Goal: Task Accomplishment & Management: Complete application form

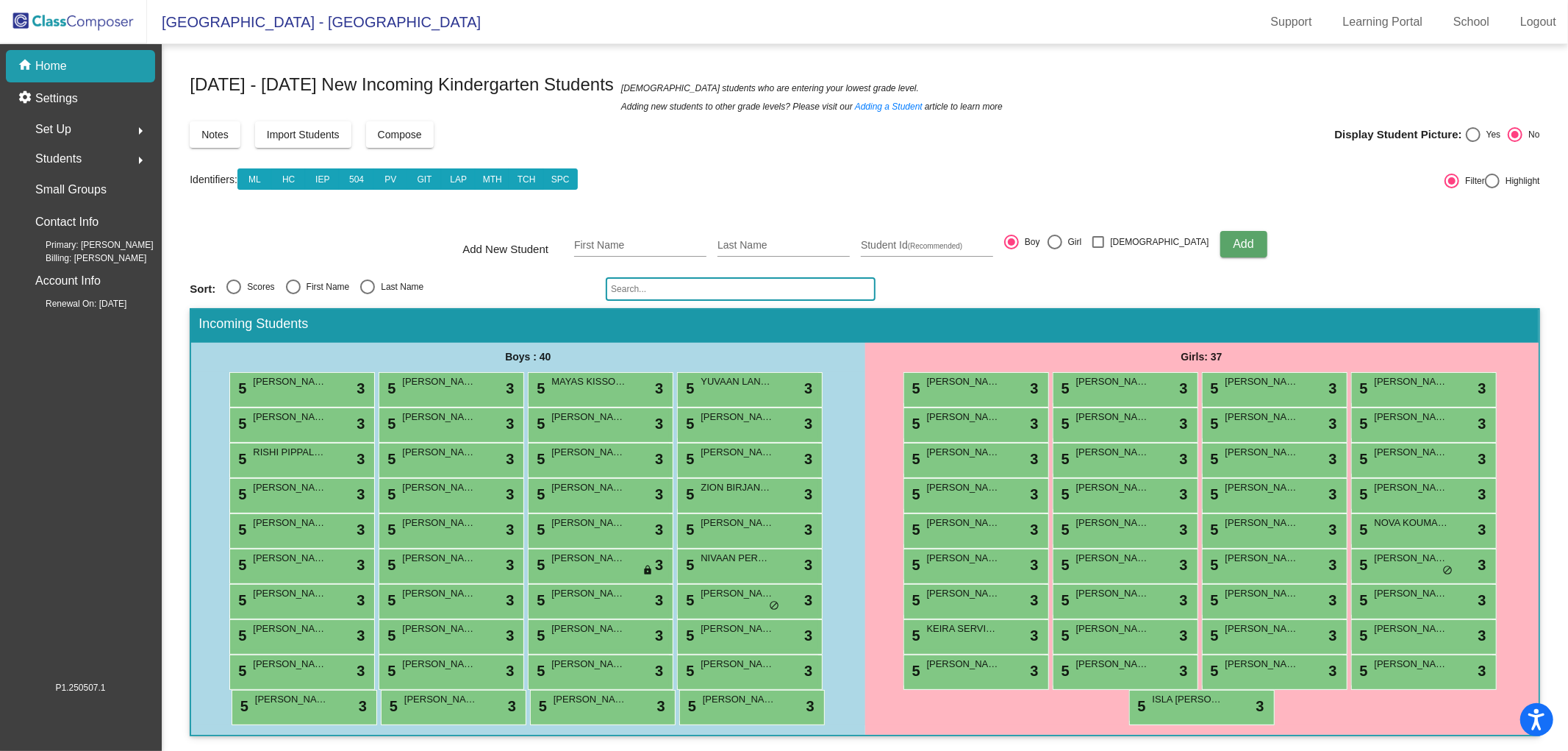
click at [94, 19] on img at bounding box center [74, 21] width 147 height 43
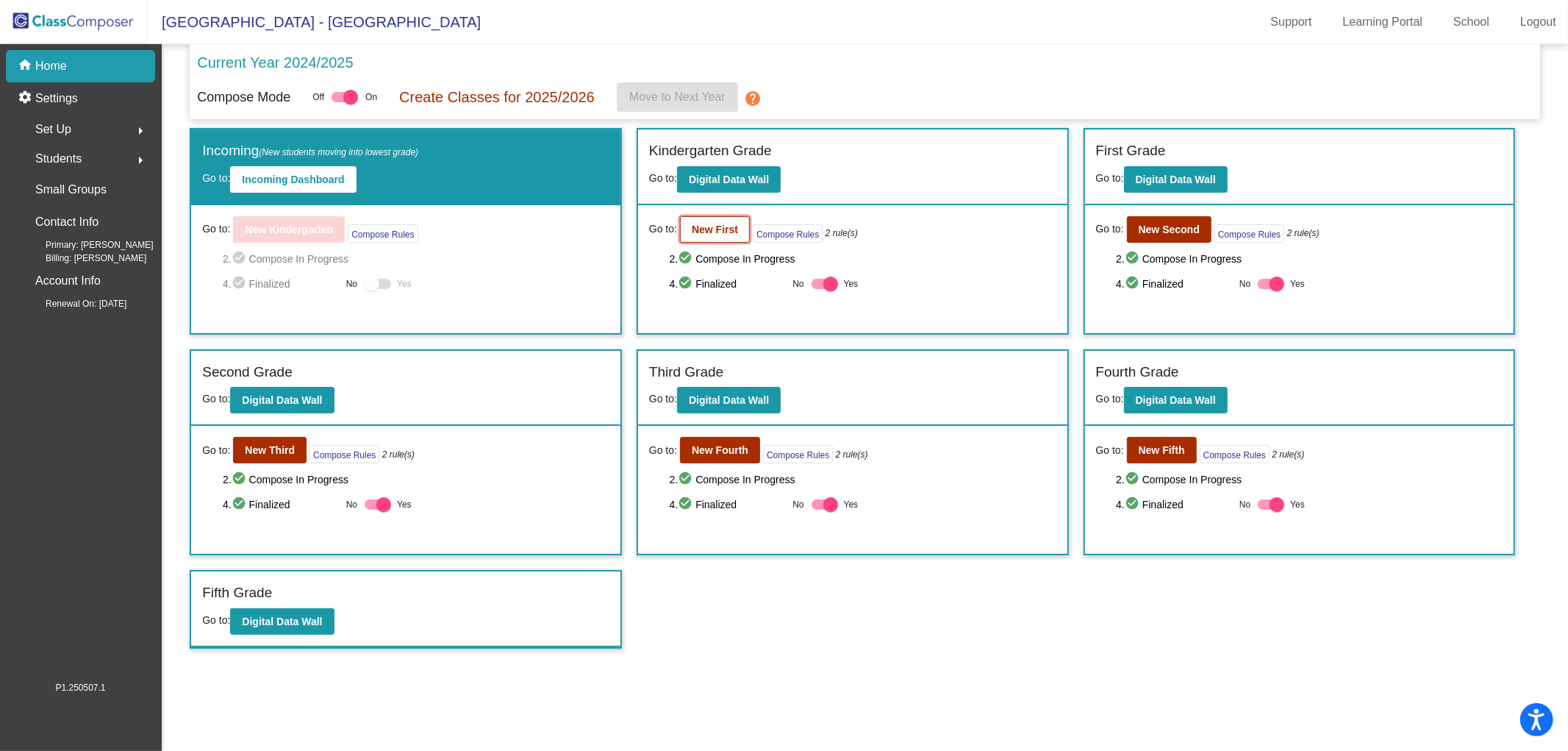
click at [708, 226] on b "New First" at bounding box center [714, 230] width 47 height 12
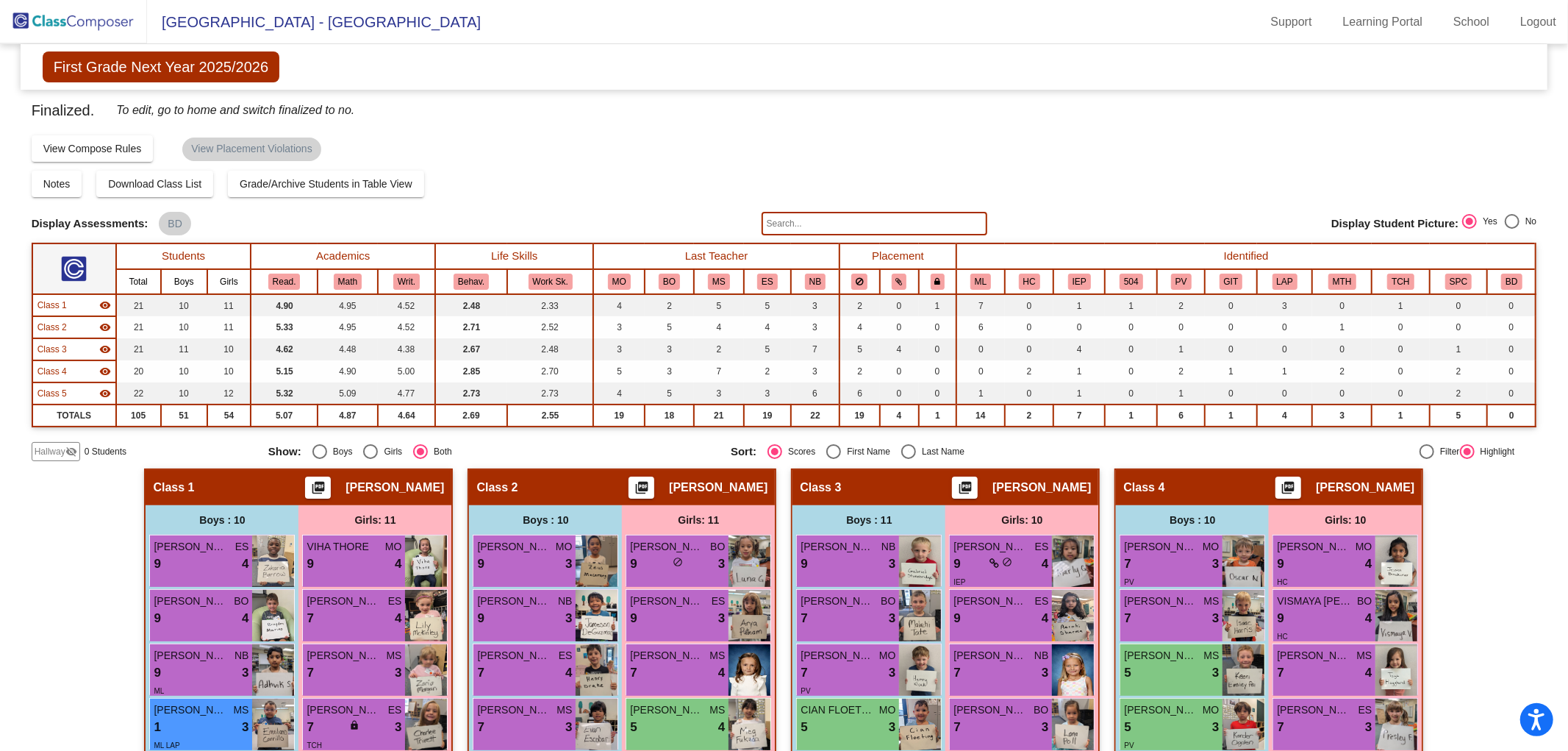
drag, startPoint x: 1560, startPoint y: 77, endPoint x: 1568, endPoint y: 171, distance: 94.3
click at [1567, 175] on mat-sidenav-content "First Grade Next Year 2025/2026 Edit Composition Off On Incoming Digital Data W…" at bounding box center [784, 398] width 1568 height 707
click at [1224, 170] on div "Finalized. To edit, go to home and switch finalized to no. Display Scores for Y…" at bounding box center [784, 280] width 1506 height 363
click at [70, 22] on img at bounding box center [74, 21] width 147 height 43
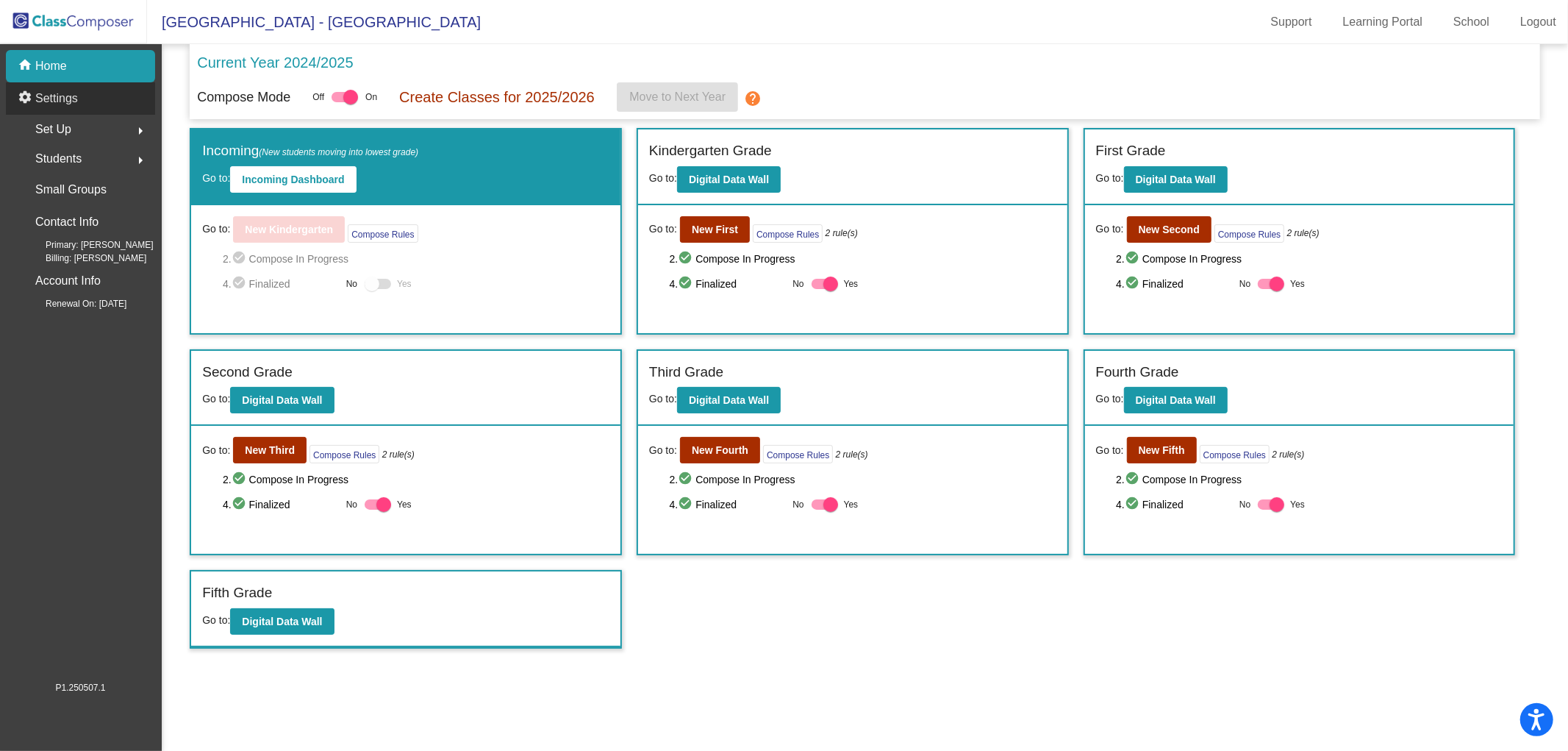
click at [40, 93] on p "Settings" at bounding box center [57, 98] width 42 height 18
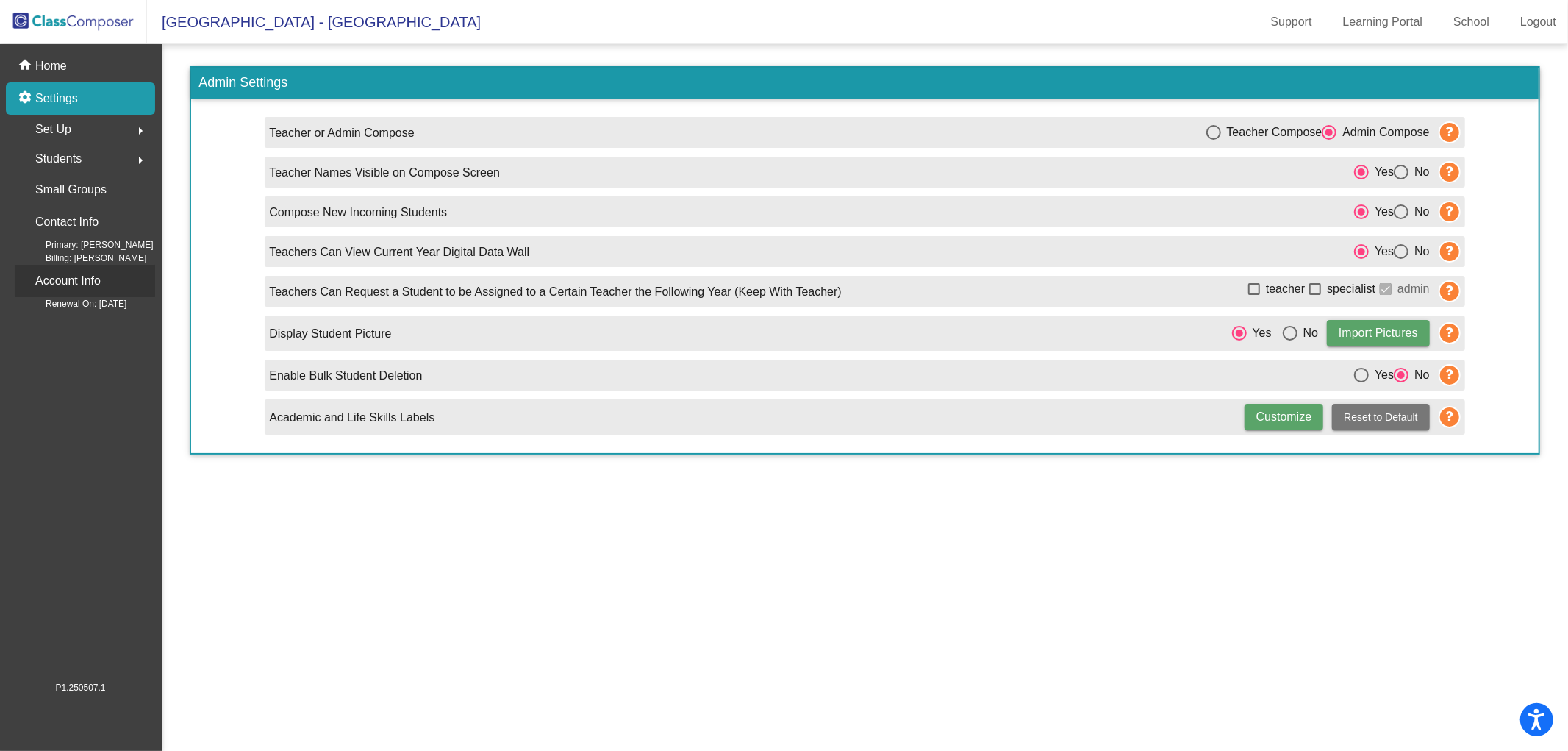
click at [57, 286] on p "Account Info" at bounding box center [68, 281] width 65 height 20
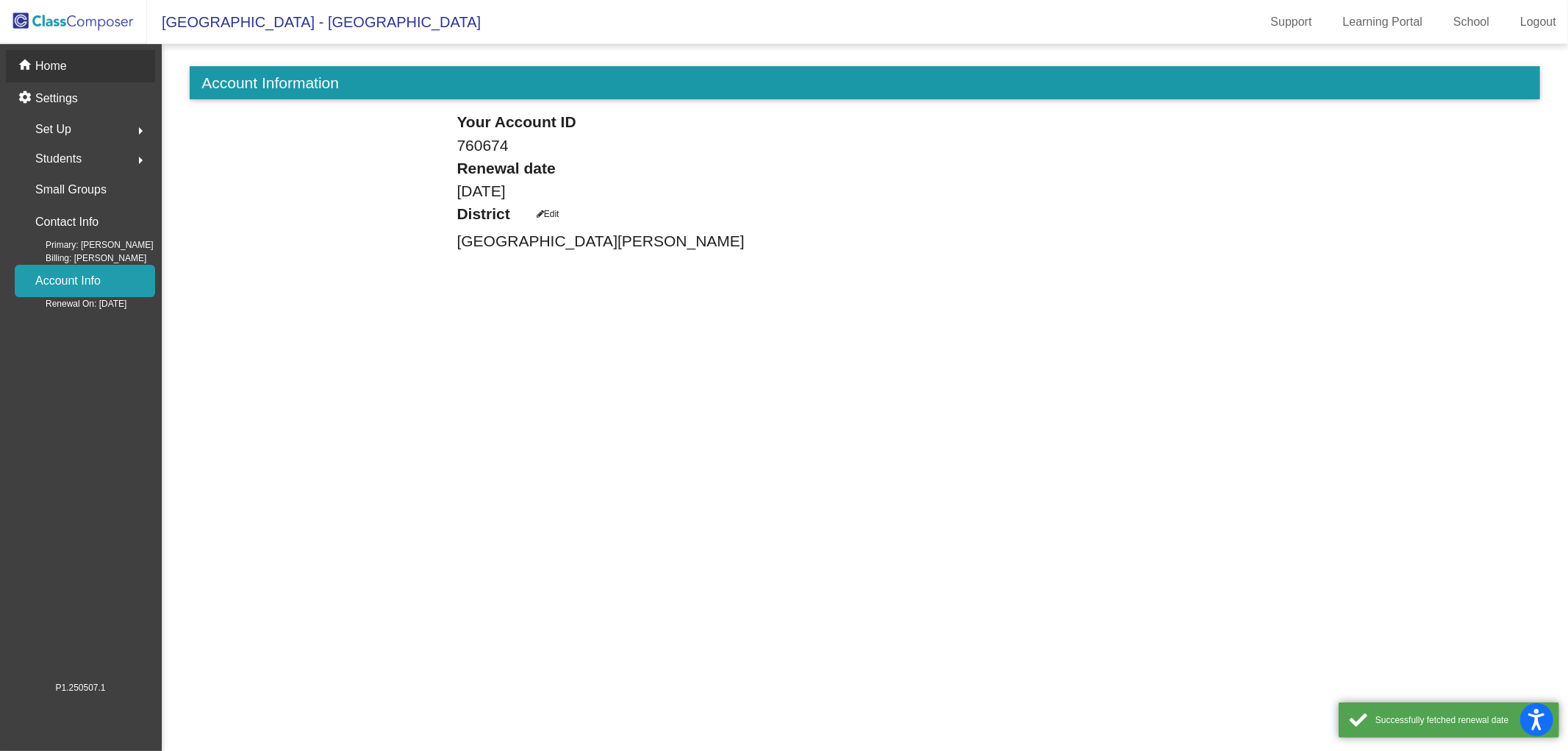
click at [58, 69] on p "Home" at bounding box center [51, 66] width 31 height 18
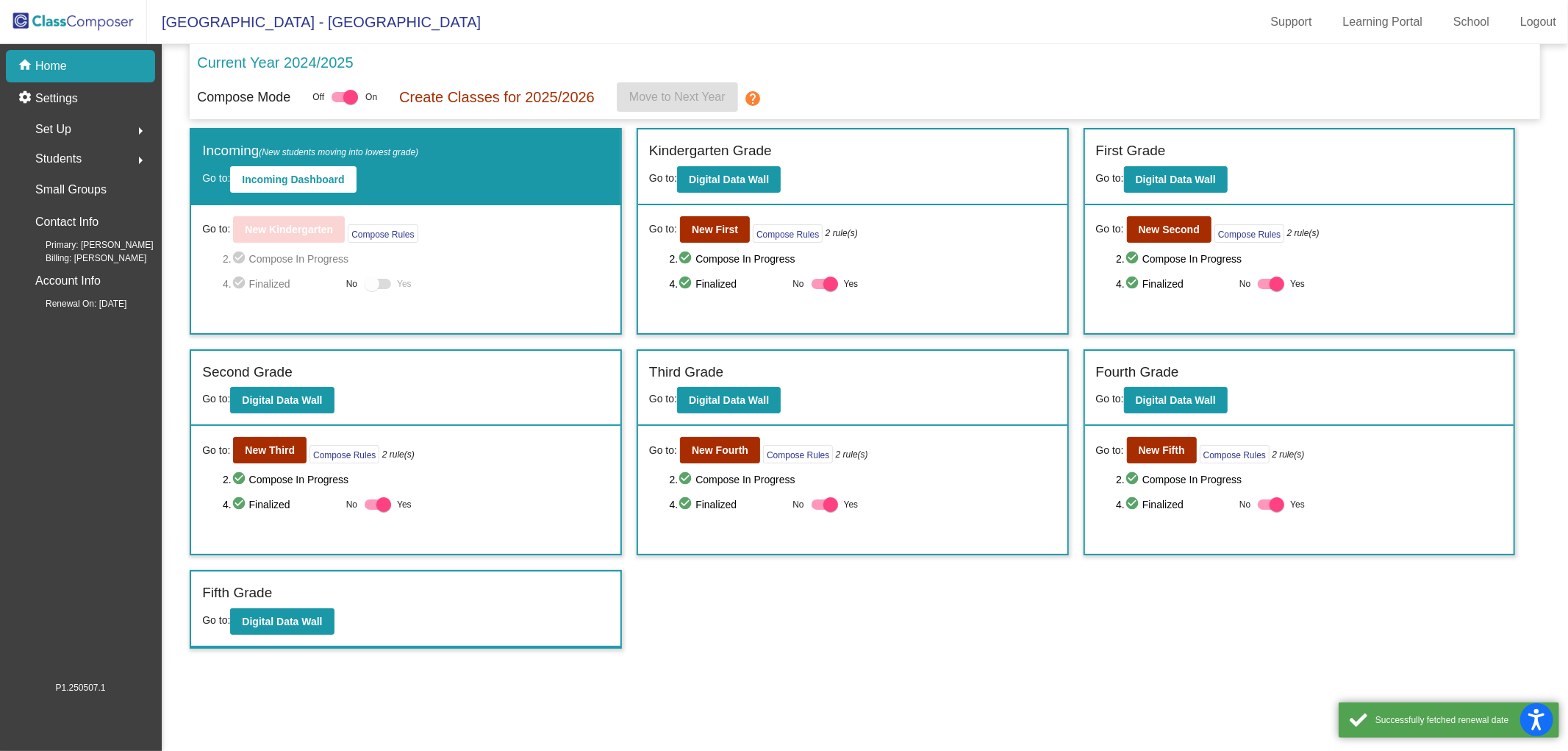
click at [75, 19] on img at bounding box center [74, 21] width 147 height 43
click at [343, 92] on div at bounding box center [350, 97] width 14 height 14
click at [339, 103] on input "checkbox" at bounding box center [338, 103] width 1 height 1
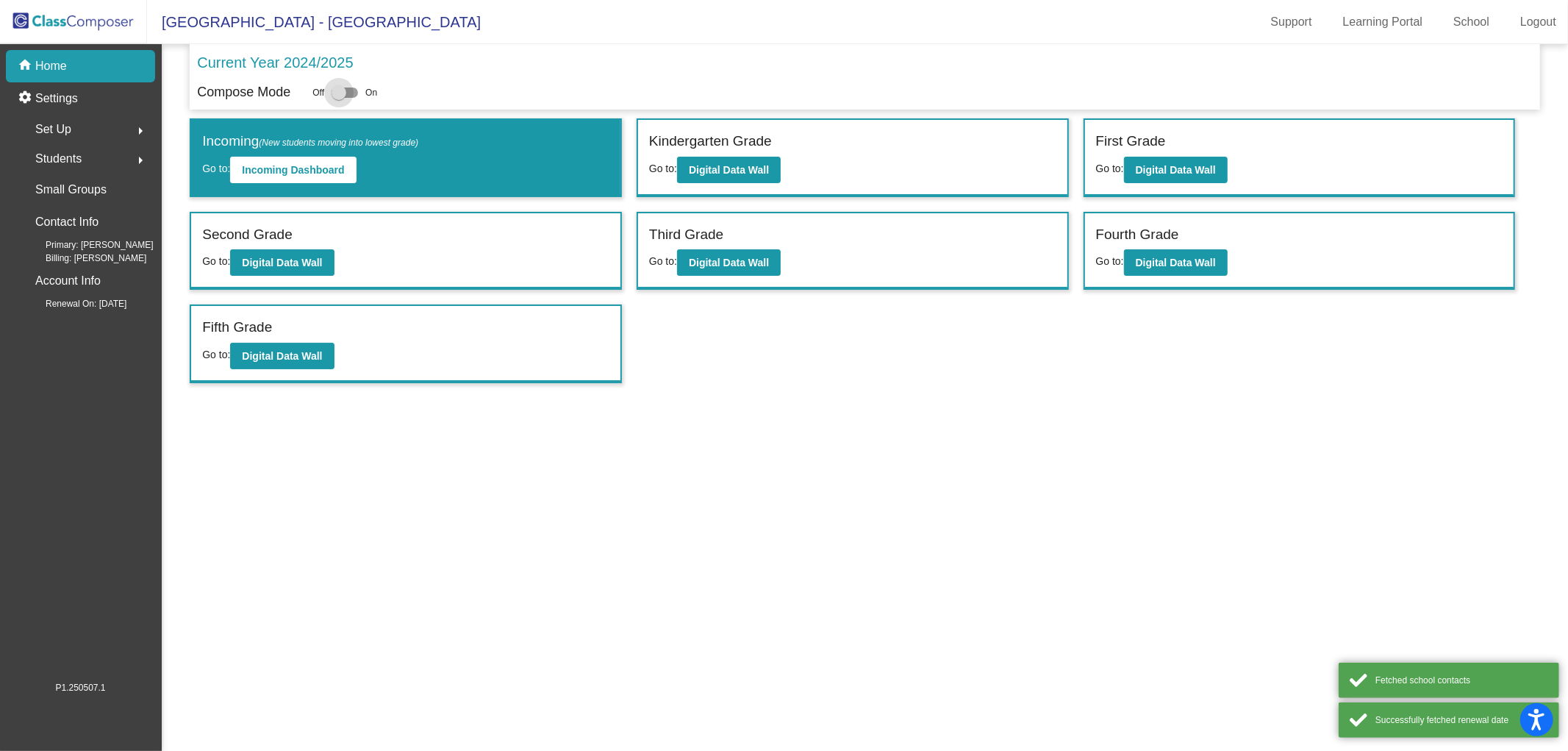
click at [343, 92] on div at bounding box center [338, 92] width 14 height 14
click at [339, 97] on input "checkbox" at bounding box center [338, 97] width 1 height 1
checkbox input "true"
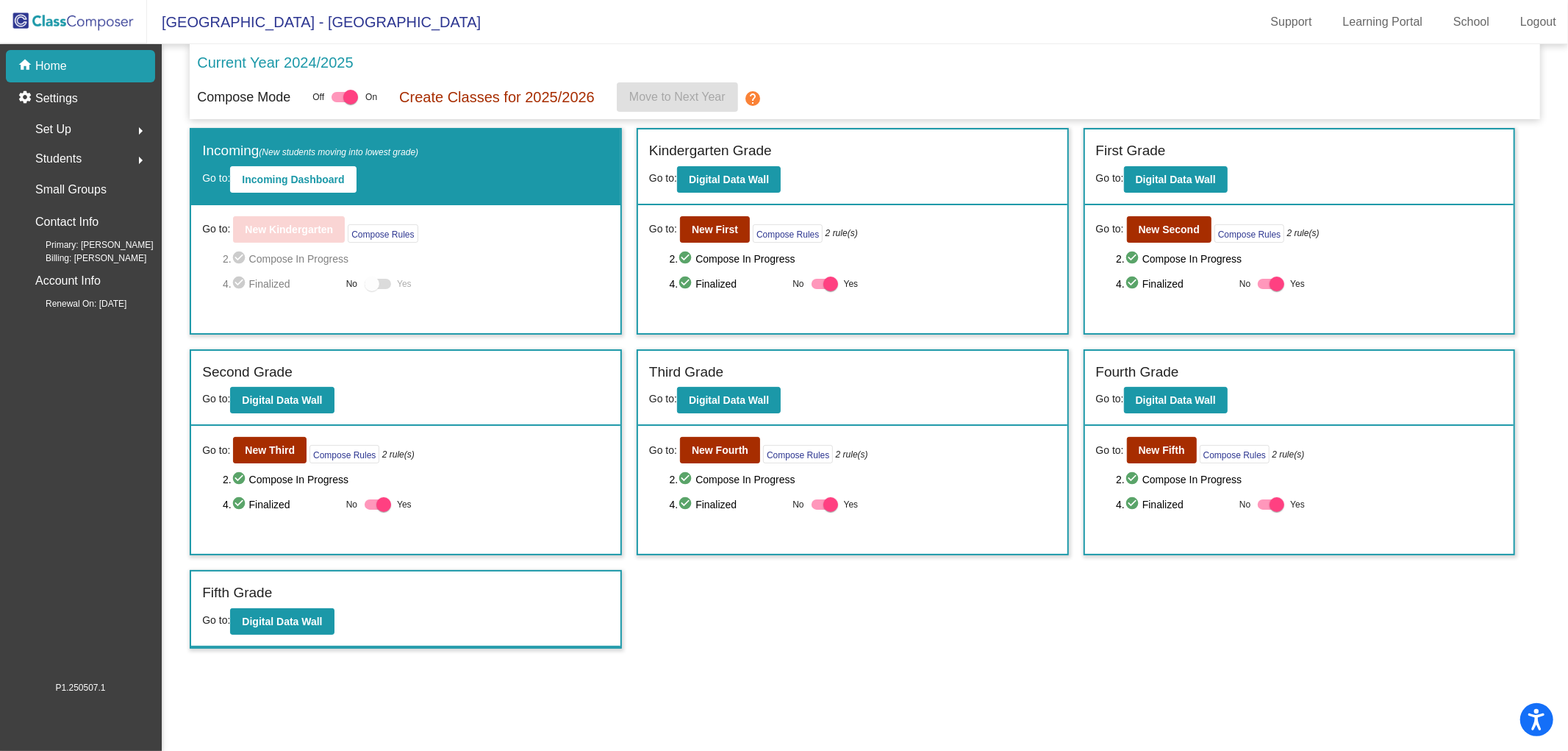
click at [287, 22] on span "[GEOGRAPHIC_DATA] - [GEOGRAPHIC_DATA]" at bounding box center [314, 22] width 334 height 24
click at [142, 159] on mat-icon "arrow_right" at bounding box center [140, 160] width 18 height 18
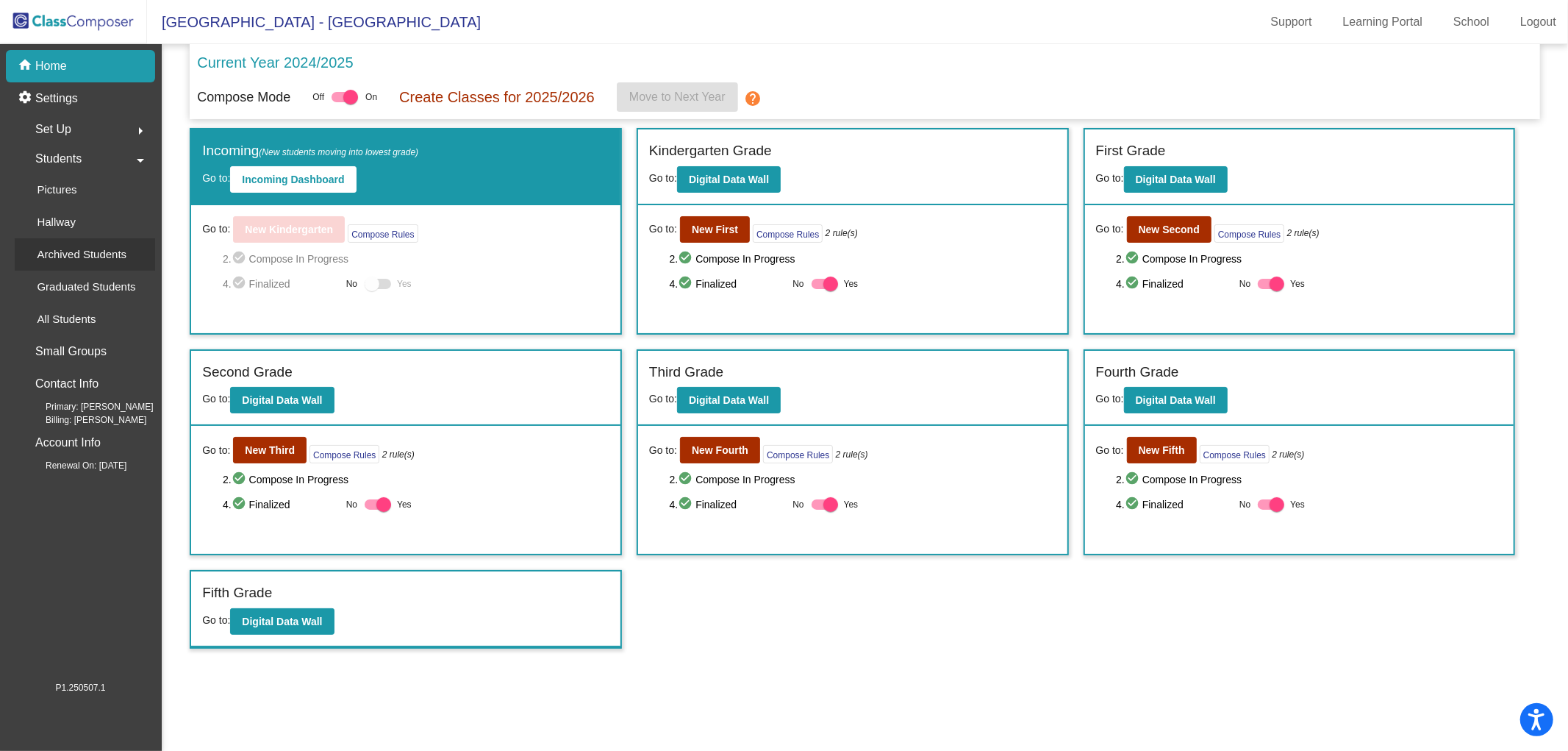
click at [75, 255] on p "Archived Students" at bounding box center [81, 254] width 90 height 18
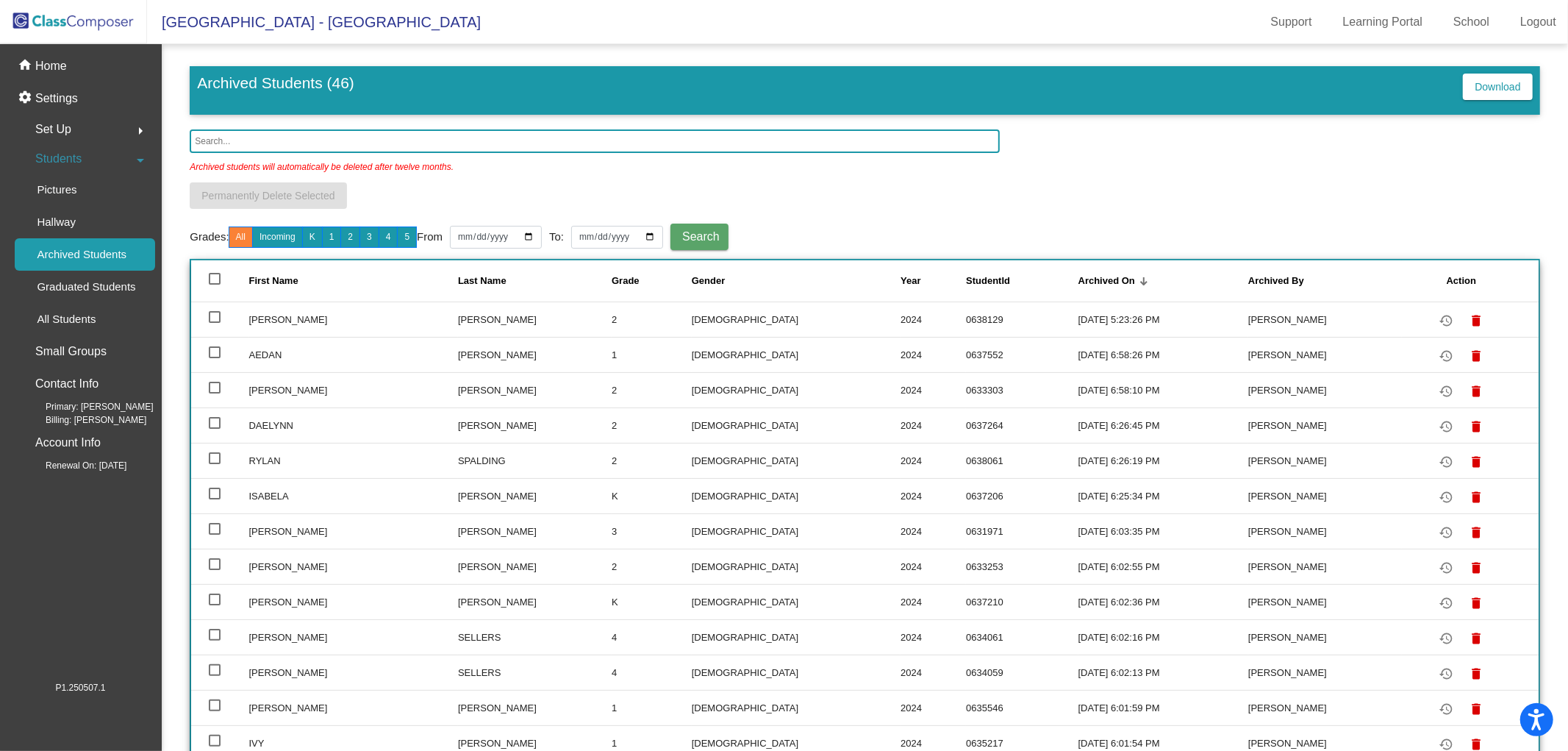
scroll to position [354, 0]
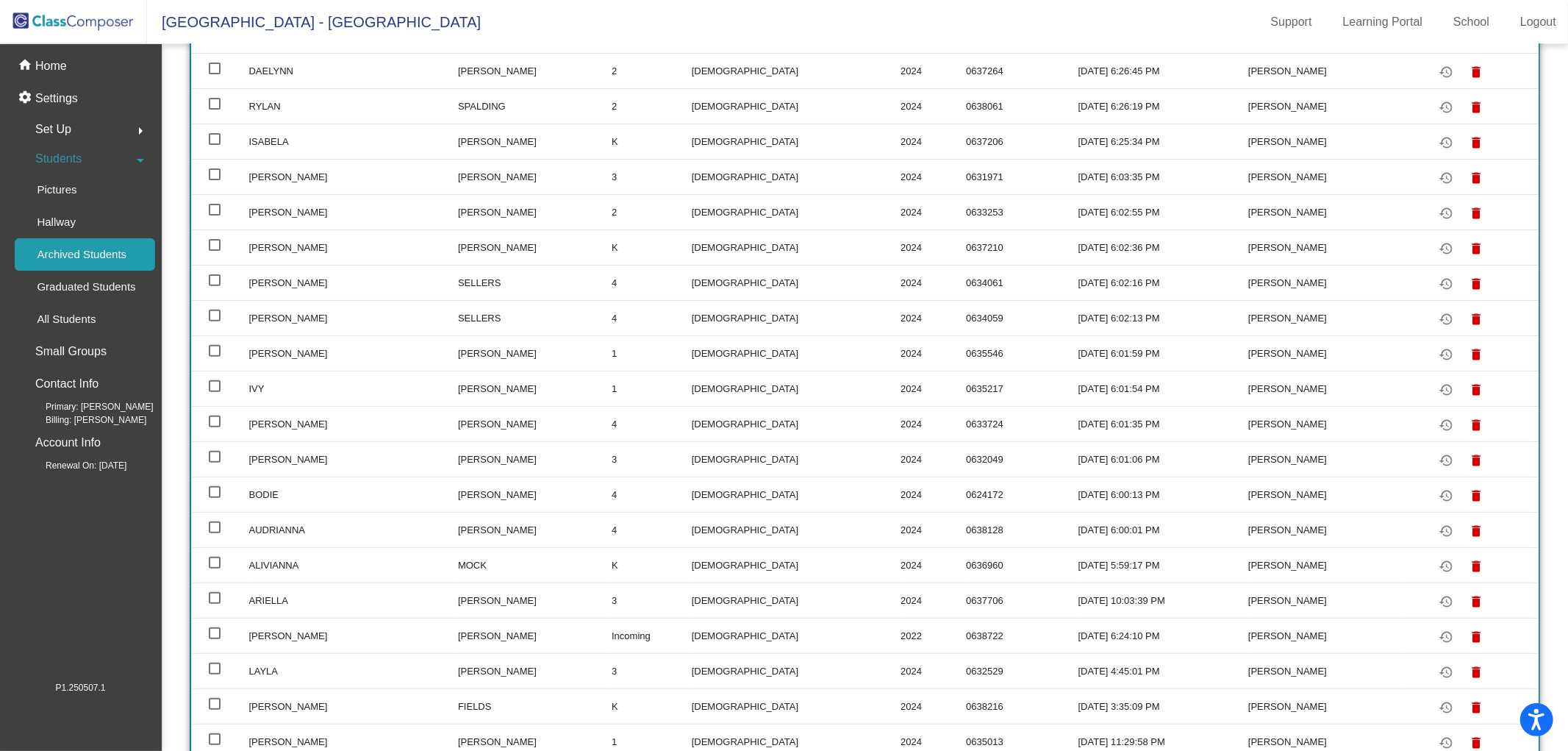
click at [210, 567] on td at bounding box center [220, 565] width 58 height 36
click at [211, 564] on div at bounding box center [214, 563] width 12 height 12
click at [214, 569] on input "select row 19" at bounding box center [214, 569] width 1 height 1
checkbox input "true"
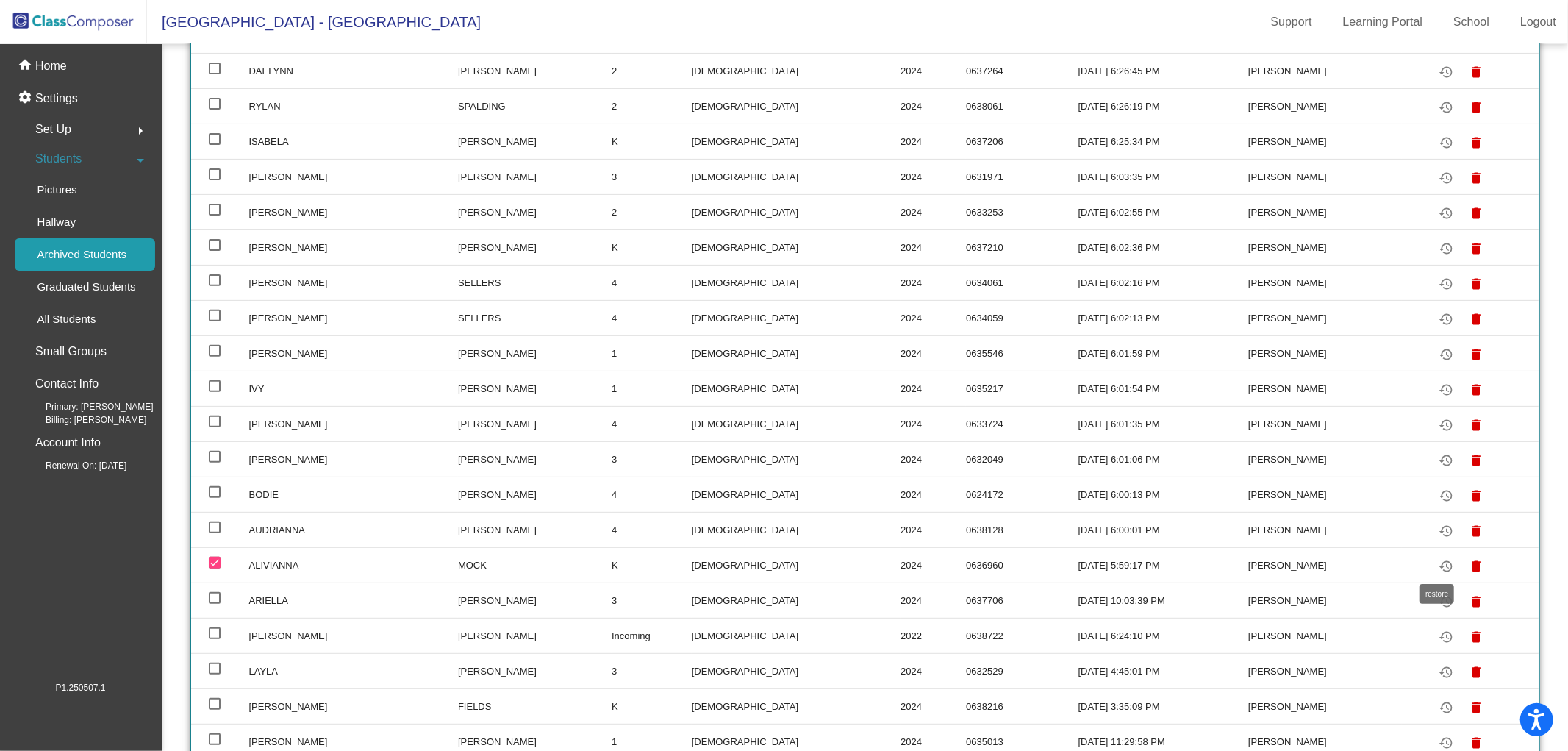
click at [1439, 559] on mat-icon "restore" at bounding box center [1447, 566] width 18 height 18
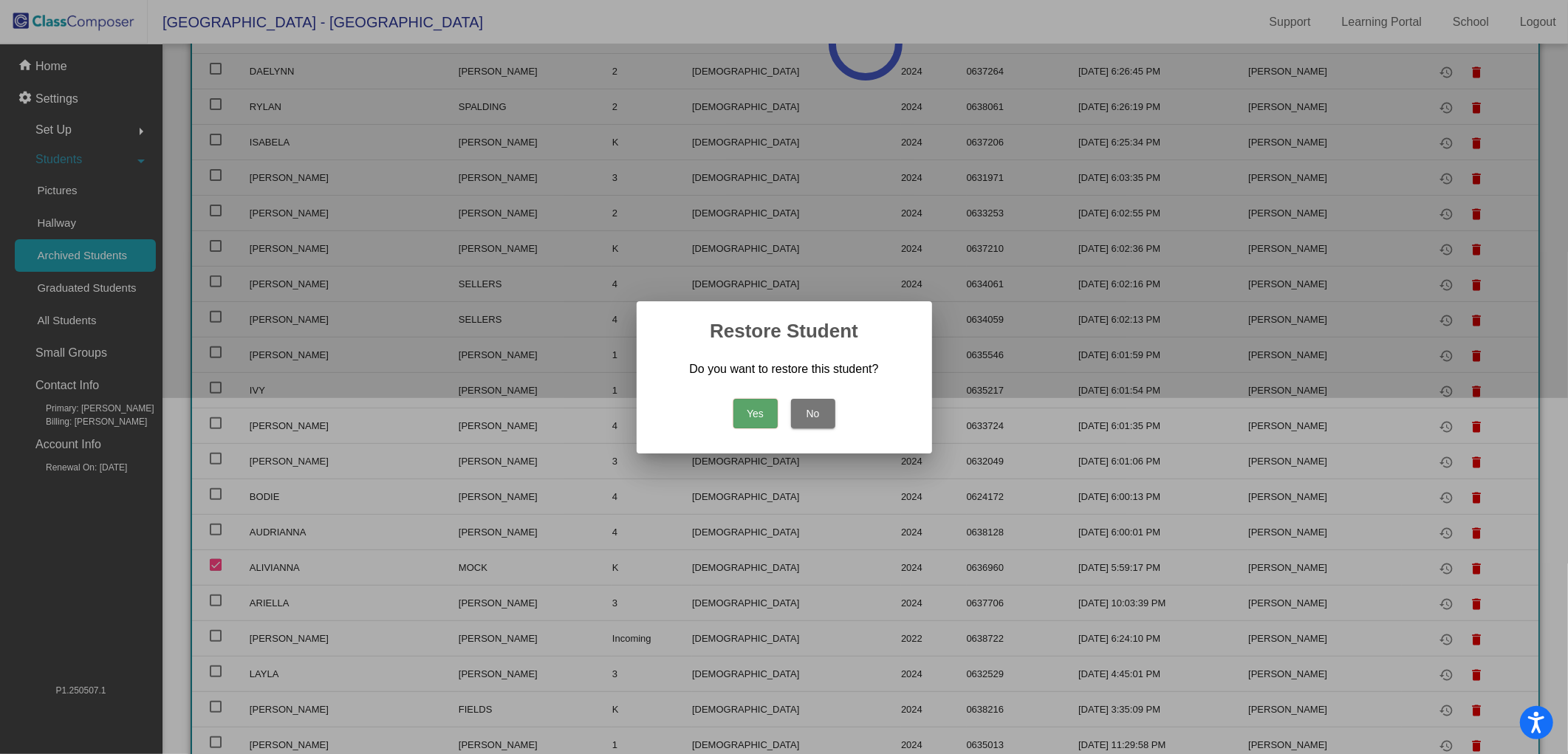
click at [764, 420] on button "Yes" at bounding box center [755, 413] width 44 height 30
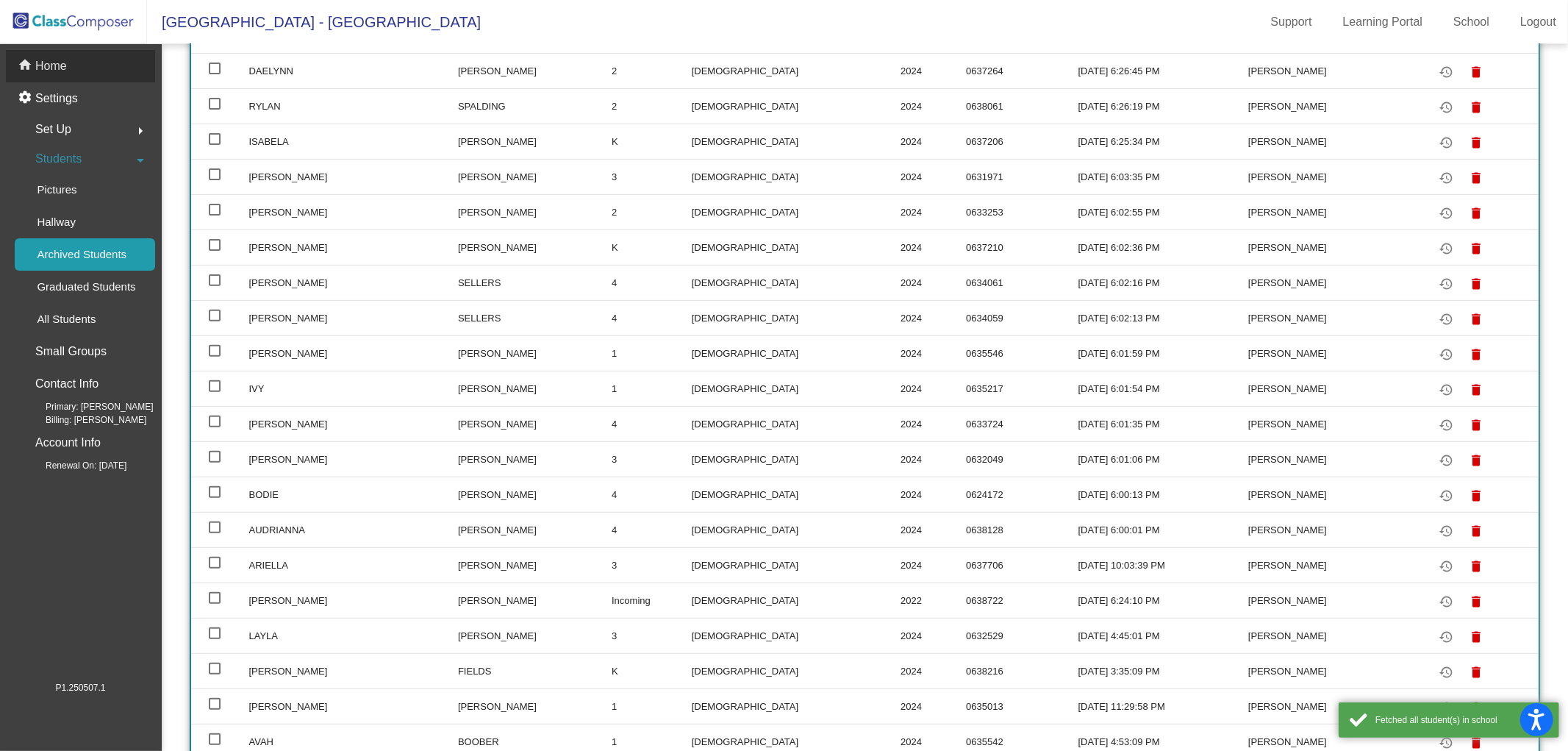
click at [54, 64] on p "Home" at bounding box center [51, 66] width 31 height 18
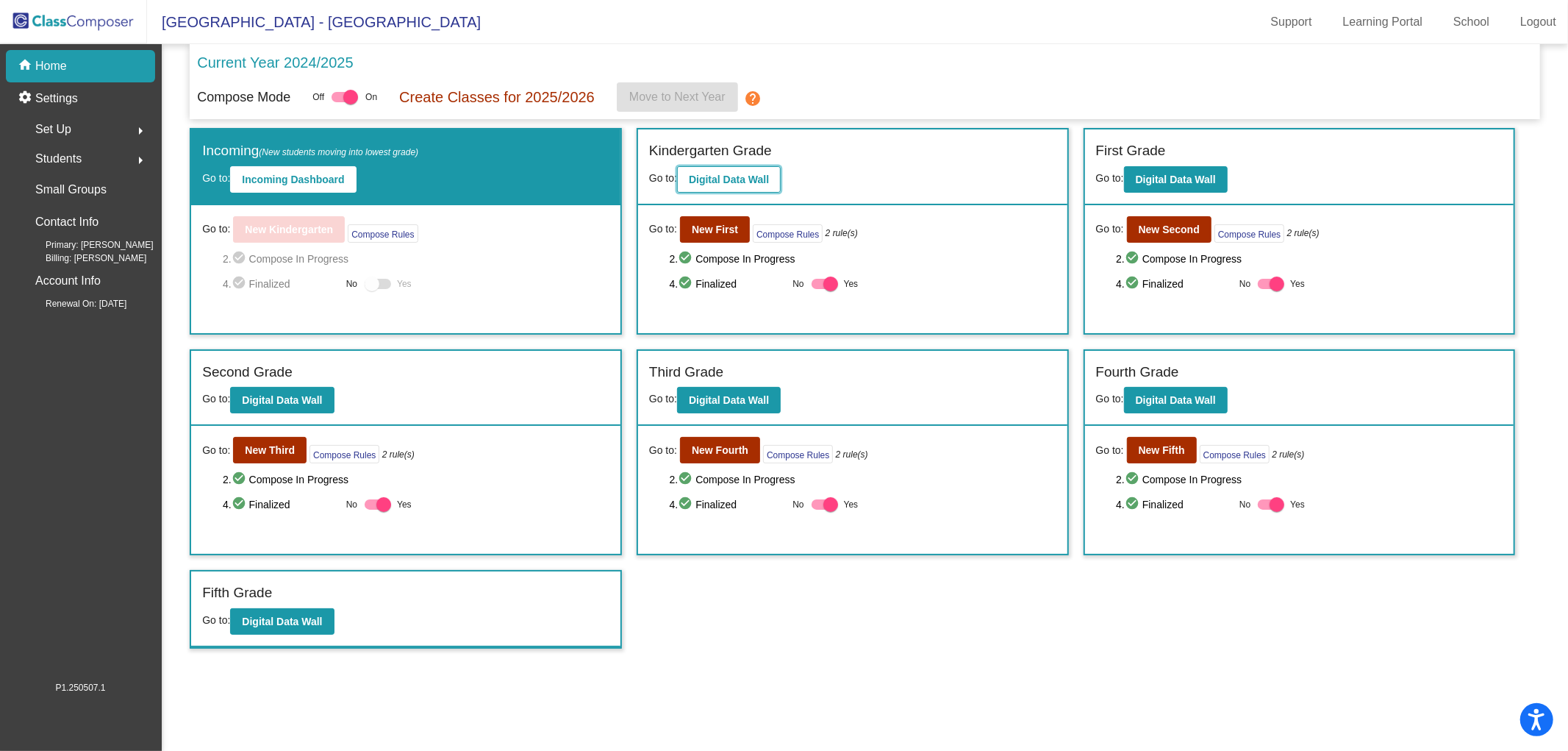
click at [725, 181] on b "Digital Data Wall" at bounding box center [729, 180] width 81 height 12
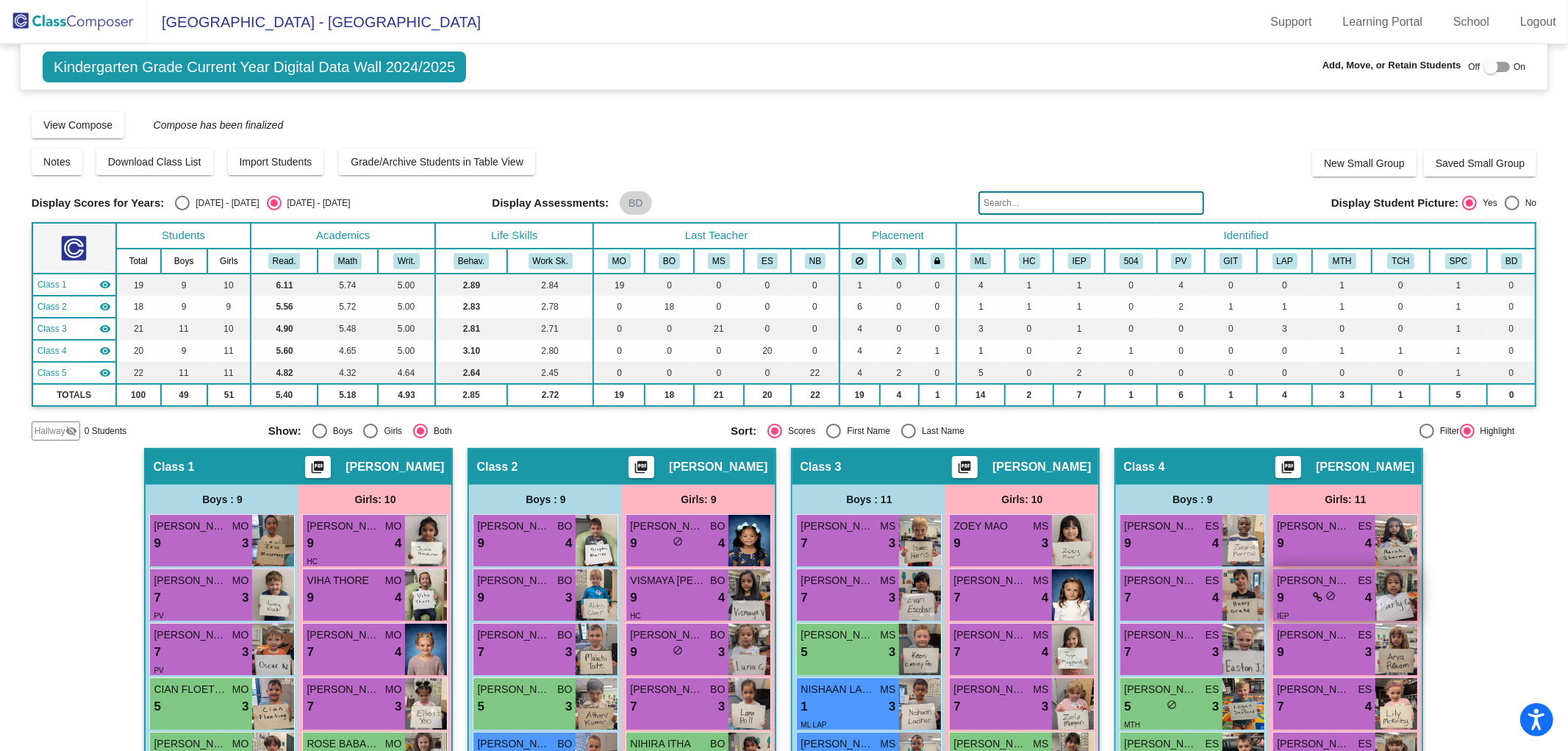
scroll to position [353, 0]
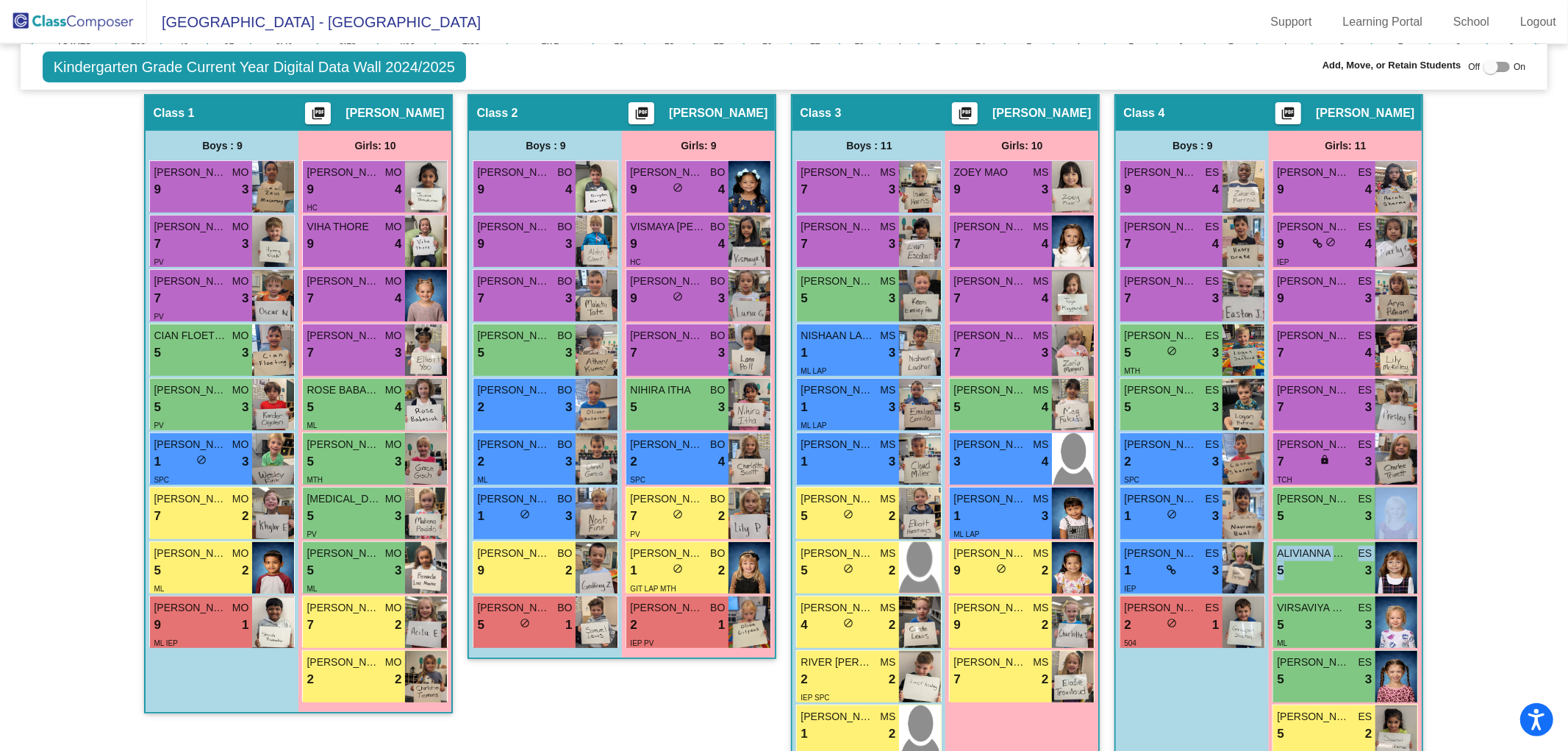
drag, startPoint x: 1310, startPoint y: 563, endPoint x: 1476, endPoint y: 500, distance: 177.6
click at [1419, 493] on div "[PERSON_NAME] ES 9 lock do_not_disturb_alt 4 [PERSON_NAME] ES 9 lock do_not_dis…" at bounding box center [1345, 459] width 153 height 598
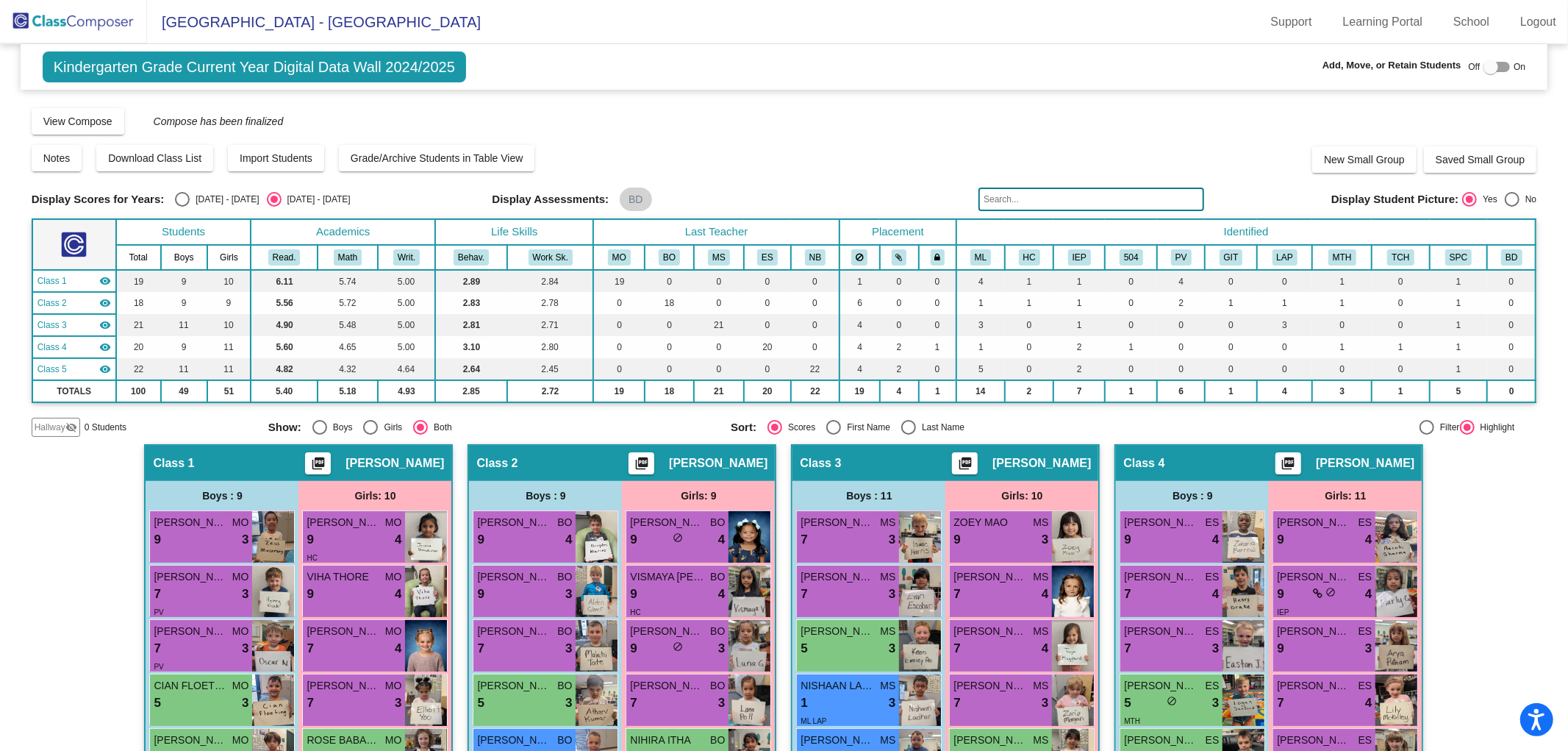
scroll to position [0, 0]
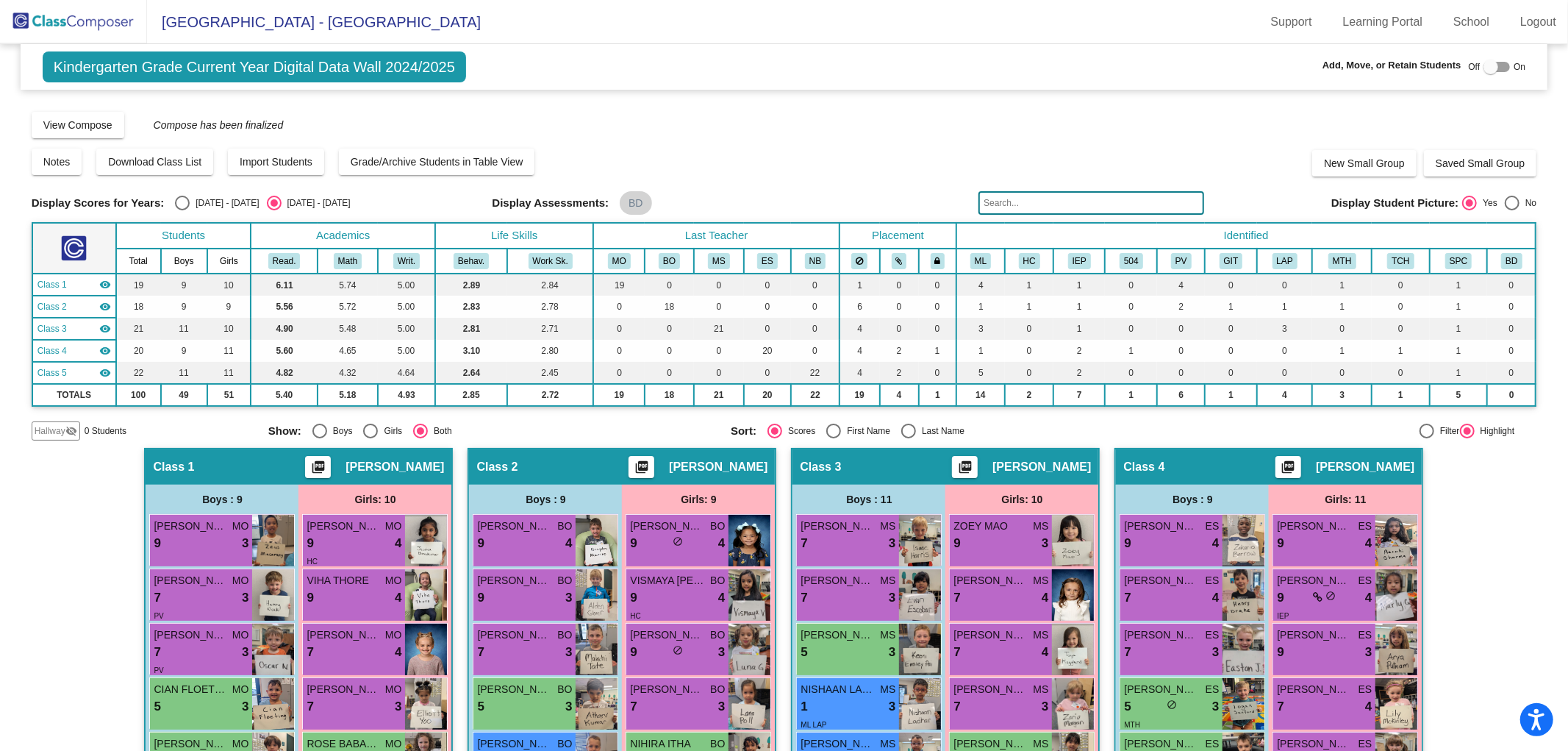
drag, startPoint x: 1487, startPoint y: 68, endPoint x: 1483, endPoint y: 75, distance: 8.1
click at [1487, 67] on div at bounding box center [1491, 66] width 14 height 14
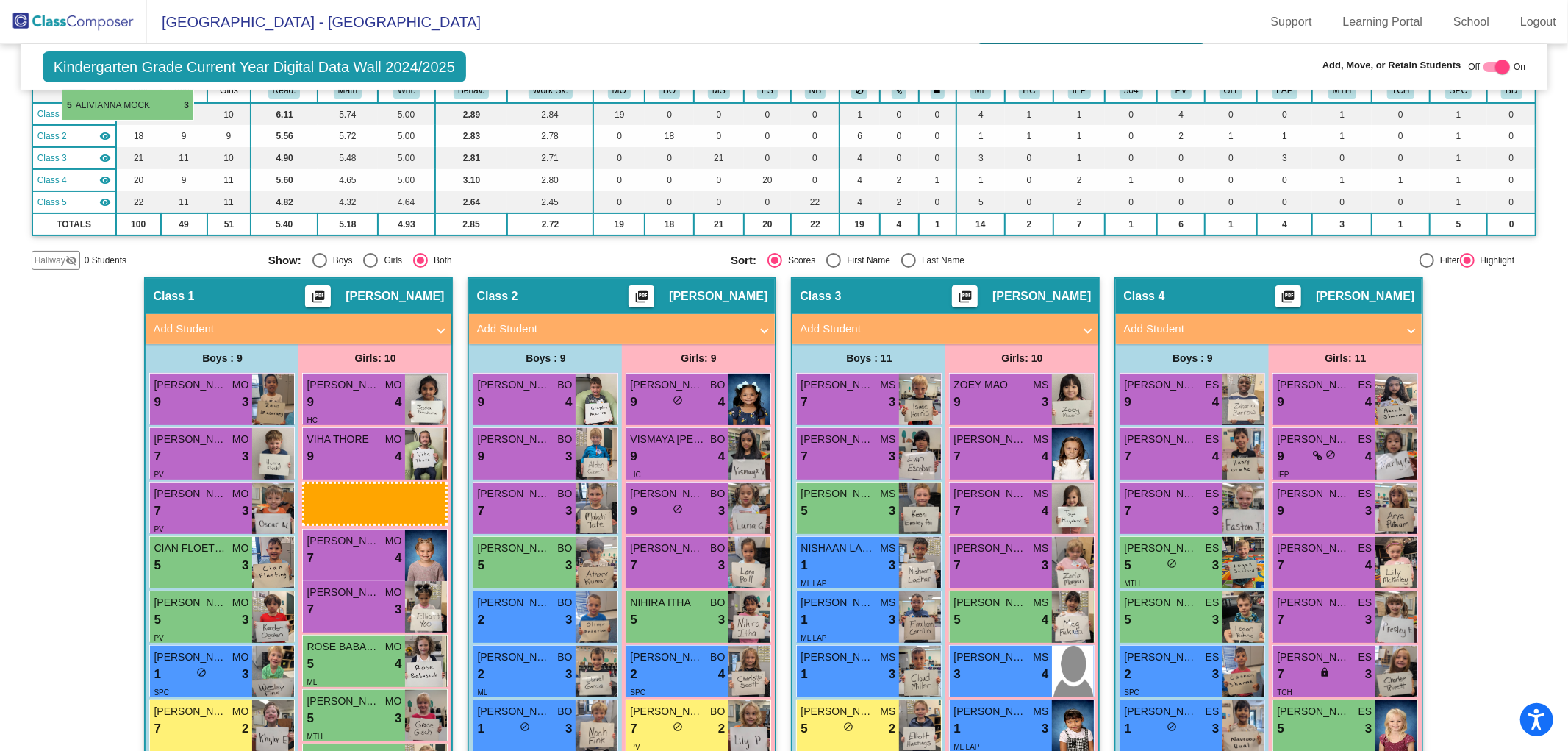
scroll to position [170, 0]
drag, startPoint x: 1319, startPoint y: 592, endPoint x: 30, endPoint y: 250, distance: 1333.6
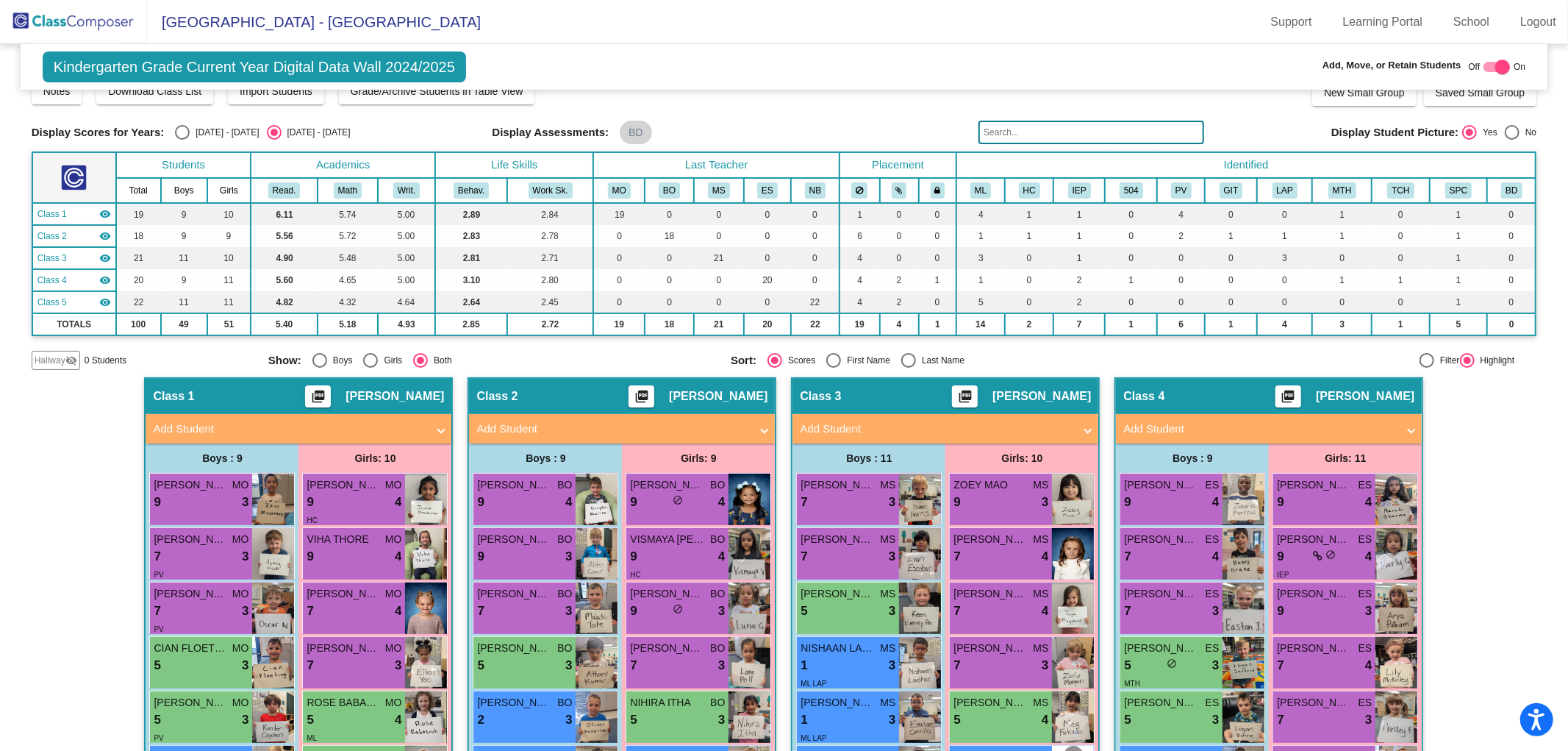
scroll to position [0, 0]
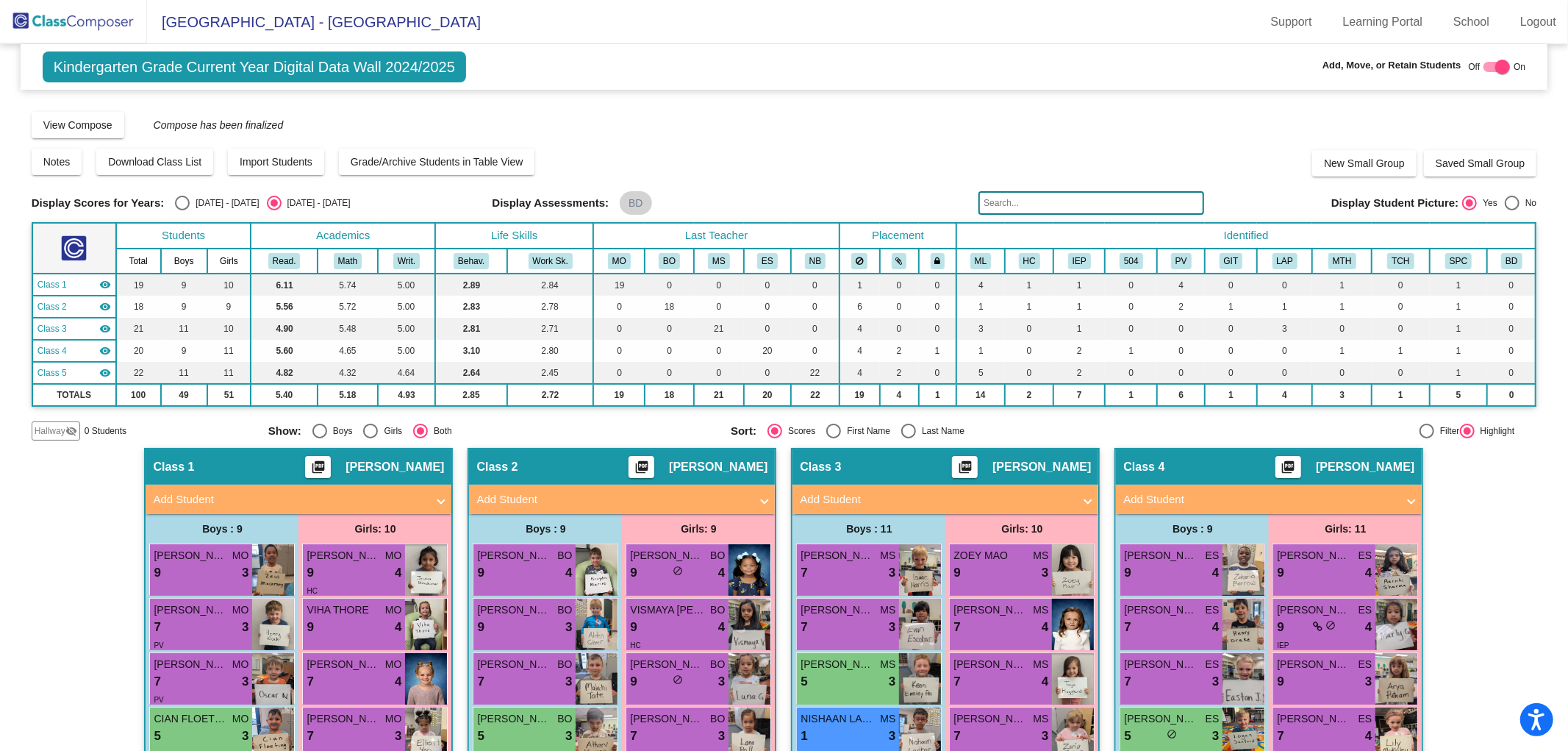
click at [65, 425] on mat-icon "visibility_off" at bounding box center [71, 431] width 12 height 12
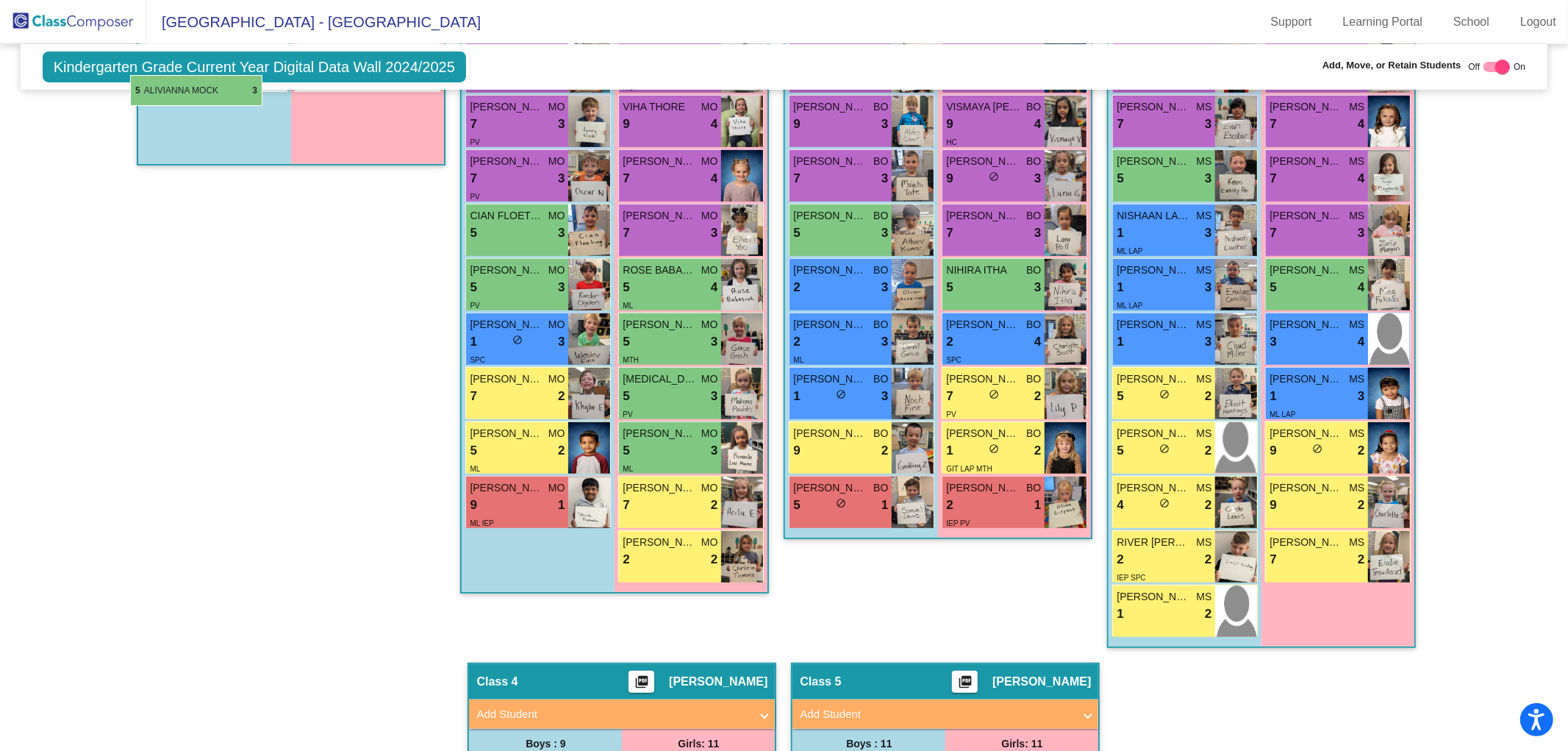
scroll to position [474, 0]
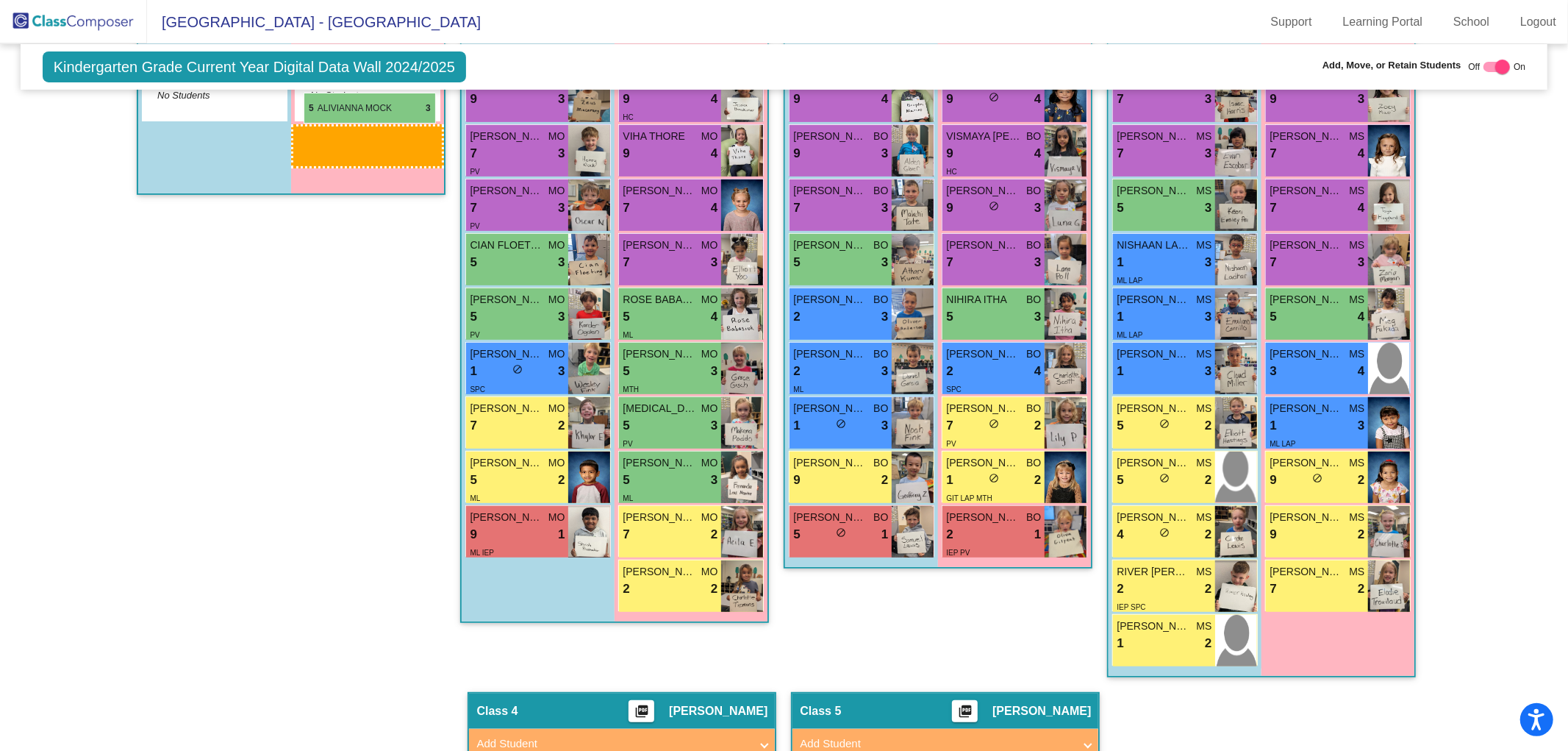
drag, startPoint x: 666, startPoint y: 604, endPoint x: 303, endPoint y: 92, distance: 627.6
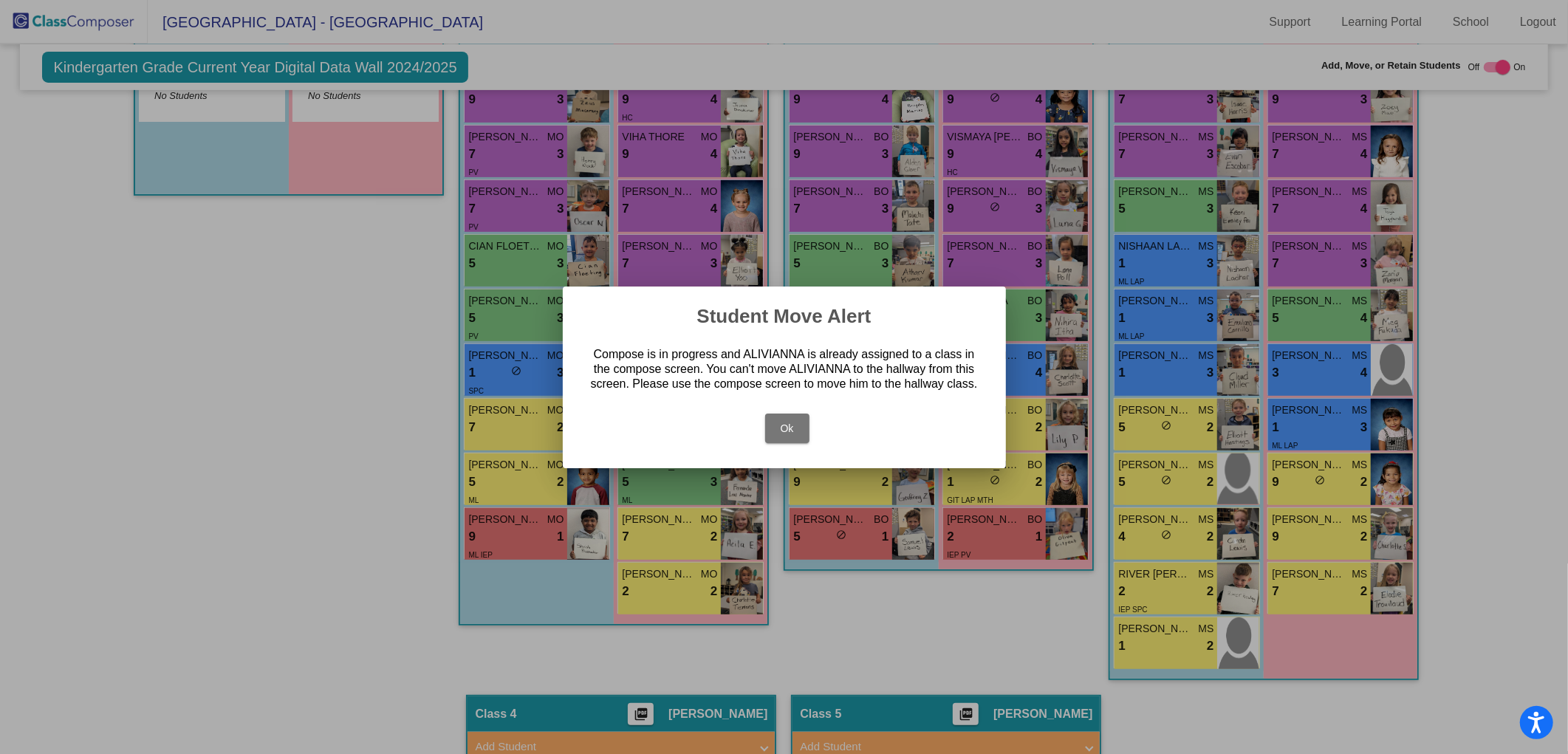
click at [798, 431] on button "Ok" at bounding box center [787, 428] width 44 height 30
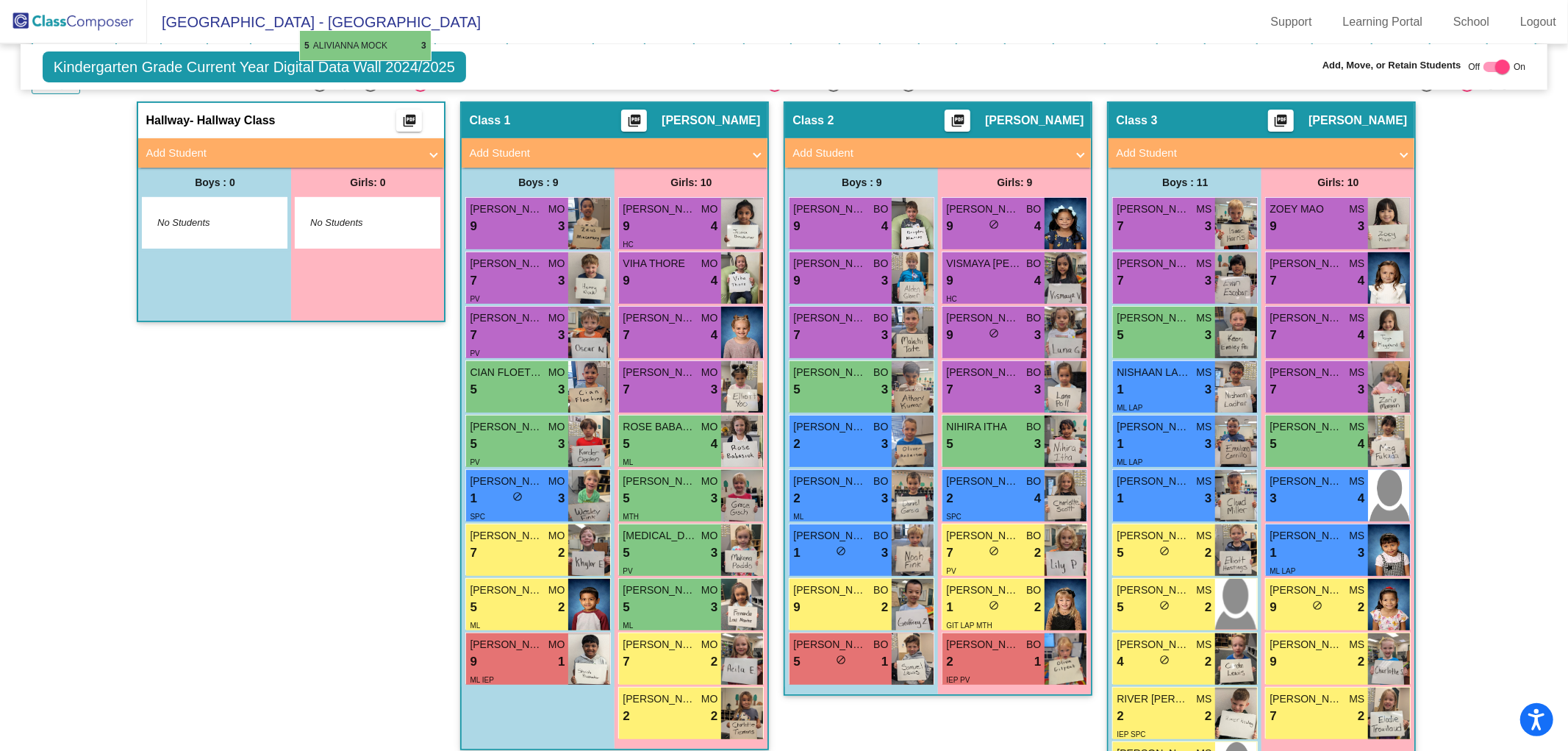
scroll to position [314, 0]
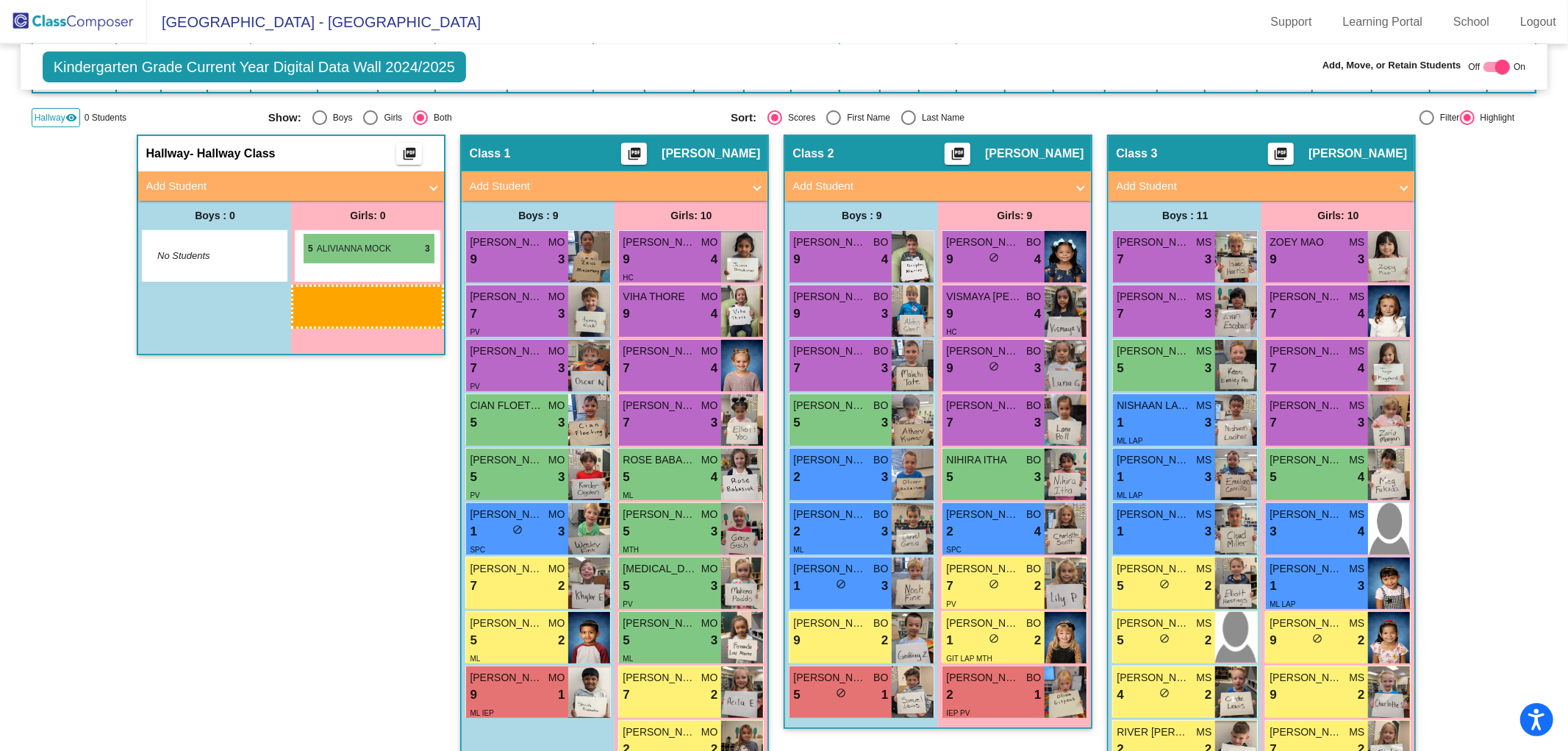
drag, startPoint x: 692, startPoint y: 531, endPoint x: 303, endPoint y: 233, distance: 490.0
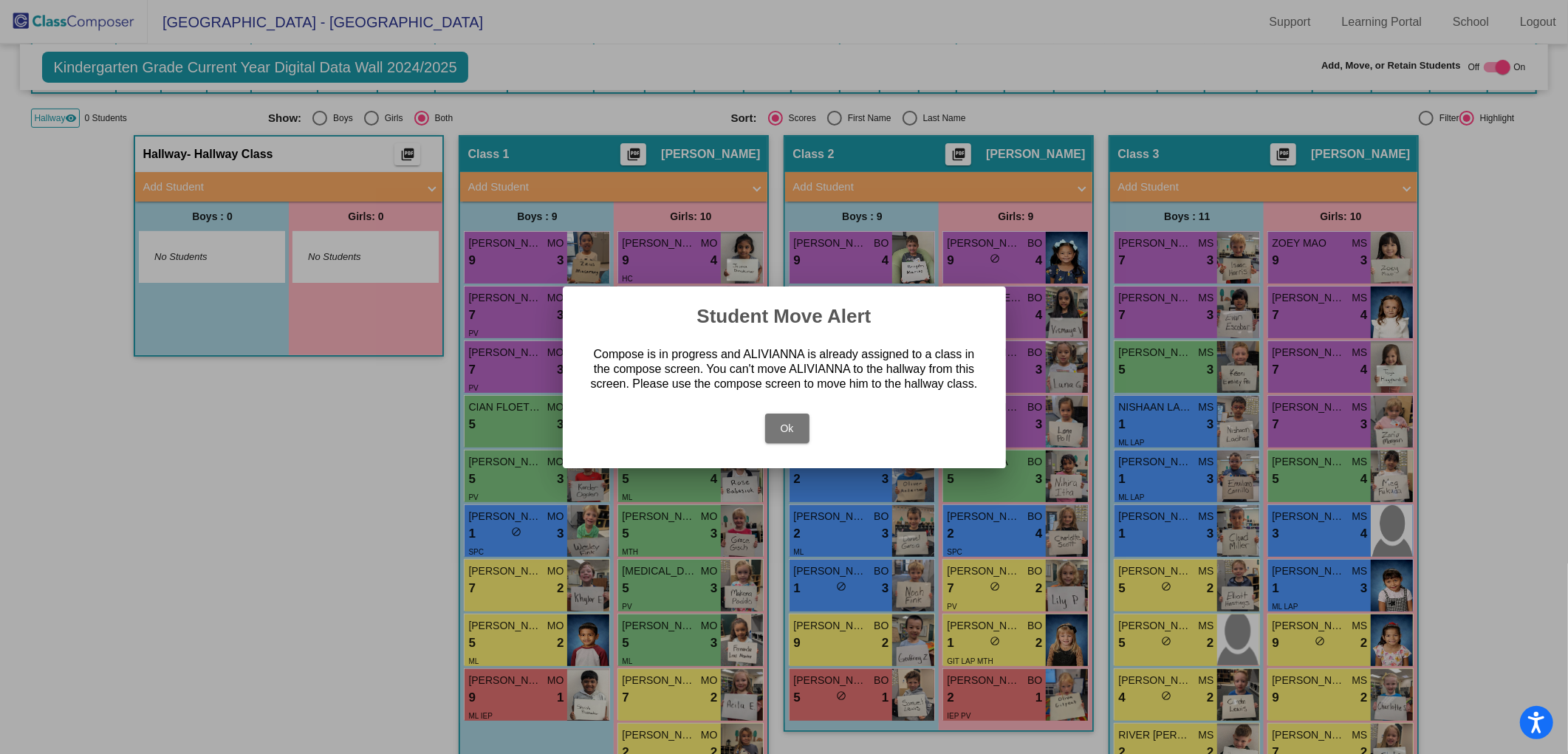
click at [1486, 60] on div at bounding box center [784, 377] width 1568 height 754
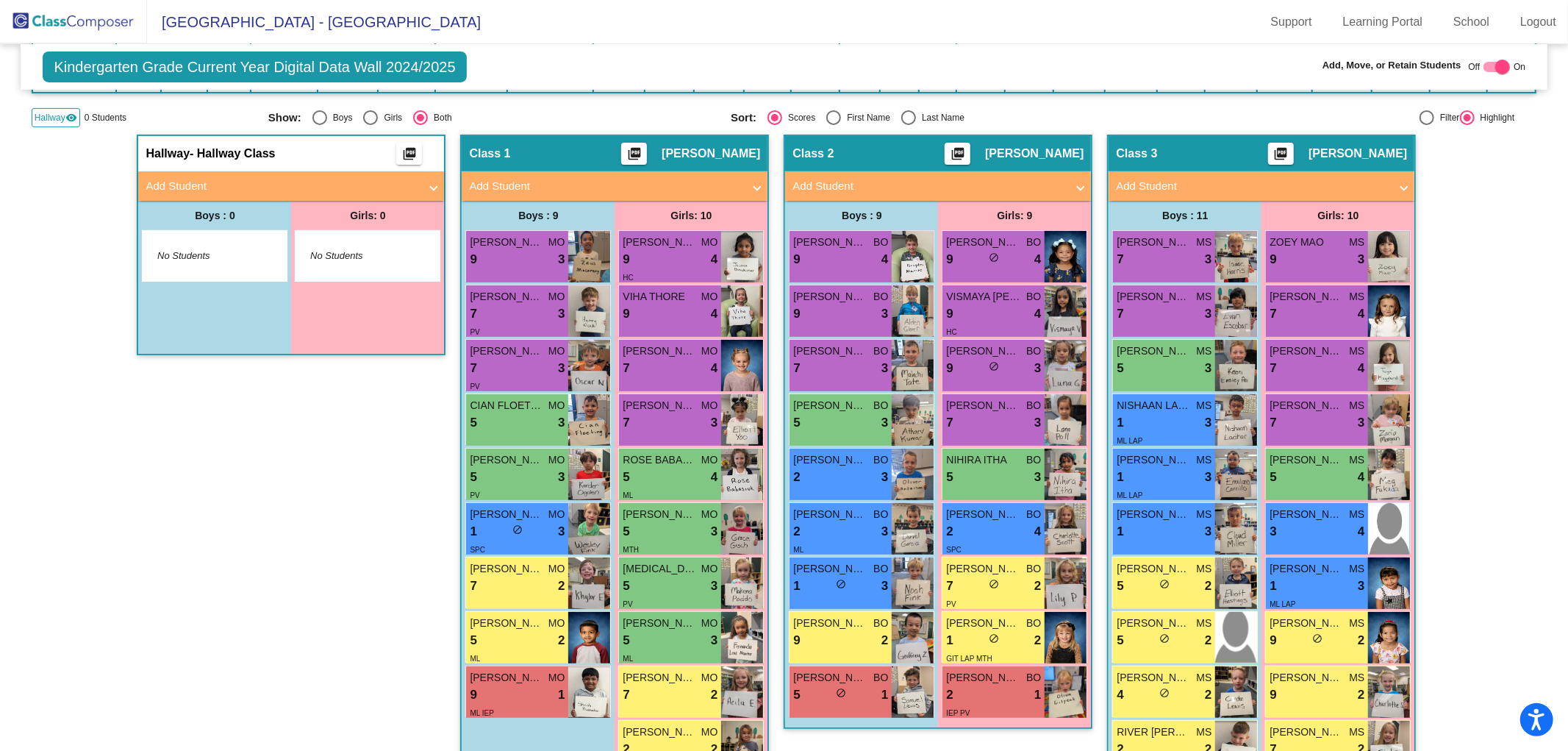
click at [1484, 66] on div at bounding box center [1497, 67] width 26 height 10
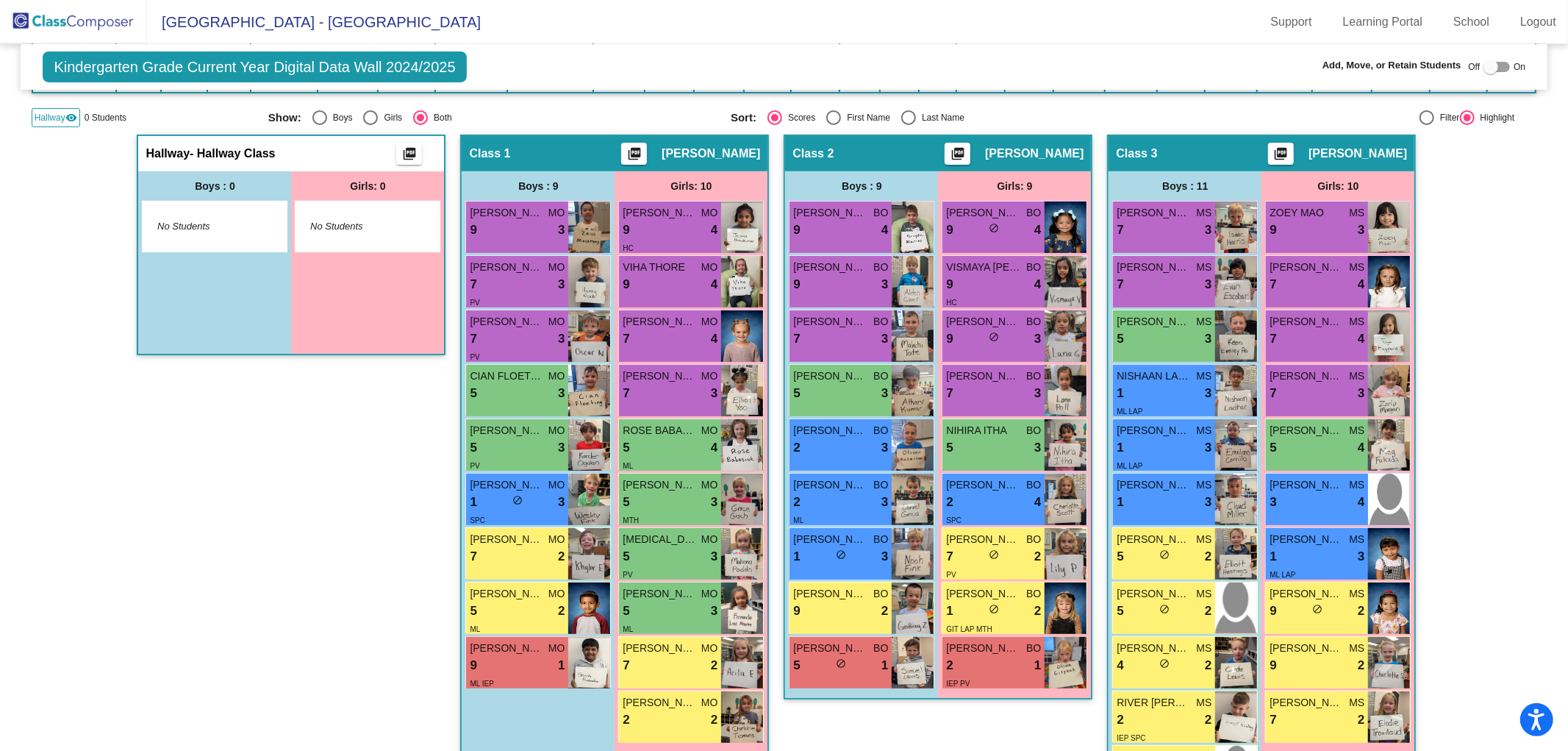
checkbox input "false"
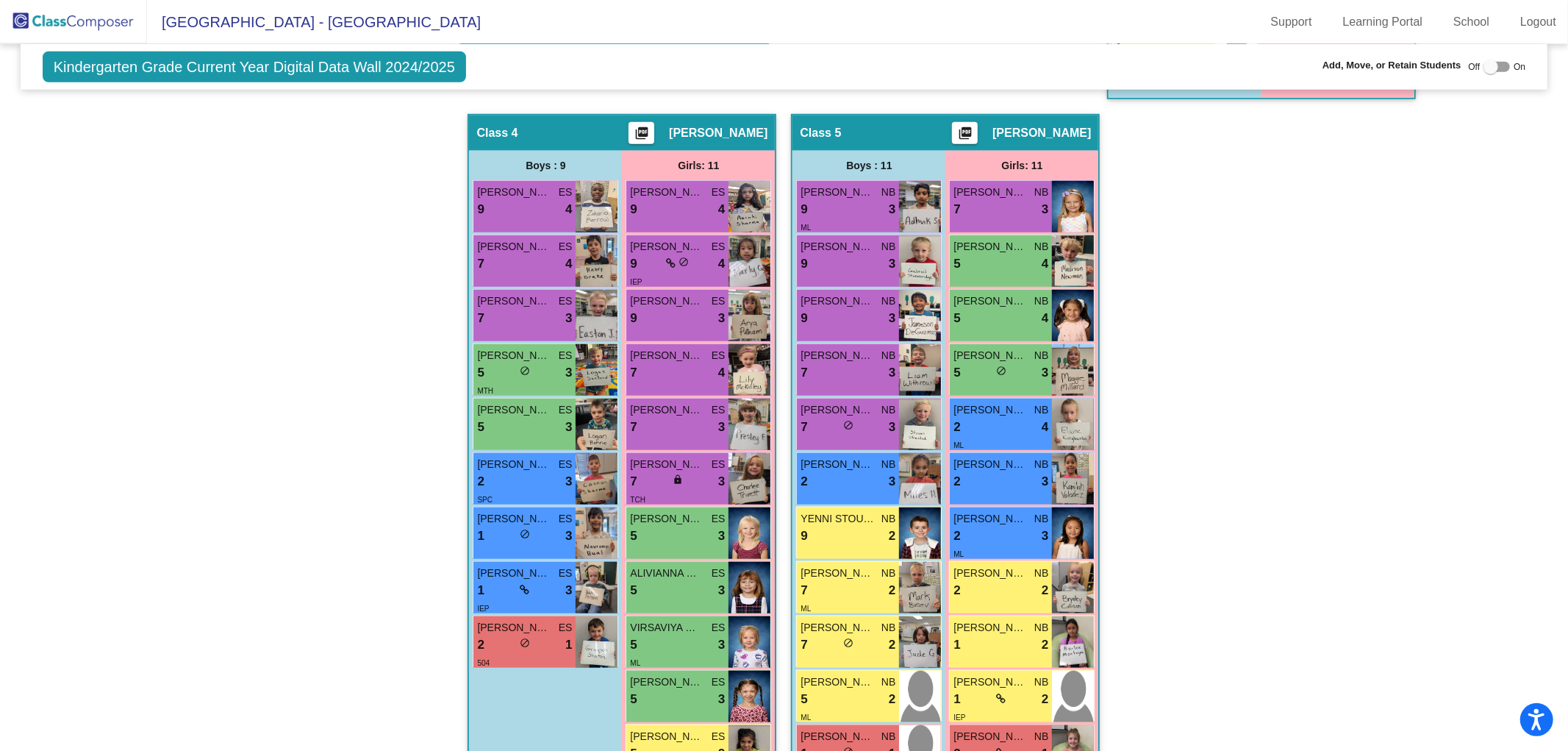
scroll to position [1069, 0]
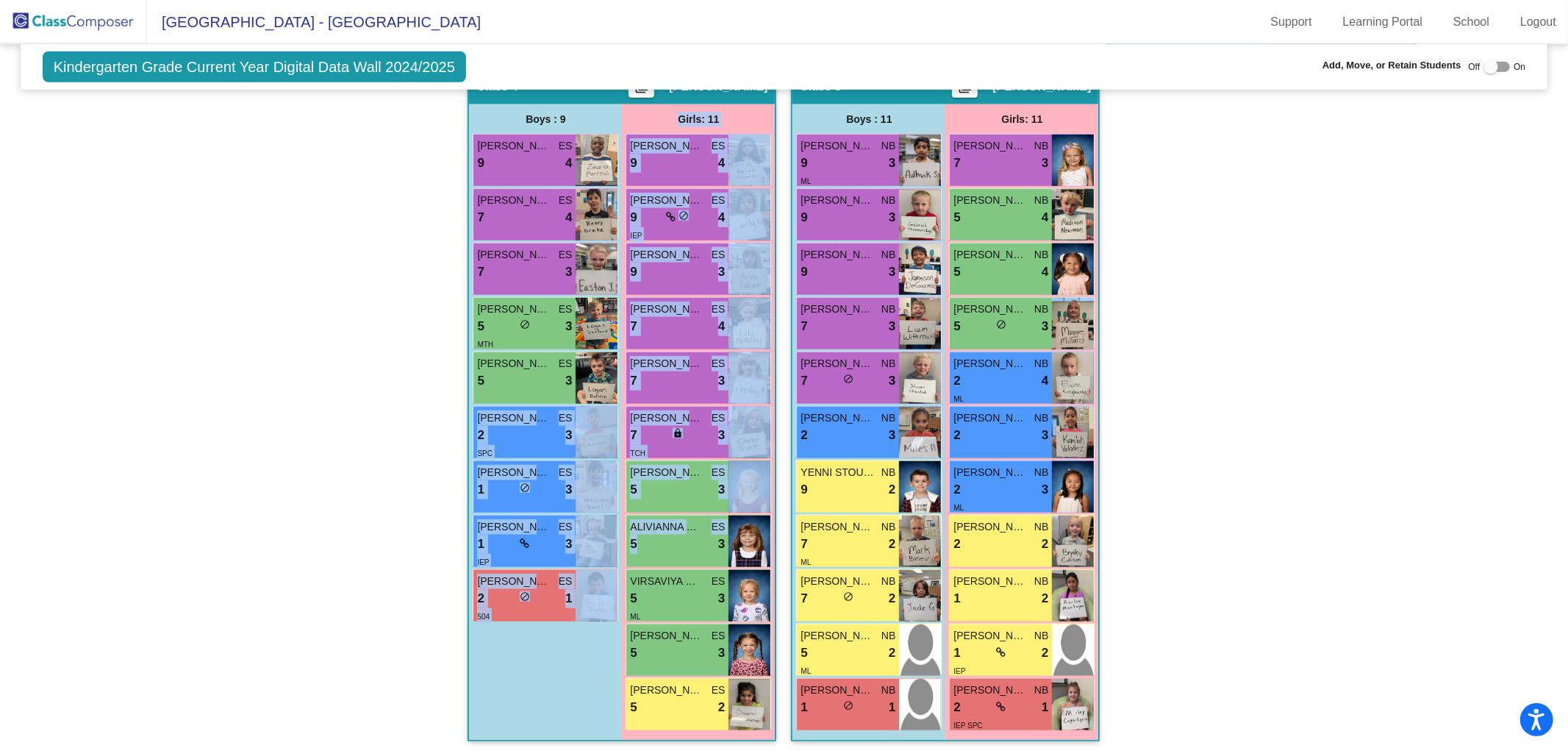
drag, startPoint x: 648, startPoint y: 539, endPoint x: 253, endPoint y: 400, distance: 418.7
click at [253, 400] on div "Hallway - Hallway Class picture_as_pdf Add Student First Name Last Name Student…" at bounding box center [784, 68] width 1506 height 1377
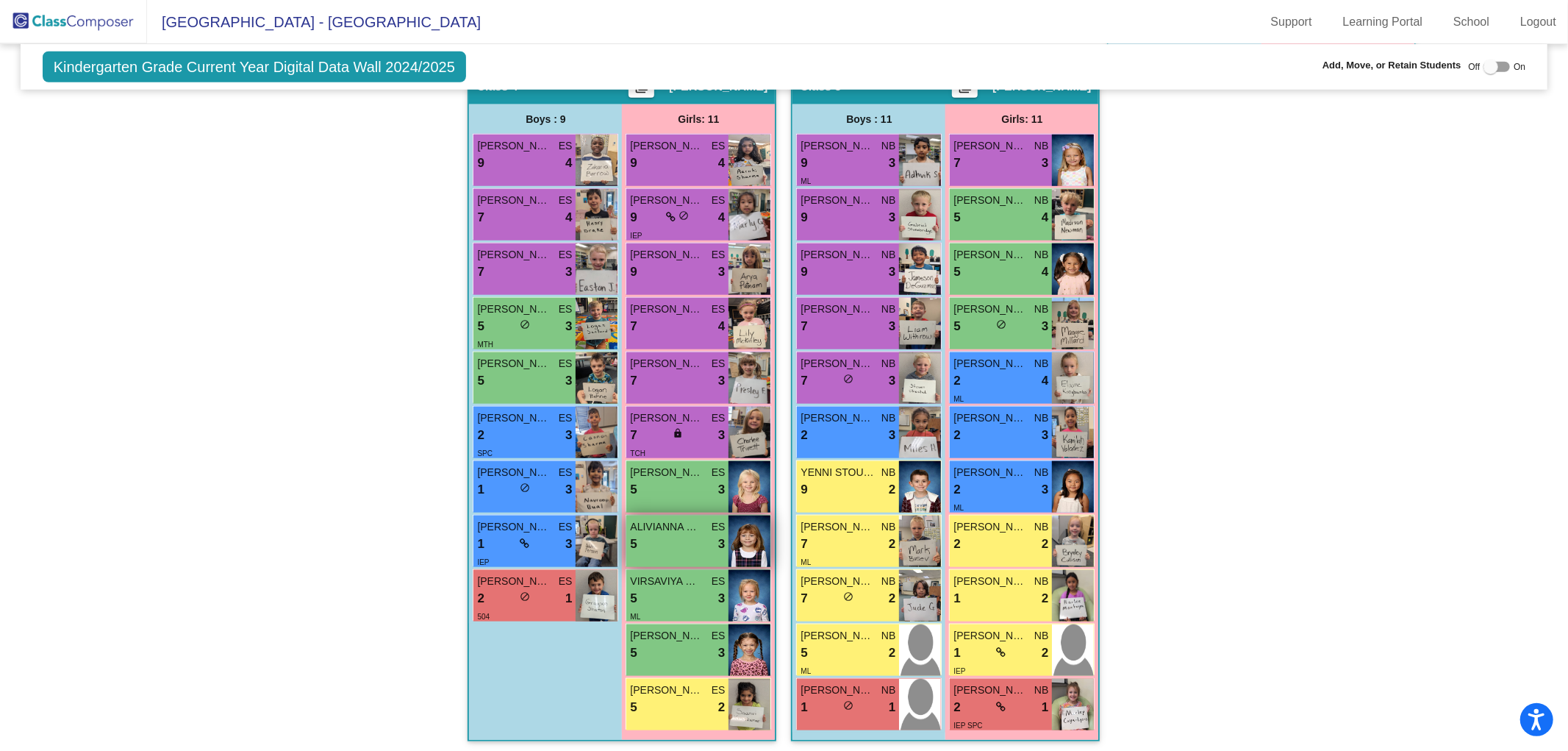
click at [678, 538] on div "5 lock do_not_disturb_alt 3" at bounding box center [677, 544] width 95 height 19
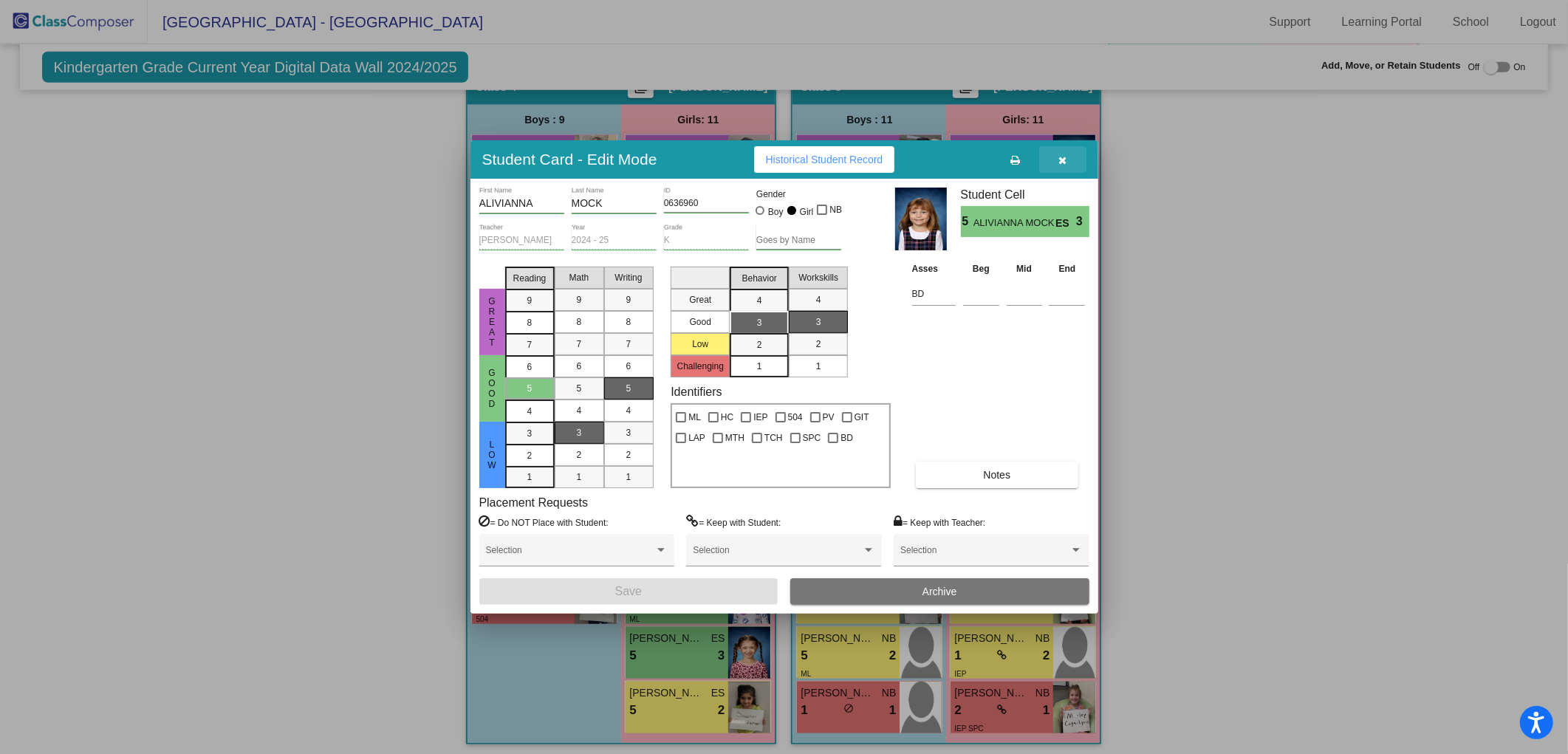
click at [1056, 164] on button "button" at bounding box center [1063, 159] width 48 height 26
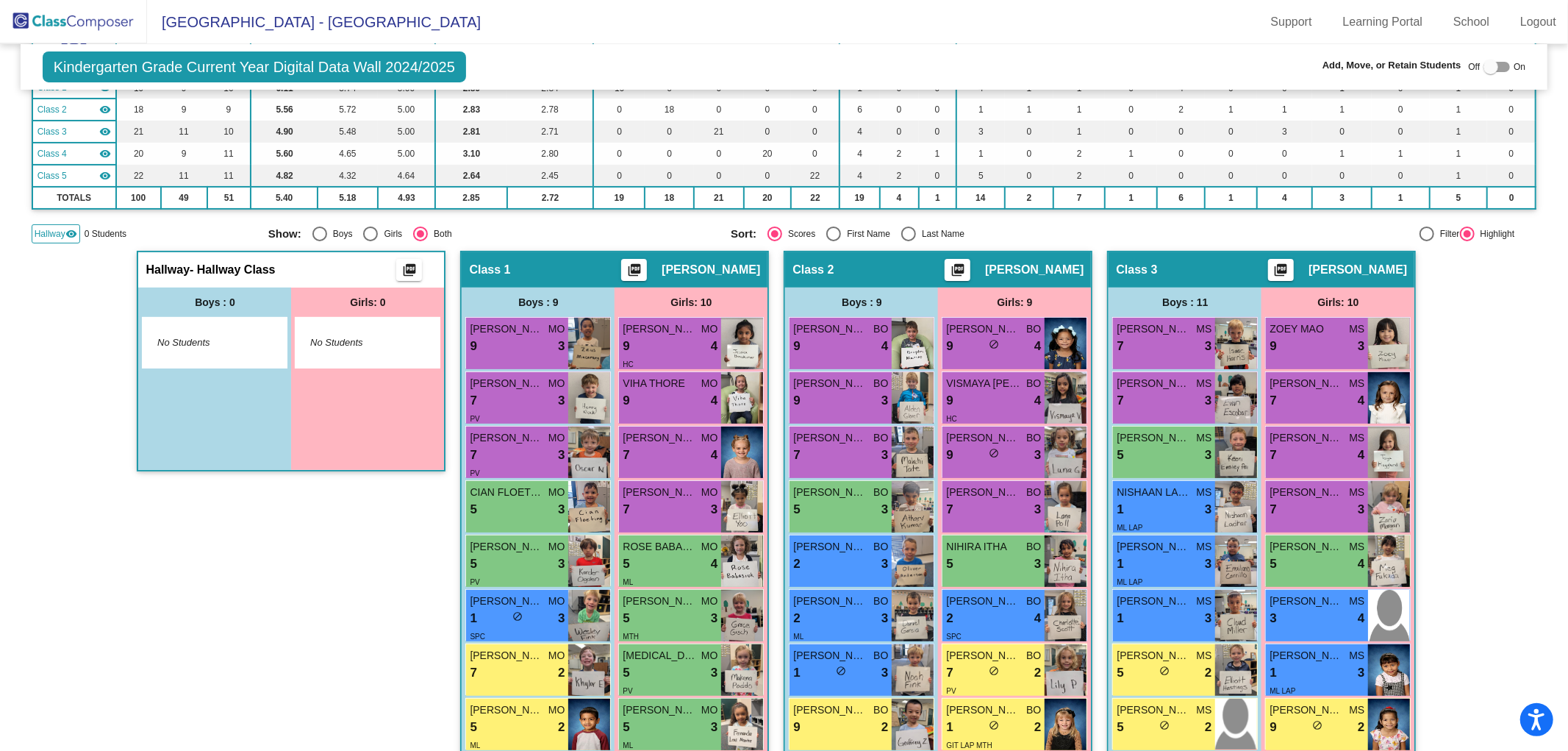
scroll to position [0, 0]
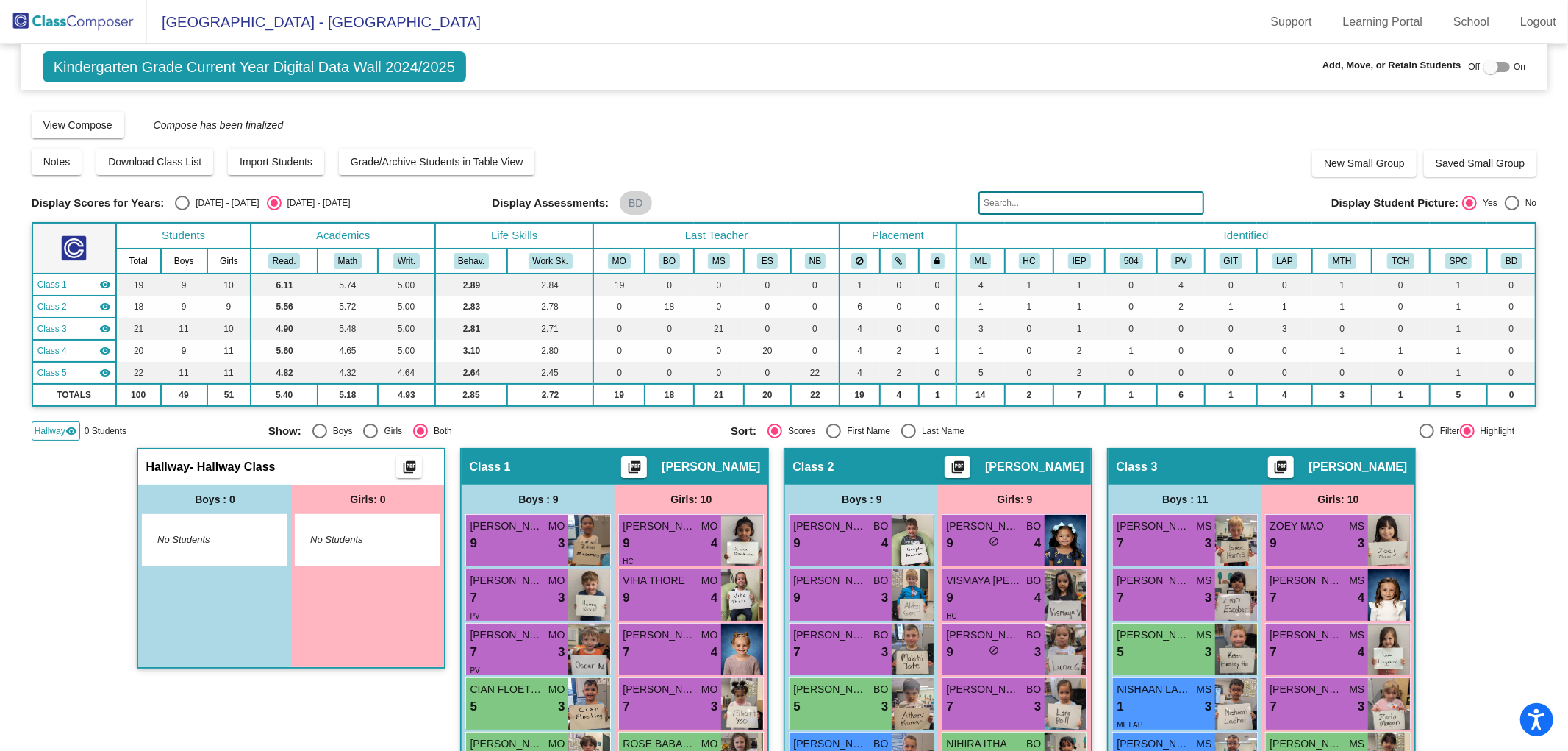
click at [82, 17] on img at bounding box center [74, 21] width 147 height 43
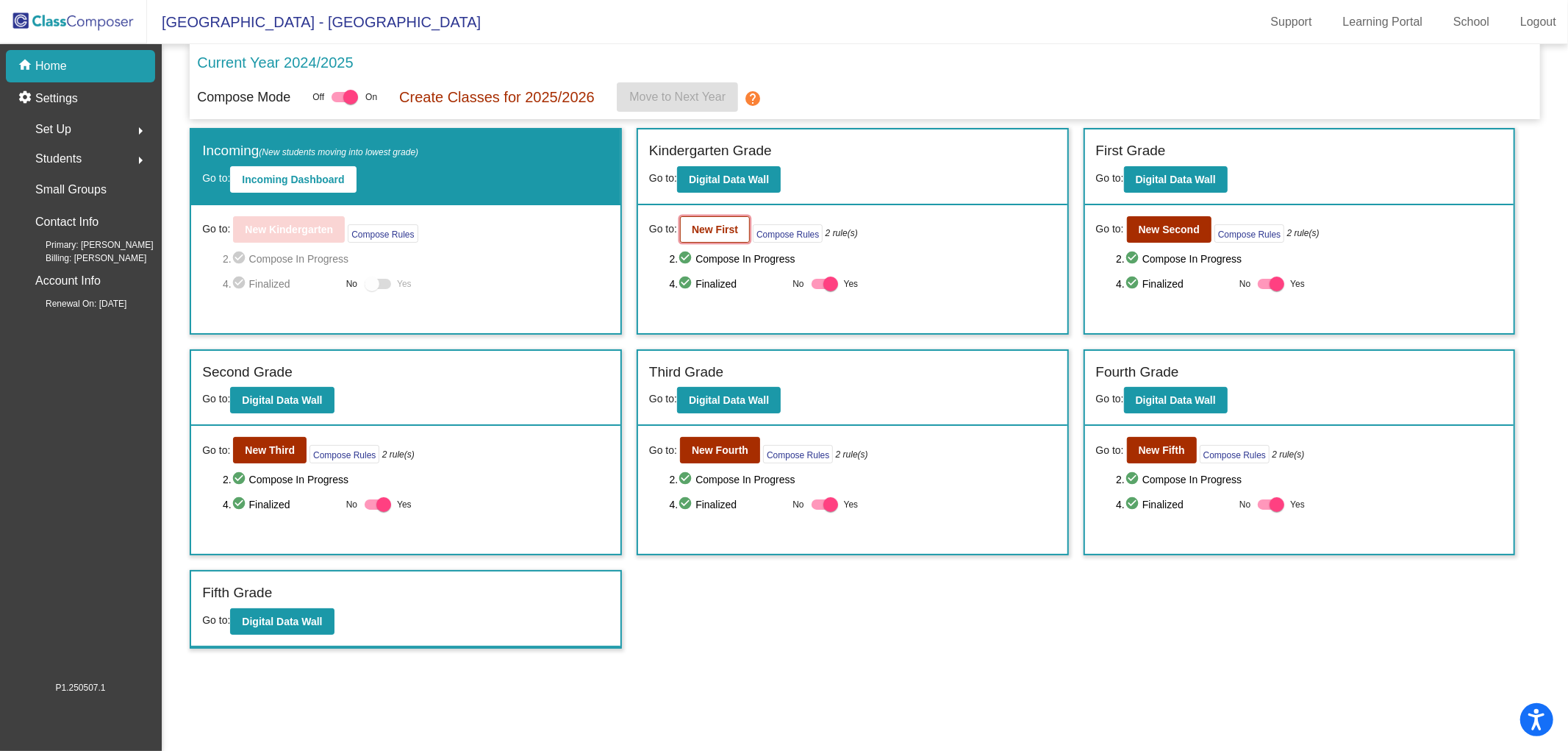
click at [684, 231] on button "New First" at bounding box center [714, 229] width 70 height 26
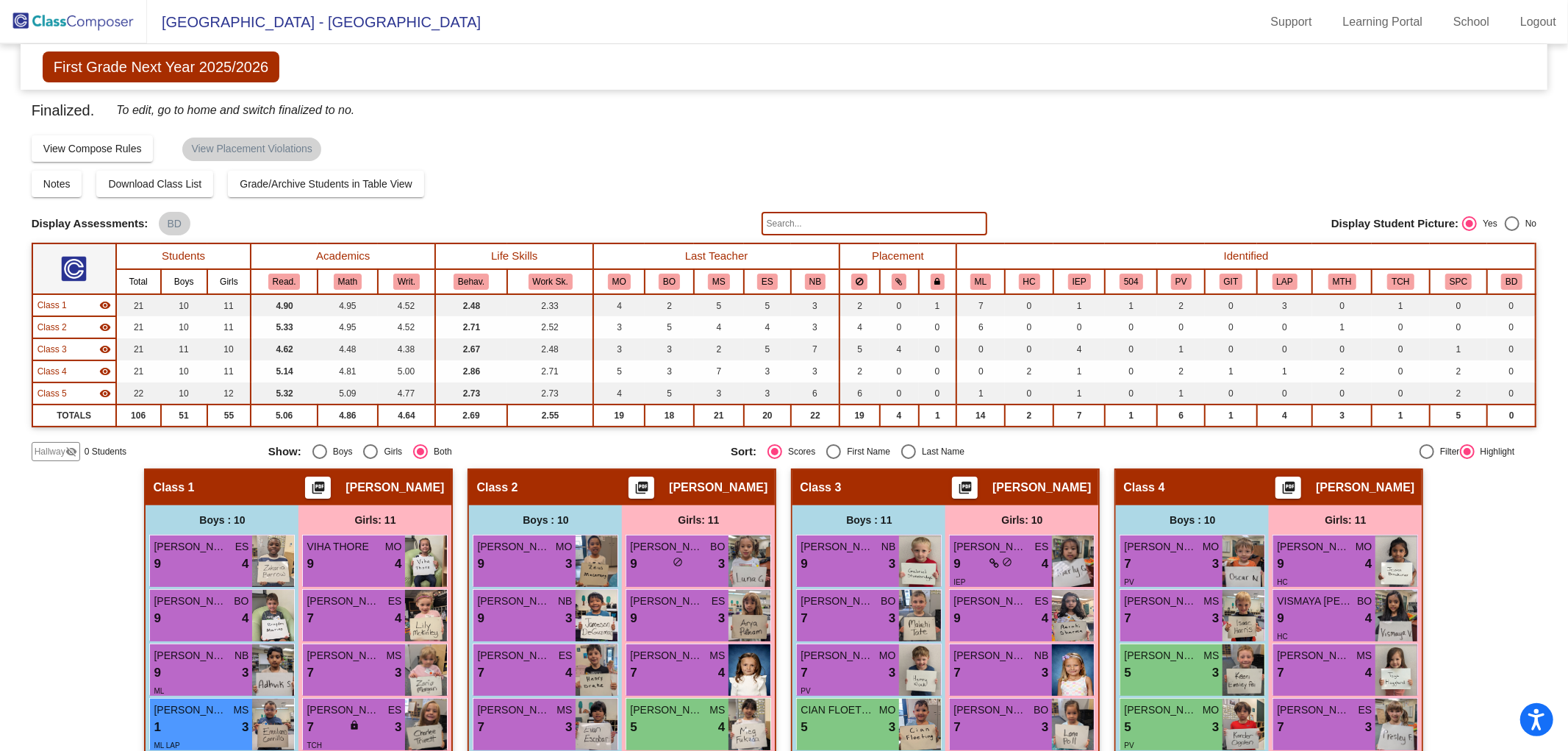
click at [53, 25] on img at bounding box center [74, 21] width 147 height 43
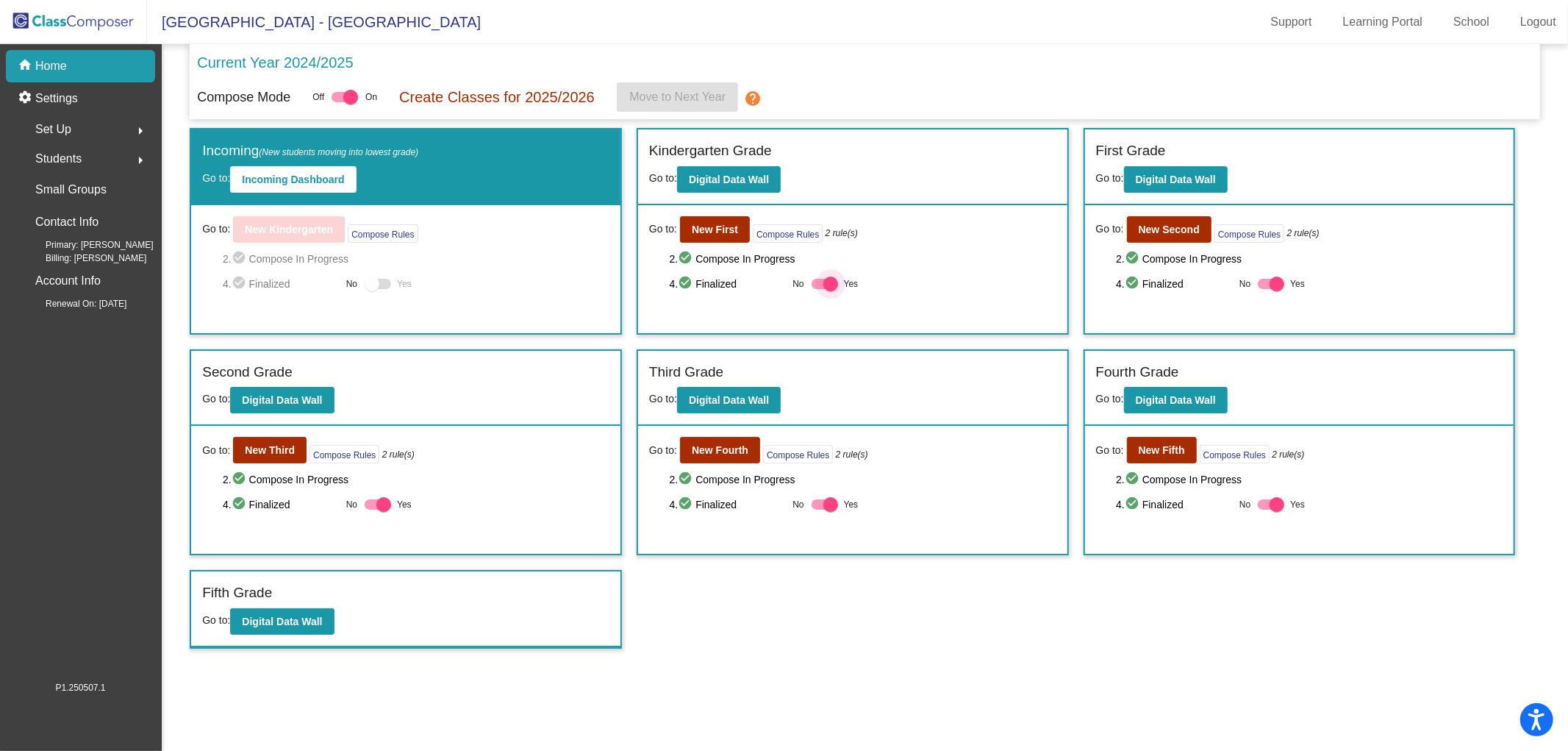
click at [833, 281] on div at bounding box center [831, 283] width 14 height 14
click at [819, 289] on input "Yes" at bounding box center [819, 289] width 1 height 1
checkbox input "false"
click at [706, 170] on button "Digital Data Wall" at bounding box center [729, 179] width 103 height 26
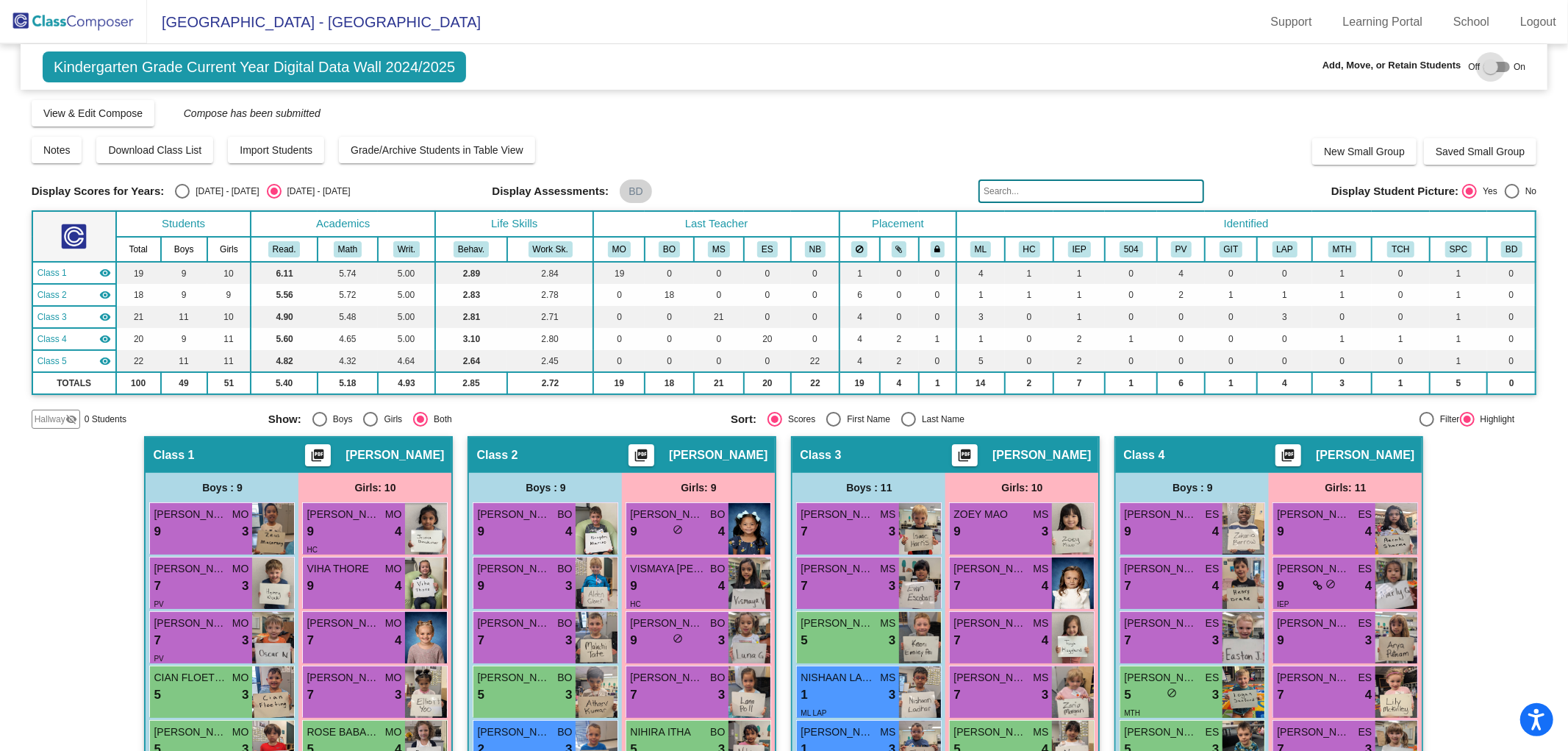
click at [1484, 64] on div at bounding box center [1491, 66] width 14 height 14
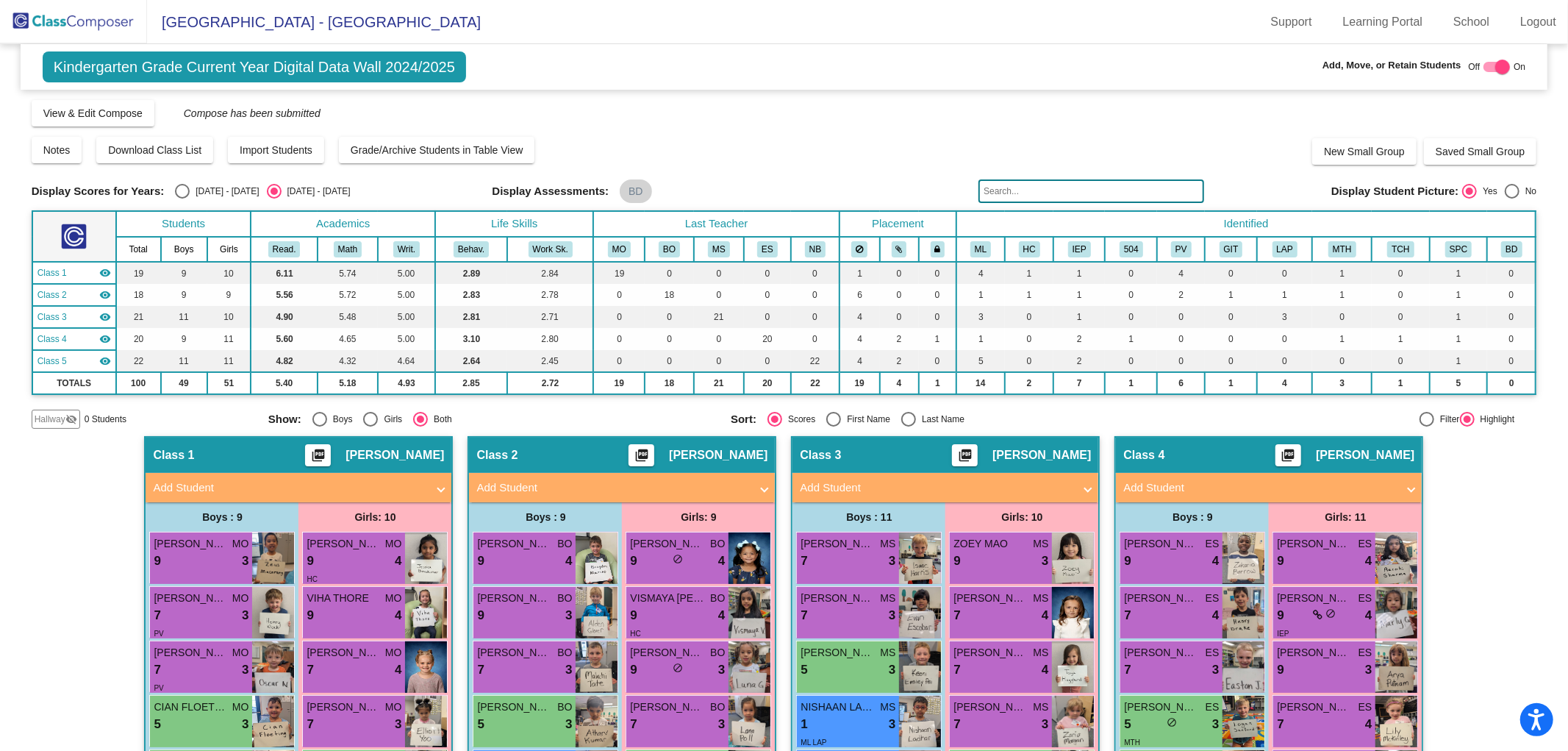
click at [85, 414] on span "0 Students" at bounding box center [105, 420] width 42 height 14
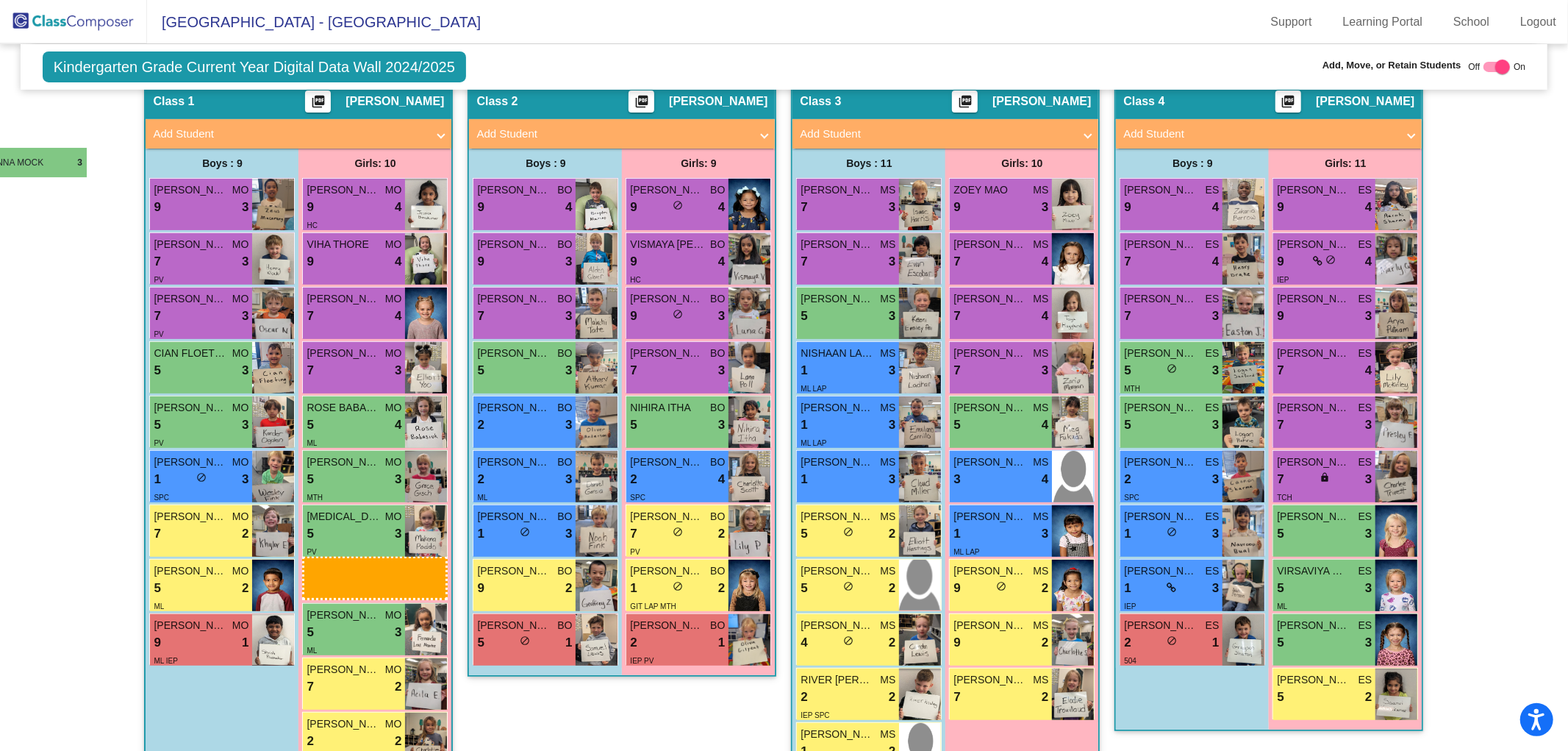
drag, startPoint x: 1319, startPoint y: 596, endPoint x: -45, endPoint y: 147, distance: 1436.0
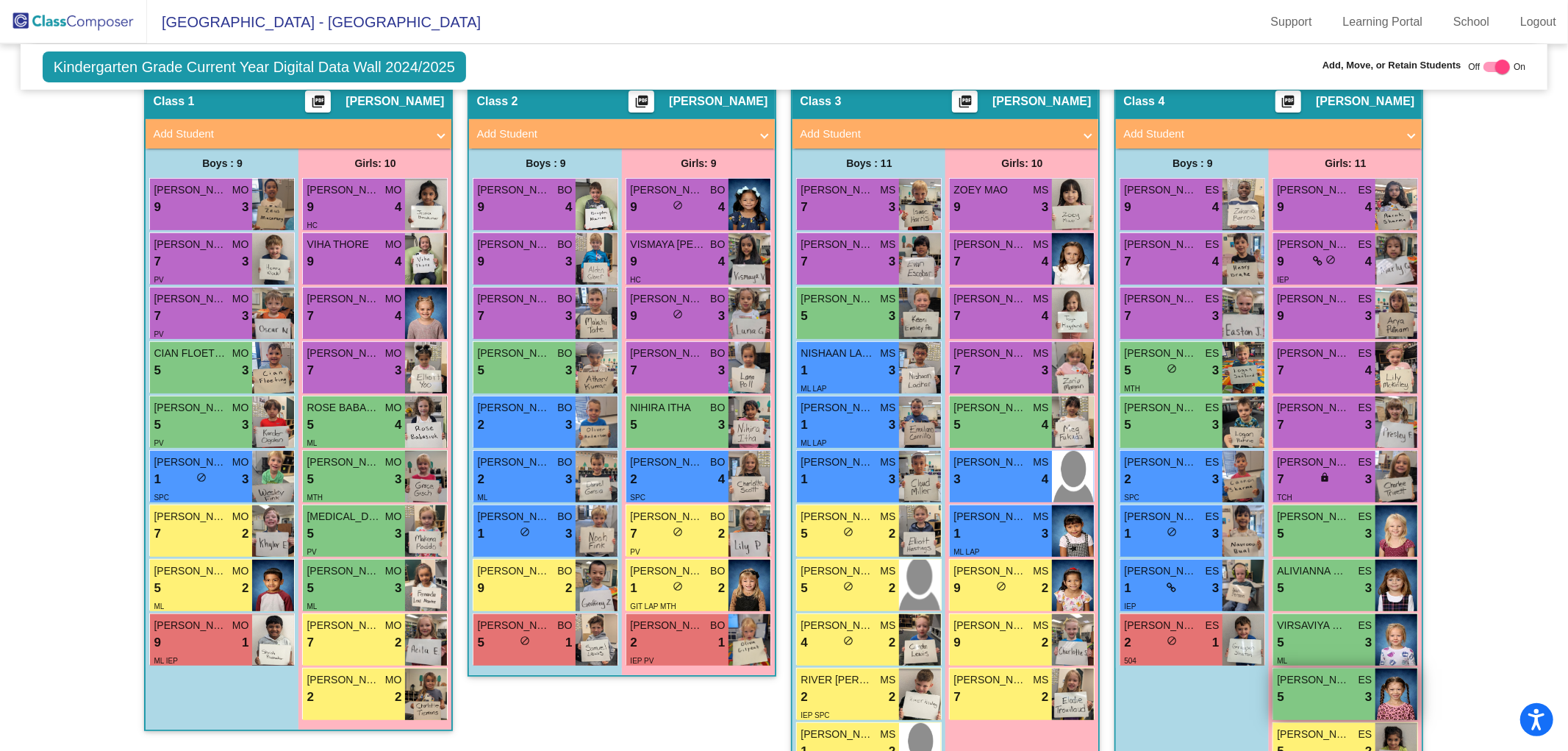
scroll to position [0, 0]
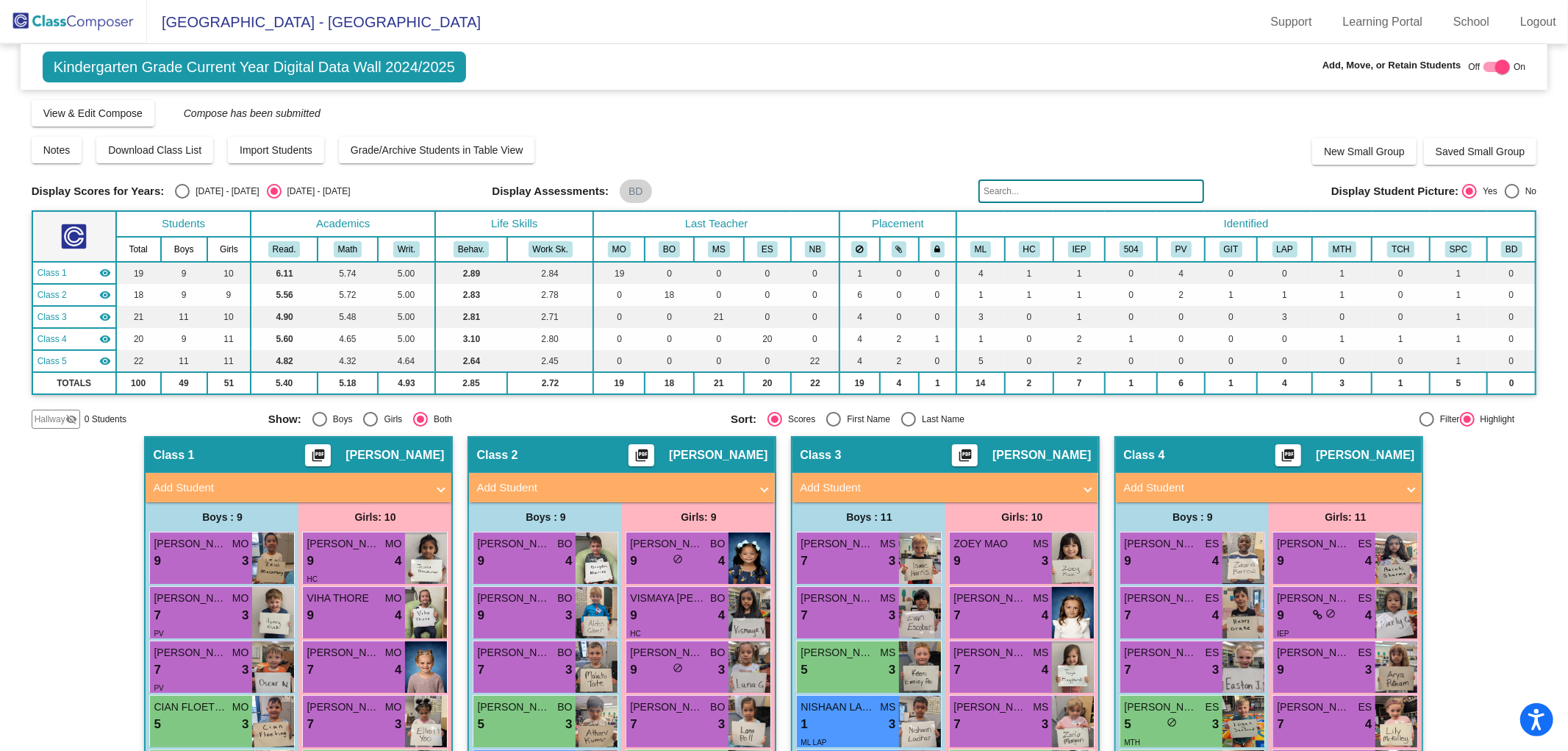
click at [56, 424] on span "Hallway" at bounding box center [50, 420] width 31 height 14
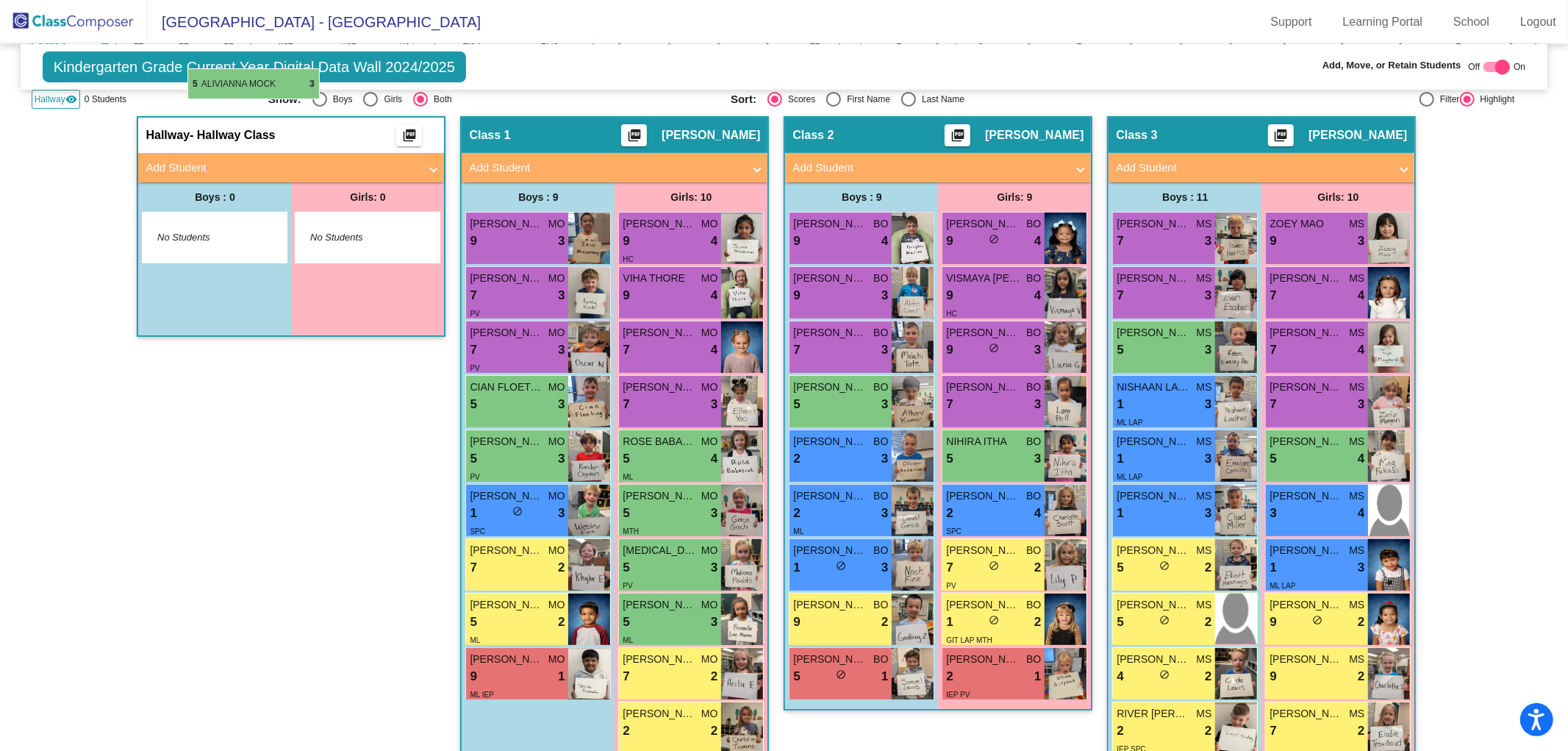
scroll to position [317, 0]
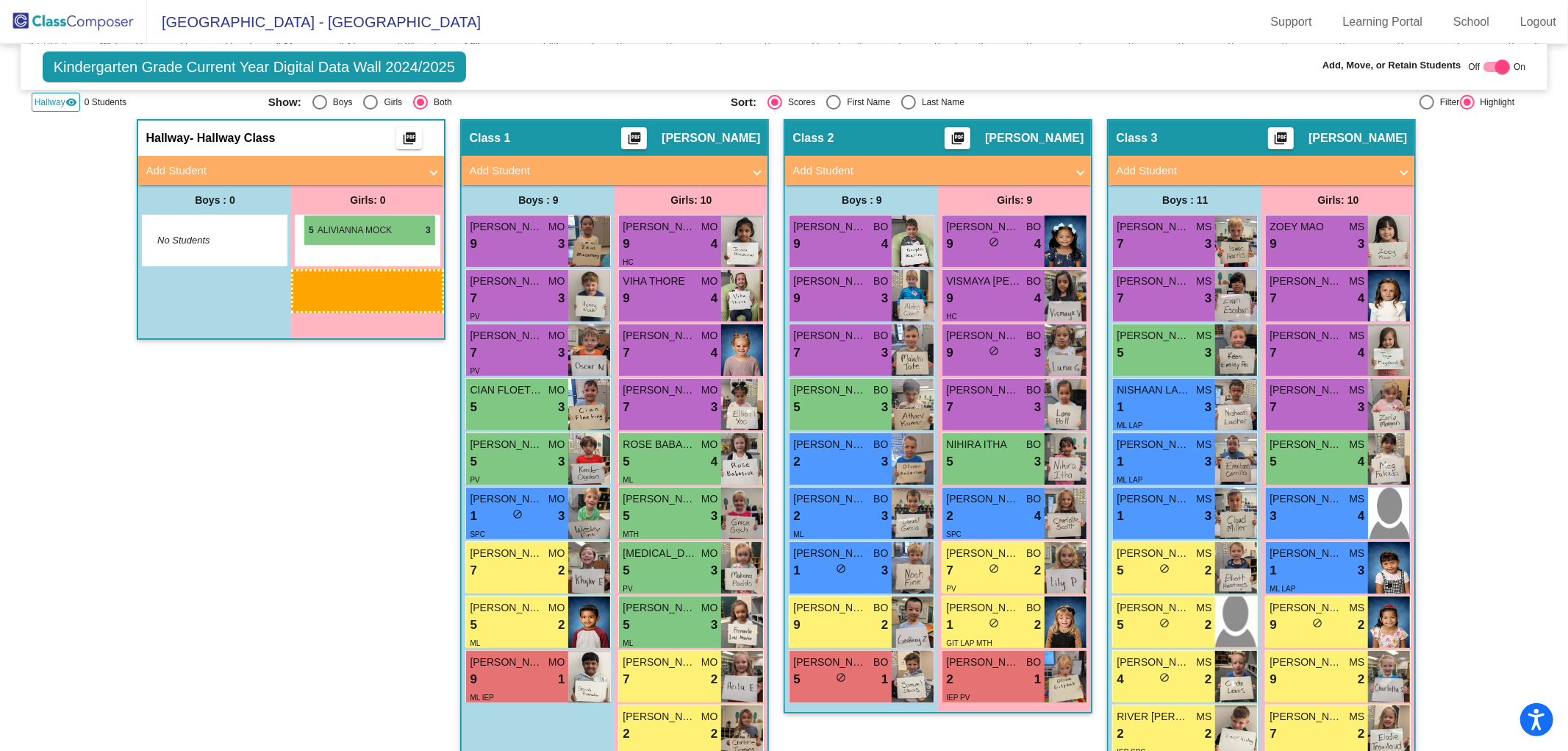
drag, startPoint x: 701, startPoint y: 597, endPoint x: 303, endPoint y: 214, distance: 552.4
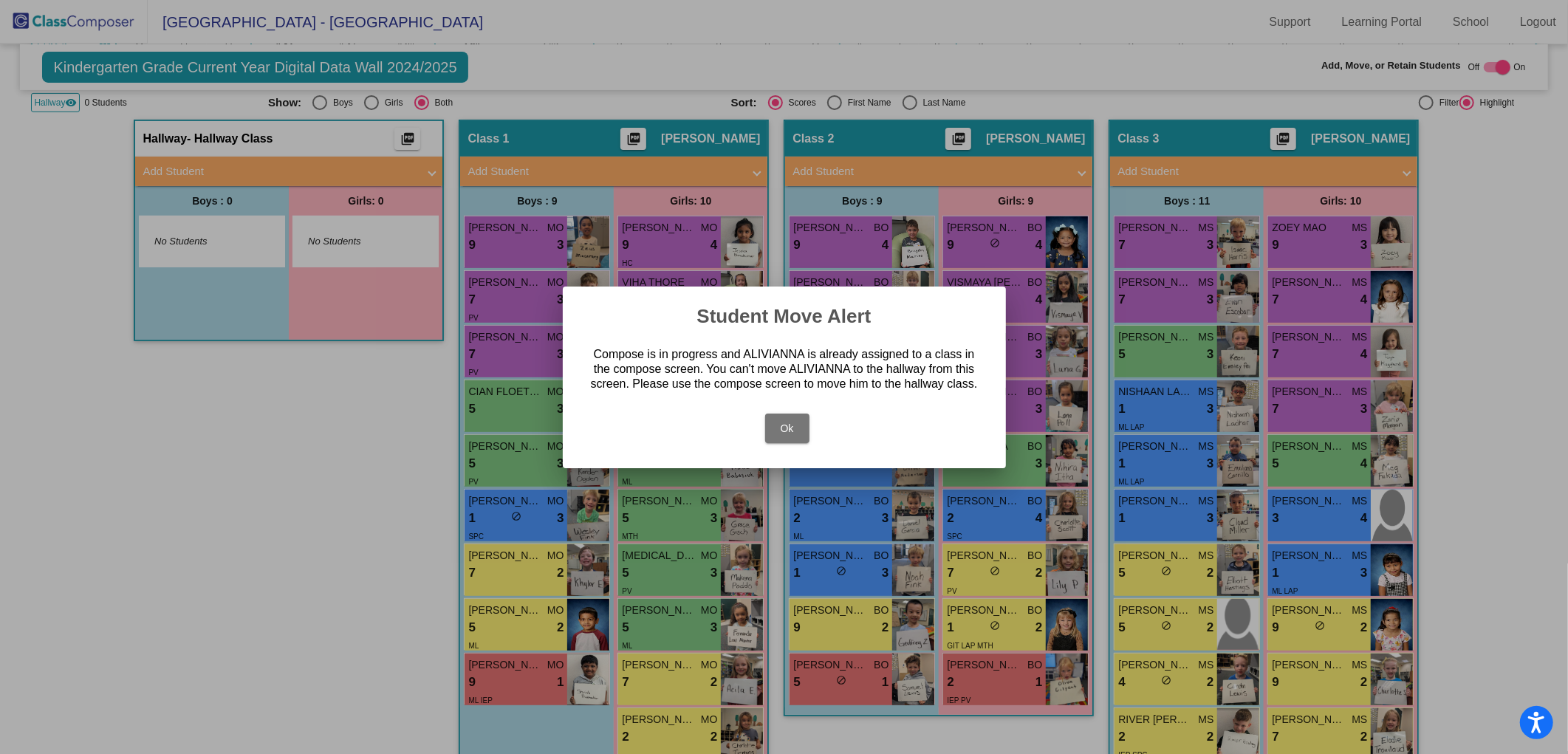
click at [783, 424] on button "Ok" at bounding box center [787, 428] width 44 height 30
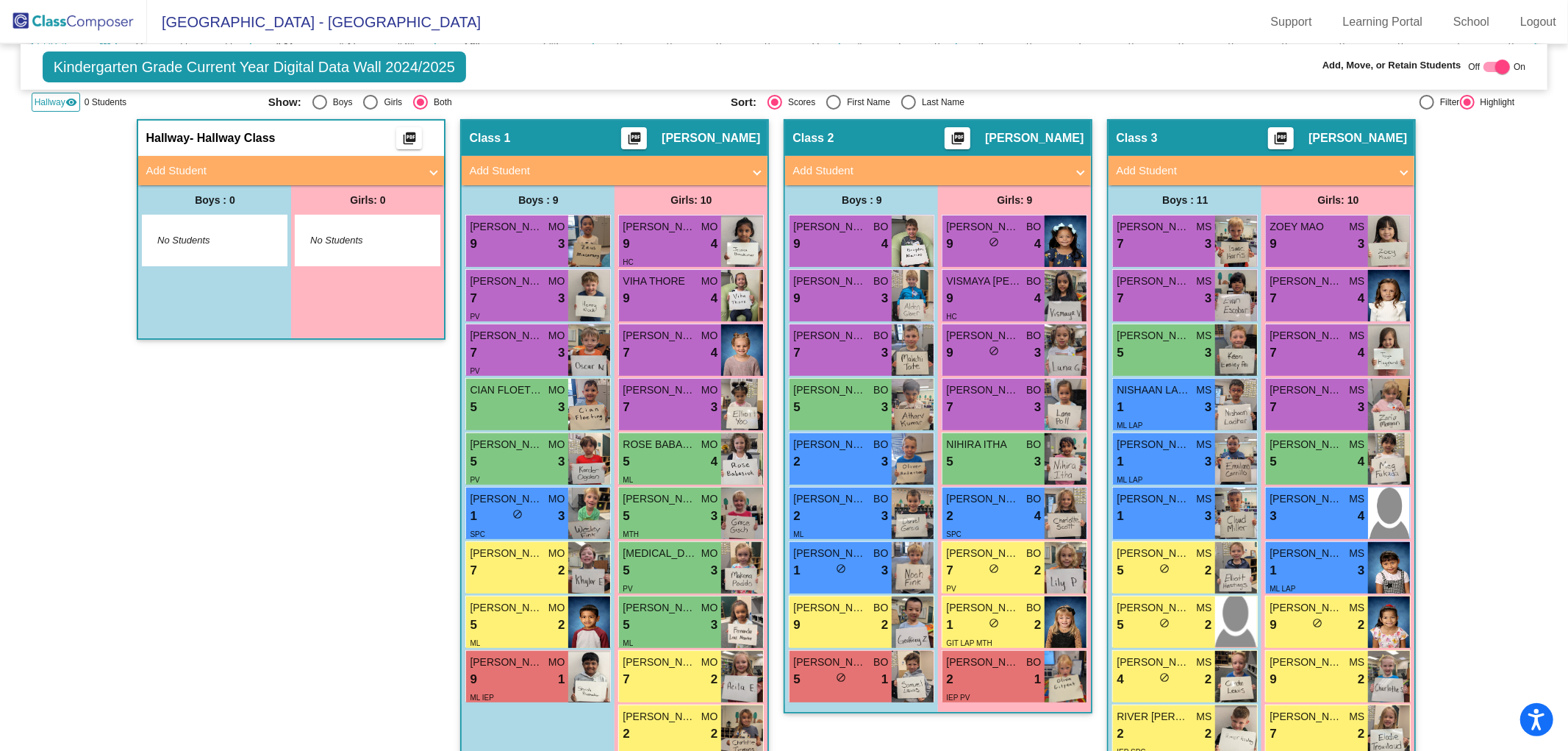
scroll to position [0, 0]
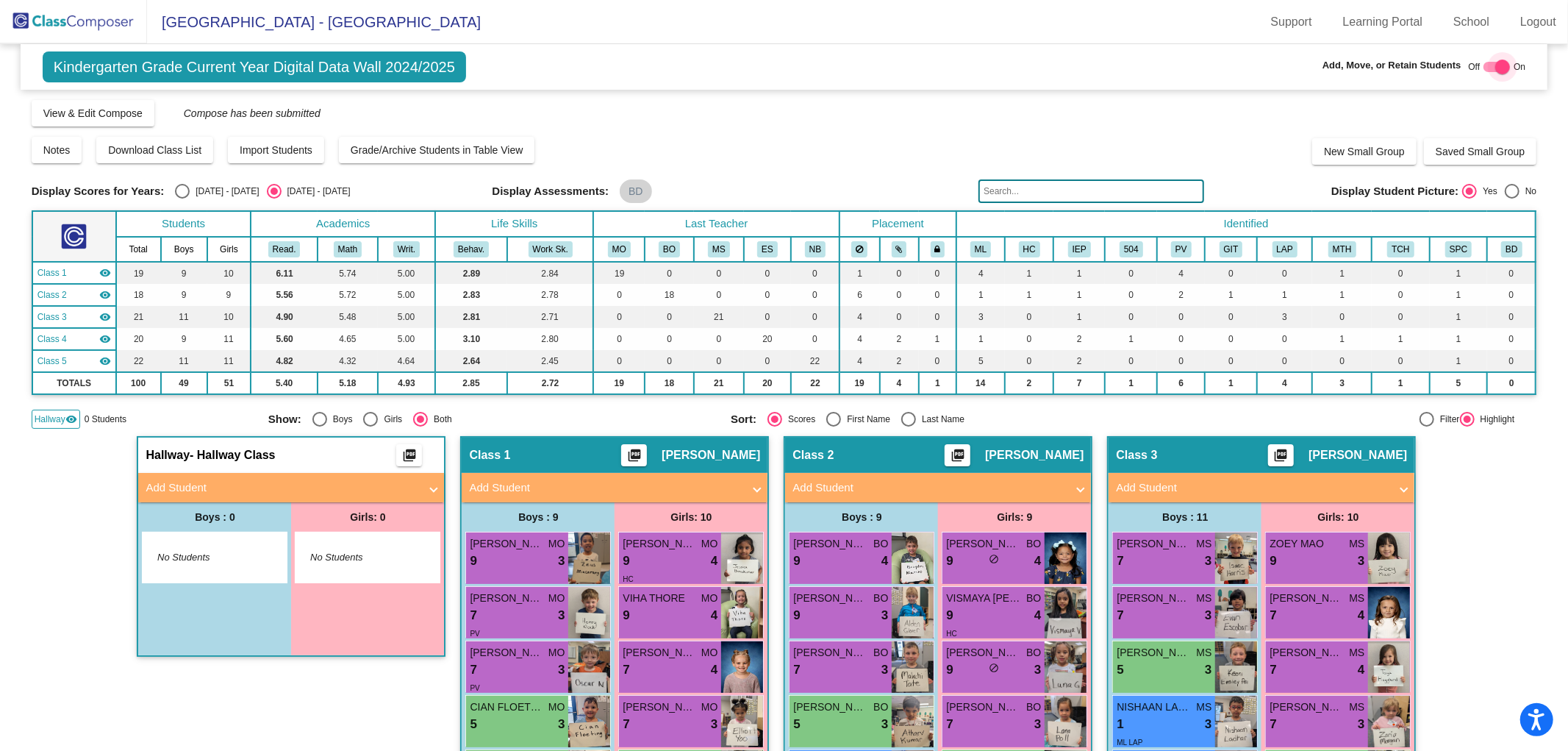
click at [1496, 62] on div at bounding box center [1503, 66] width 14 height 14
checkbox input "false"
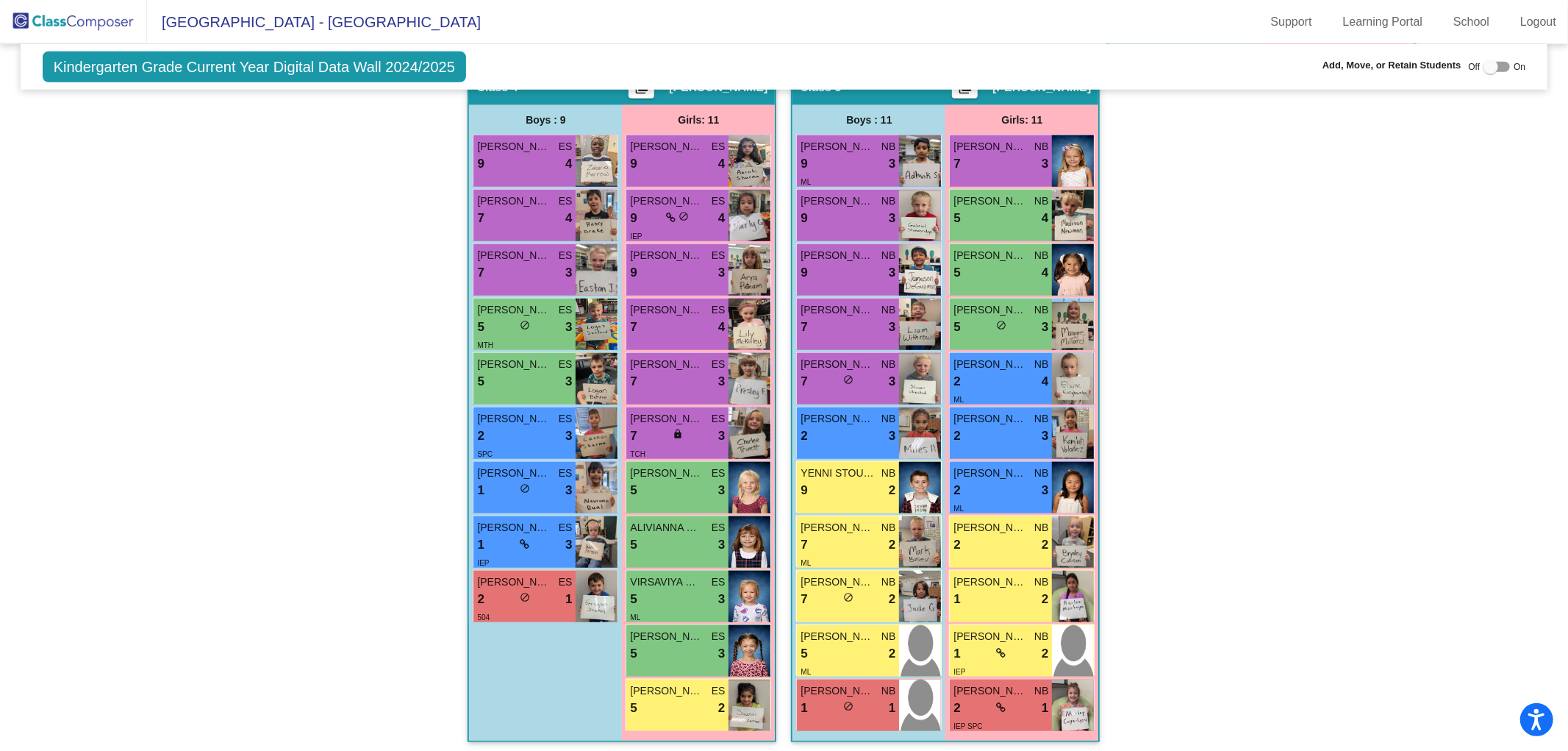
scroll to position [1057, 0]
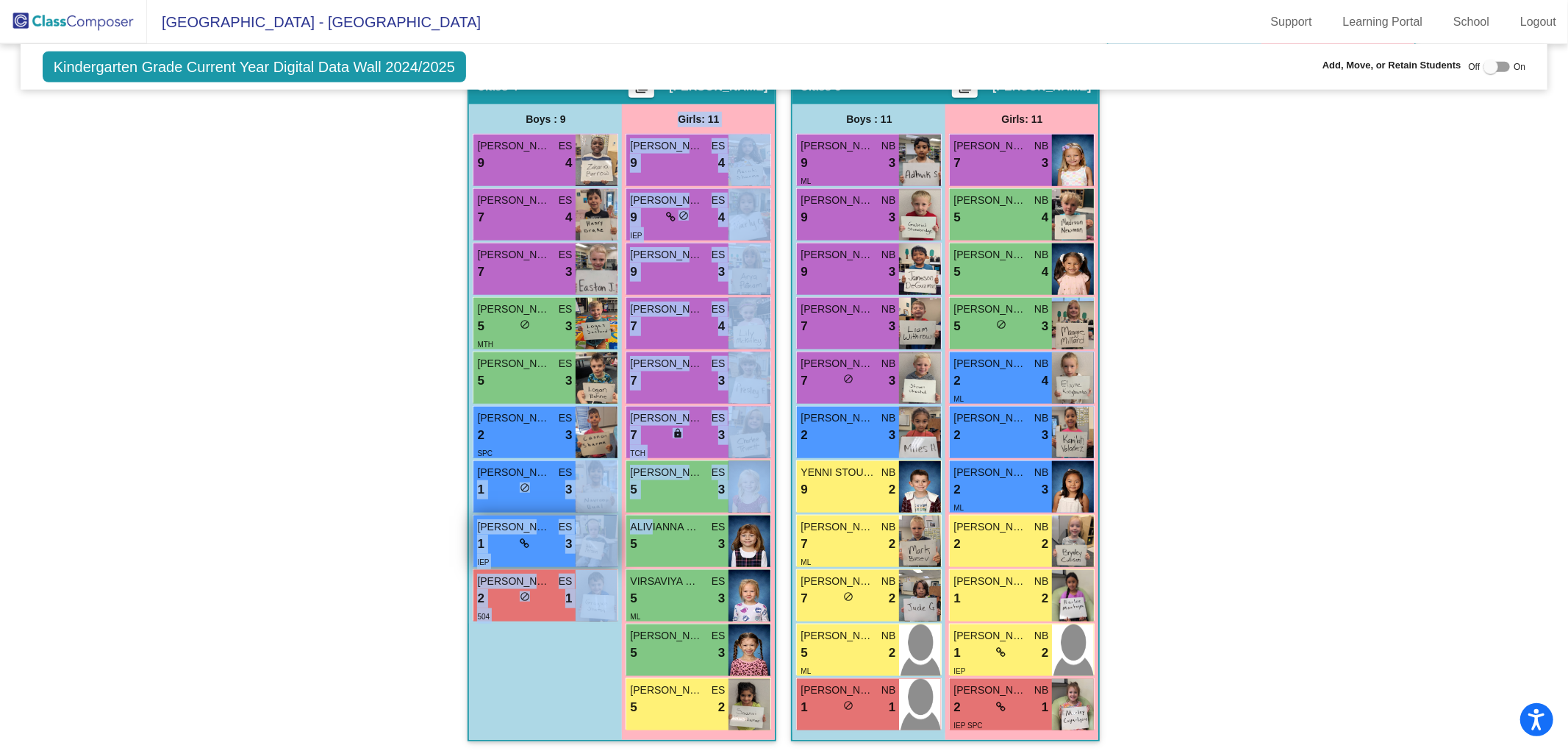
drag, startPoint x: 650, startPoint y: 528, endPoint x: 568, endPoint y: 522, distance: 82.2
click at [442, 504] on div "Hallway - Hallway Class picture_as_pdf Add Student First Name Last Name Student…" at bounding box center [784, 68] width 1506 height 1377
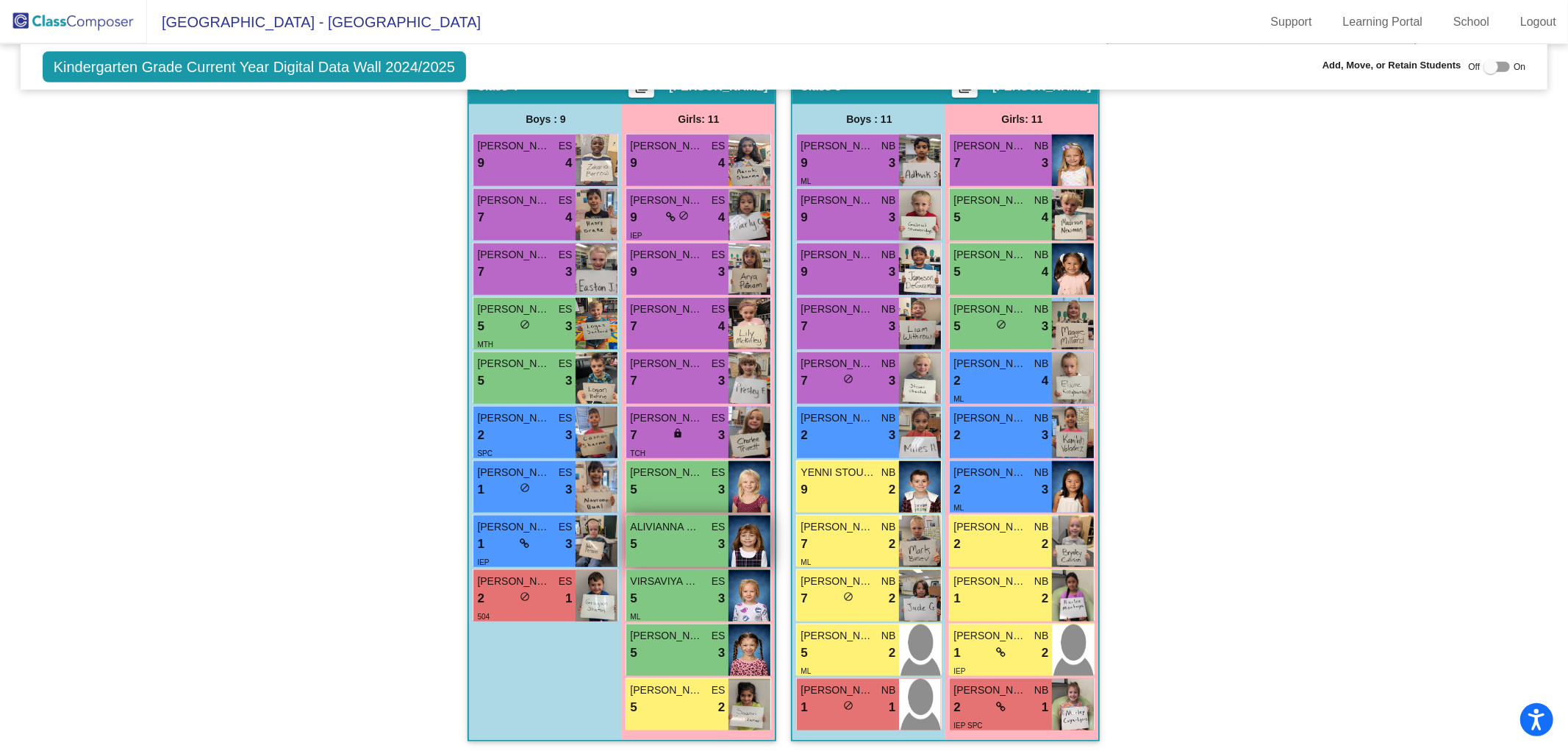
click at [669, 542] on div "5 lock do_not_disturb_alt 3" at bounding box center [677, 544] width 95 height 19
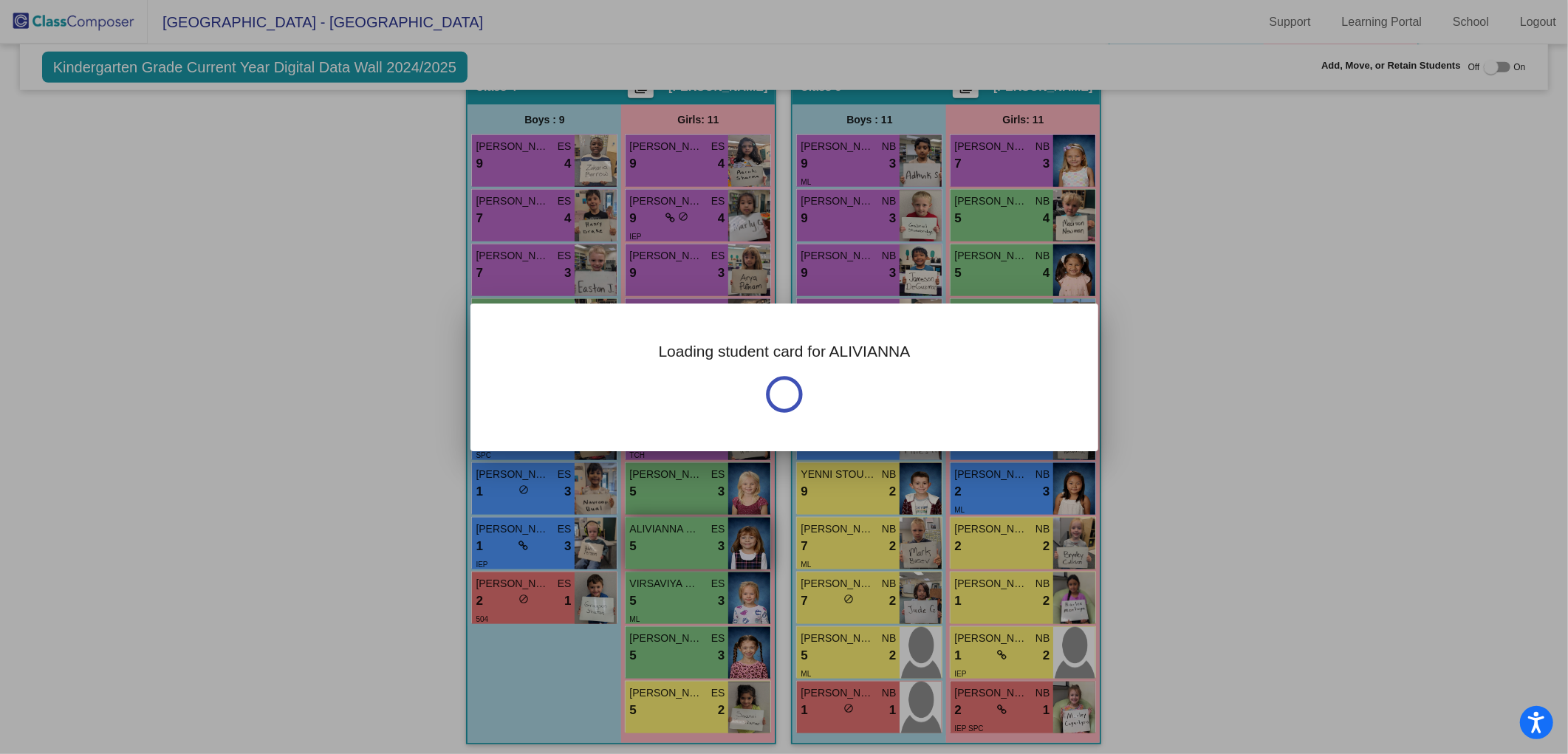
click at [672, 544] on div at bounding box center [784, 377] width 1568 height 754
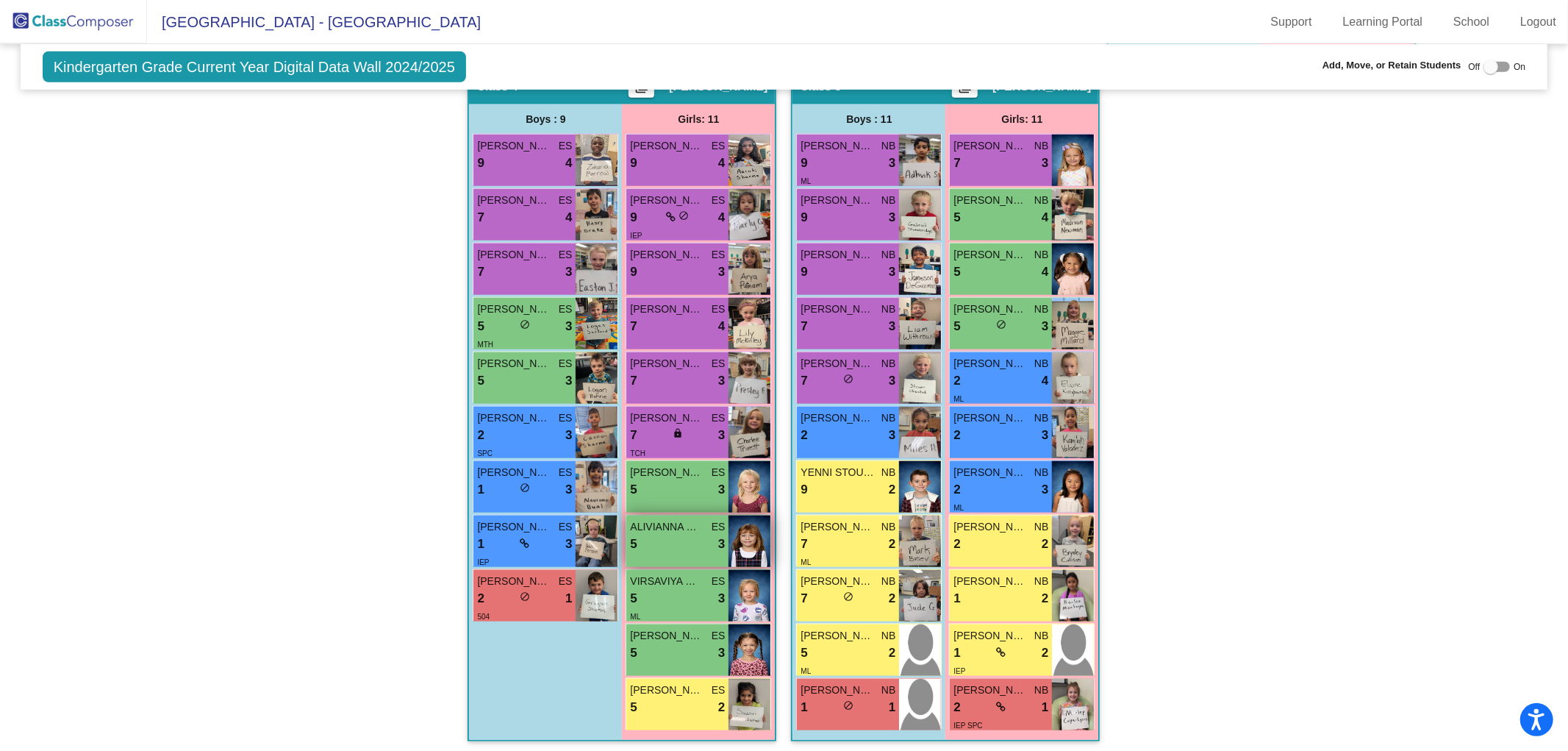
click at [669, 542] on div "5 lock do_not_disturb_alt 3" at bounding box center [677, 544] width 95 height 19
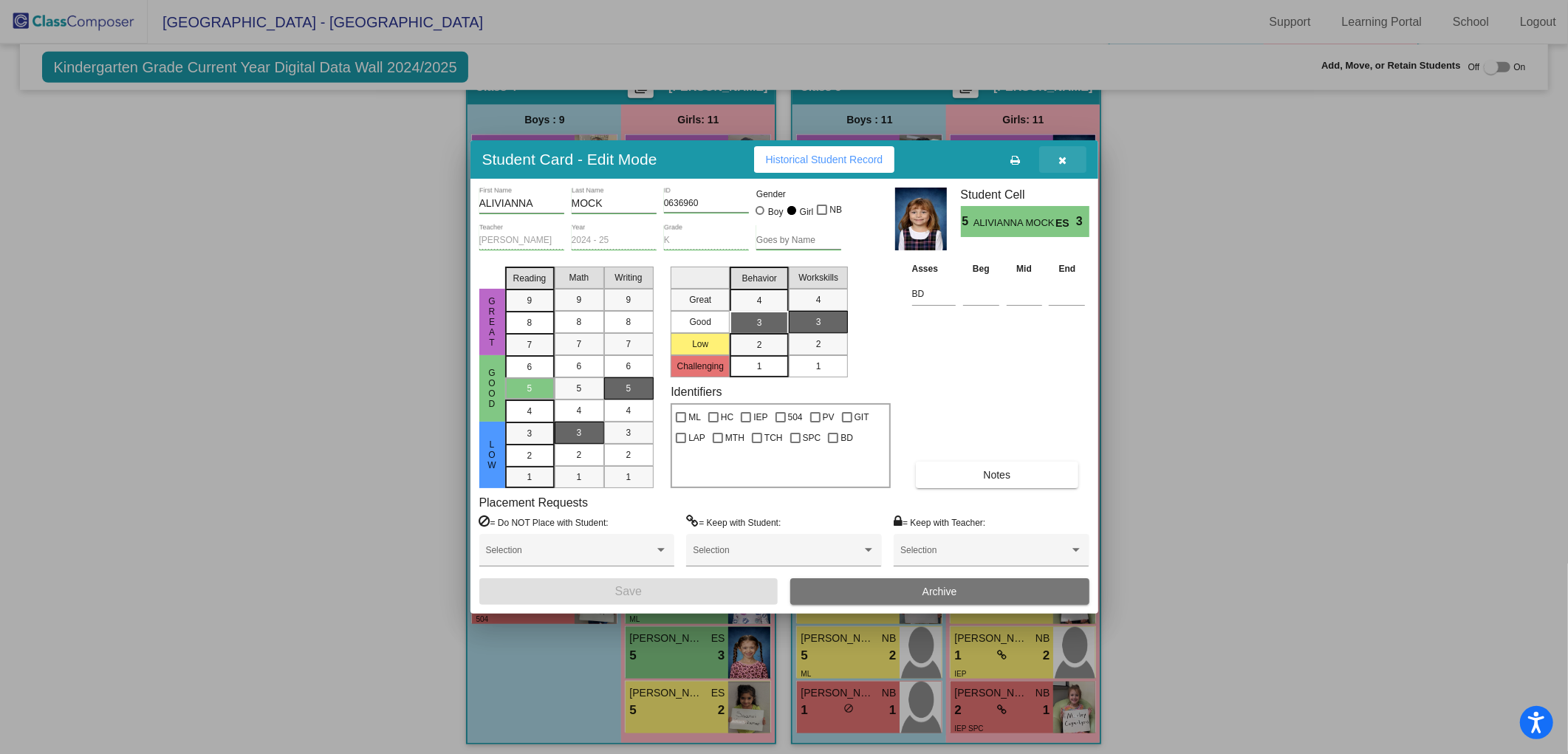
click at [1063, 161] on icon "button" at bounding box center [1062, 160] width 9 height 10
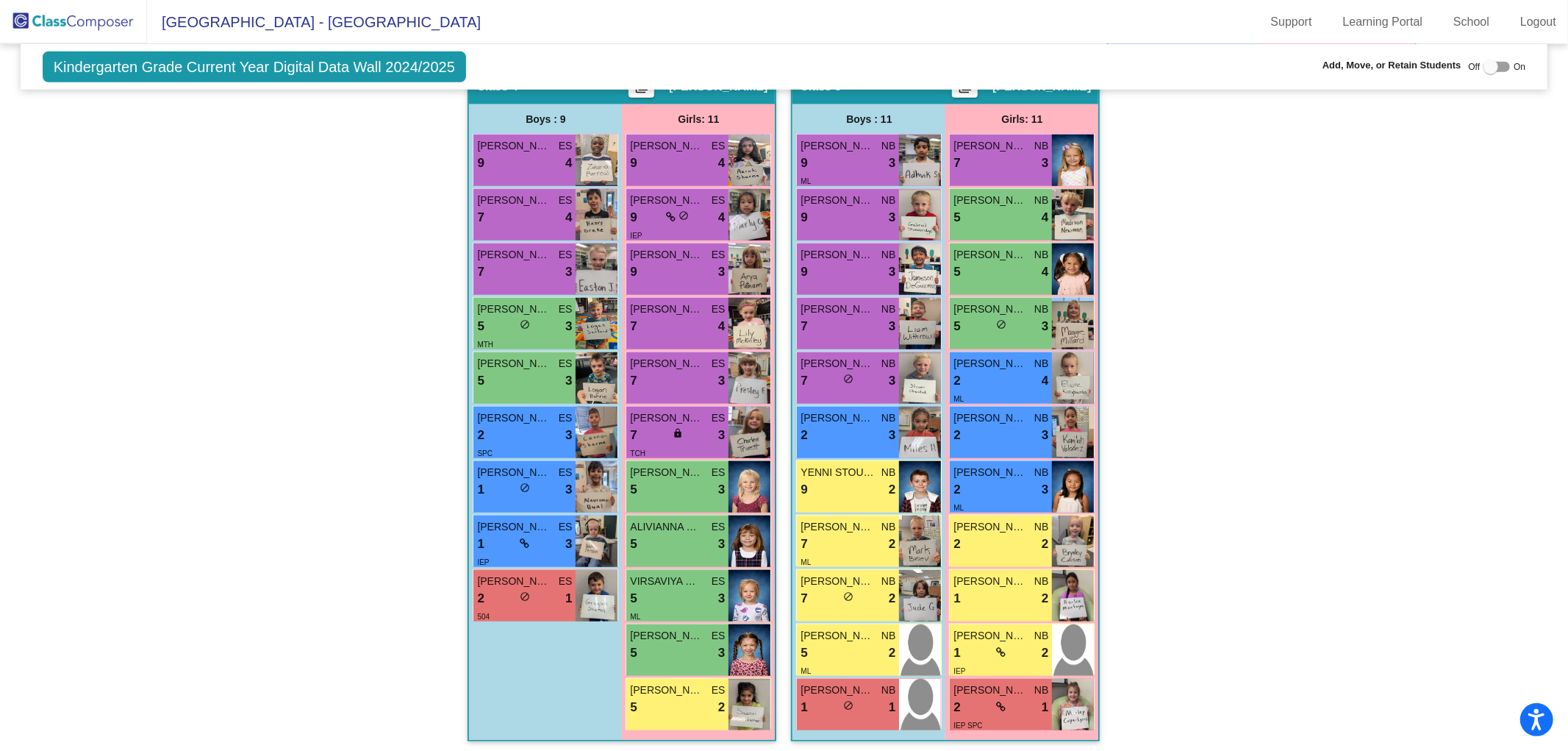
click at [82, 25] on img at bounding box center [74, 21] width 147 height 43
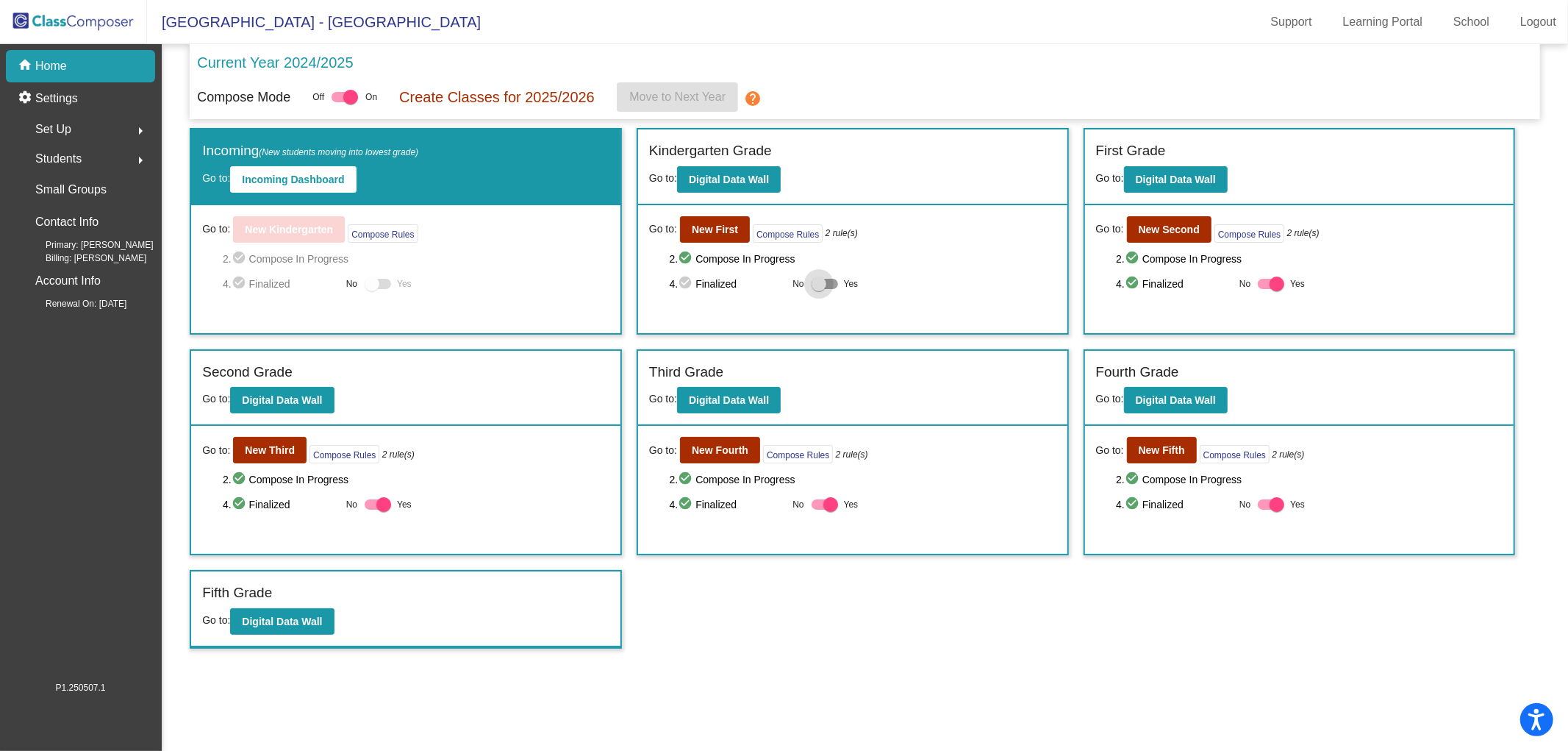
click at [815, 280] on div at bounding box center [819, 283] width 14 height 14
click at [819, 289] on input "Yes" at bounding box center [819, 289] width 1 height 1
checkbox input "true"
click at [721, 231] on b "New First" at bounding box center [714, 230] width 47 height 12
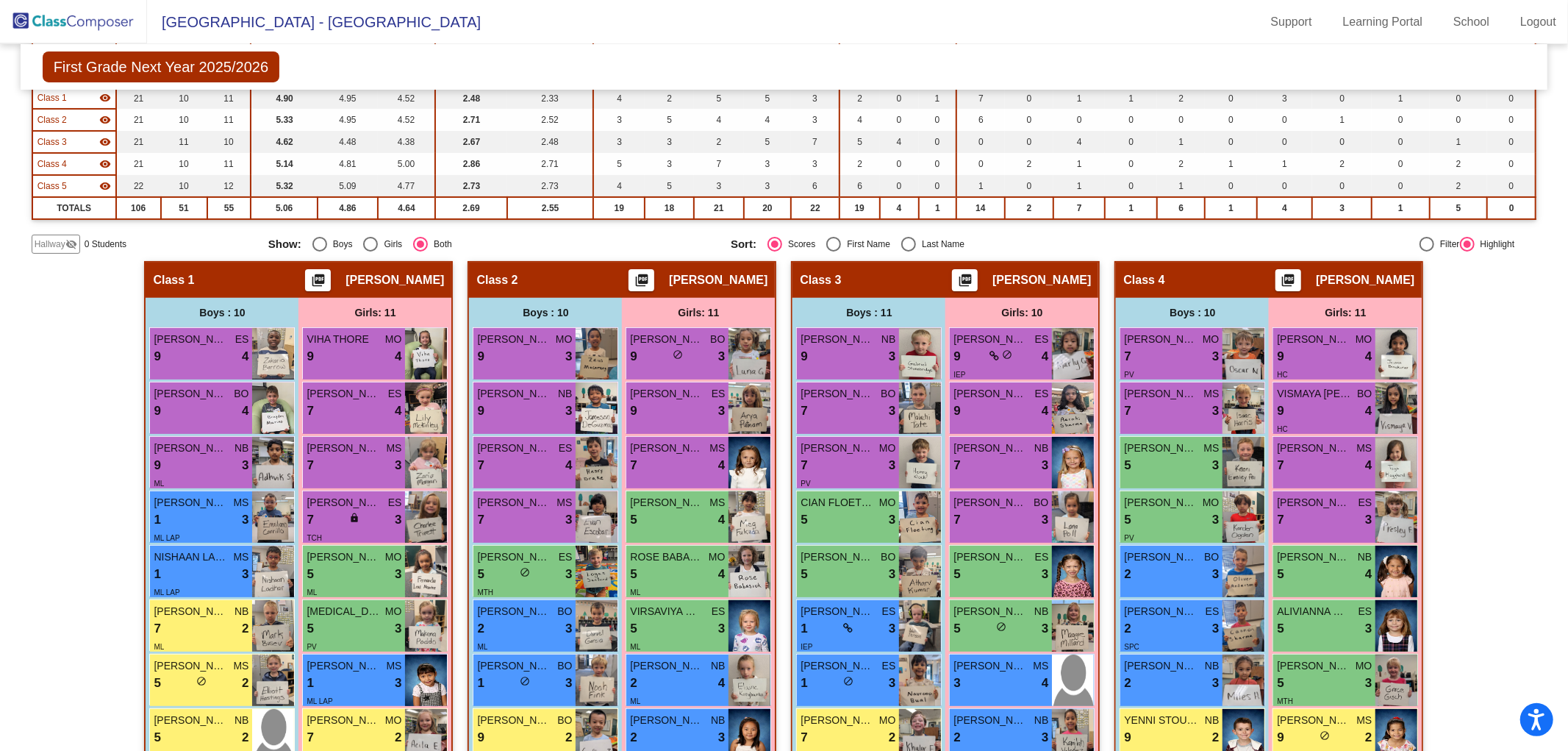
scroll to position [204, 0]
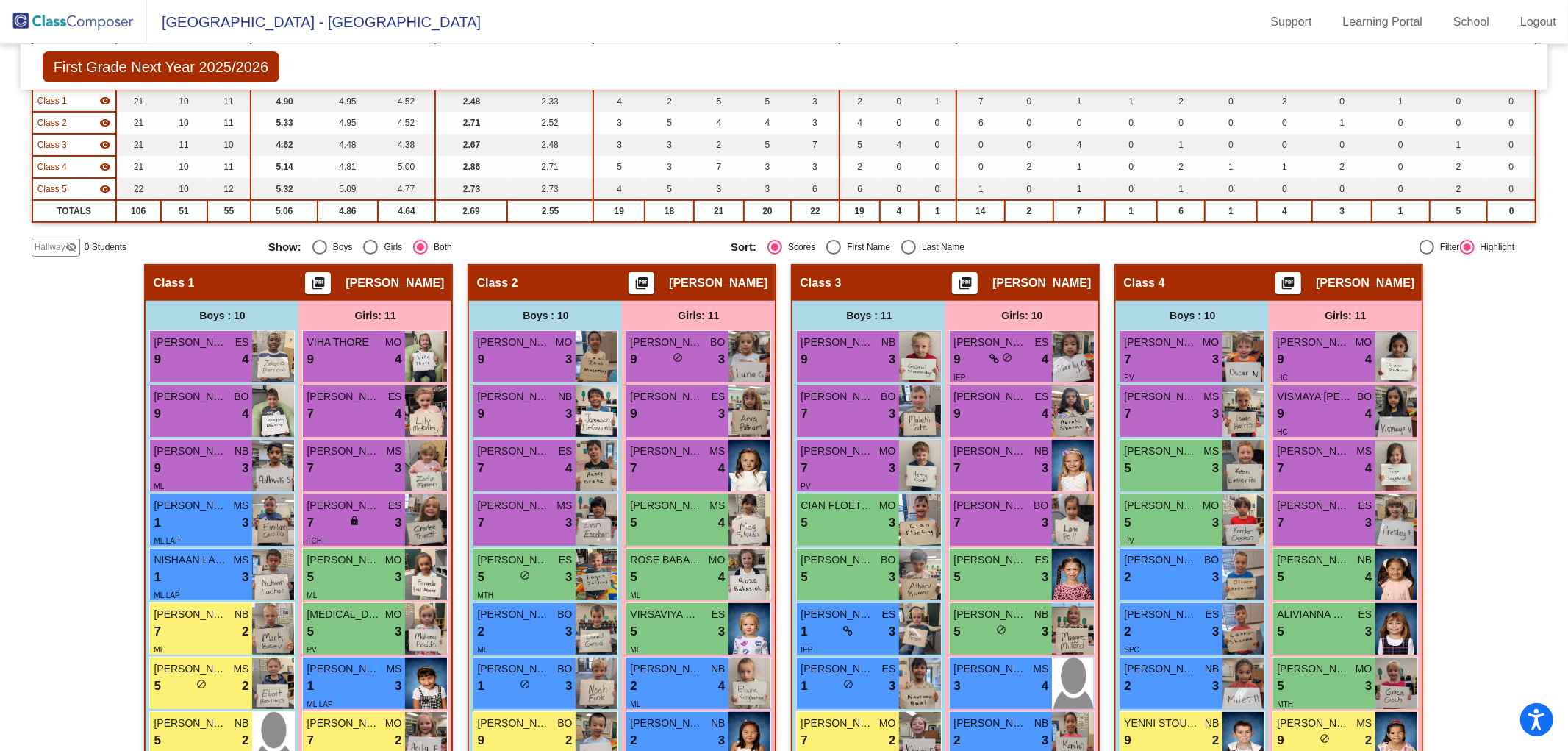
click at [59, 30] on img at bounding box center [74, 21] width 147 height 43
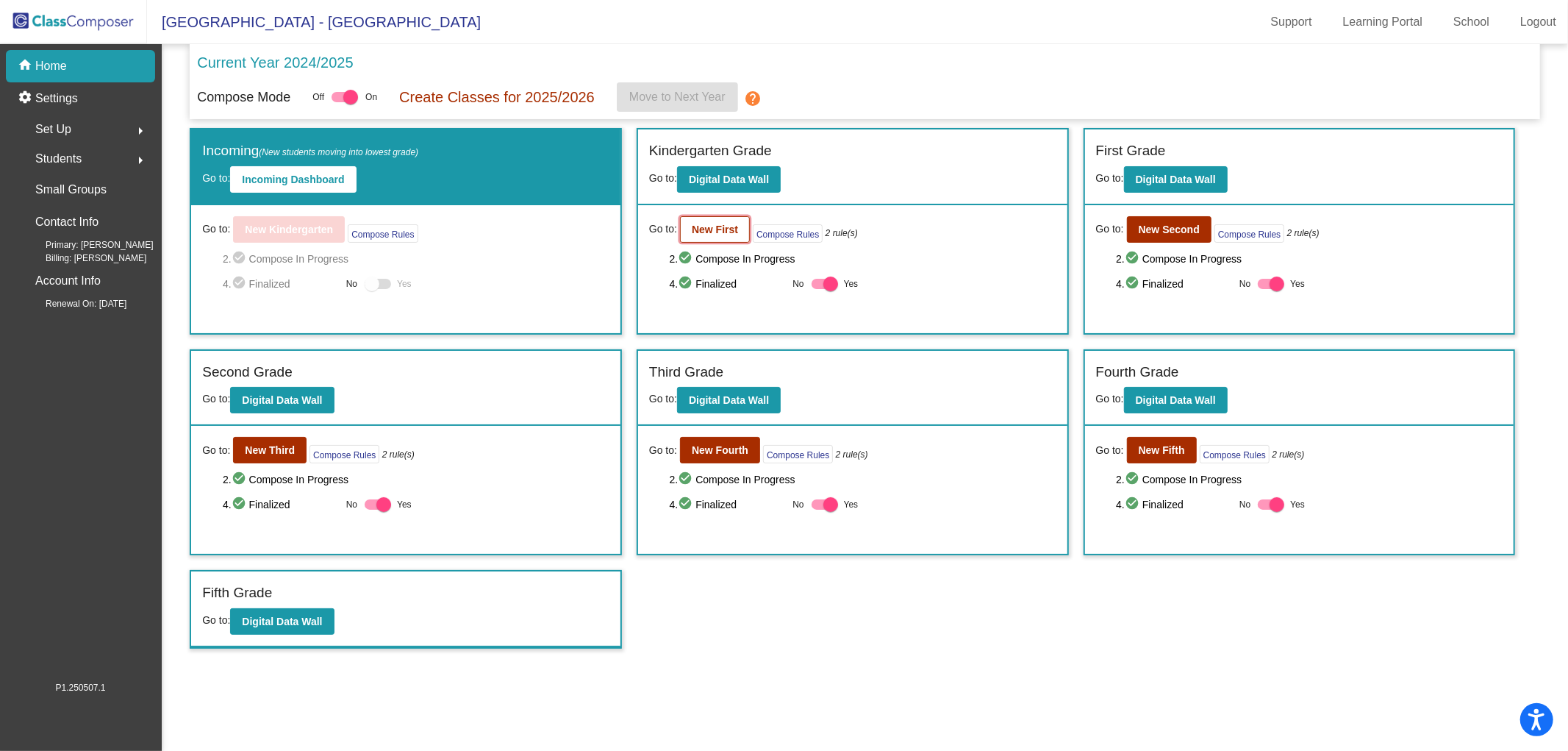
click at [732, 228] on b "New First" at bounding box center [714, 230] width 47 height 12
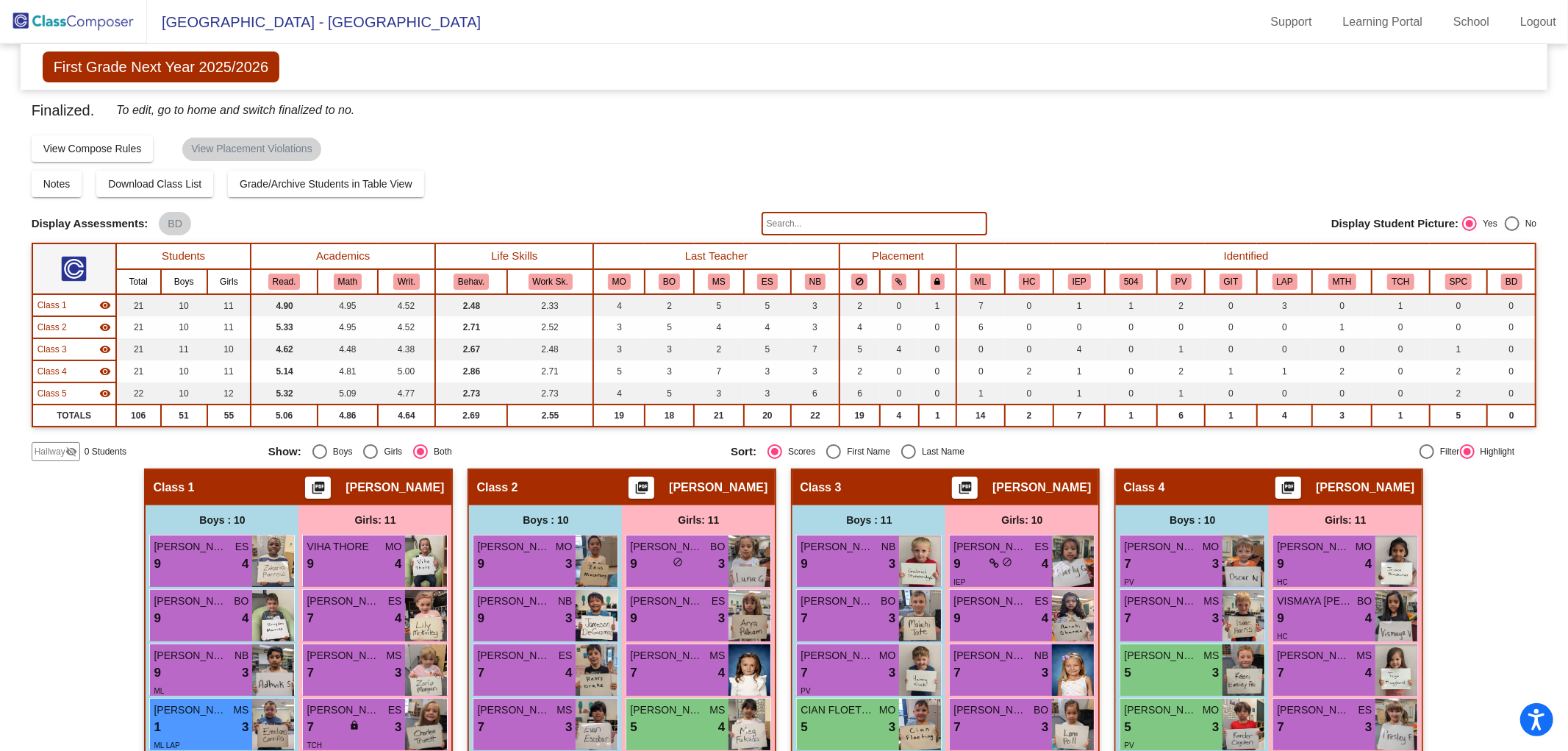
click at [86, 28] on img at bounding box center [74, 21] width 147 height 43
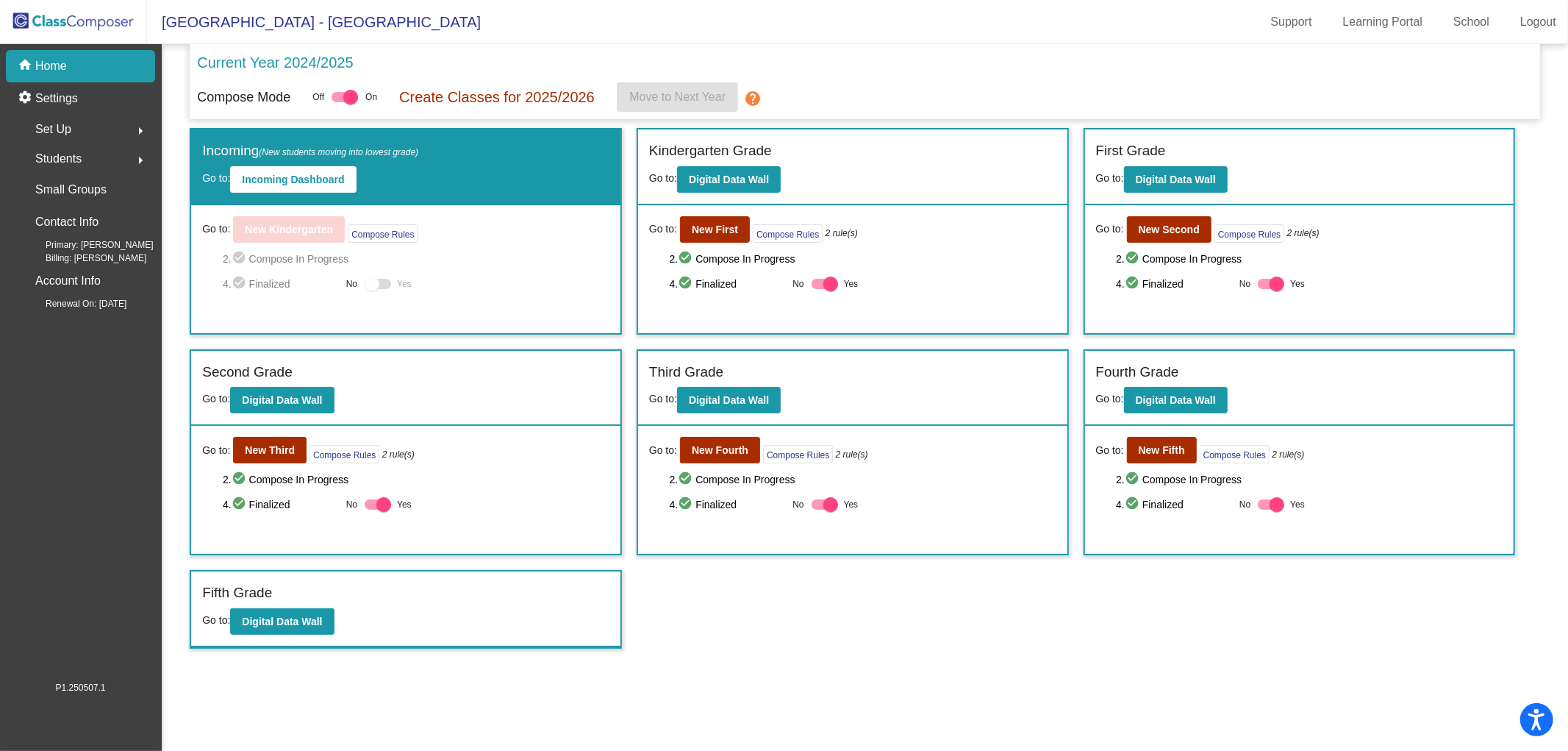
click at [824, 284] on div at bounding box center [831, 283] width 14 height 14
click at [819, 289] on input "Yes" at bounding box center [819, 289] width 1 height 1
checkbox input "false"
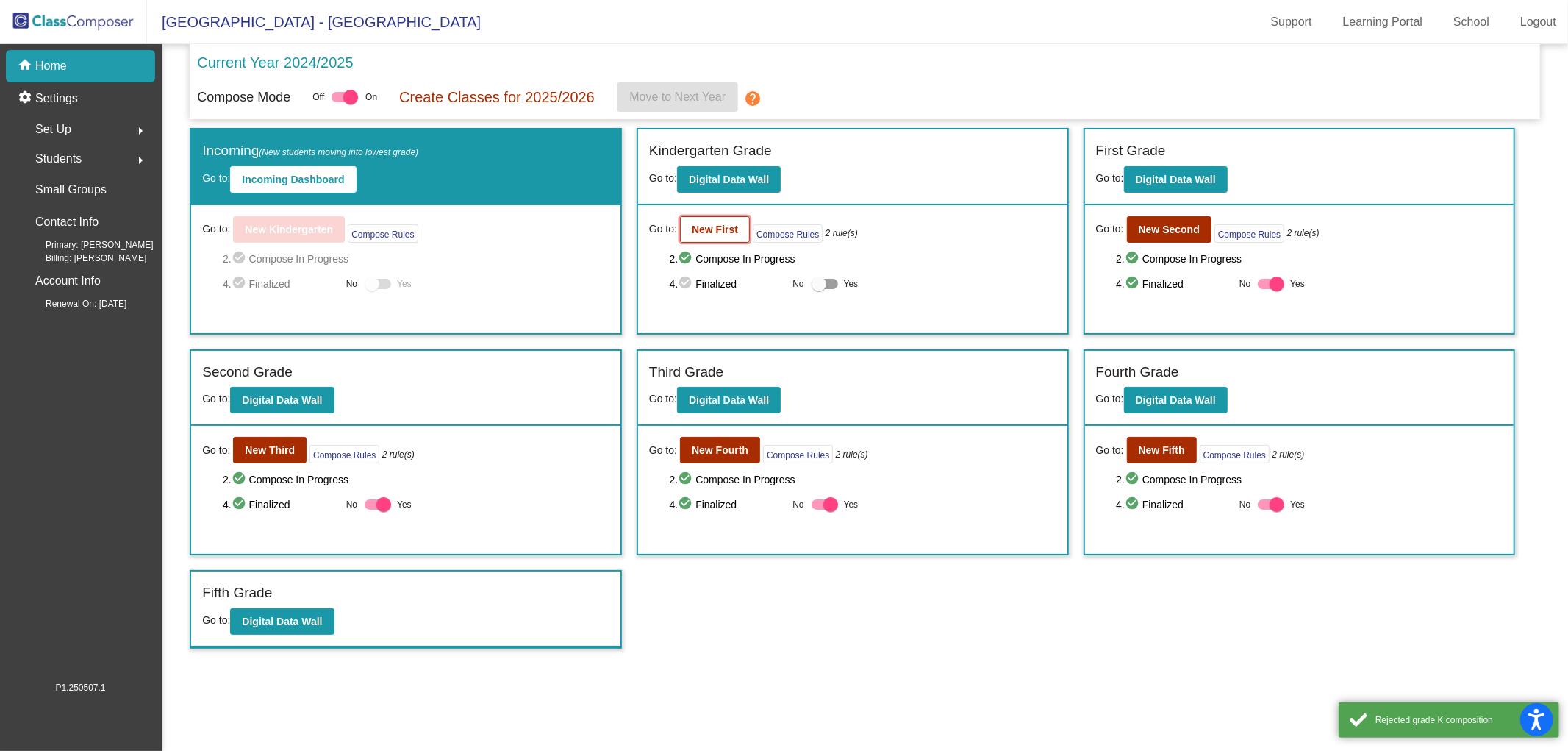
click at [711, 225] on b "New First" at bounding box center [714, 230] width 47 height 12
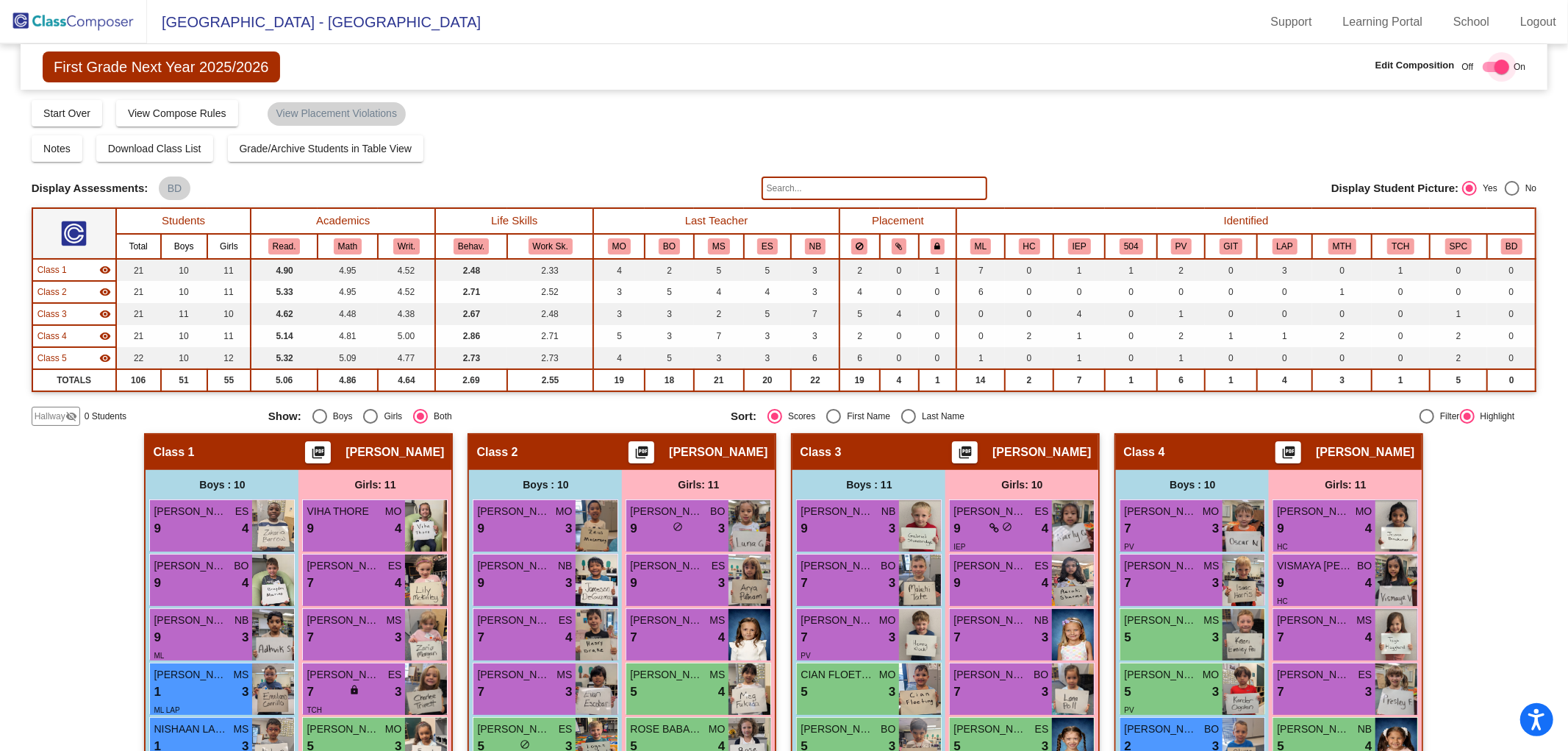
click at [1495, 66] on div at bounding box center [1502, 66] width 14 height 14
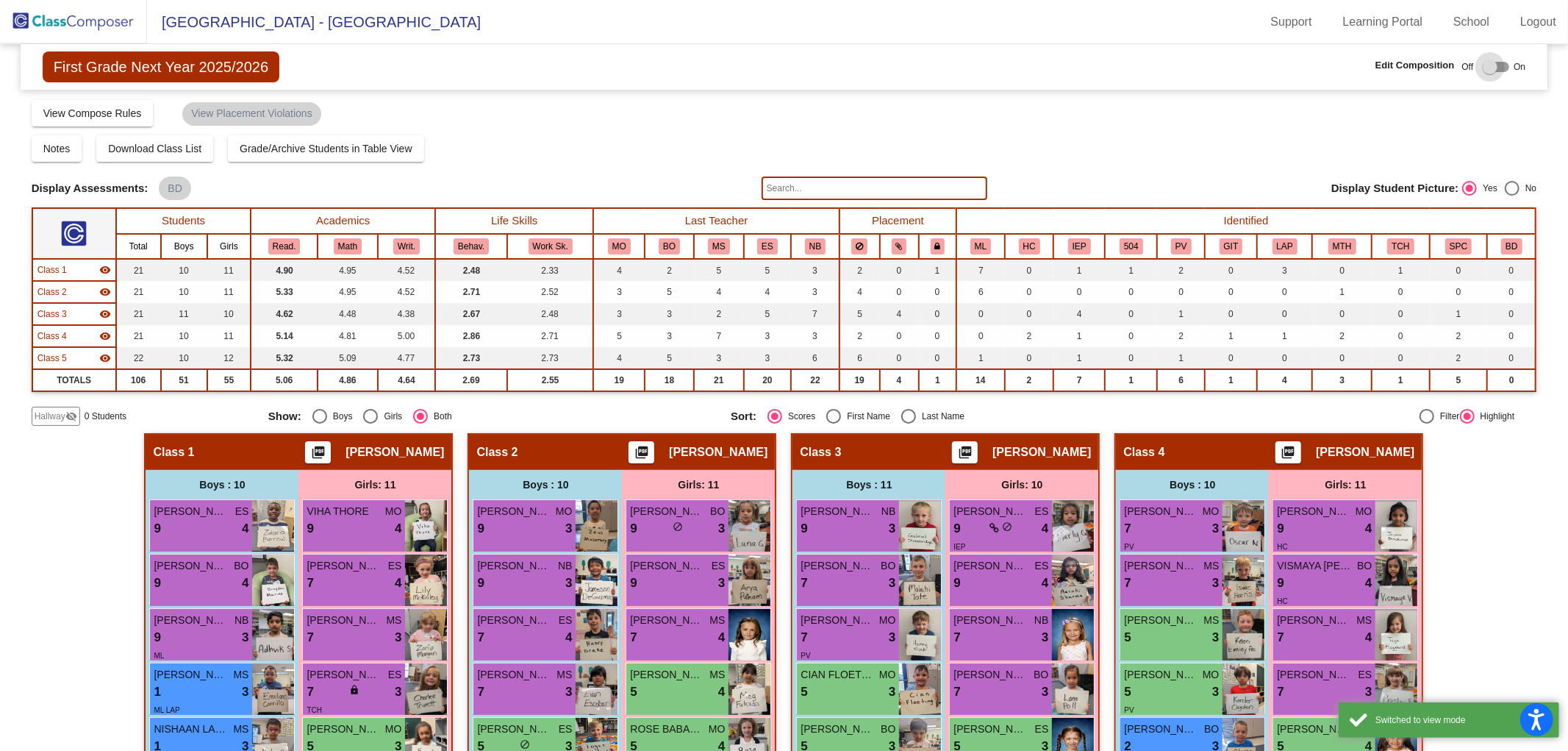
click at [1491, 66] on div at bounding box center [1490, 66] width 14 height 14
checkbox input "true"
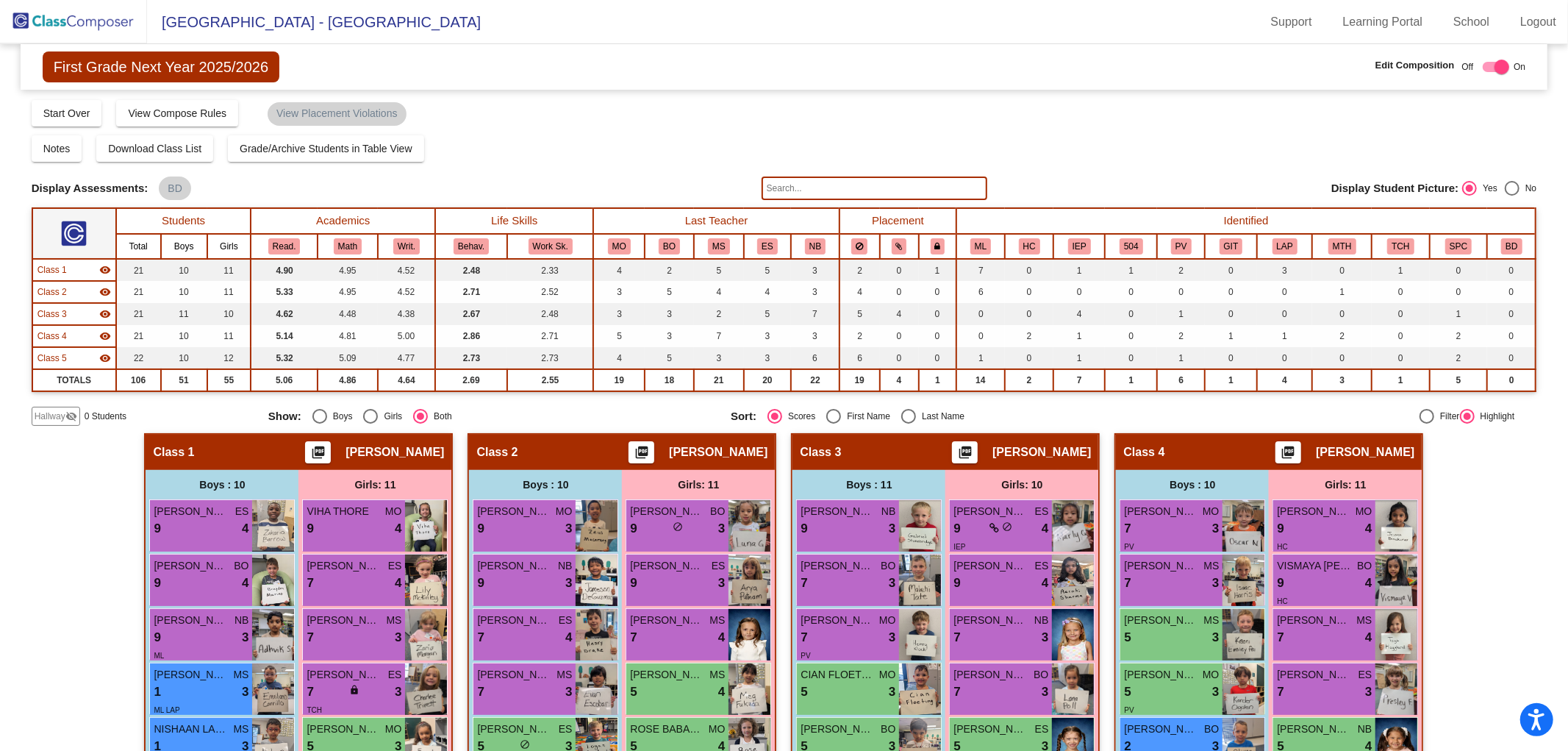
click at [57, 314] on span "Class 3" at bounding box center [52, 314] width 30 height 14
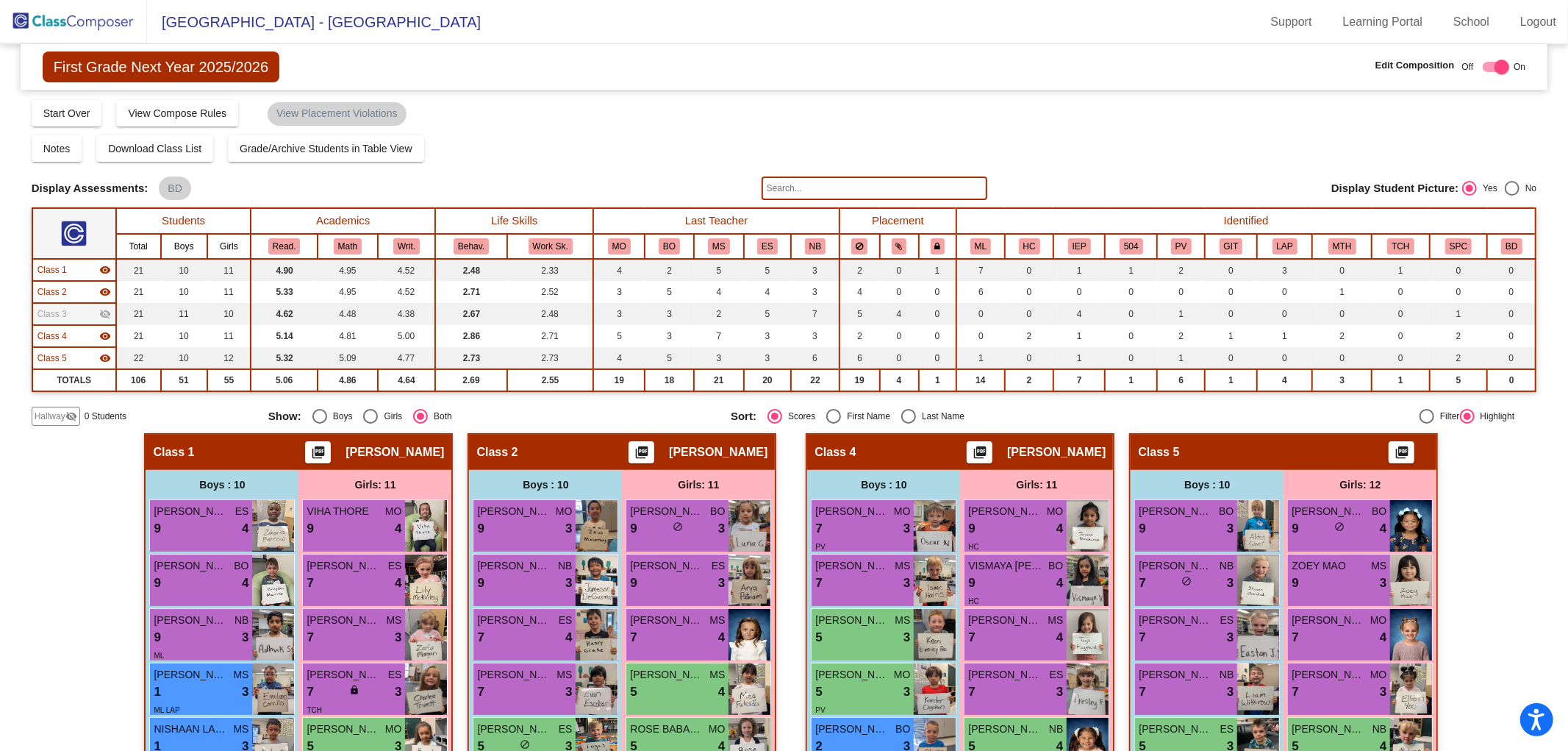
click at [57, 314] on span "Class 3" at bounding box center [52, 314] width 30 height 14
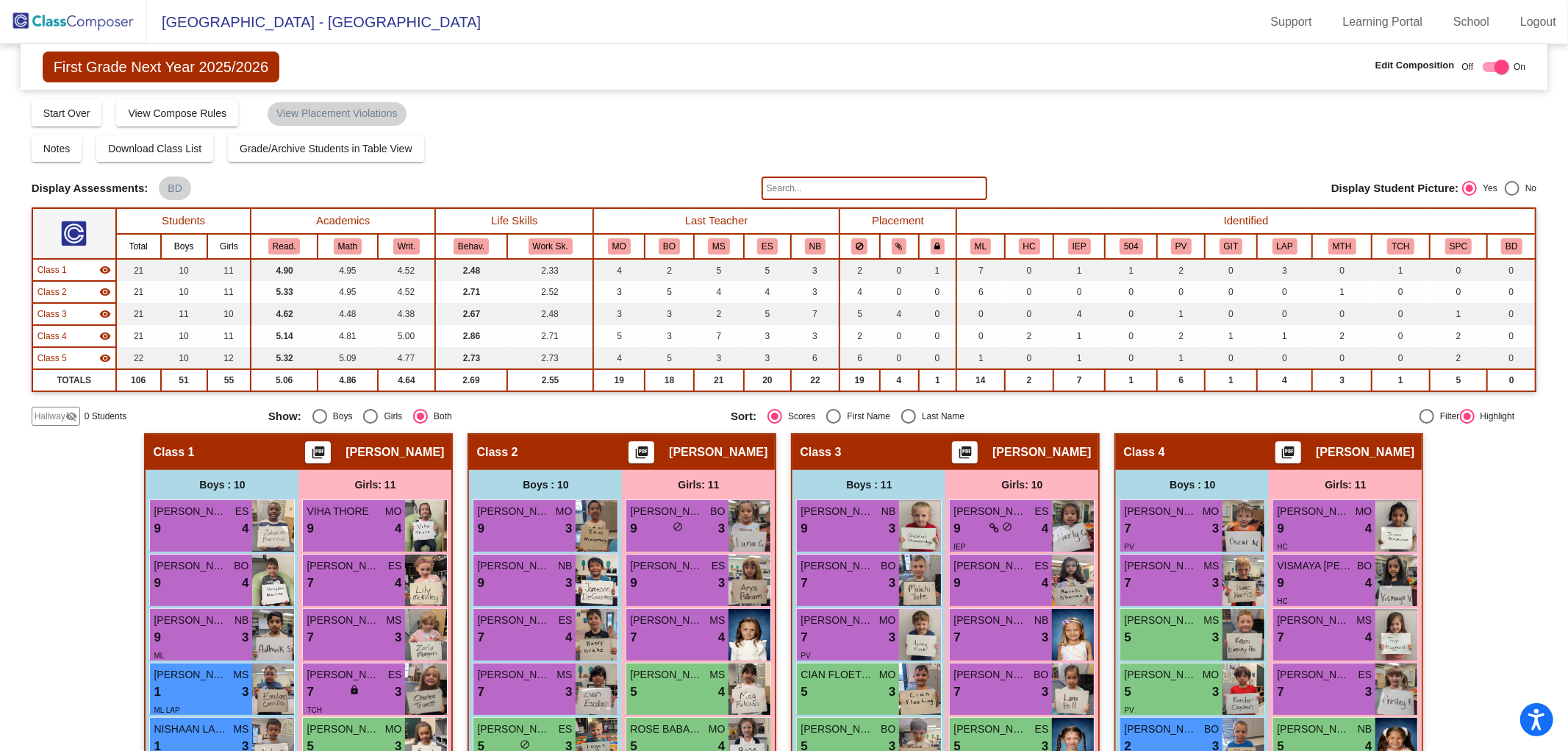
click at [101, 12] on img at bounding box center [74, 21] width 147 height 43
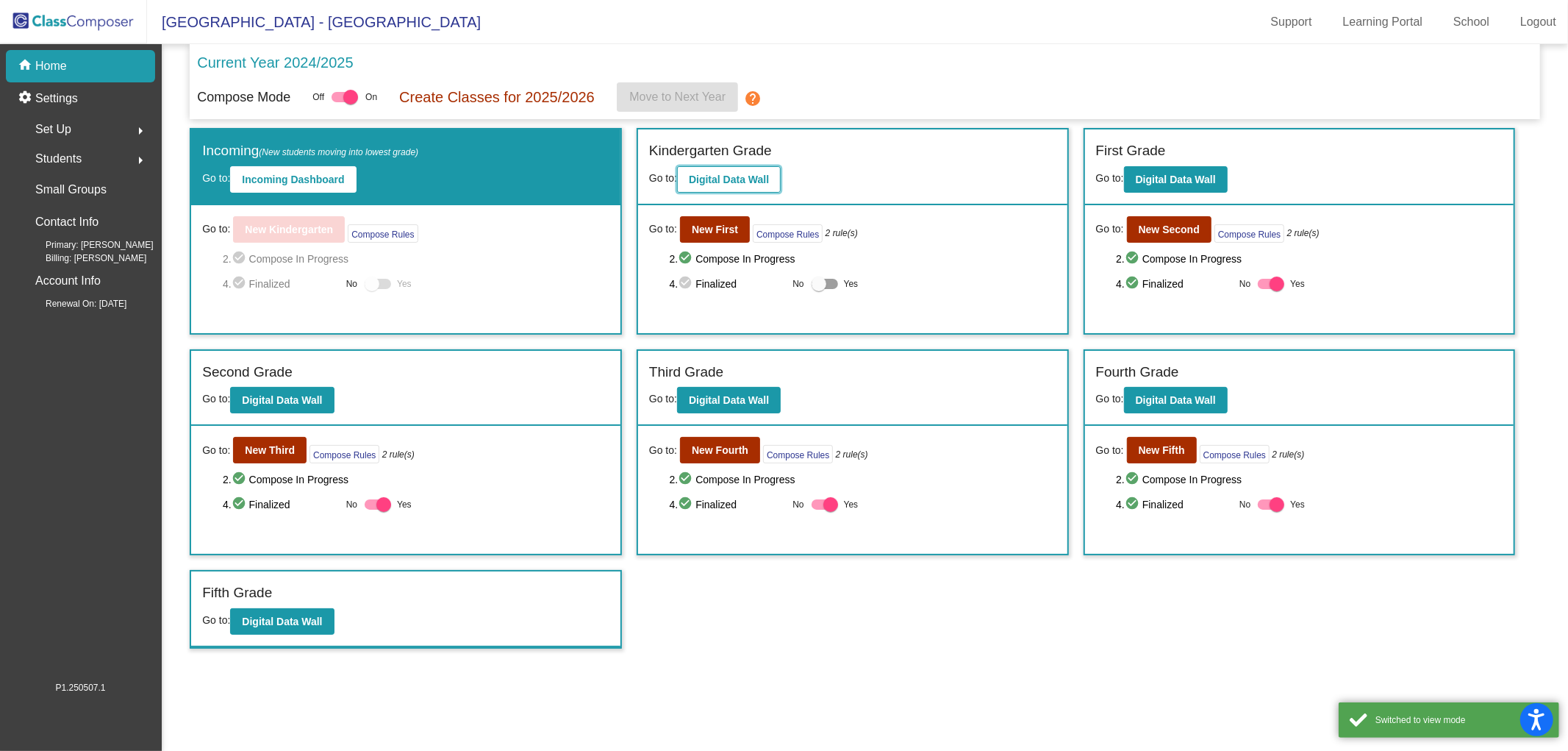
click at [761, 178] on b "Digital Data Wall" at bounding box center [729, 180] width 81 height 12
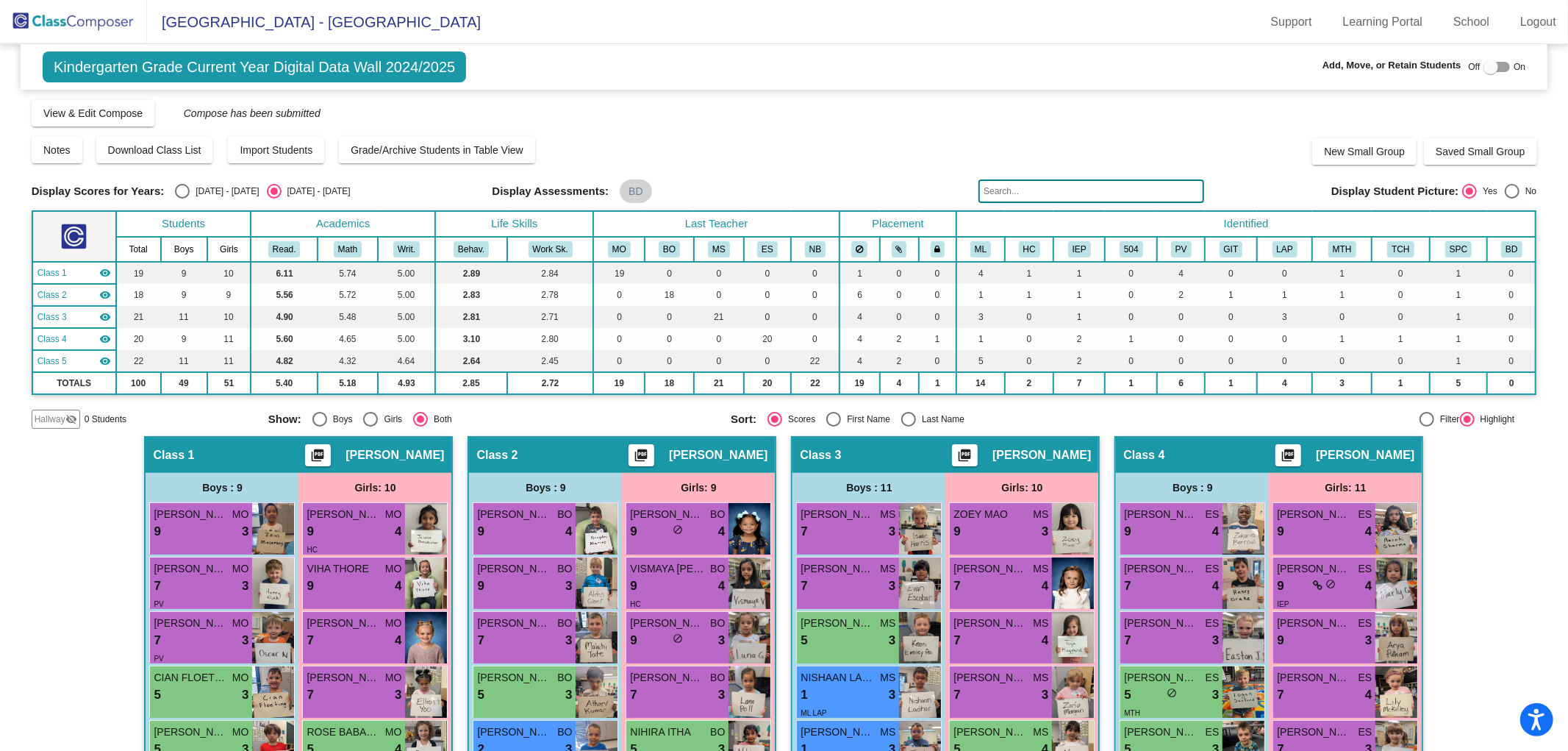
click at [54, 25] on img at bounding box center [74, 21] width 147 height 43
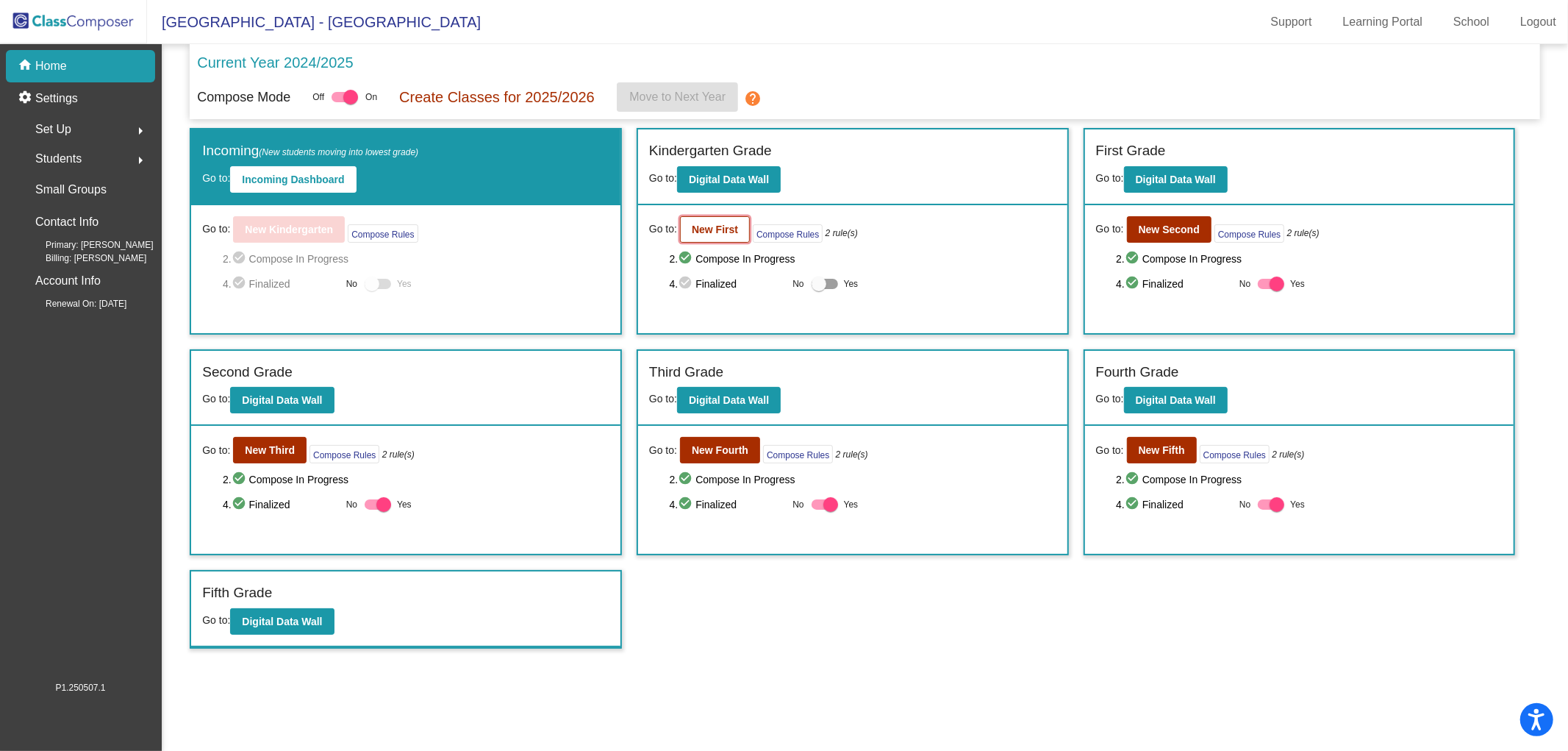
click at [708, 224] on b "New First" at bounding box center [714, 230] width 47 height 12
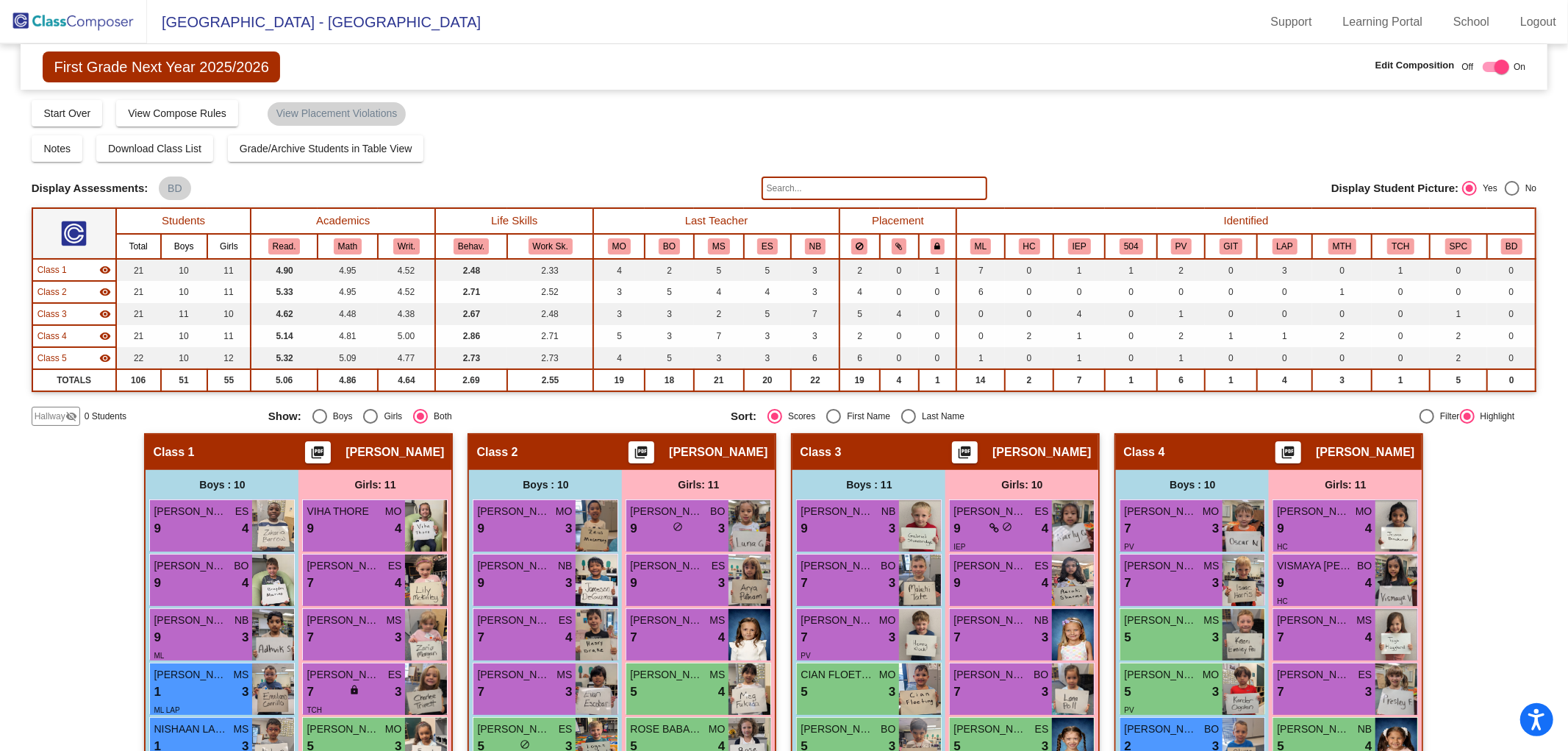
click at [993, 452] on span "[PERSON_NAME]" at bounding box center [1042, 452] width 98 height 14
click at [957, 452] on mat-icon "picture_as_pdf" at bounding box center [965, 455] width 18 height 20
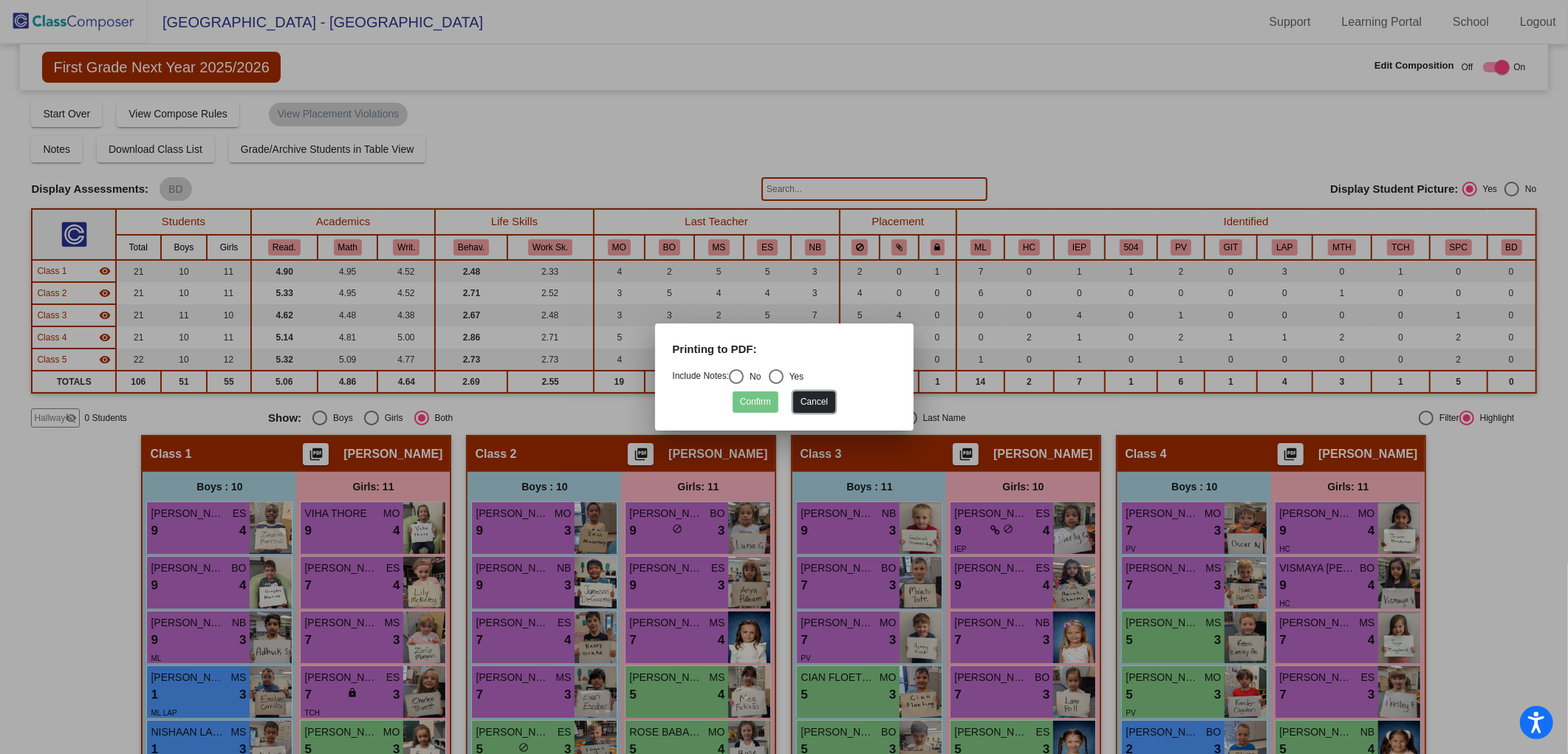
click at [809, 399] on button "Cancel" at bounding box center [814, 402] width 42 height 21
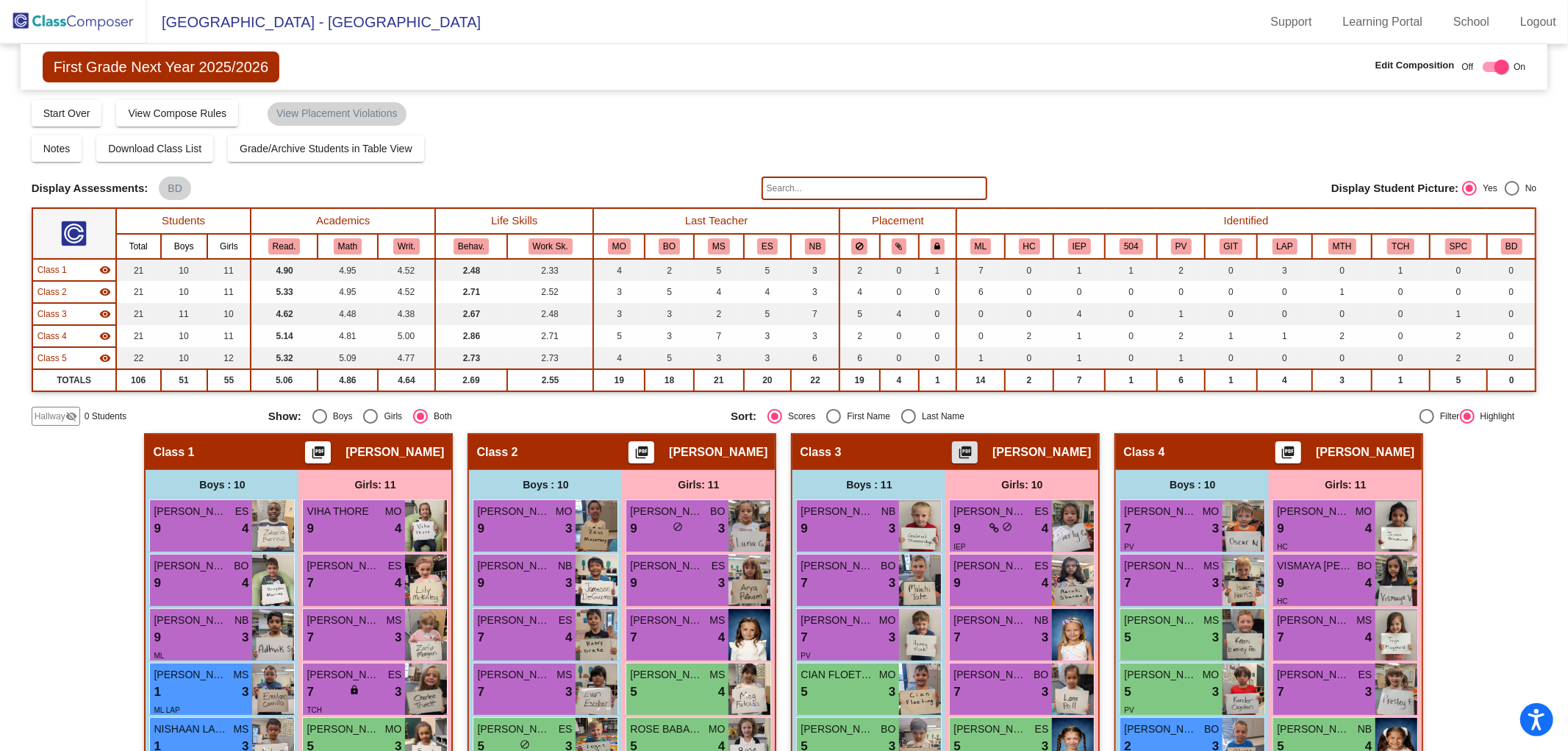
click at [59, 407] on div "Hallway visibility_off" at bounding box center [55, 416] width 48 height 19
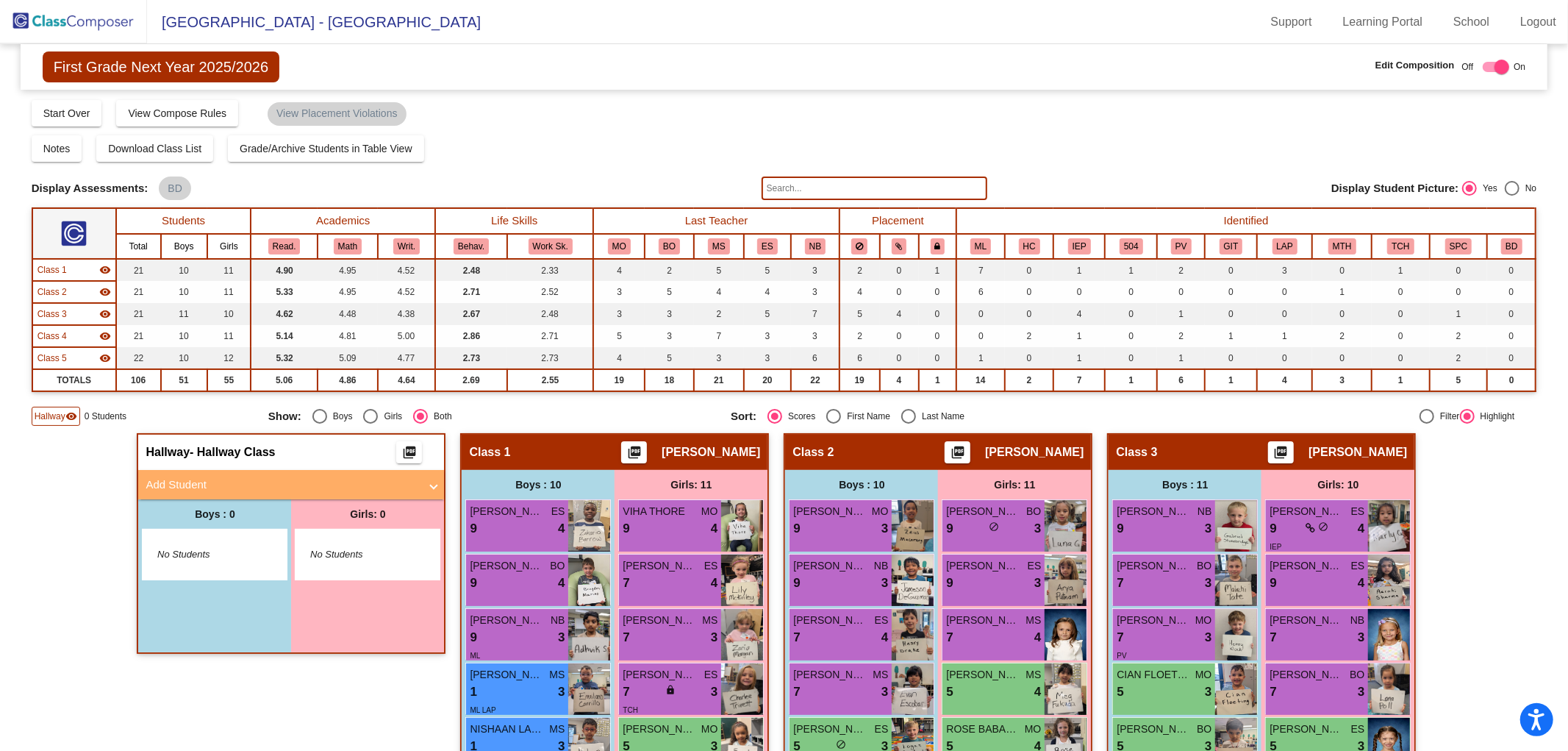
click at [174, 481] on mat-panel-title "Add Student" at bounding box center [282, 485] width 274 height 17
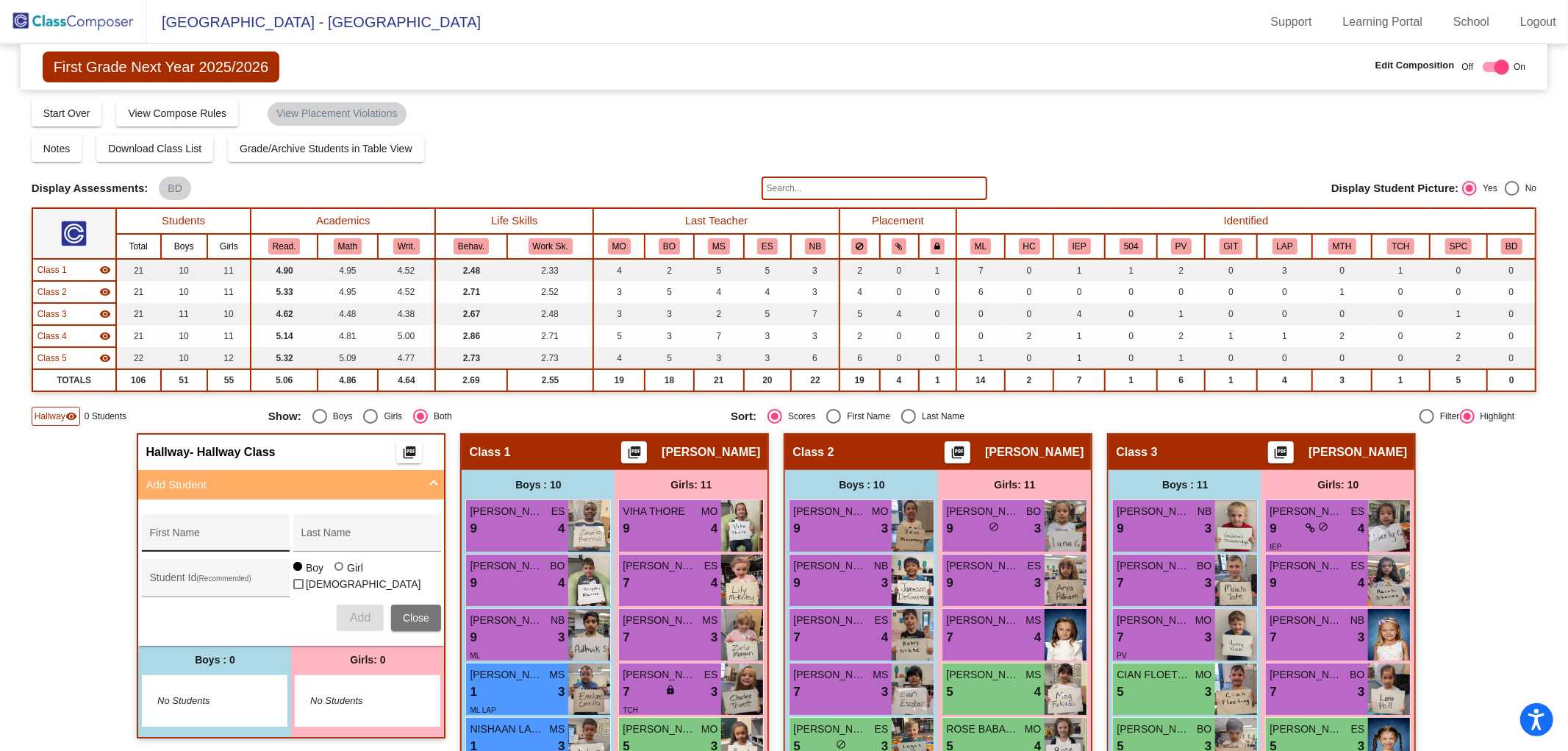
click at [246, 534] on input "First Name" at bounding box center [215, 538] width 132 height 12
click at [178, 533] on input "First Name" at bounding box center [215, 538] width 132 height 12
type input "ALLERIA"
type input "[PERSON_NAME]"
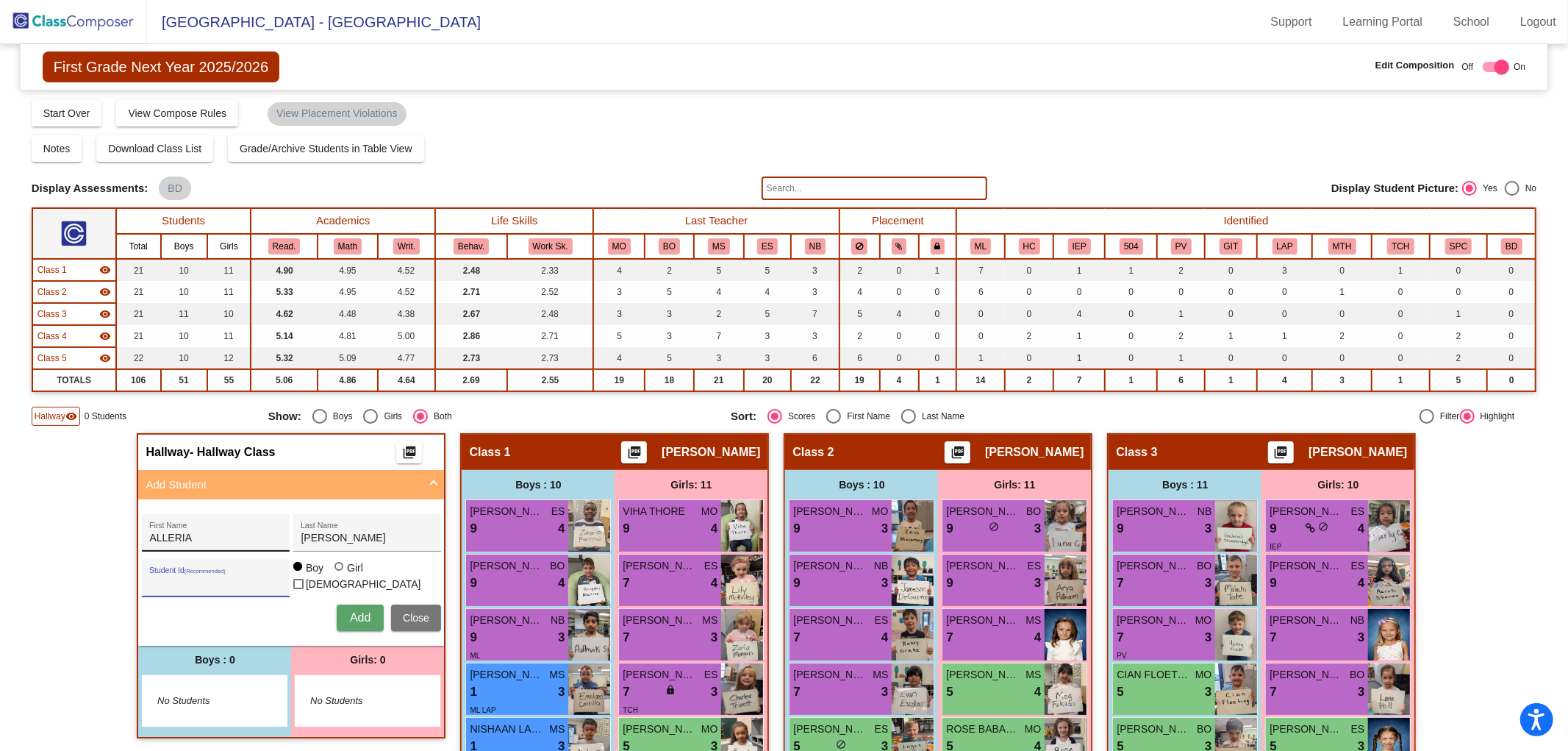
scroll to position [0, 0]
type input "0636787"
click at [338, 570] on div at bounding box center [339, 566] width 8 height 8
click at [340, 574] on input "Girl" at bounding box center [340, 574] width 1 height 1
radio input "true"
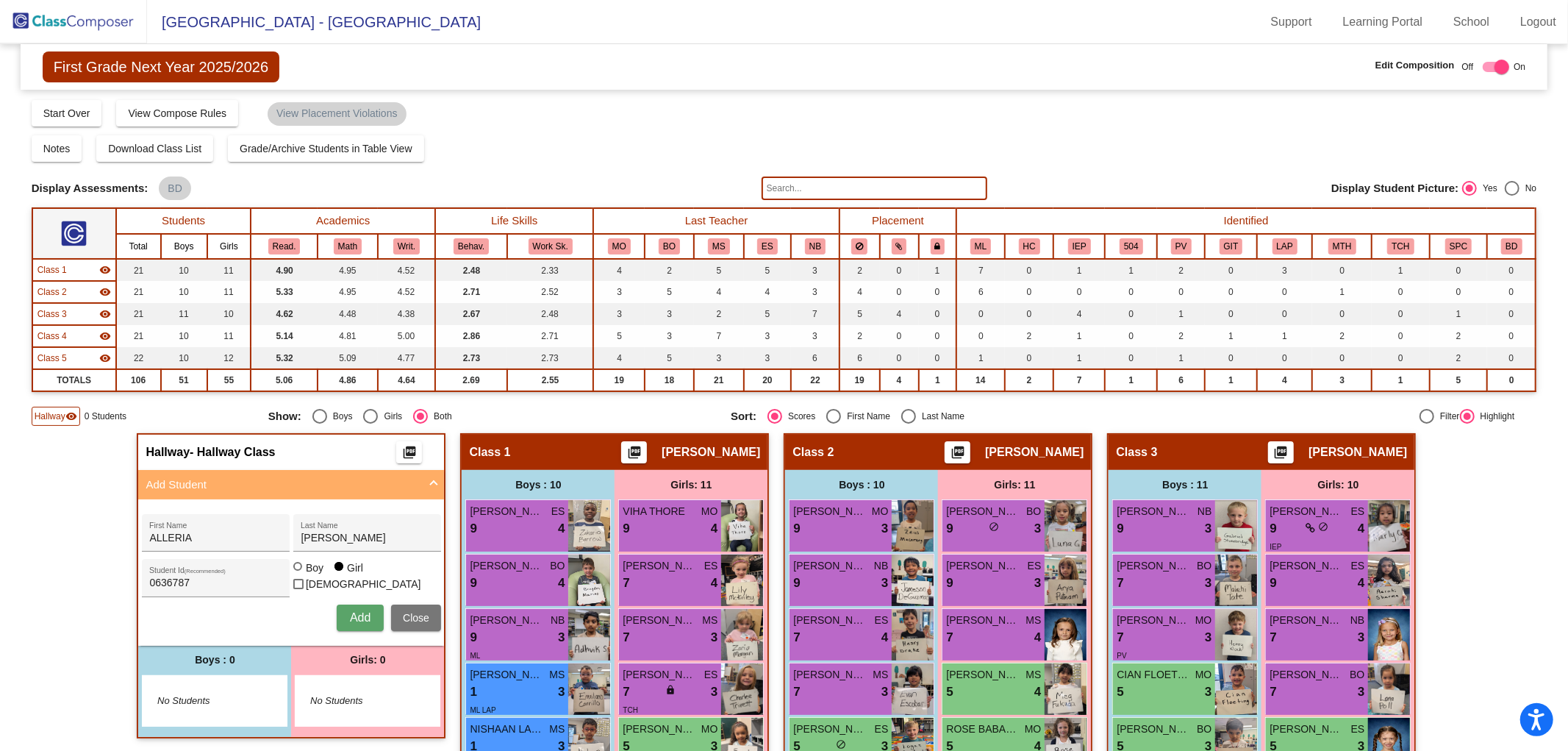
click at [353, 615] on span "Add" at bounding box center [360, 617] width 20 height 13
click at [404, 615] on span "Close" at bounding box center [415, 618] width 26 height 12
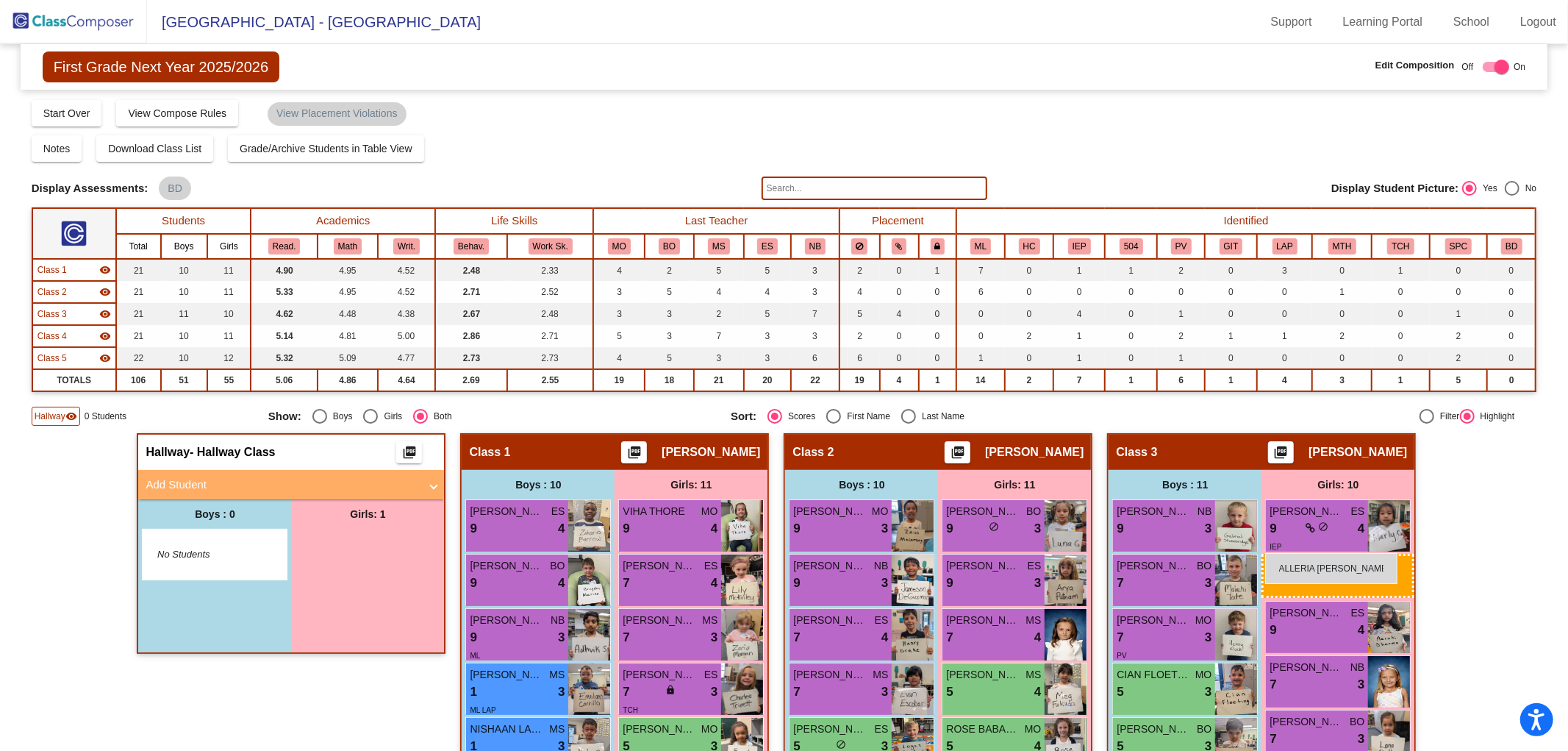
drag, startPoint x: 336, startPoint y: 552, endPoint x: 1265, endPoint y: 553, distance: 929.0
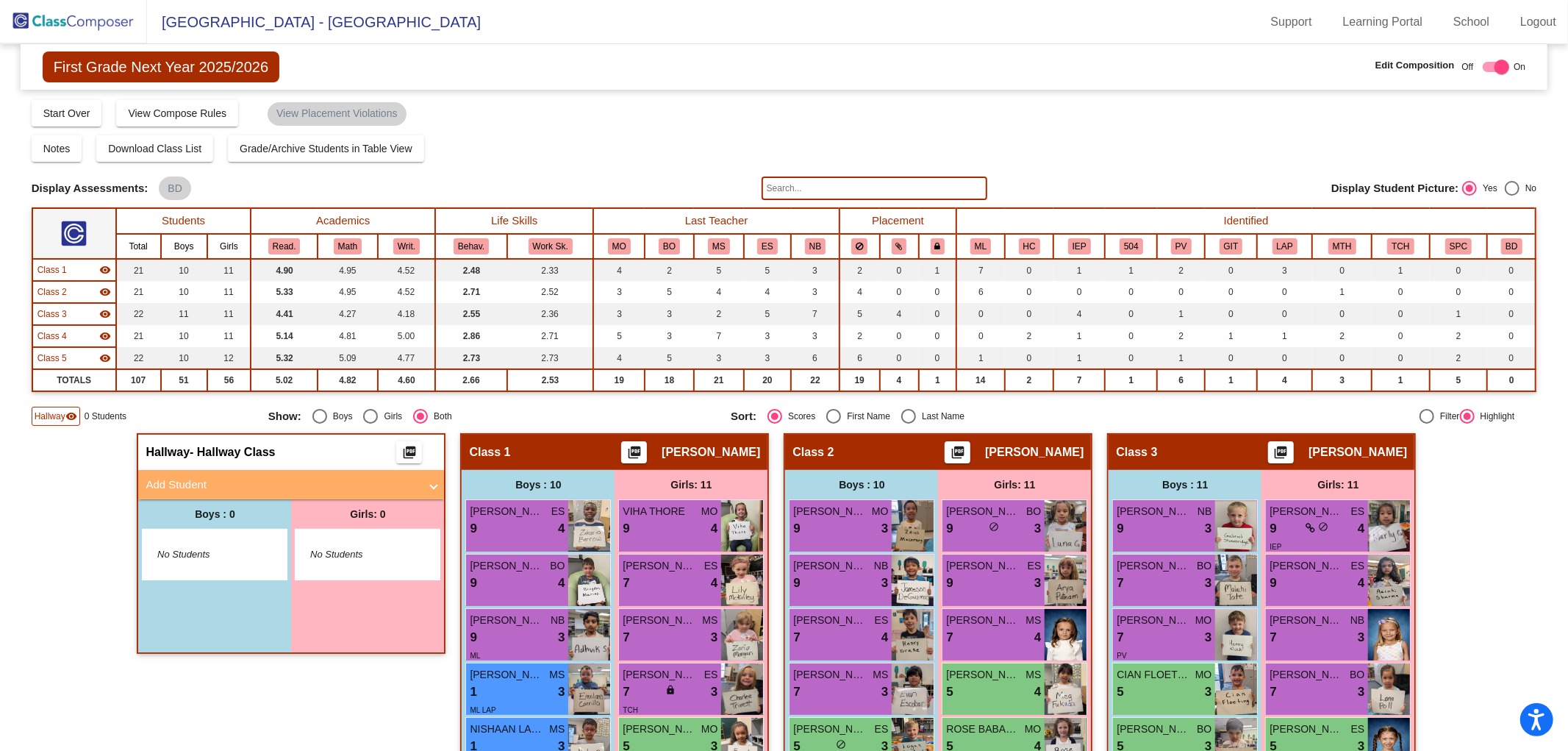
click at [70, 19] on img at bounding box center [74, 21] width 147 height 43
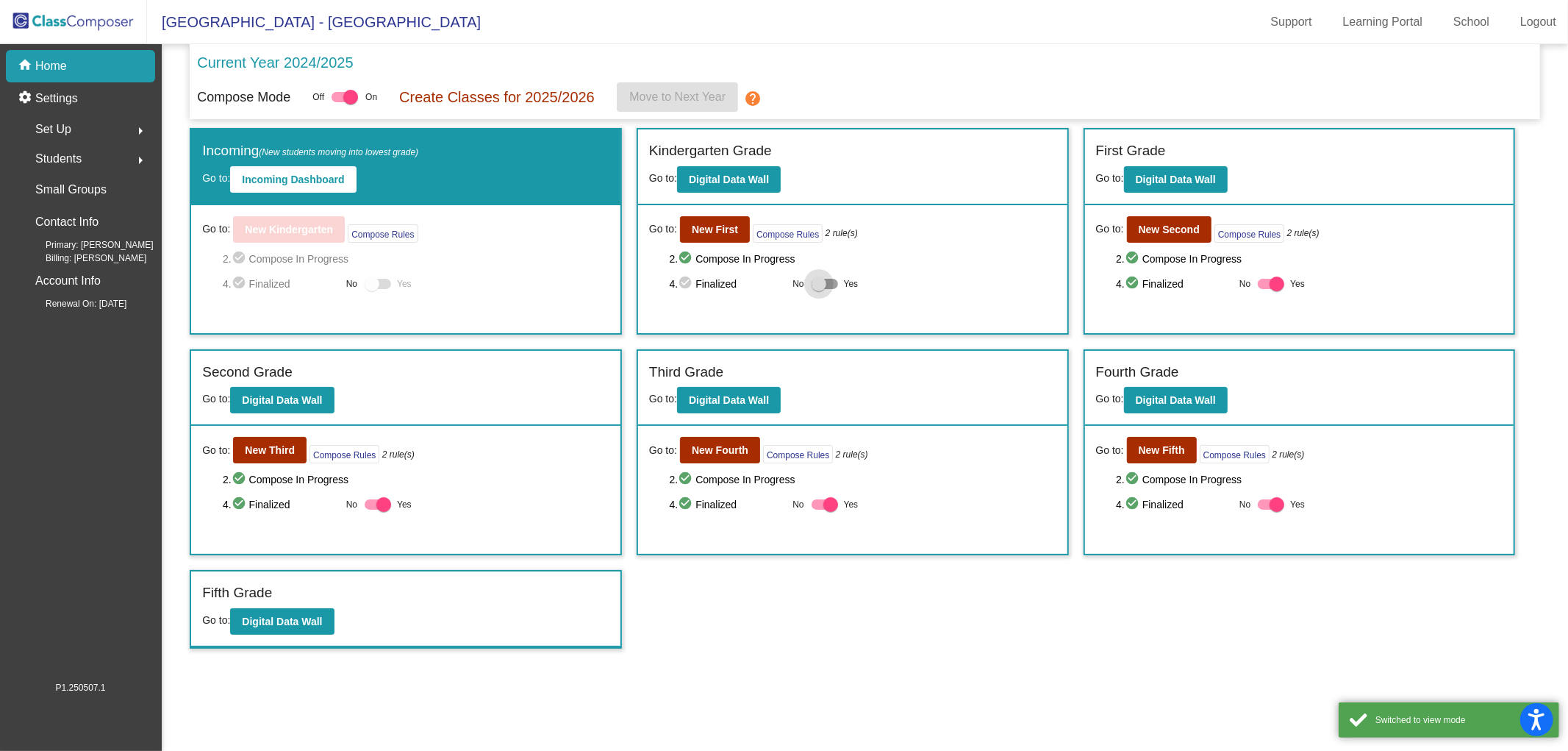
click at [819, 282] on div at bounding box center [819, 283] width 14 height 14
click at [819, 289] on input "Yes" at bounding box center [819, 289] width 1 height 1
checkbox input "true"
click at [730, 225] on b "New First" at bounding box center [714, 230] width 47 height 12
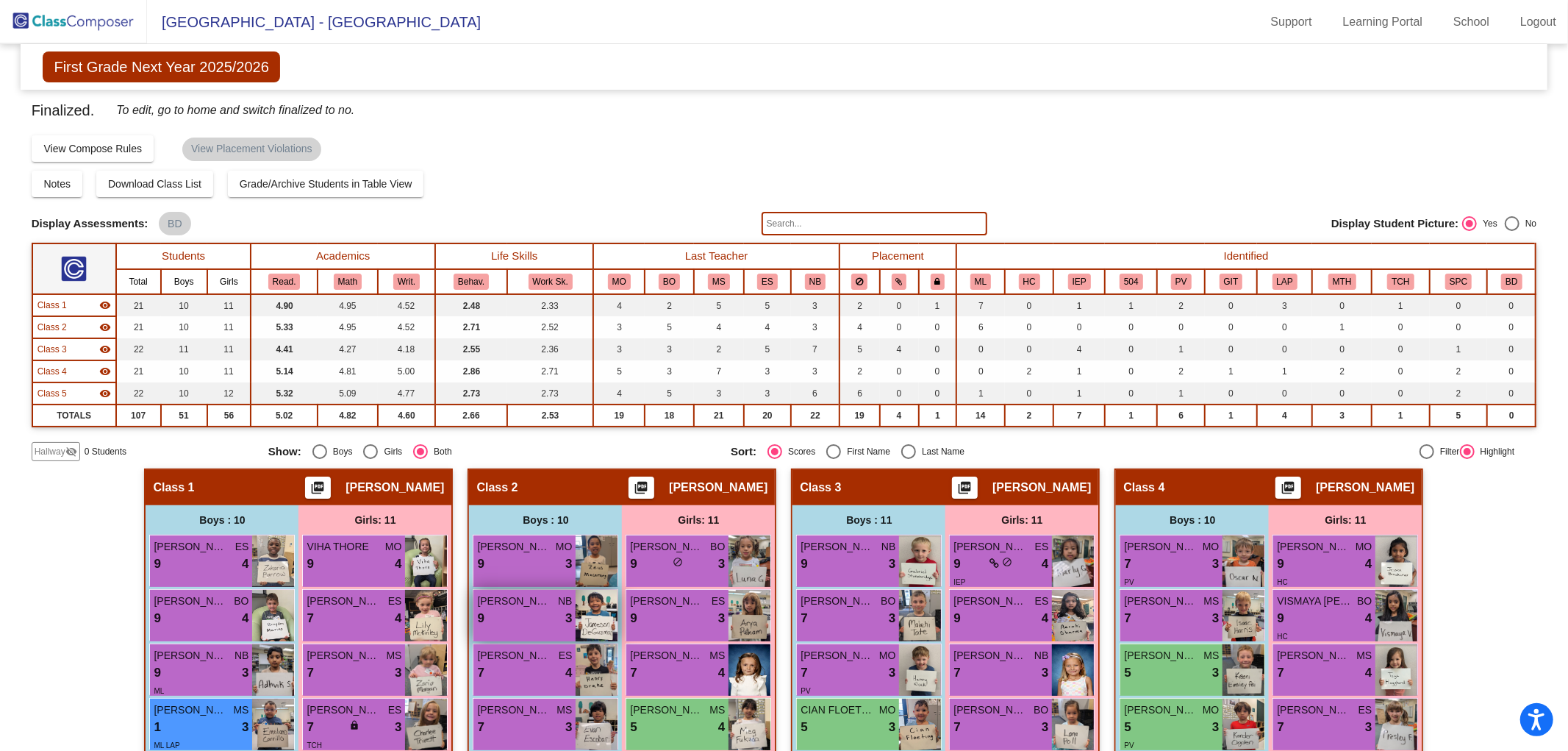
scroll to position [353, 0]
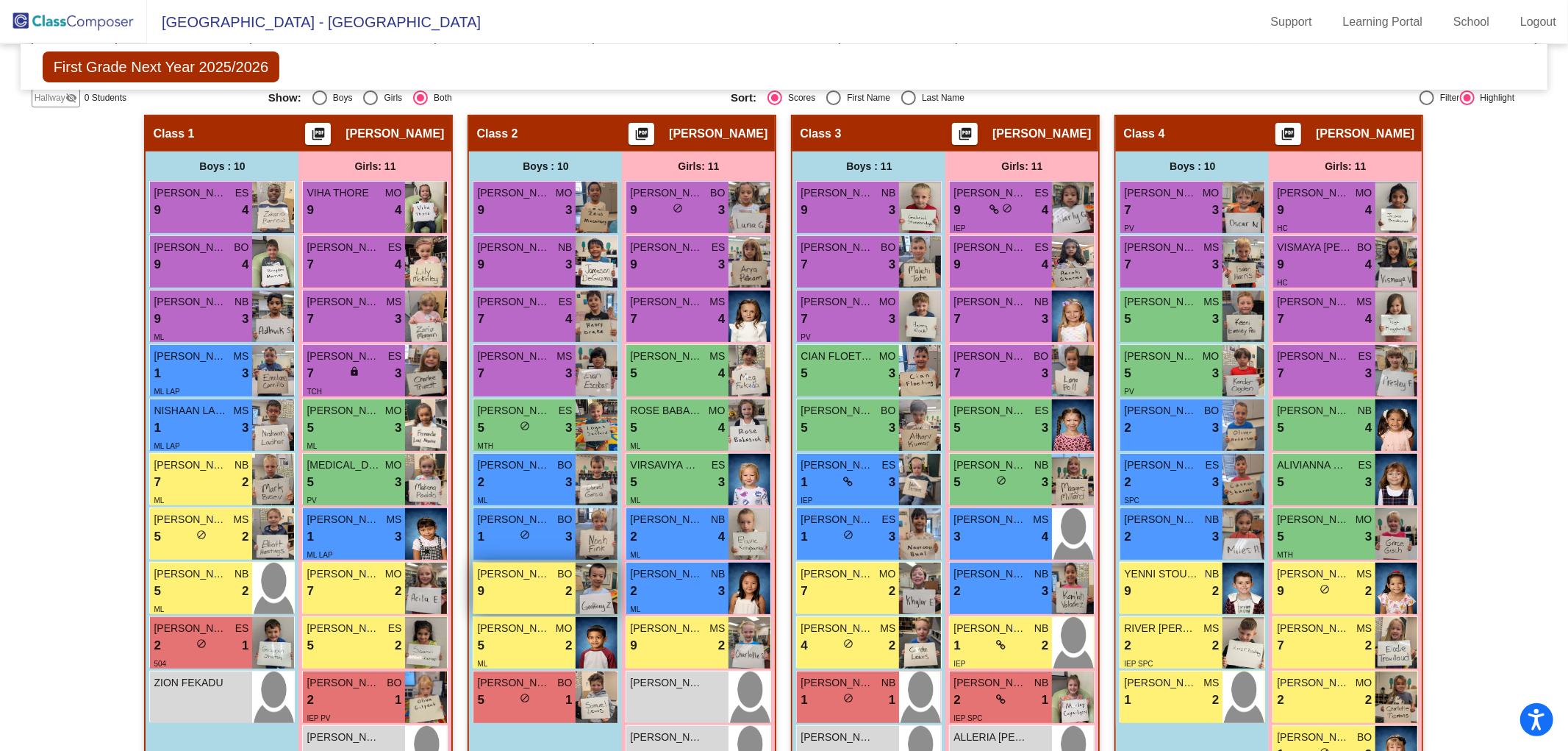
click at [547, 584] on div "9 lock do_not_disturb_alt 2" at bounding box center [525, 591] width 95 height 19
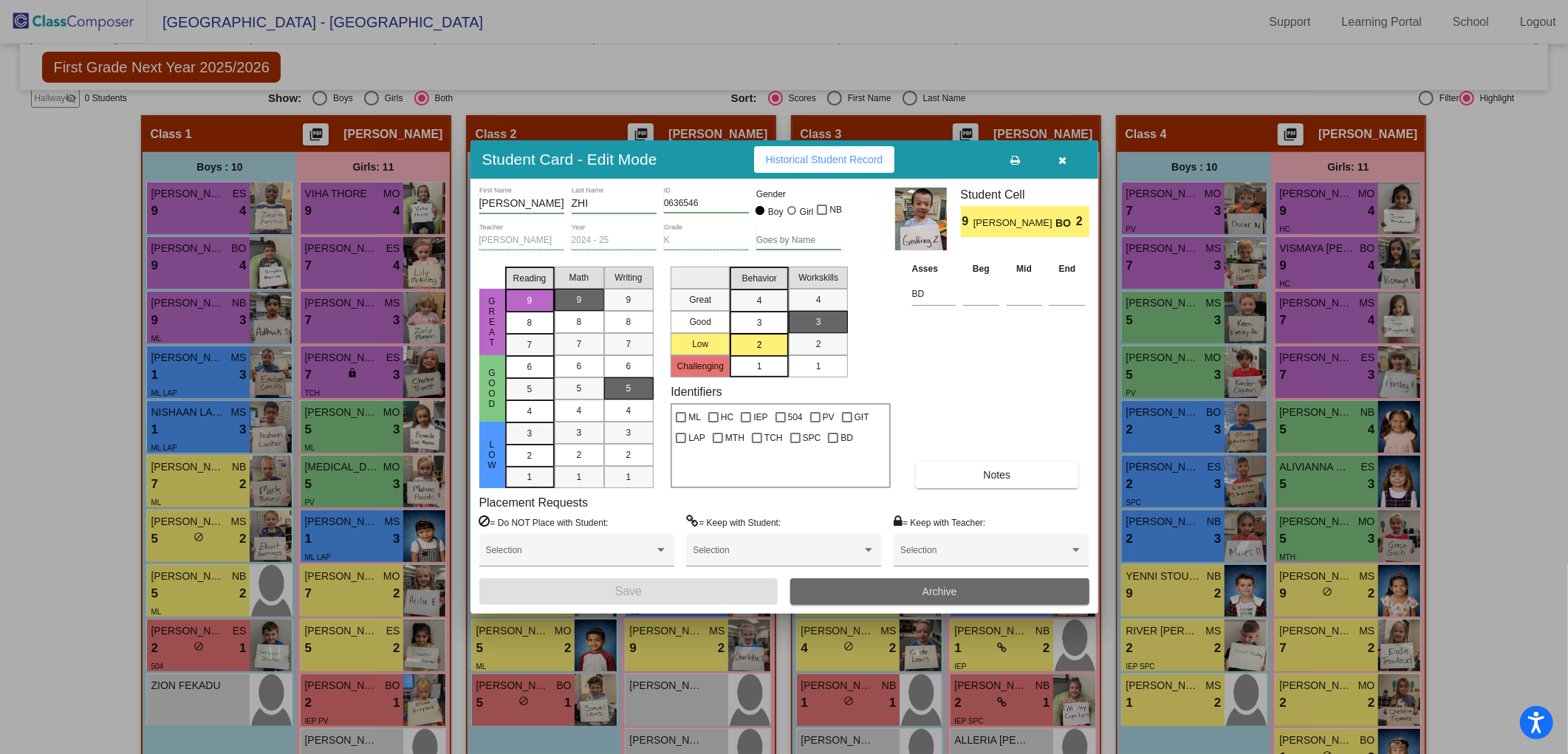
click at [853, 596] on button "Archive" at bounding box center [939, 591] width 299 height 26
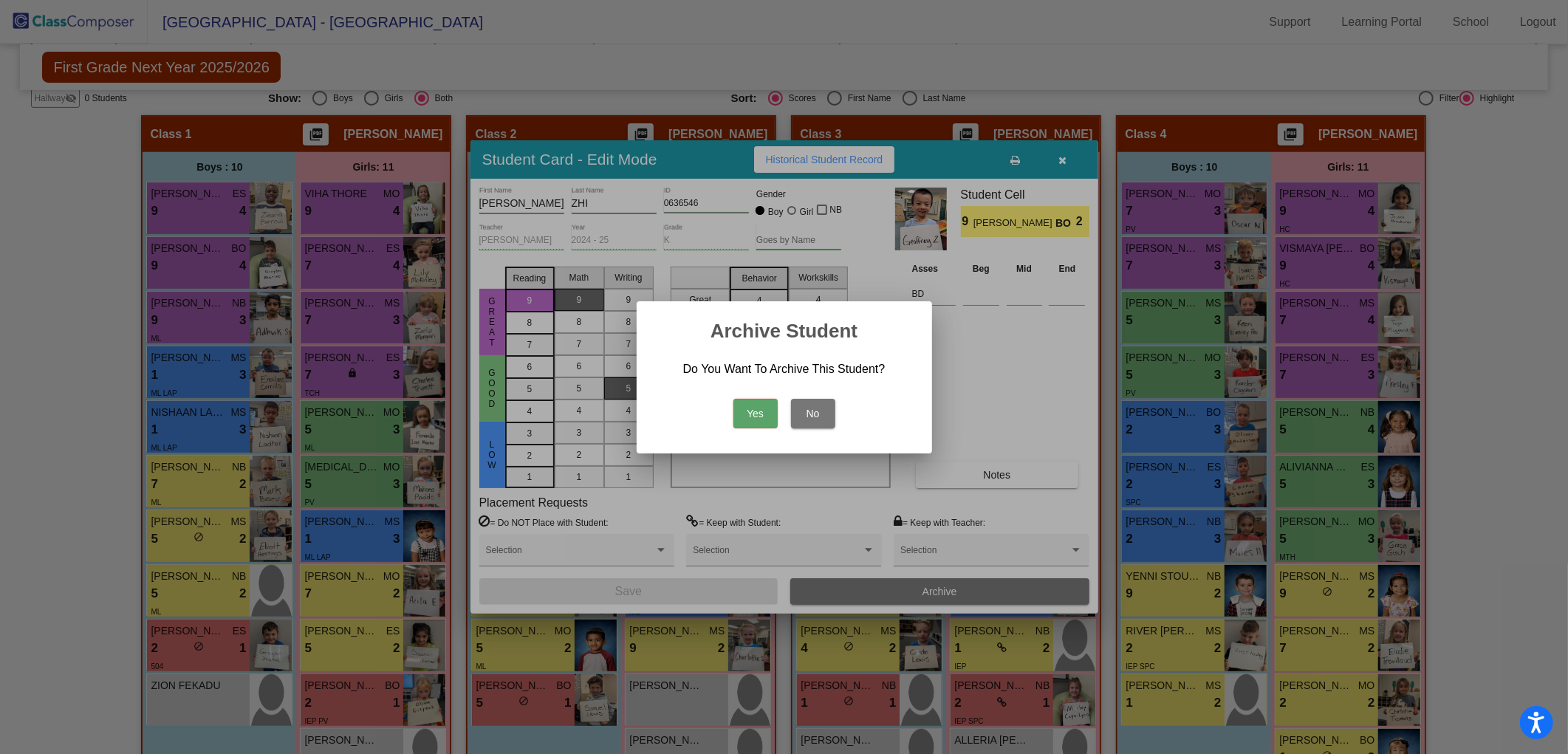
click at [753, 415] on button "Yes" at bounding box center [755, 413] width 44 height 30
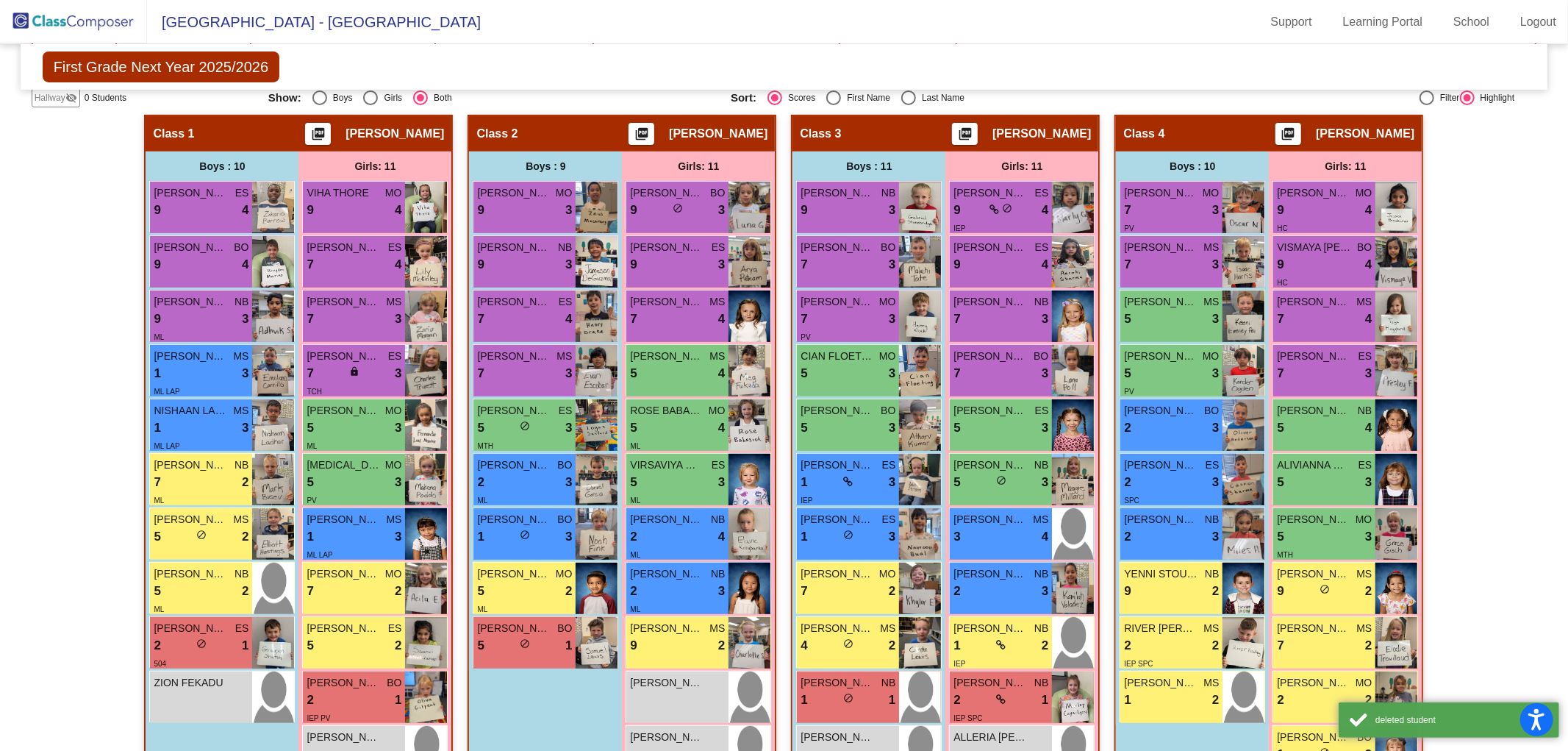
scroll to position [0, 0]
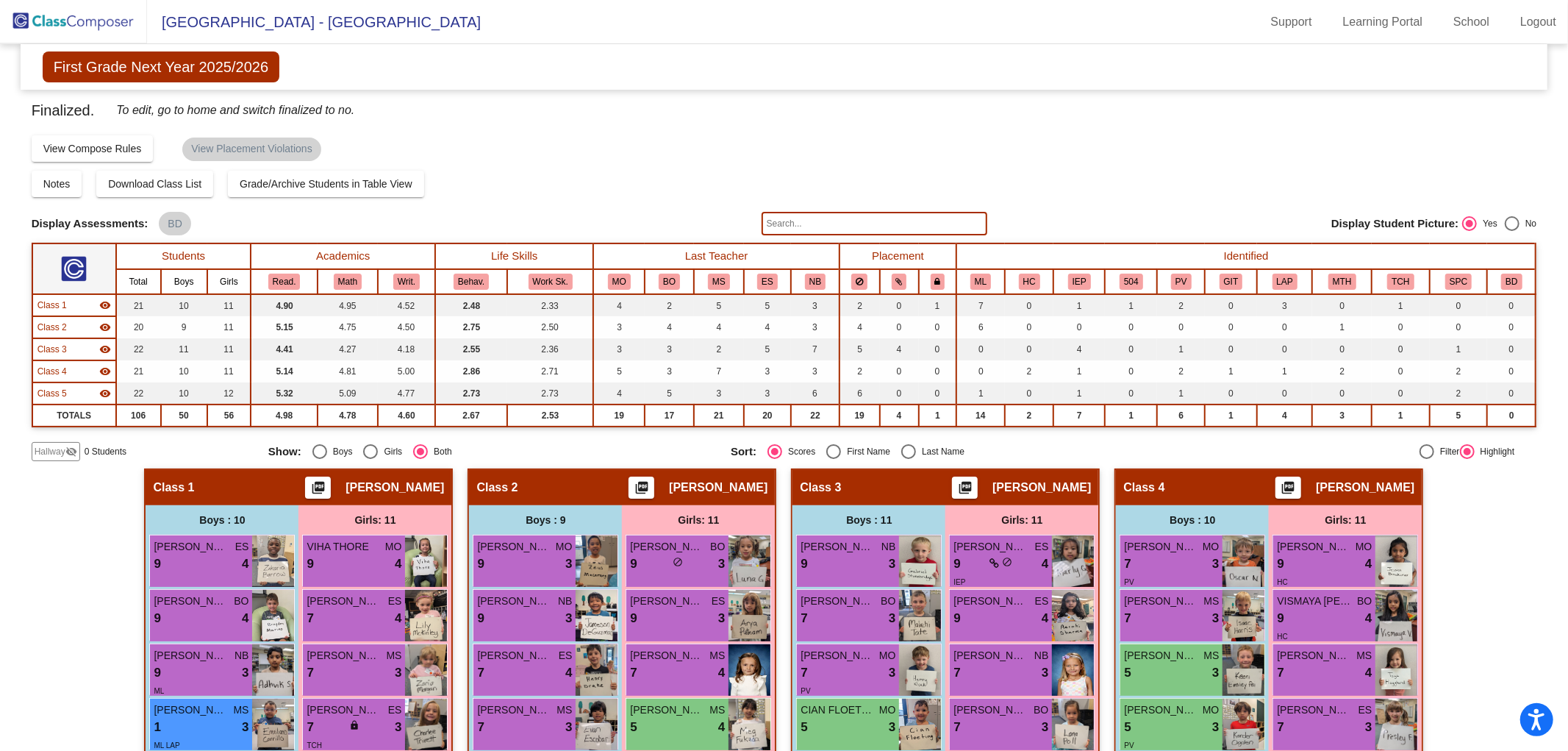
click at [69, 19] on img at bounding box center [74, 21] width 147 height 43
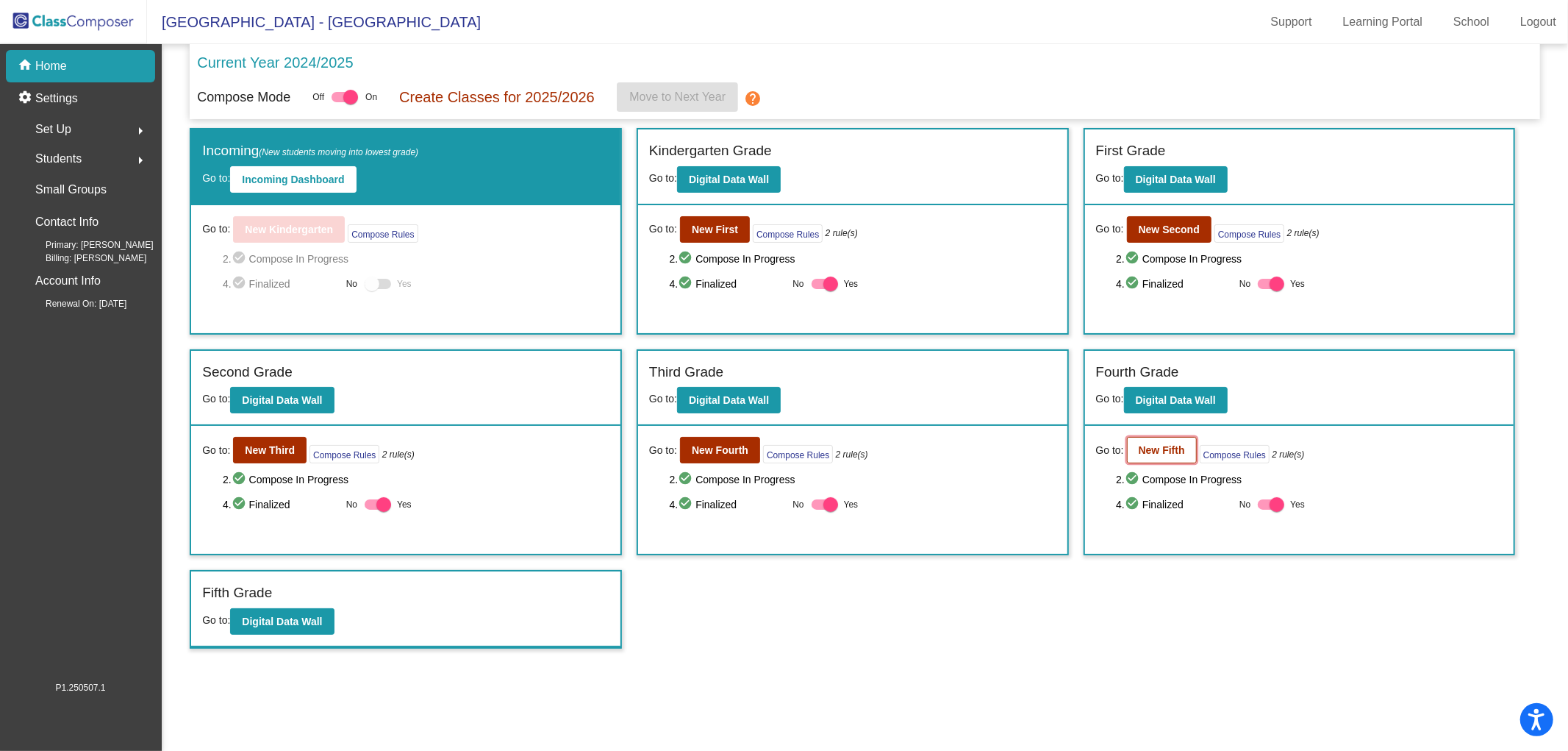
click at [1154, 453] on b "New Fifth" at bounding box center [1162, 450] width 47 height 12
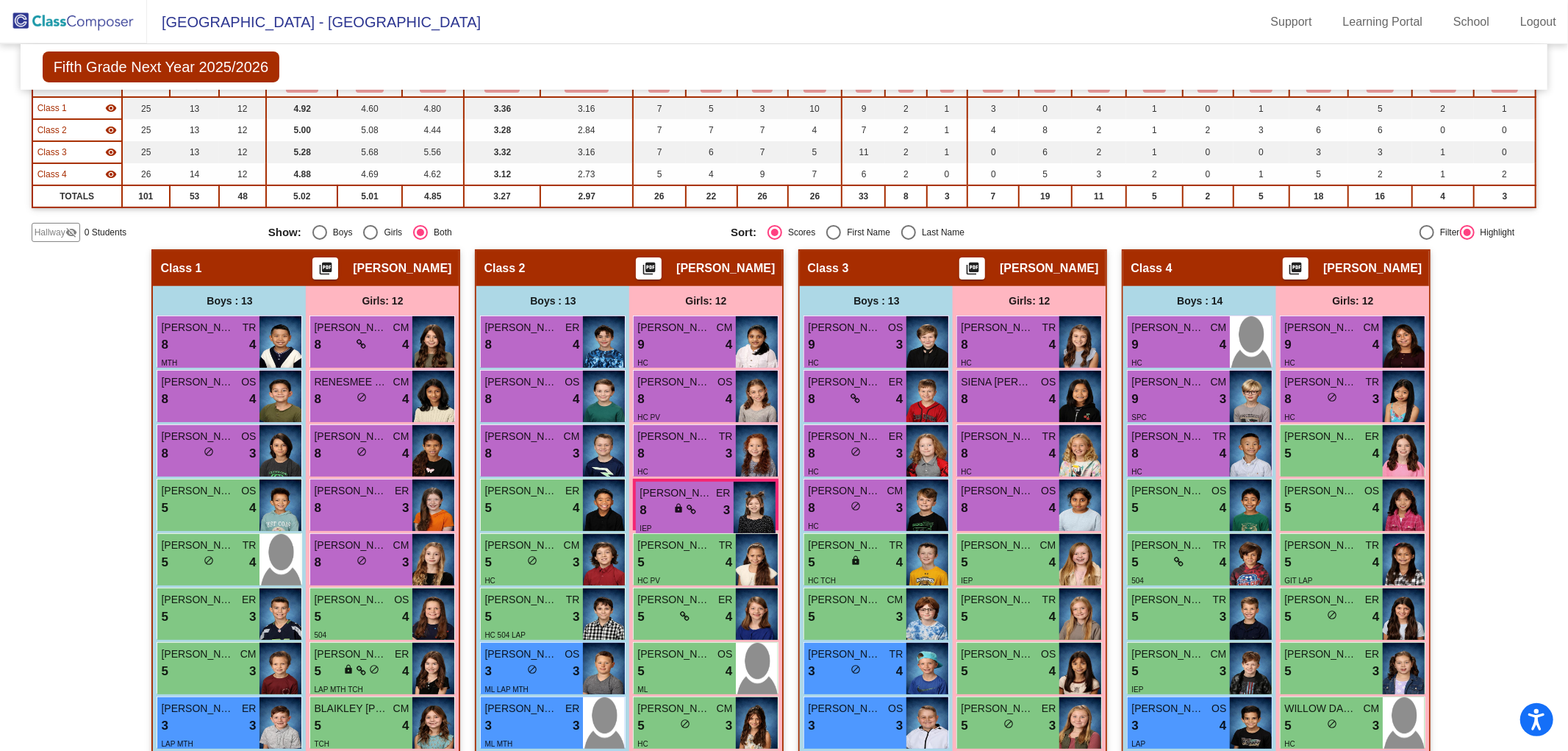
scroll to position [201, 0]
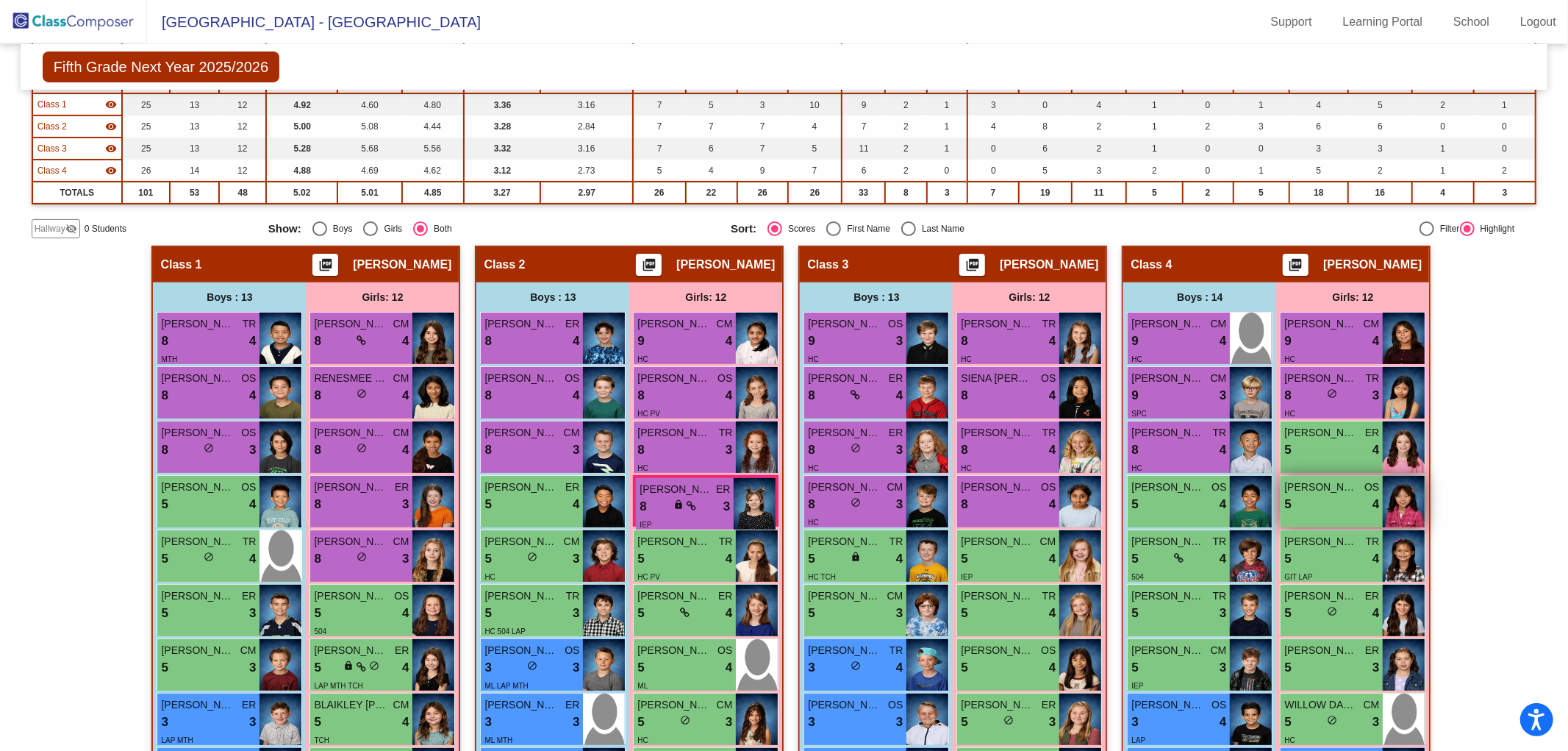
click at [1313, 495] on div "5 lock do_not_disturb_alt 4" at bounding box center [1332, 504] width 95 height 19
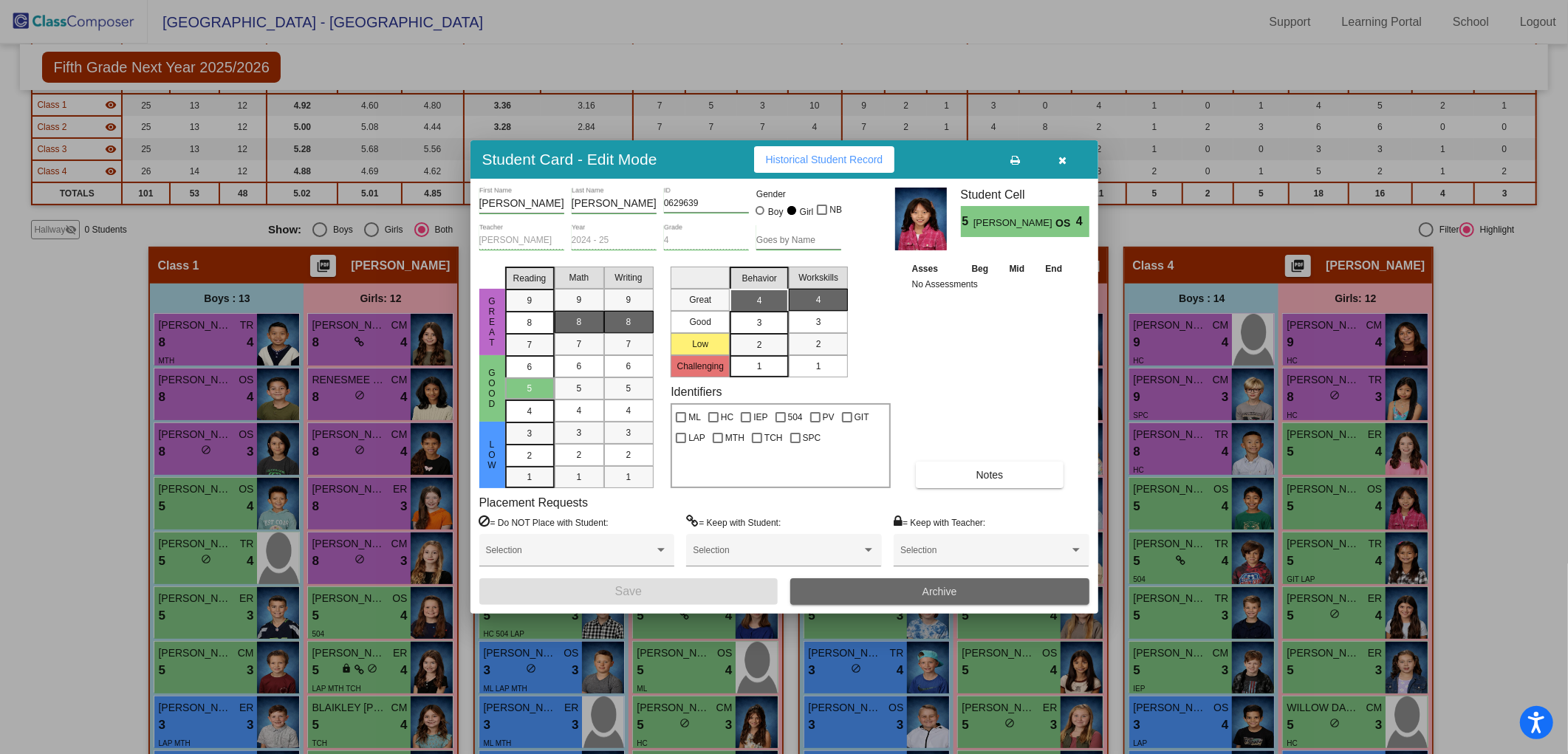
click at [862, 597] on button "Archive" at bounding box center [939, 591] width 299 height 26
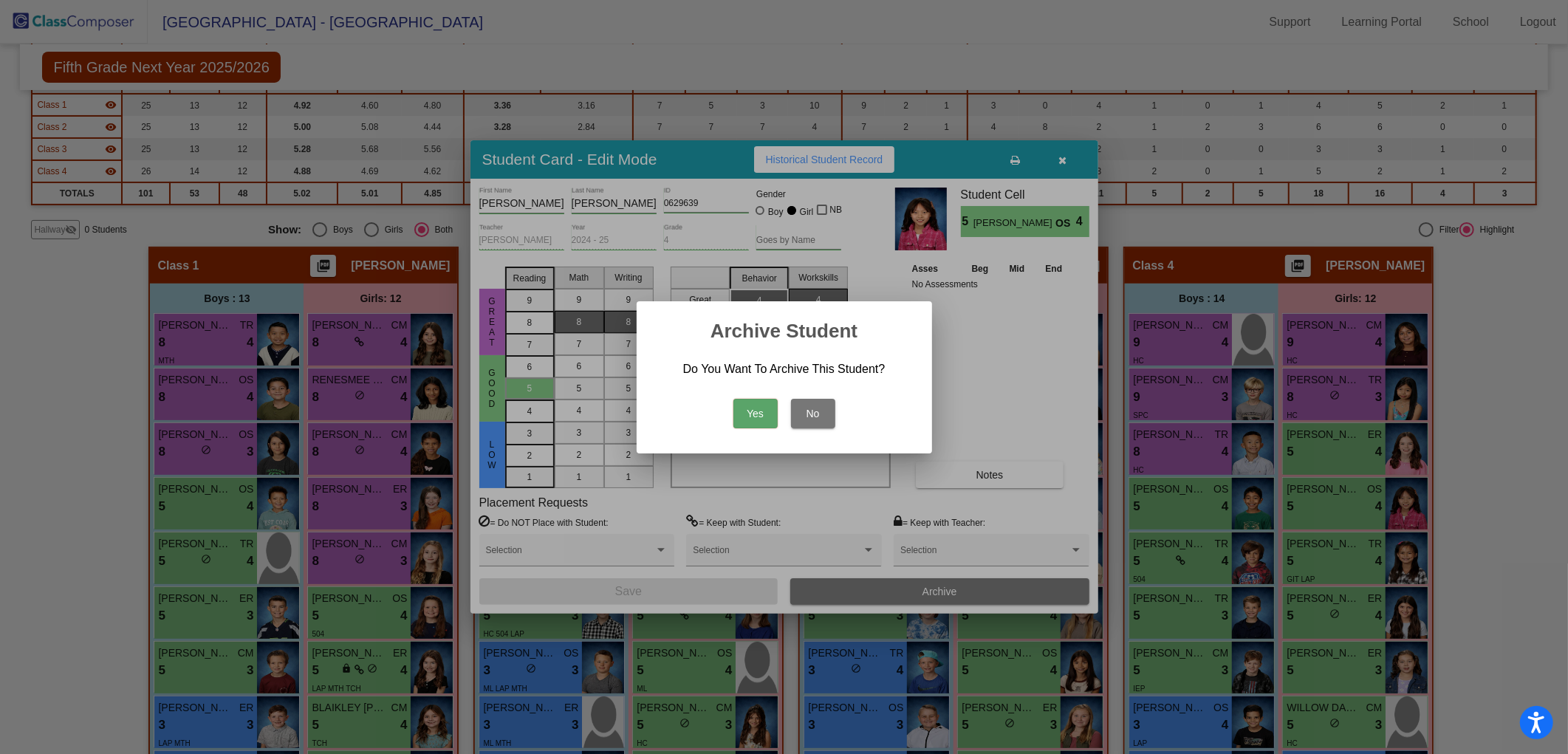
click at [758, 403] on button "Yes" at bounding box center [755, 413] width 44 height 30
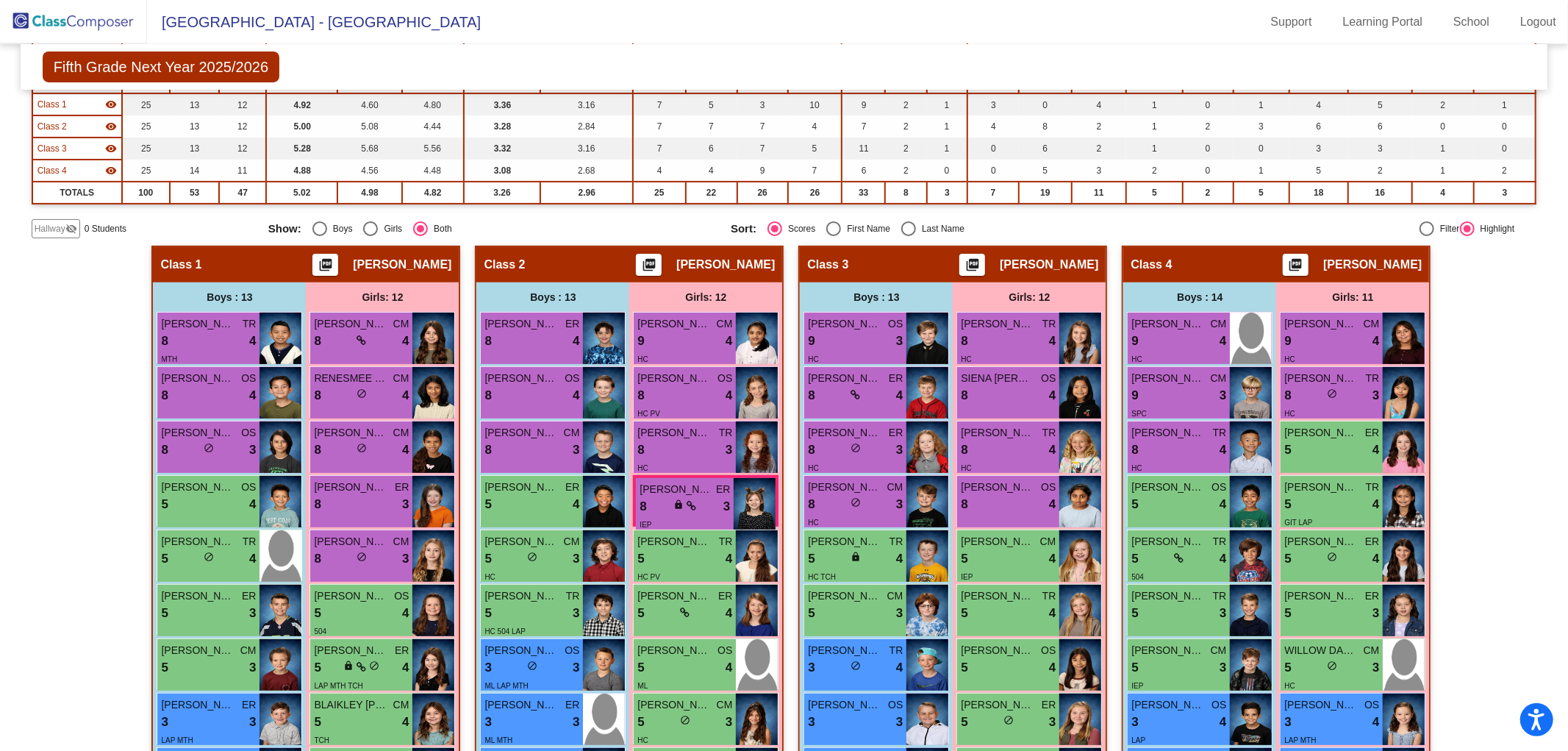
click at [86, 19] on img at bounding box center [74, 21] width 147 height 43
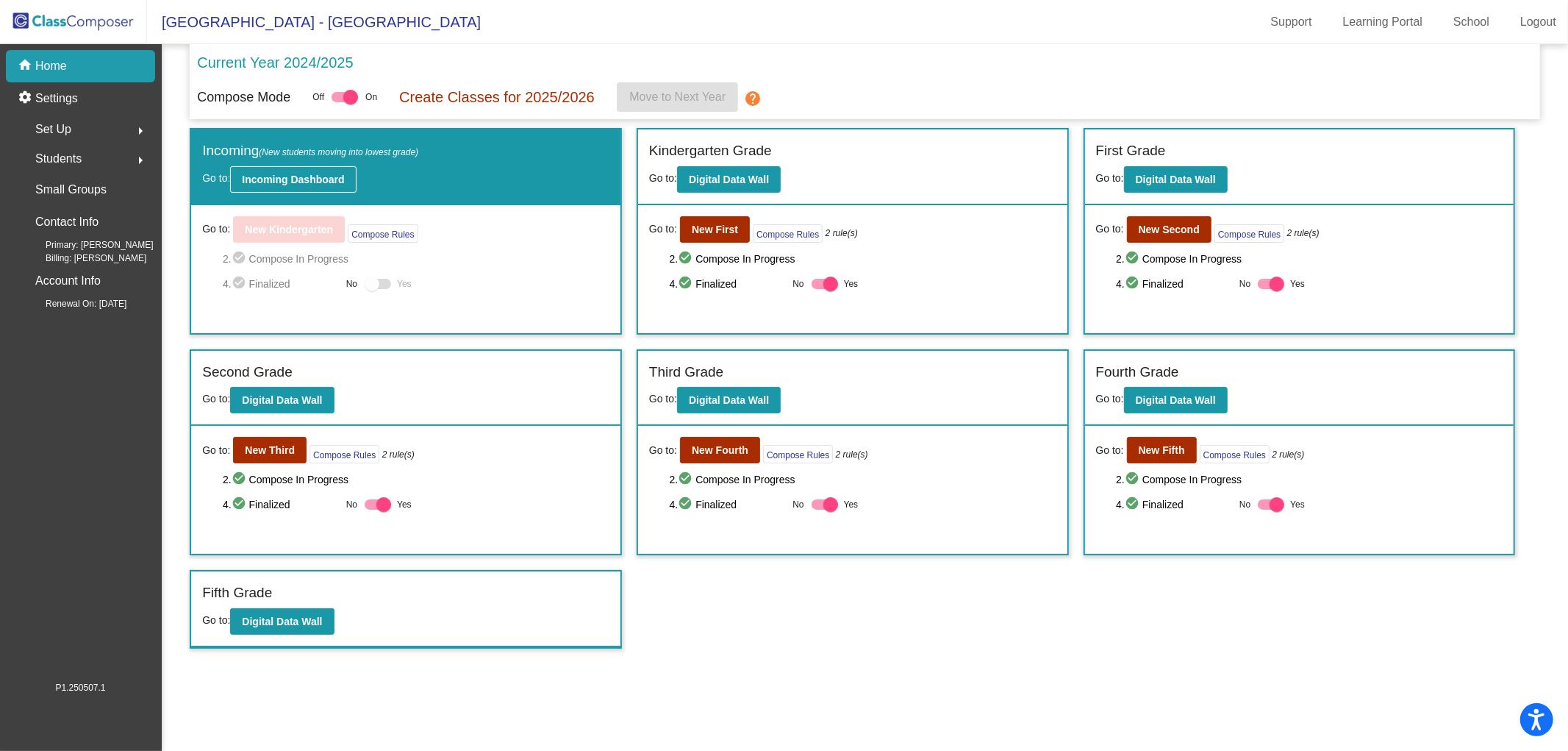
click at [311, 179] on b "Incoming Dashboard" at bounding box center [292, 180] width 103 height 12
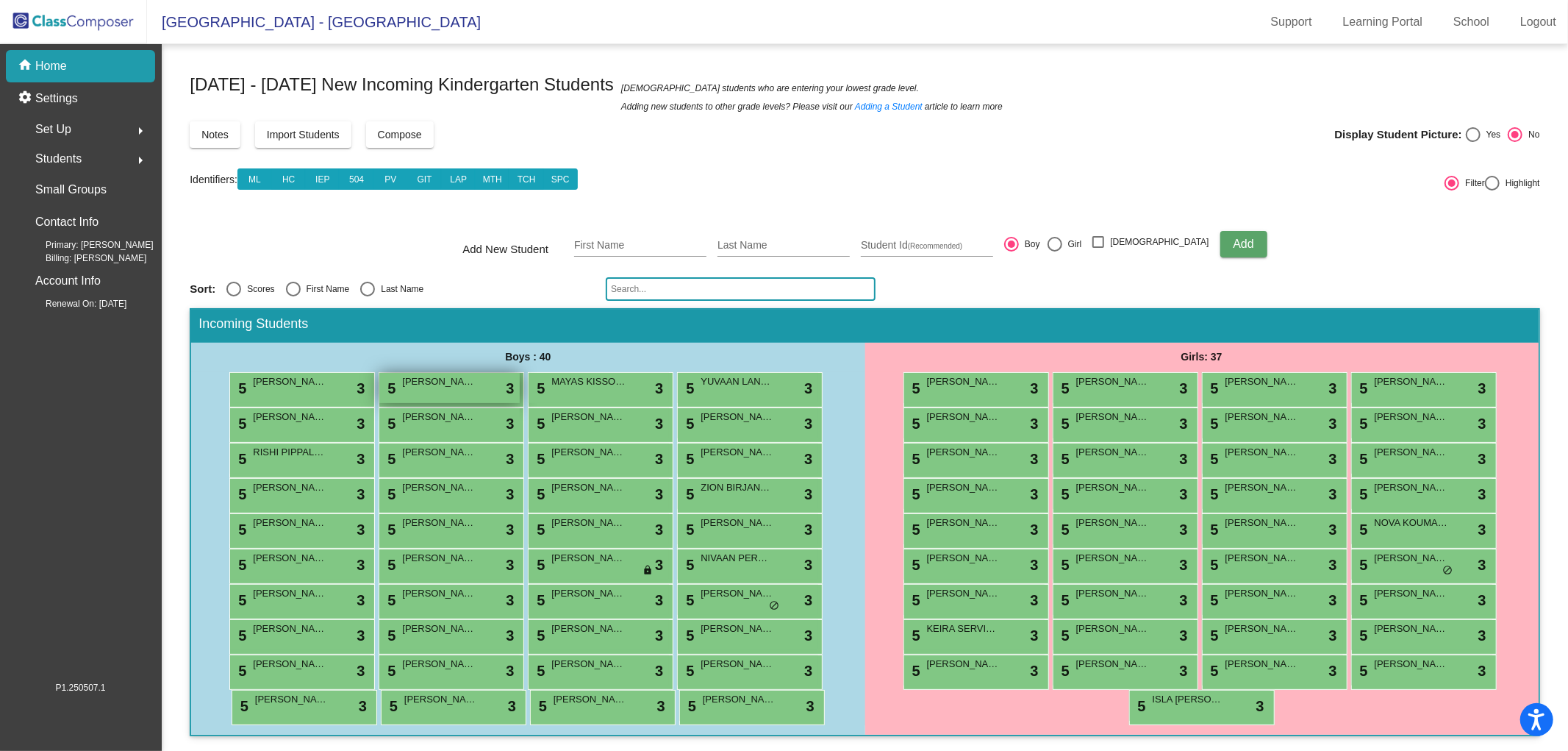
click at [470, 386] on span "[PERSON_NAME]" at bounding box center [439, 381] width 74 height 14
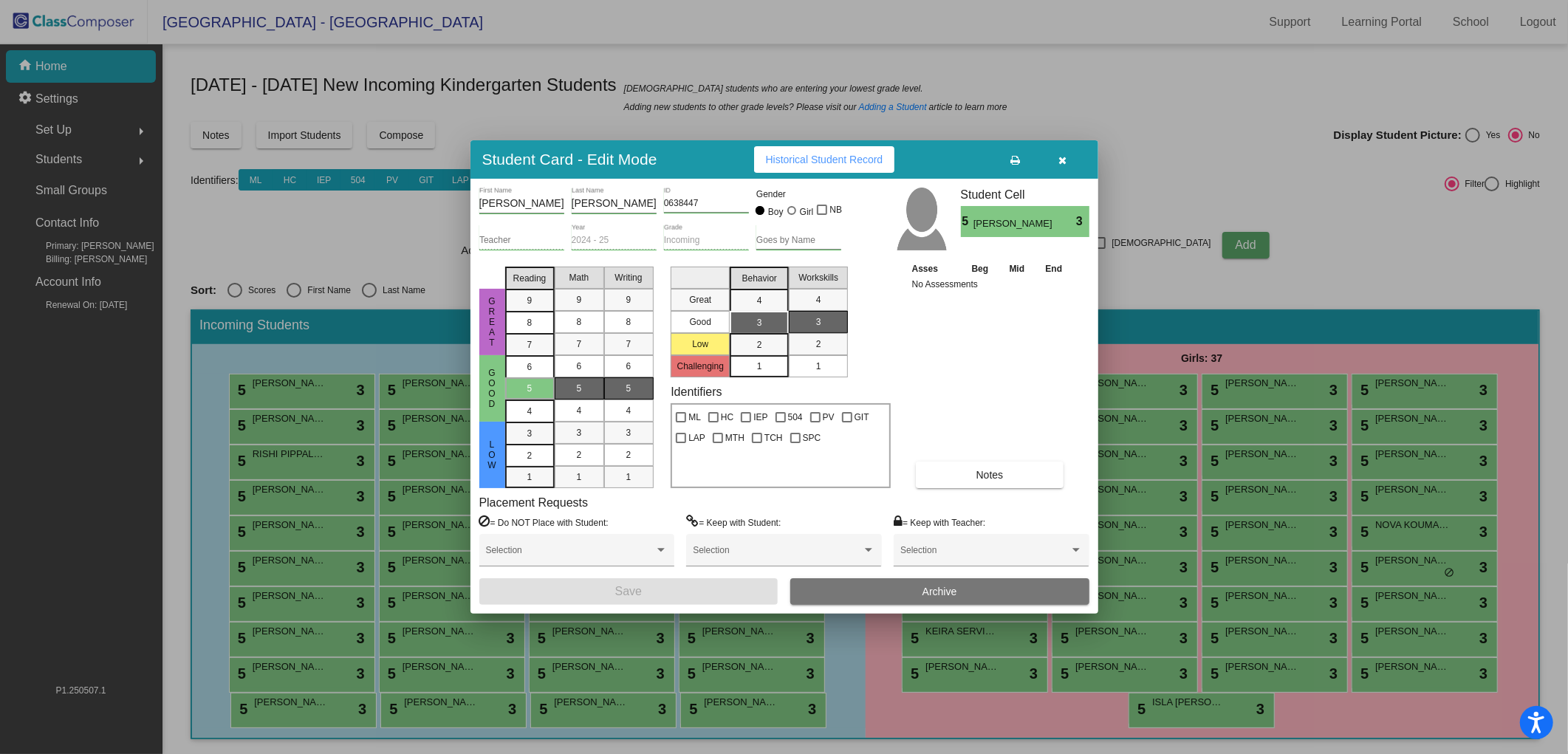
click at [833, 587] on button "Archive" at bounding box center [939, 591] width 299 height 26
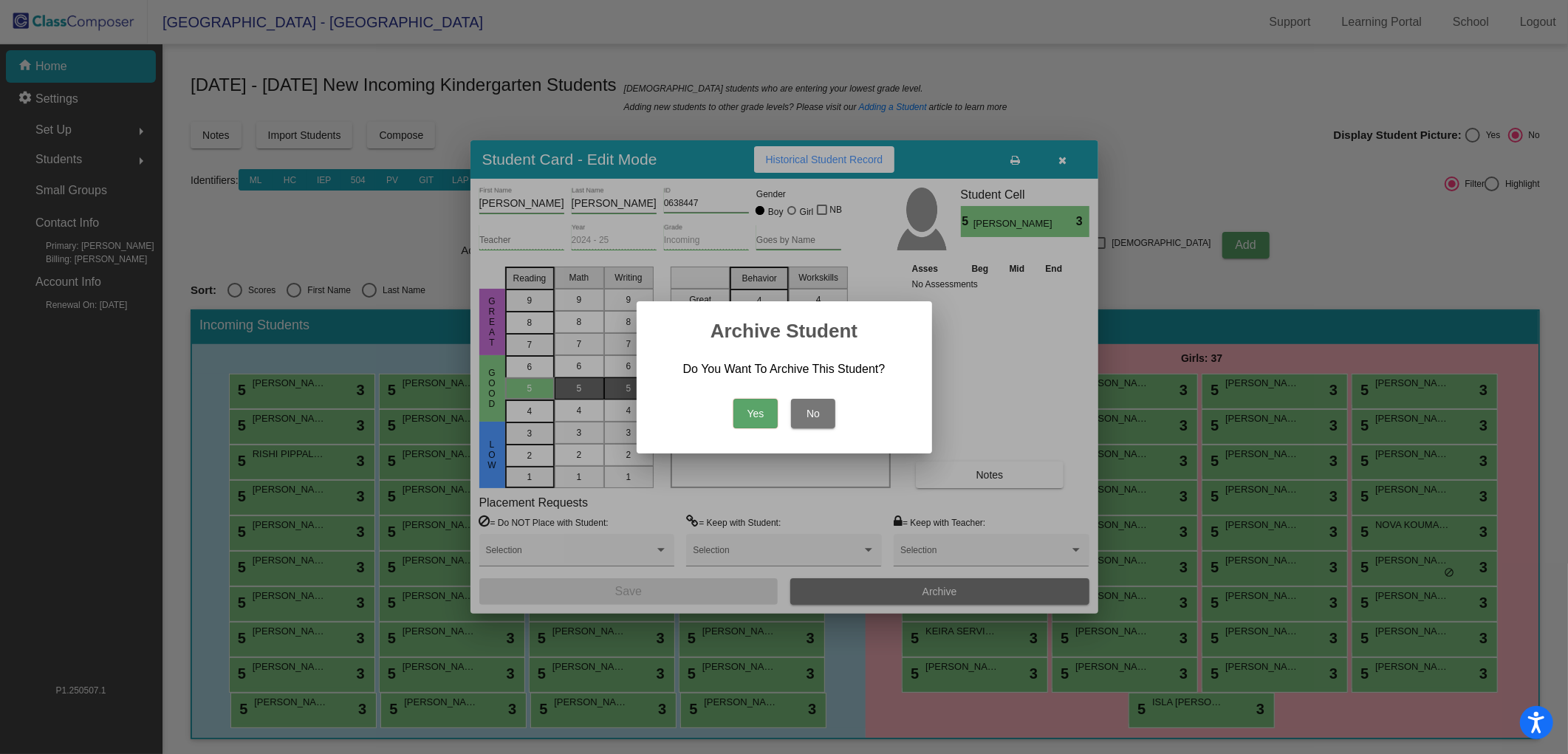
click at [755, 416] on button "Yes" at bounding box center [755, 413] width 44 height 30
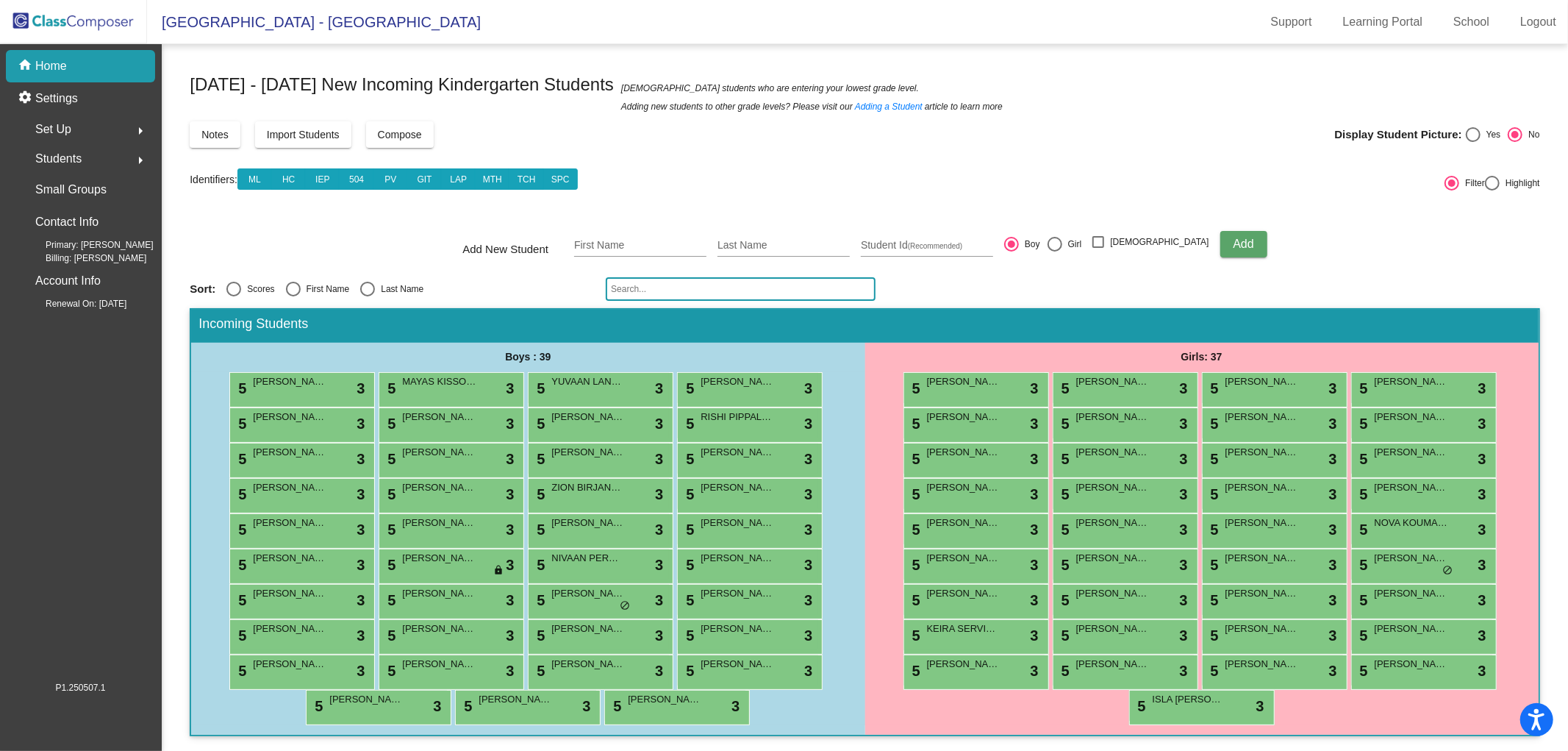
click at [84, 18] on img at bounding box center [74, 21] width 147 height 43
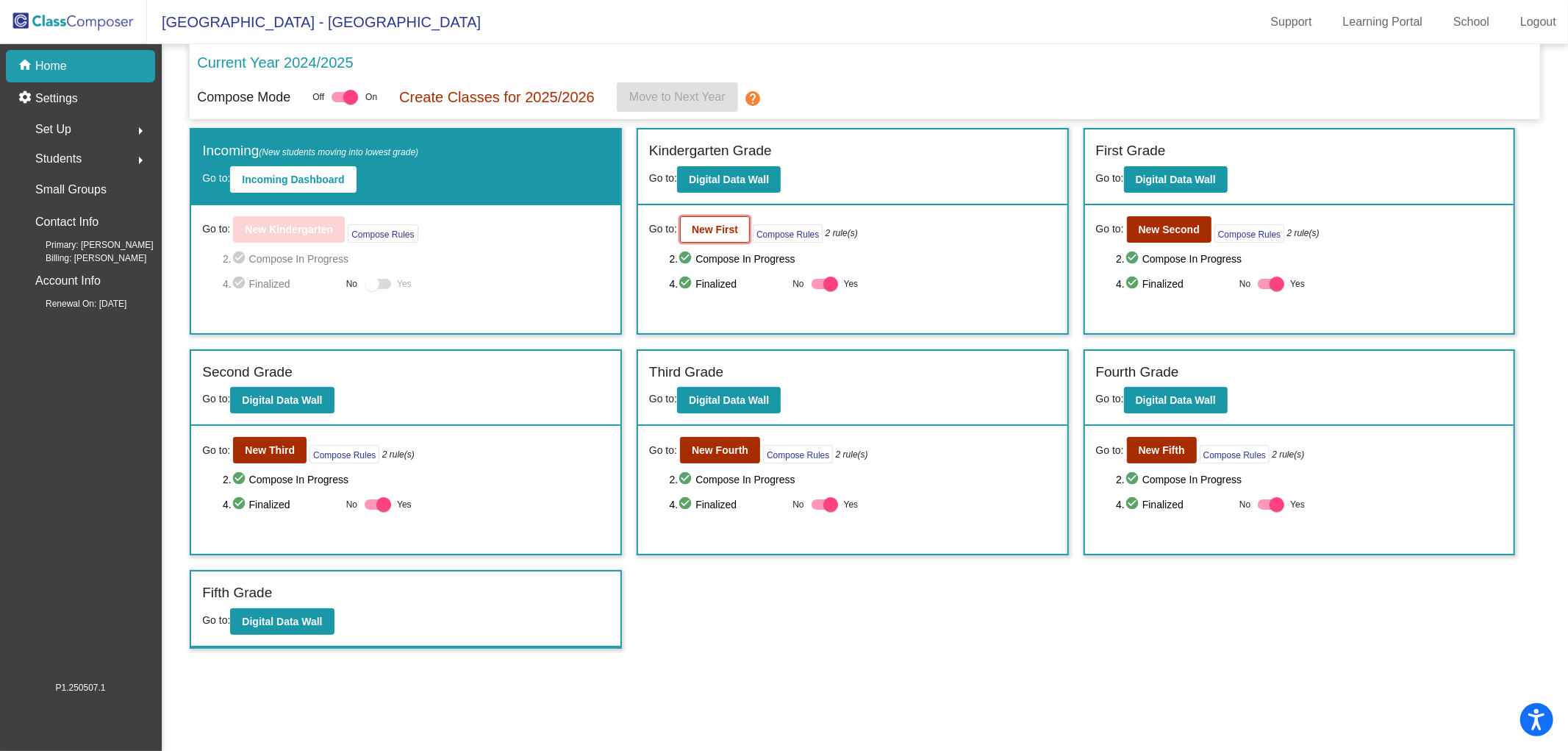
click at [730, 228] on b "New First" at bounding box center [714, 230] width 47 height 12
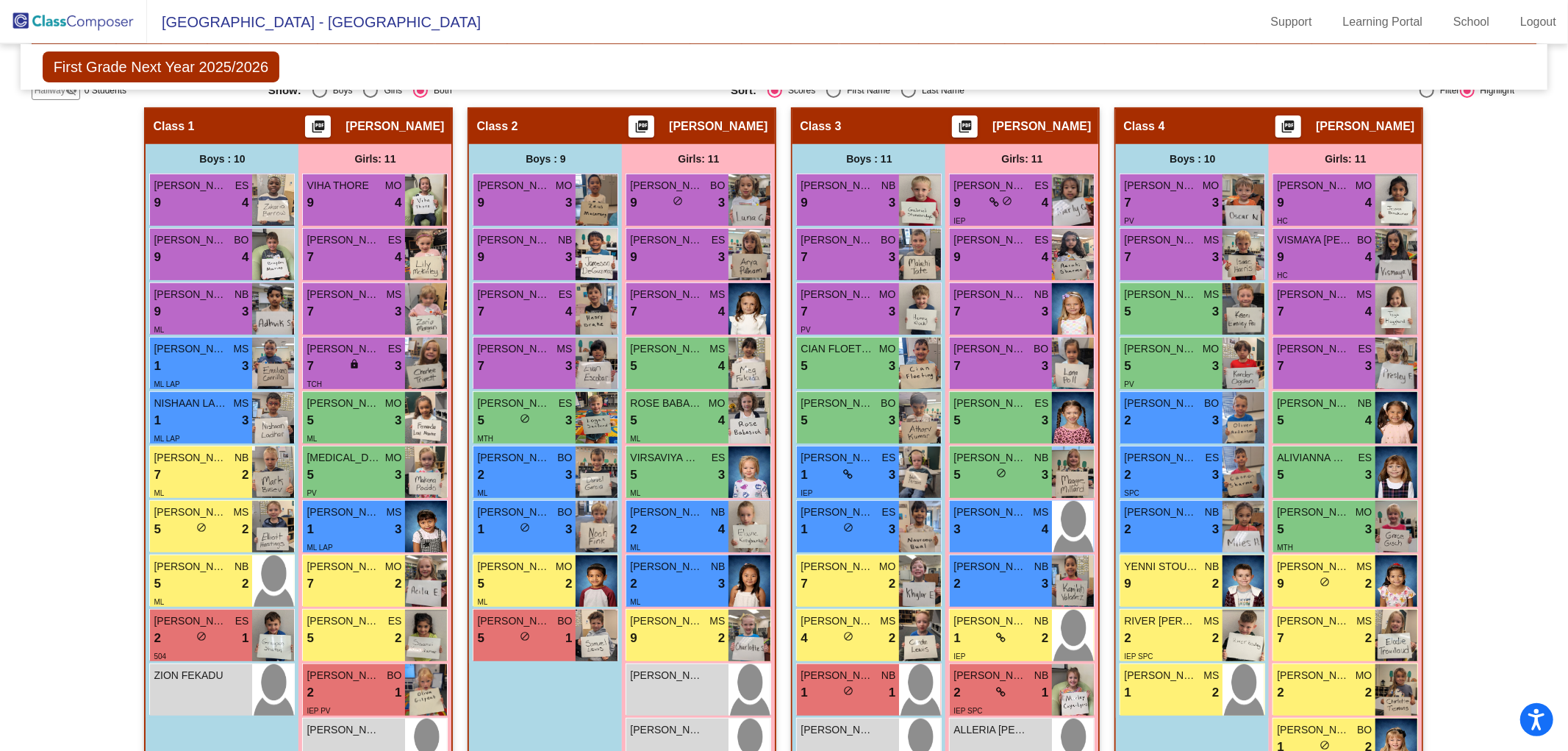
scroll to position [364, 0]
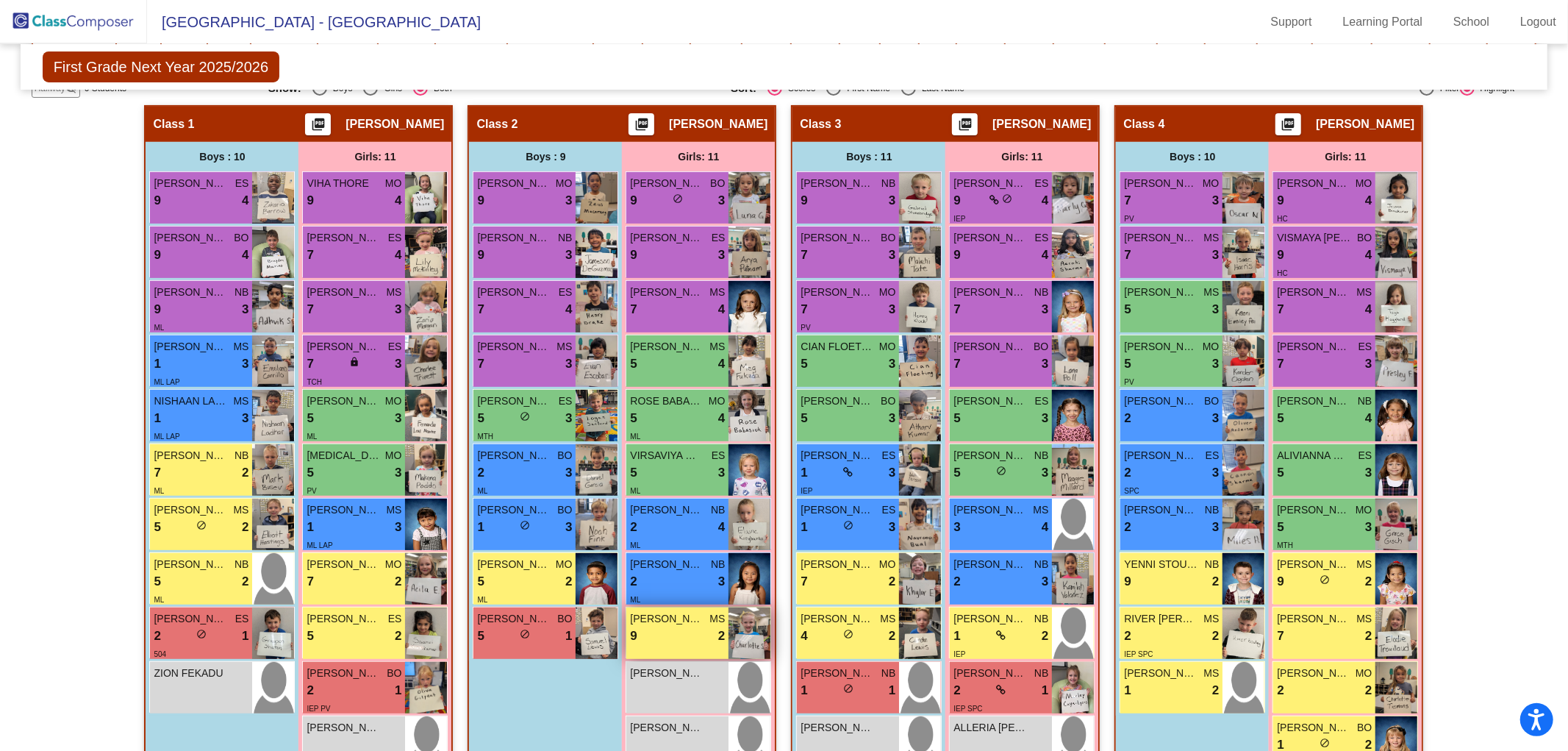
click at [674, 643] on div "[PERSON_NAME] MS 9 lock do_not_disturb_alt 2" at bounding box center [677, 633] width 103 height 52
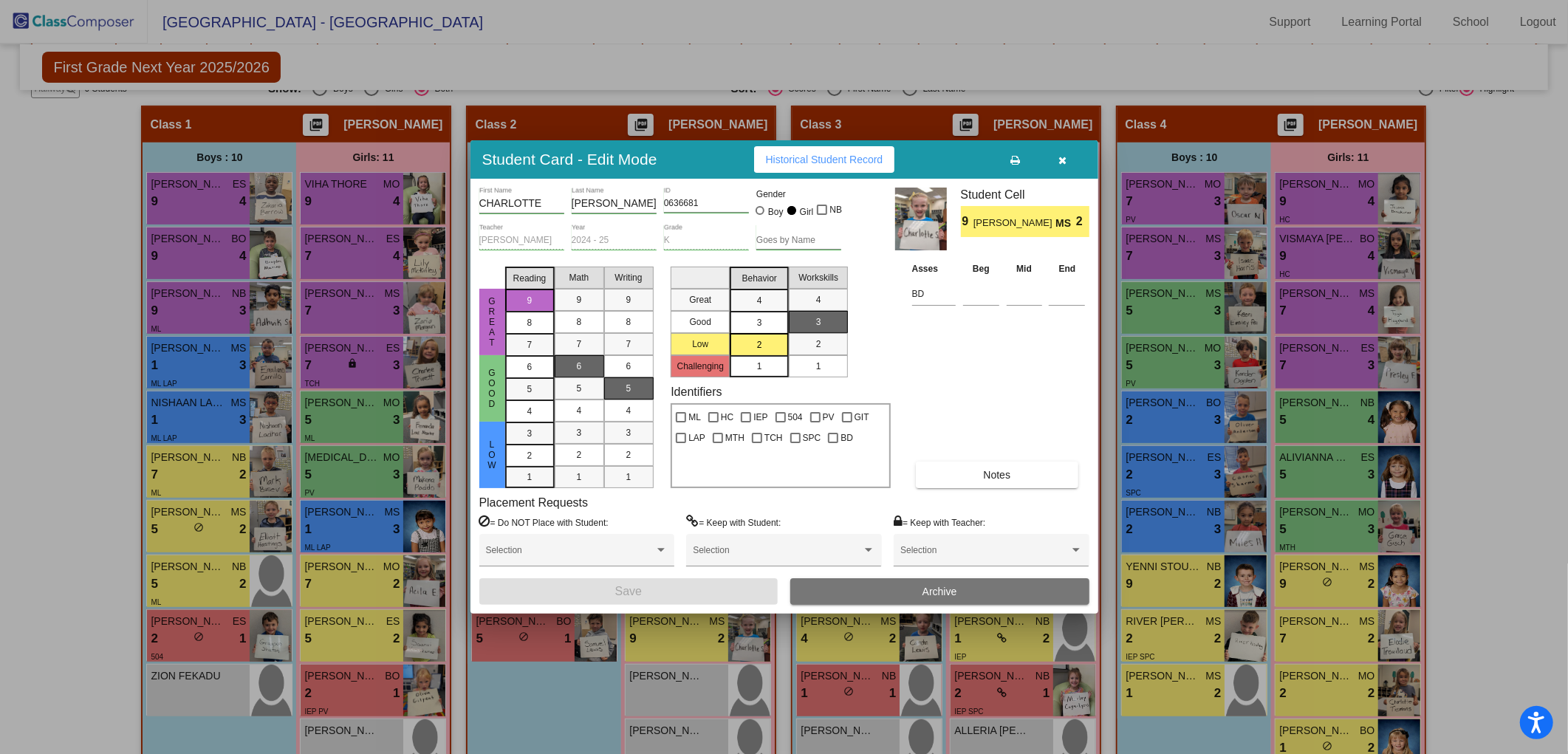
click at [1067, 156] on button "button" at bounding box center [1063, 159] width 48 height 26
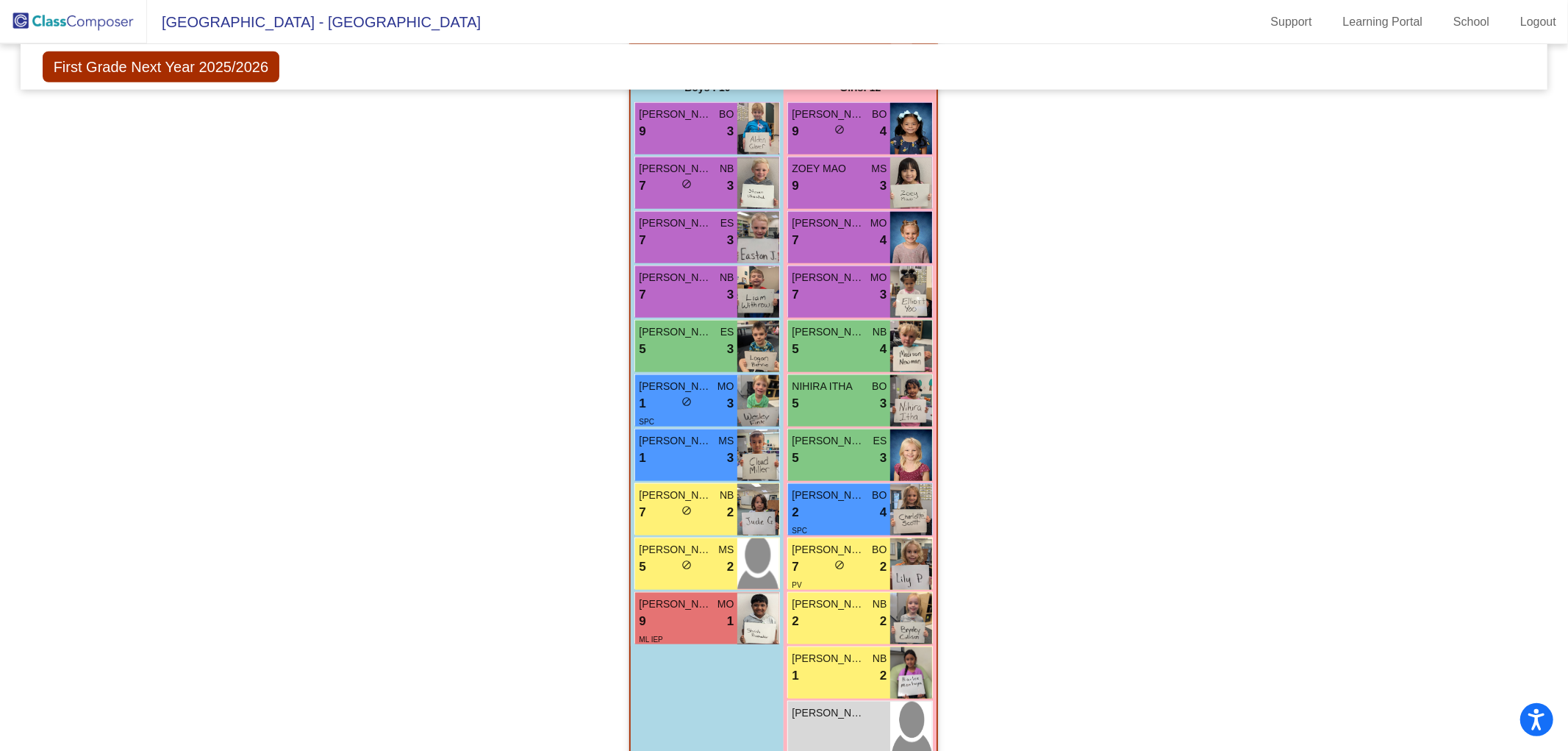
scroll to position [1115, 0]
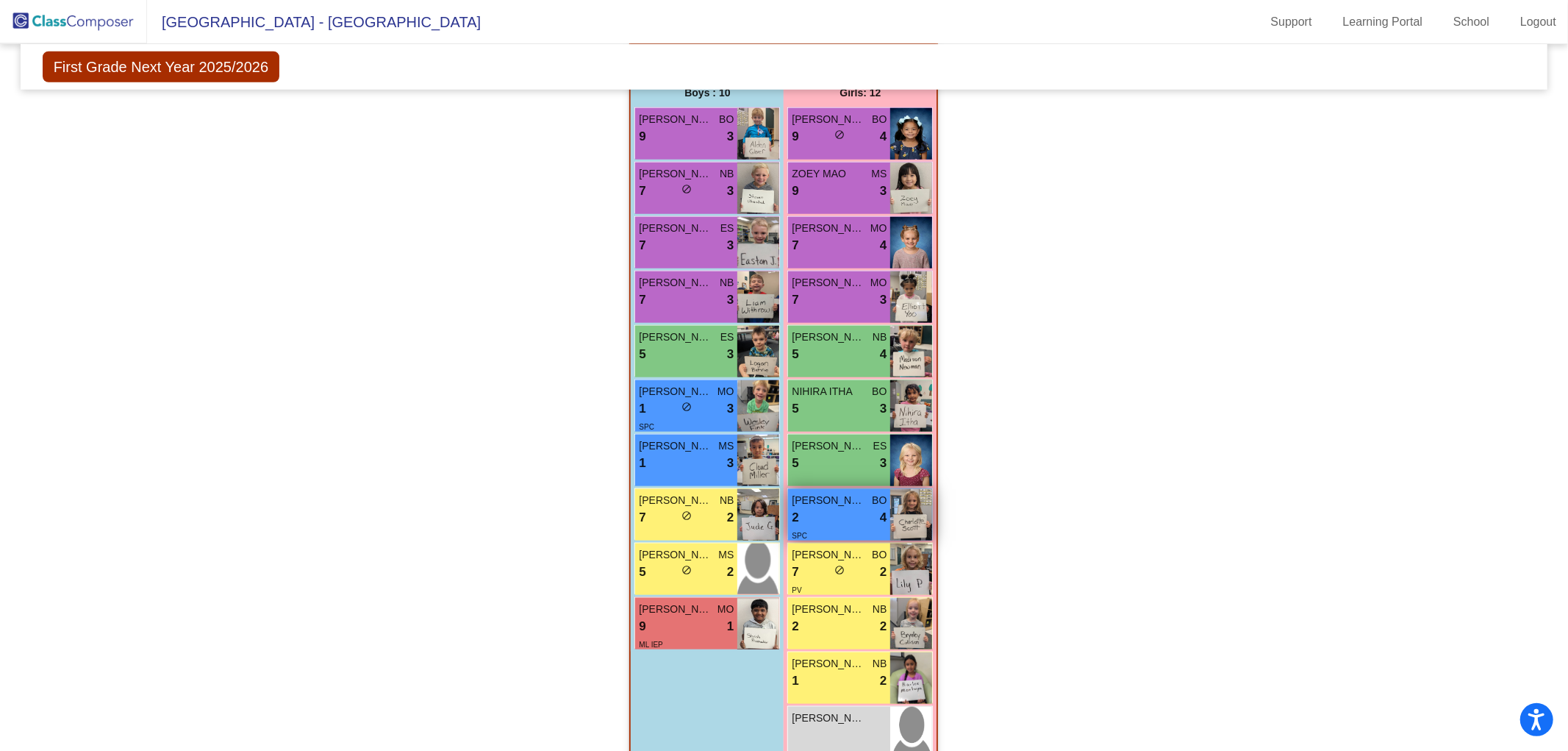
click at [851, 516] on div "2 lock do_not_disturb_alt 4" at bounding box center [839, 517] width 95 height 19
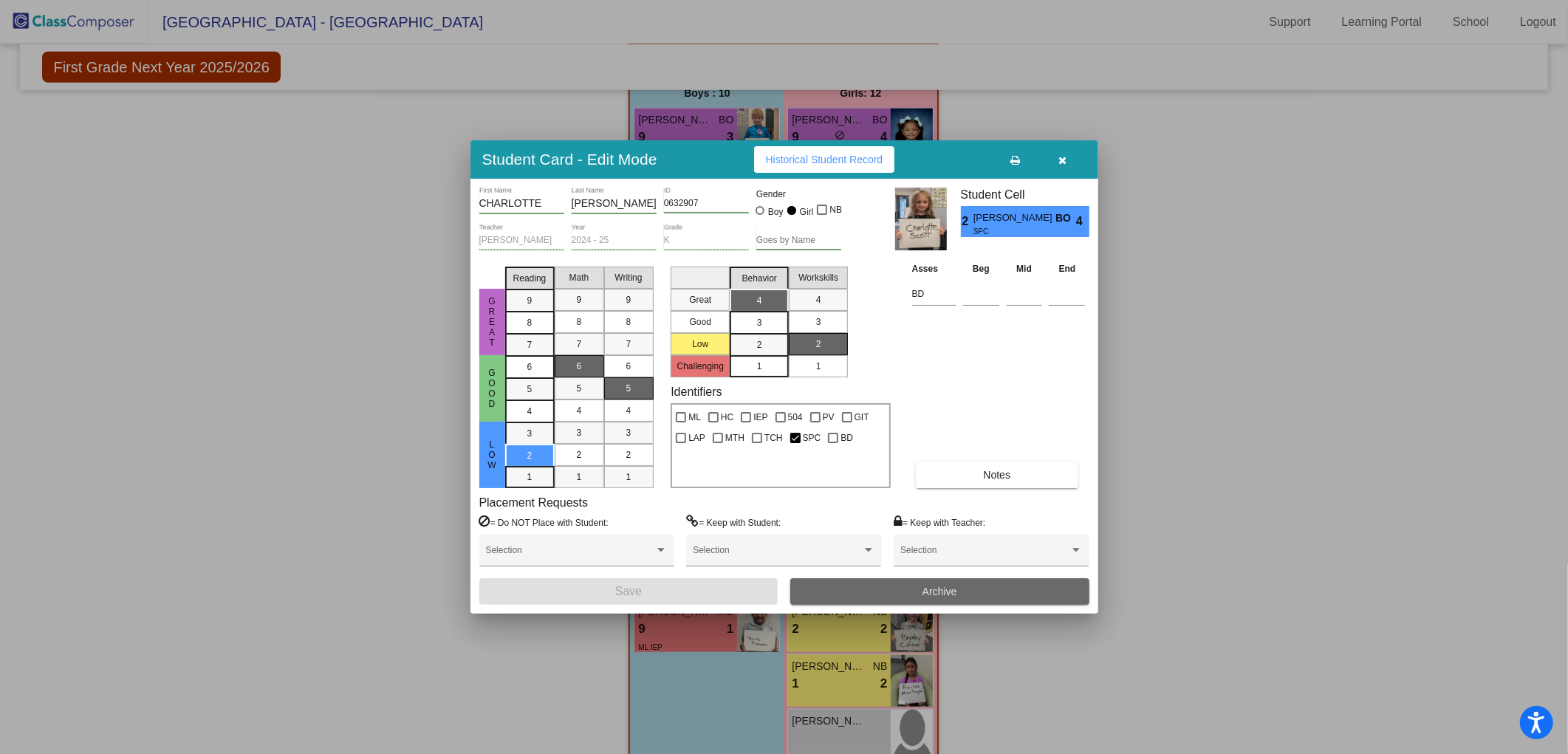
click at [943, 593] on span "Archive" at bounding box center [940, 591] width 35 height 12
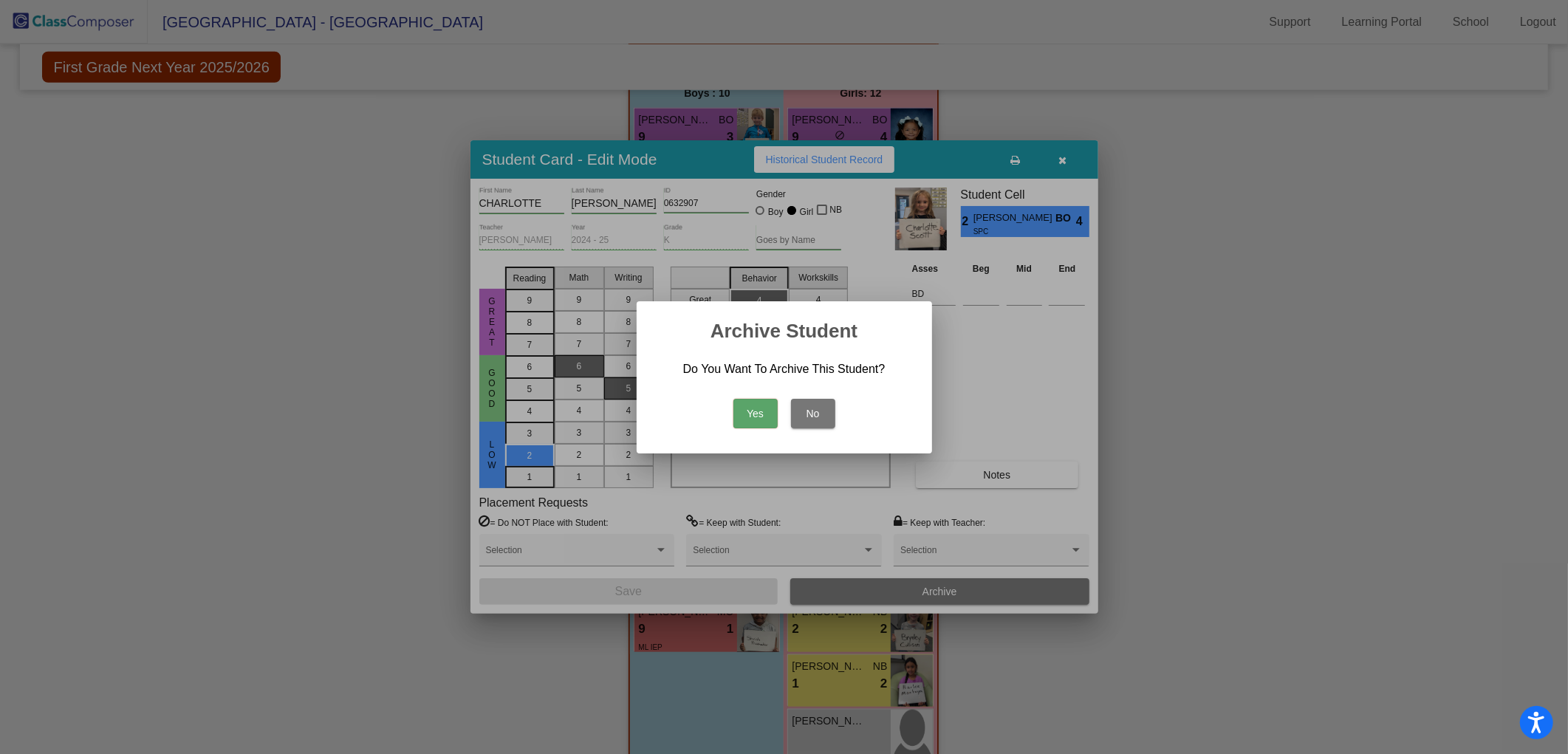
click at [740, 414] on button "Yes" at bounding box center [755, 413] width 44 height 30
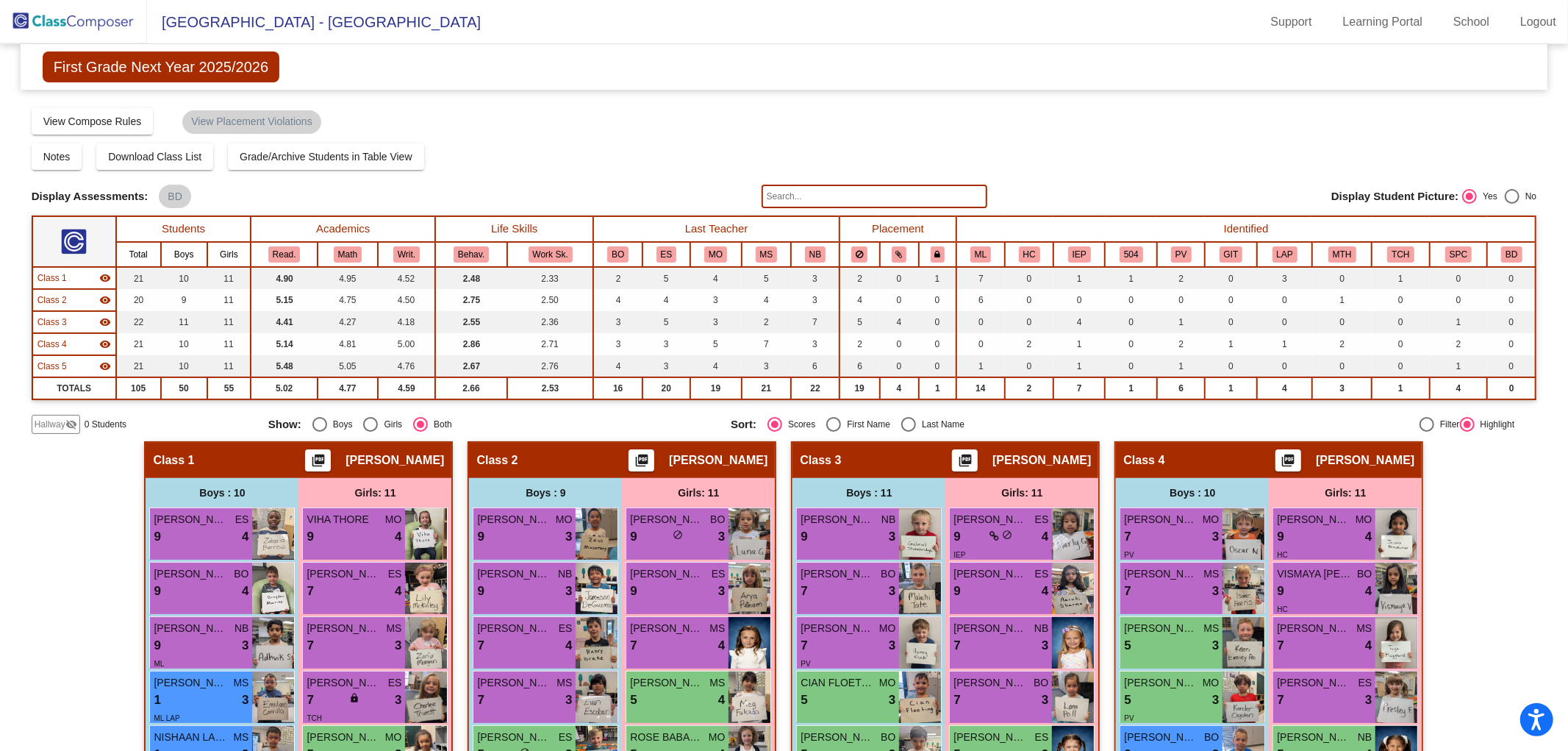
scroll to position [0, 0]
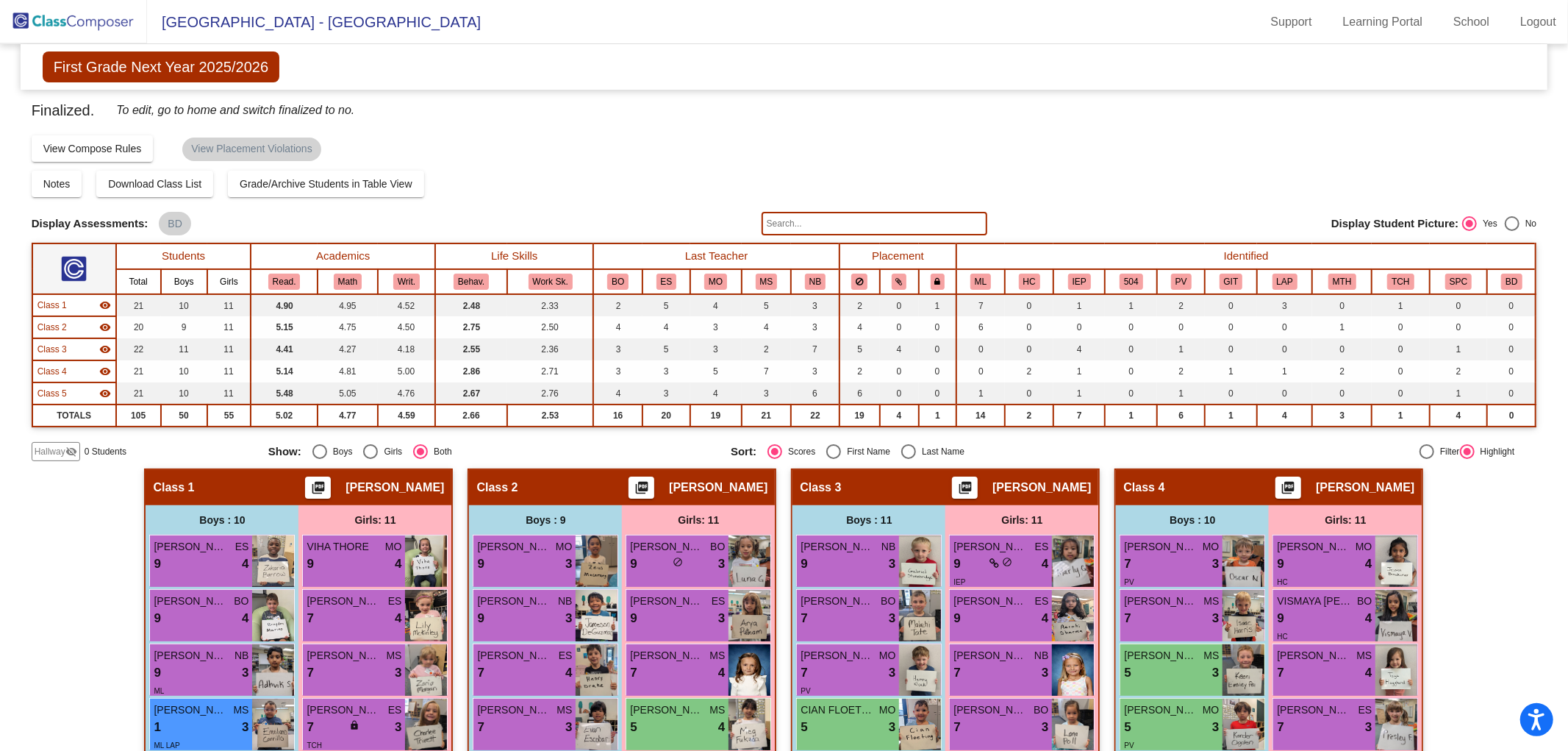
click at [91, 24] on img at bounding box center [74, 21] width 147 height 43
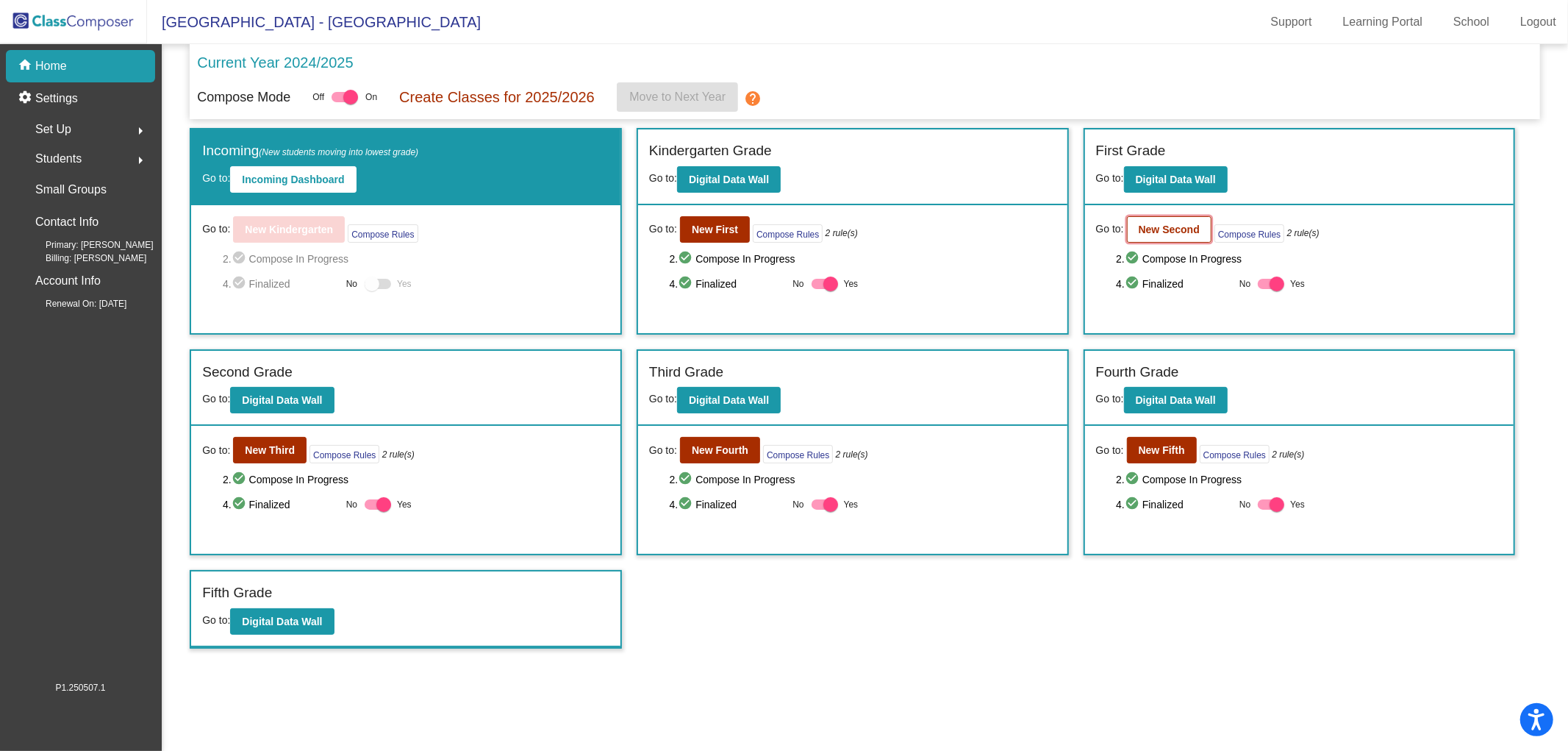
click at [1169, 226] on b "New Second" at bounding box center [1170, 230] width 61 height 12
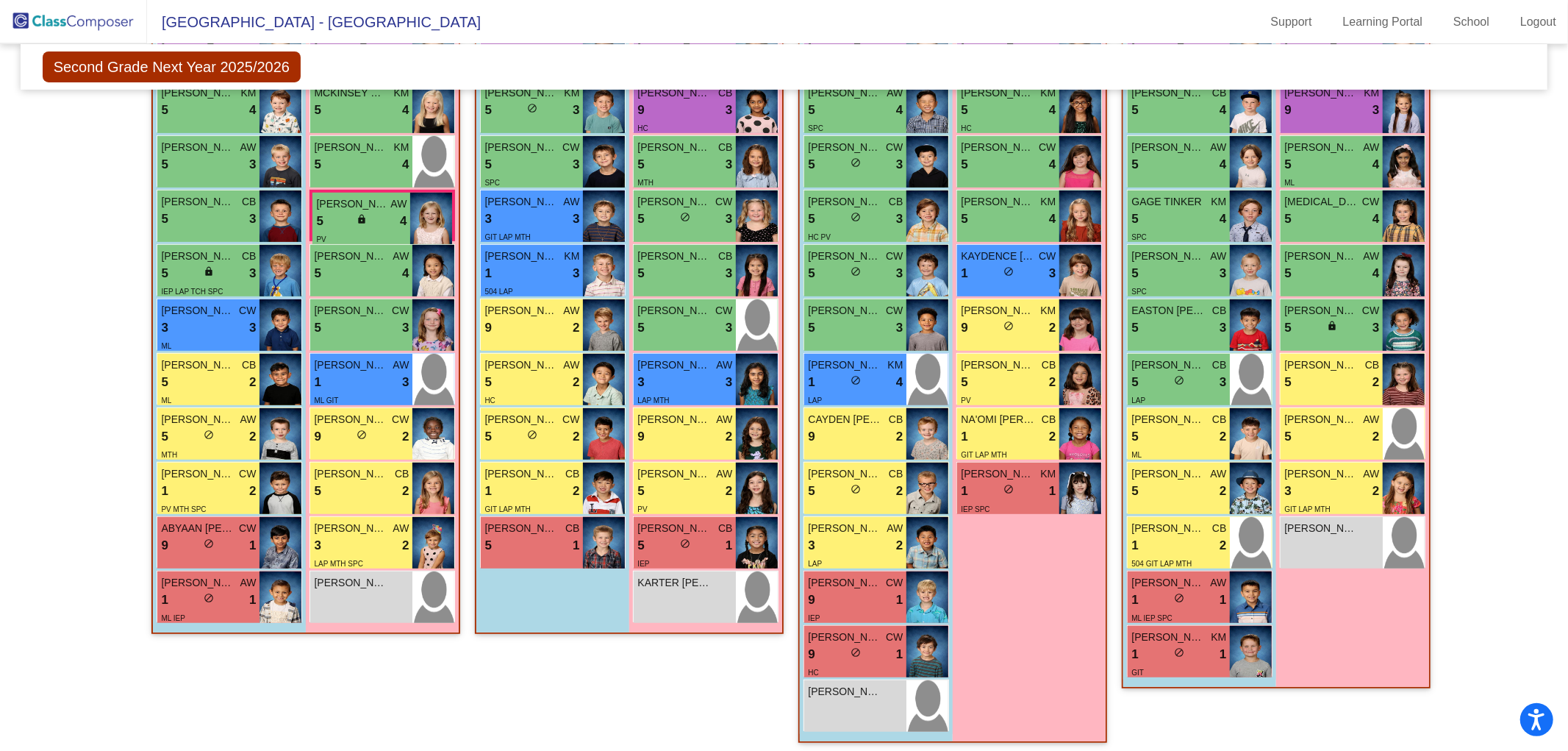
scroll to position [542, 0]
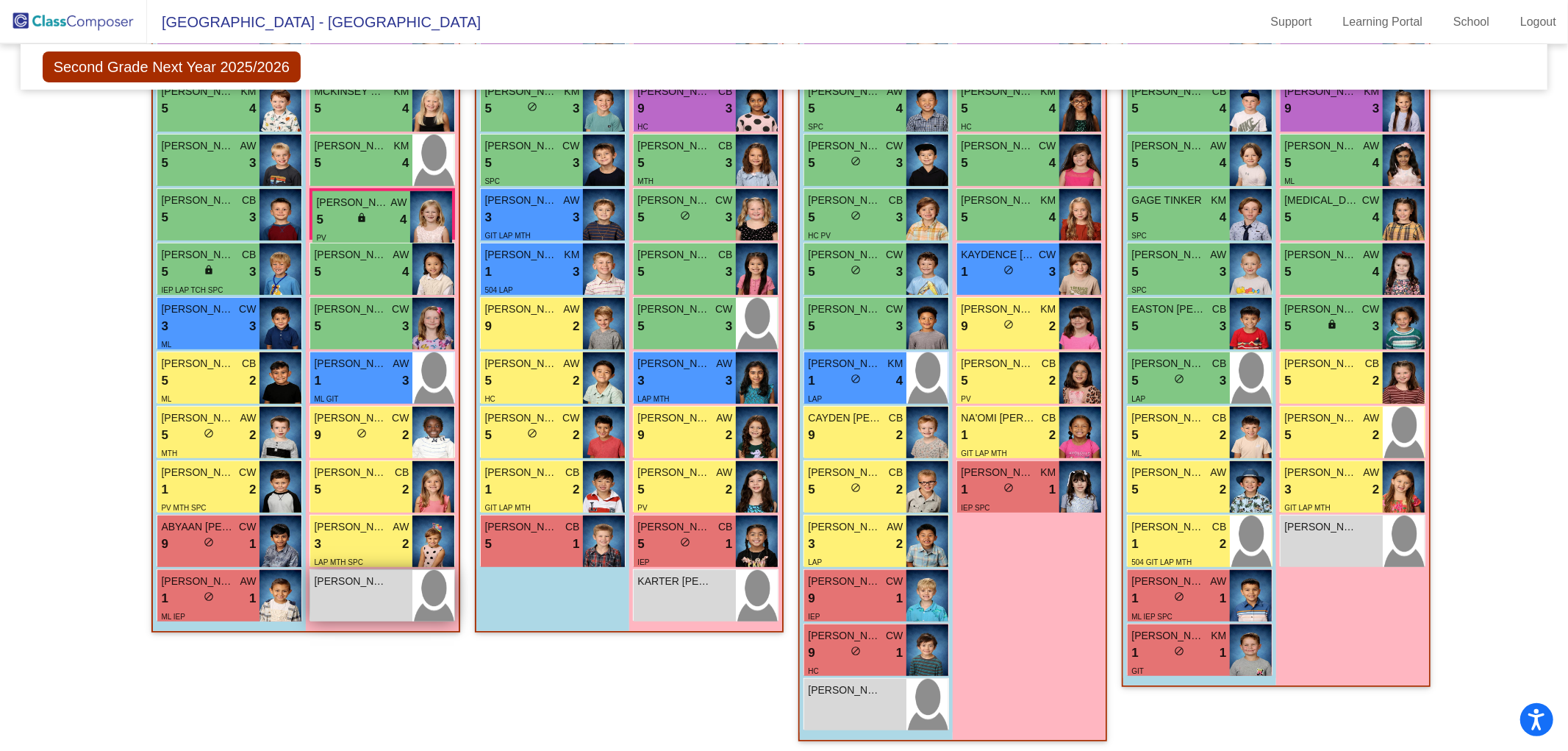
click at [314, 583] on span "[PERSON_NAME]" at bounding box center [350, 581] width 74 height 15
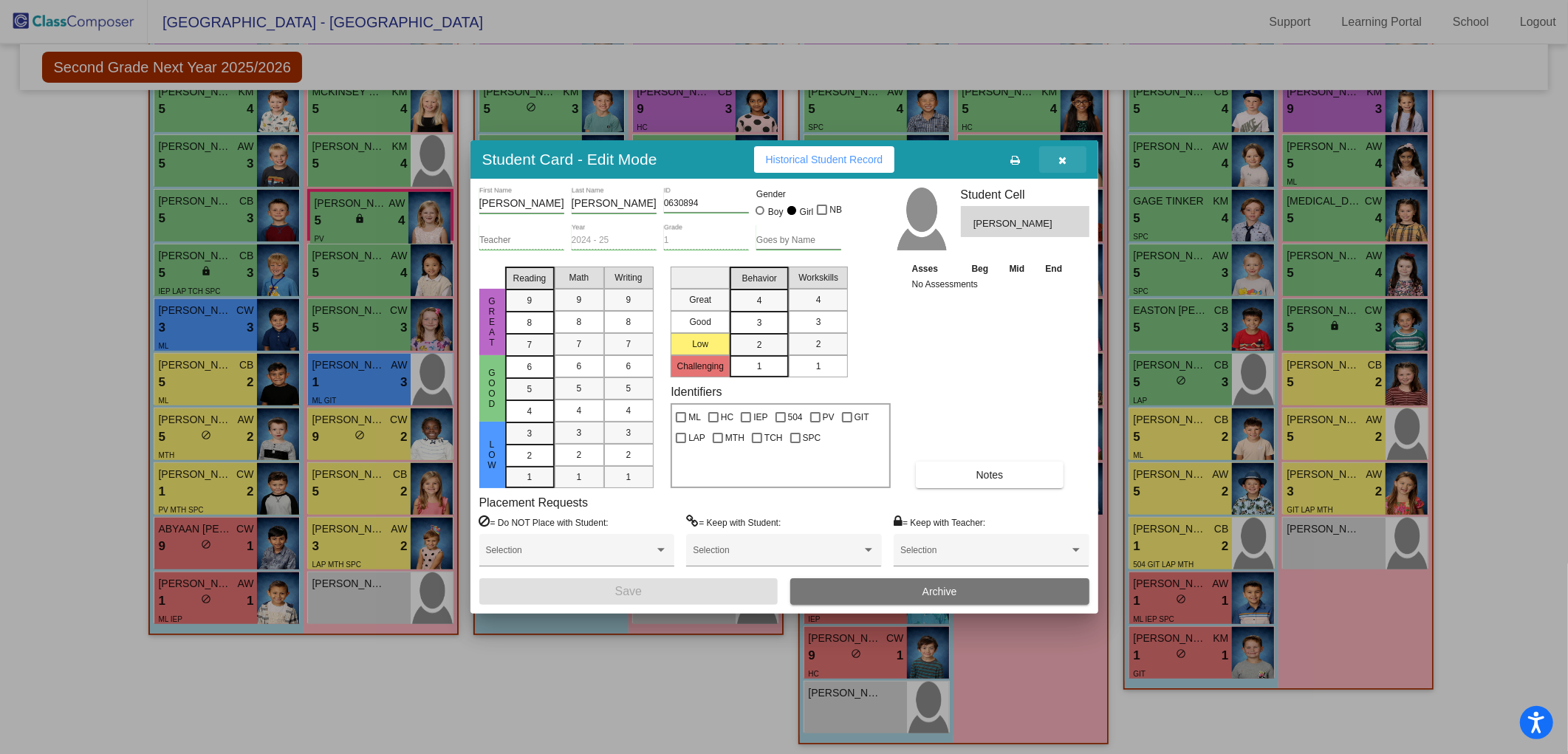
click at [1065, 159] on icon "button" at bounding box center [1062, 160] width 9 height 10
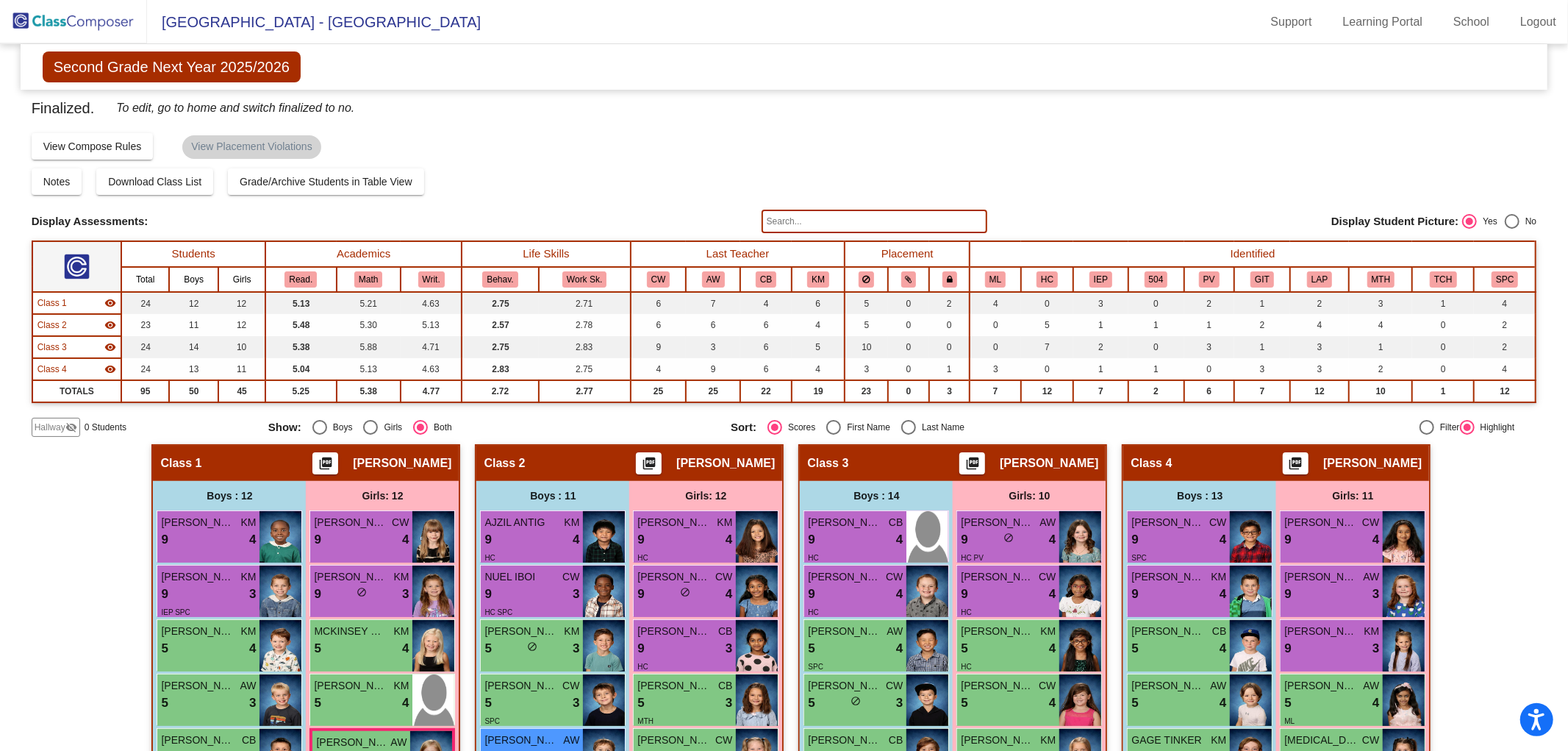
scroll to position [0, 0]
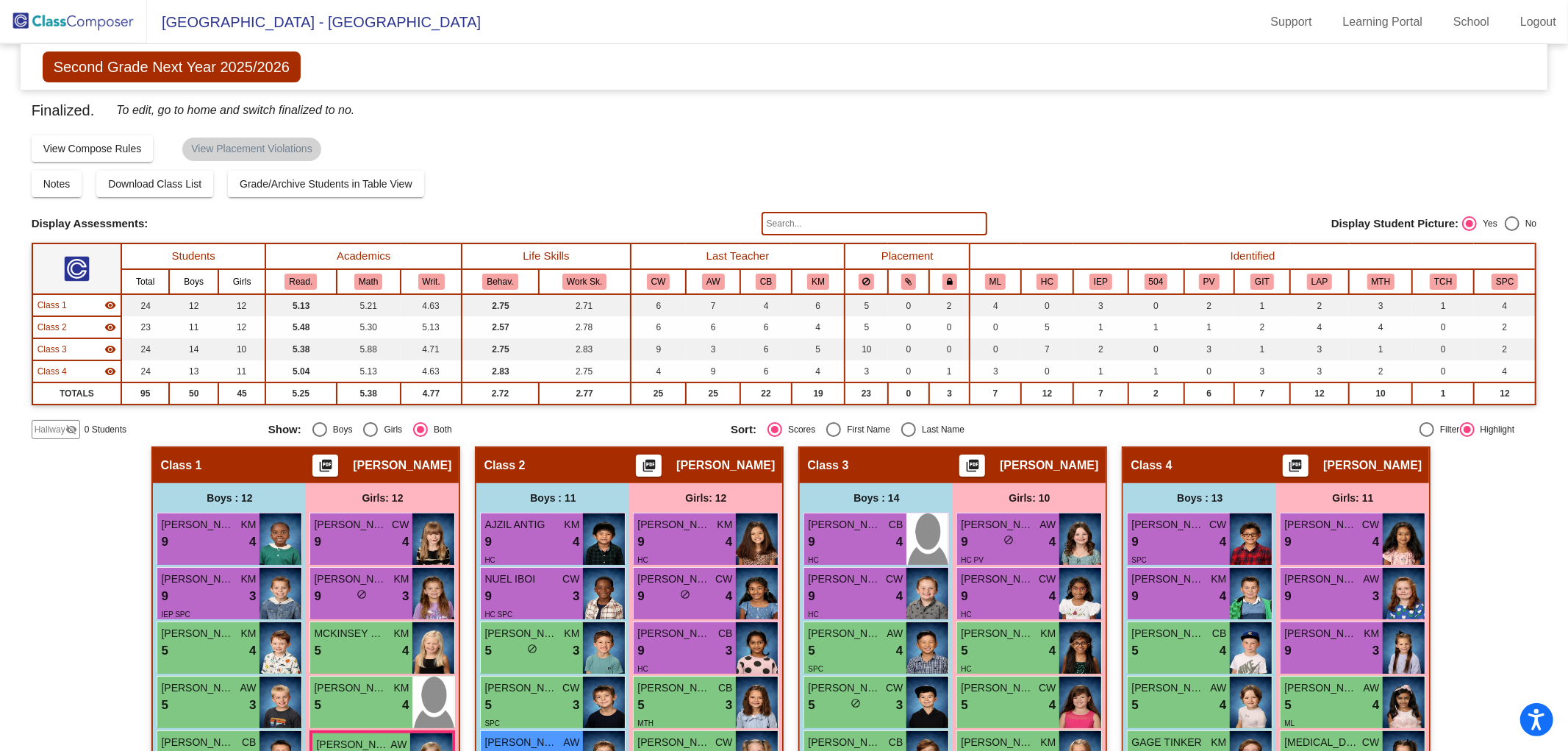
click at [50, 14] on img at bounding box center [74, 21] width 147 height 43
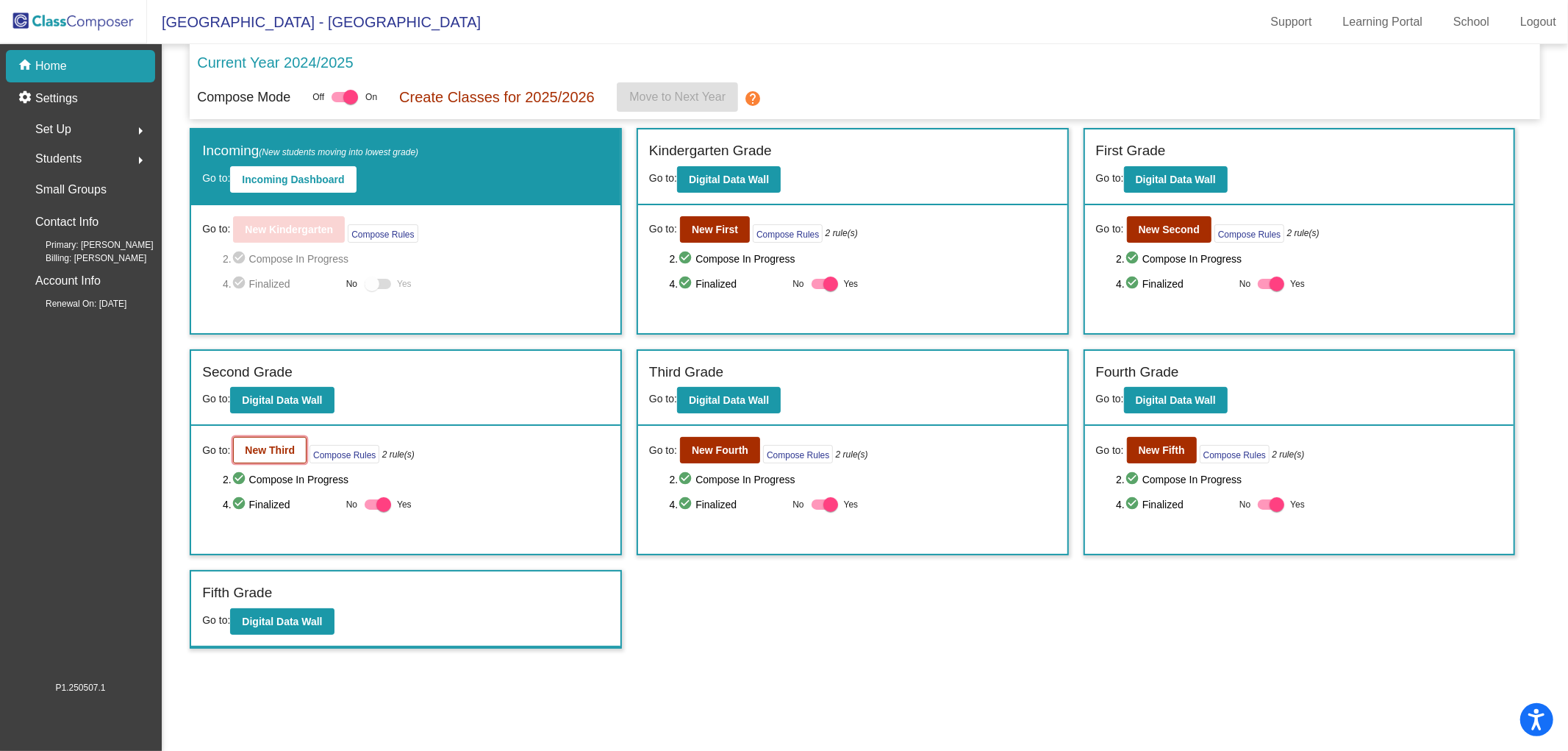
click at [281, 453] on b "New Third" at bounding box center [270, 450] width 50 height 12
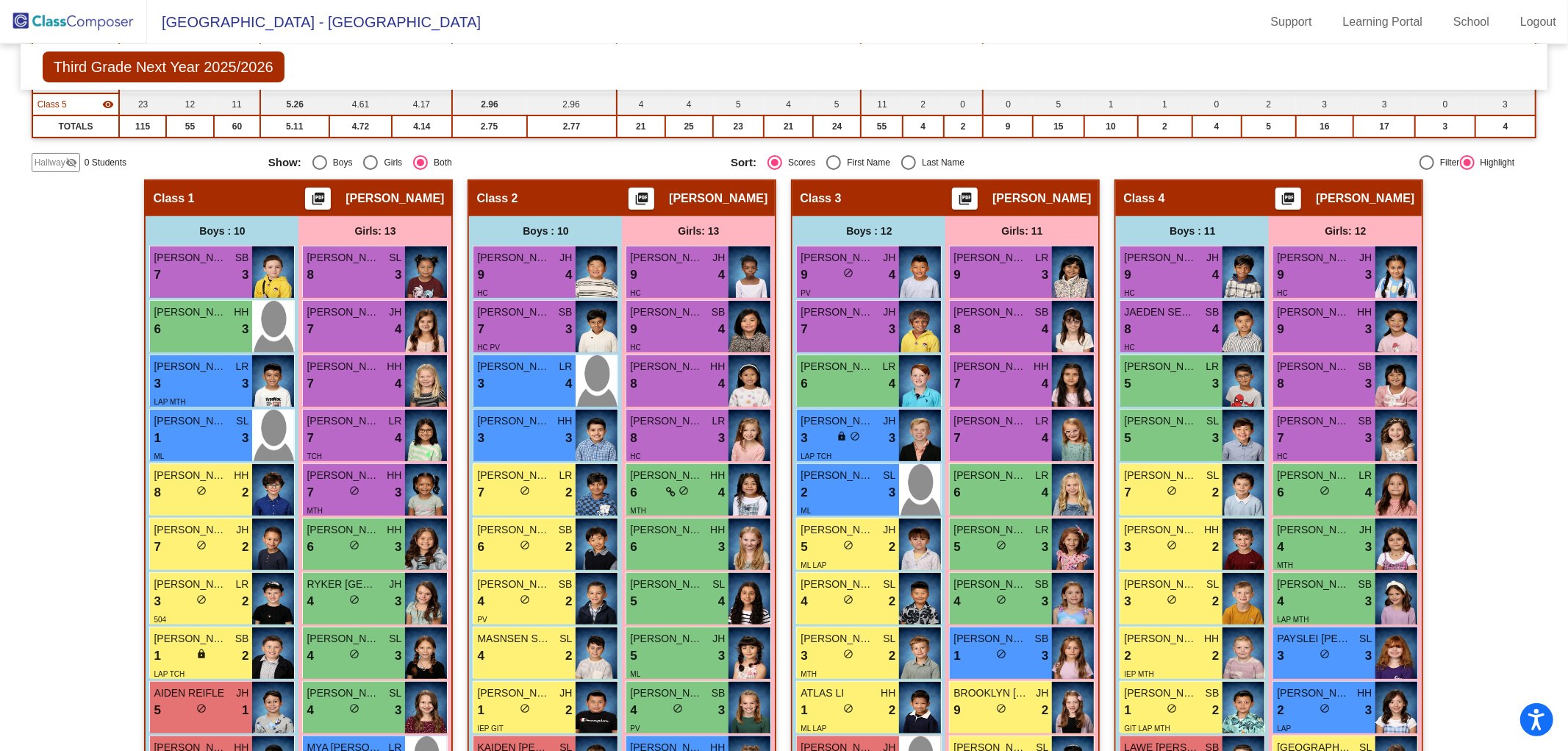
scroll to position [285, 0]
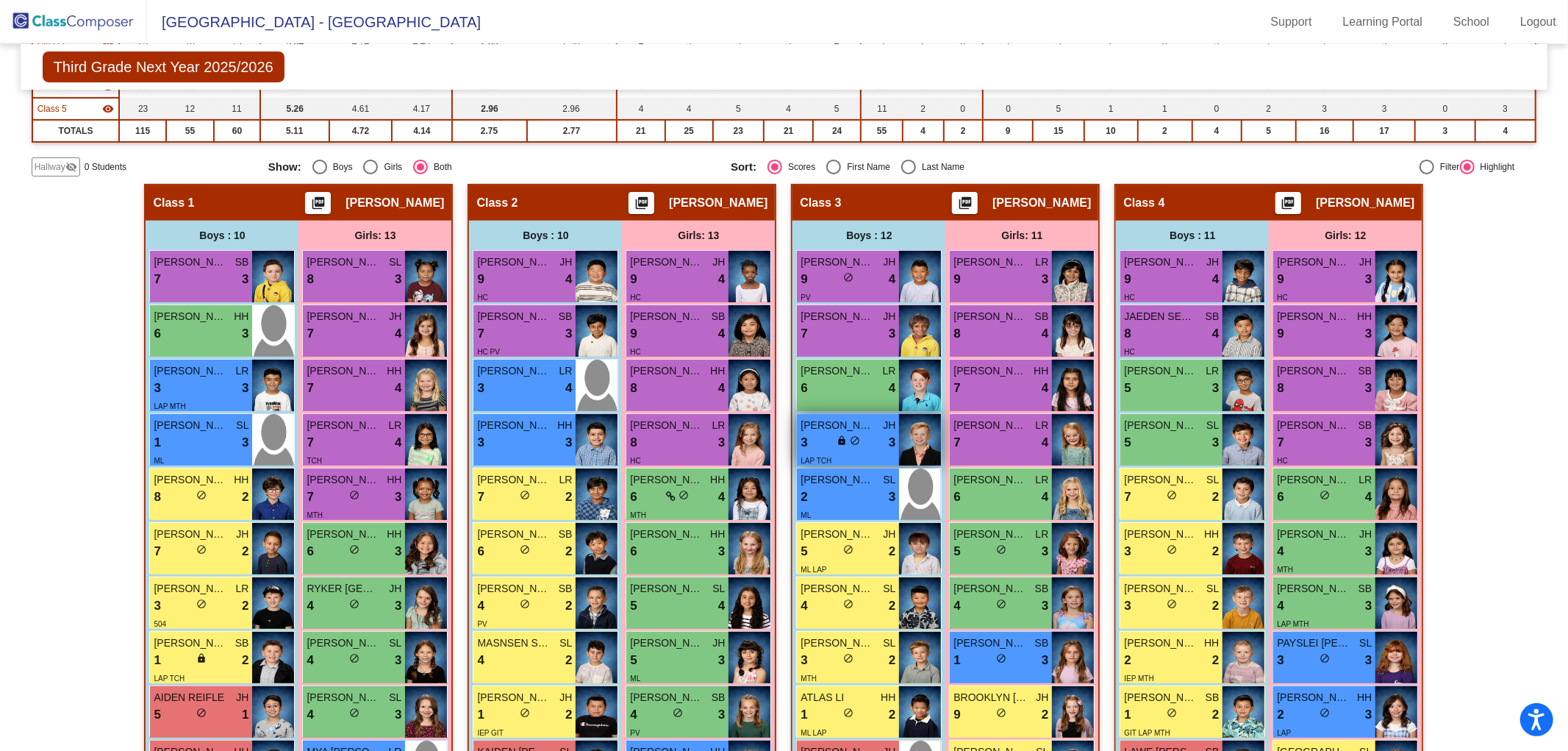
click at [853, 436] on span "do_not_disturb_alt" at bounding box center [855, 441] width 10 height 10
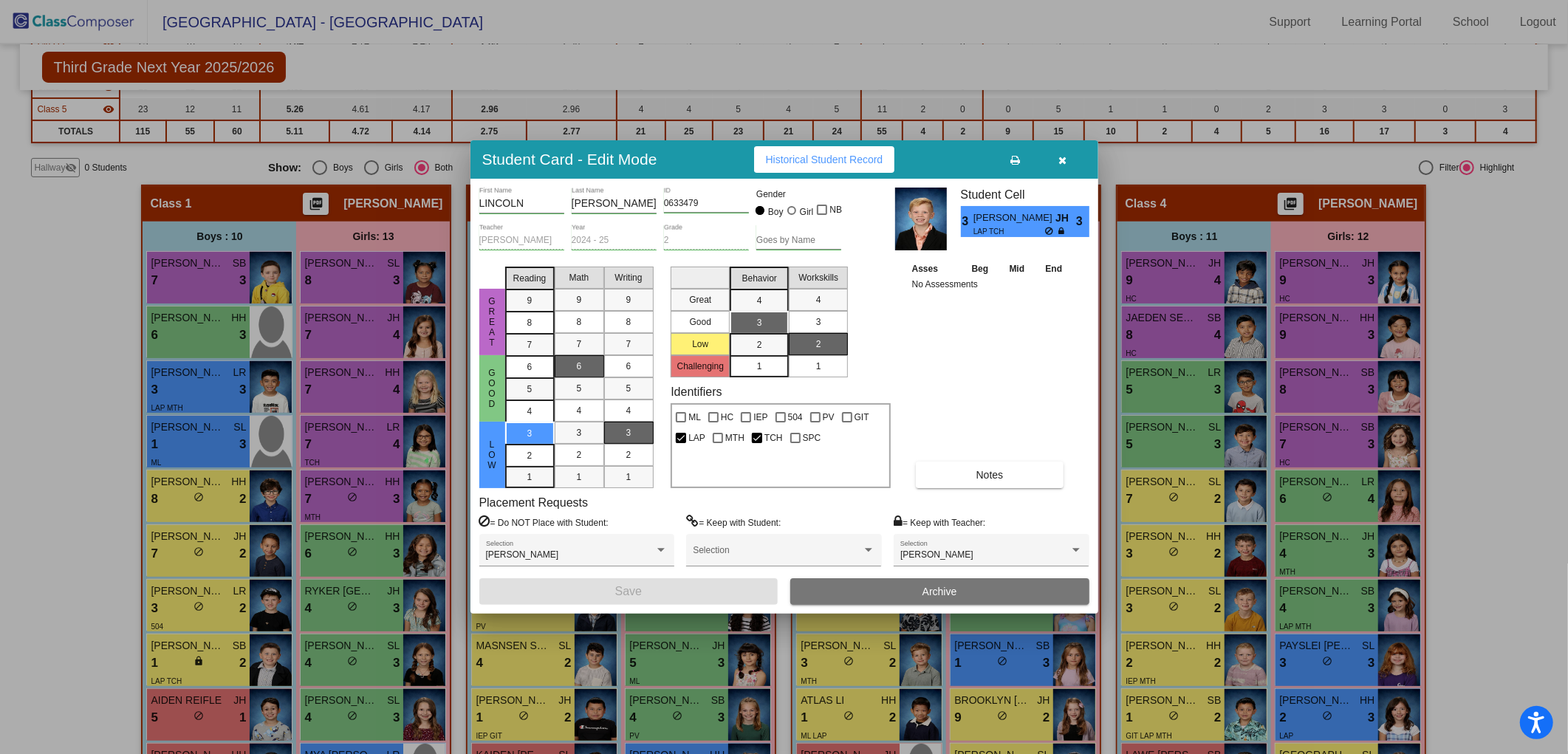
click at [1065, 156] on icon "button" at bounding box center [1062, 160] width 9 height 10
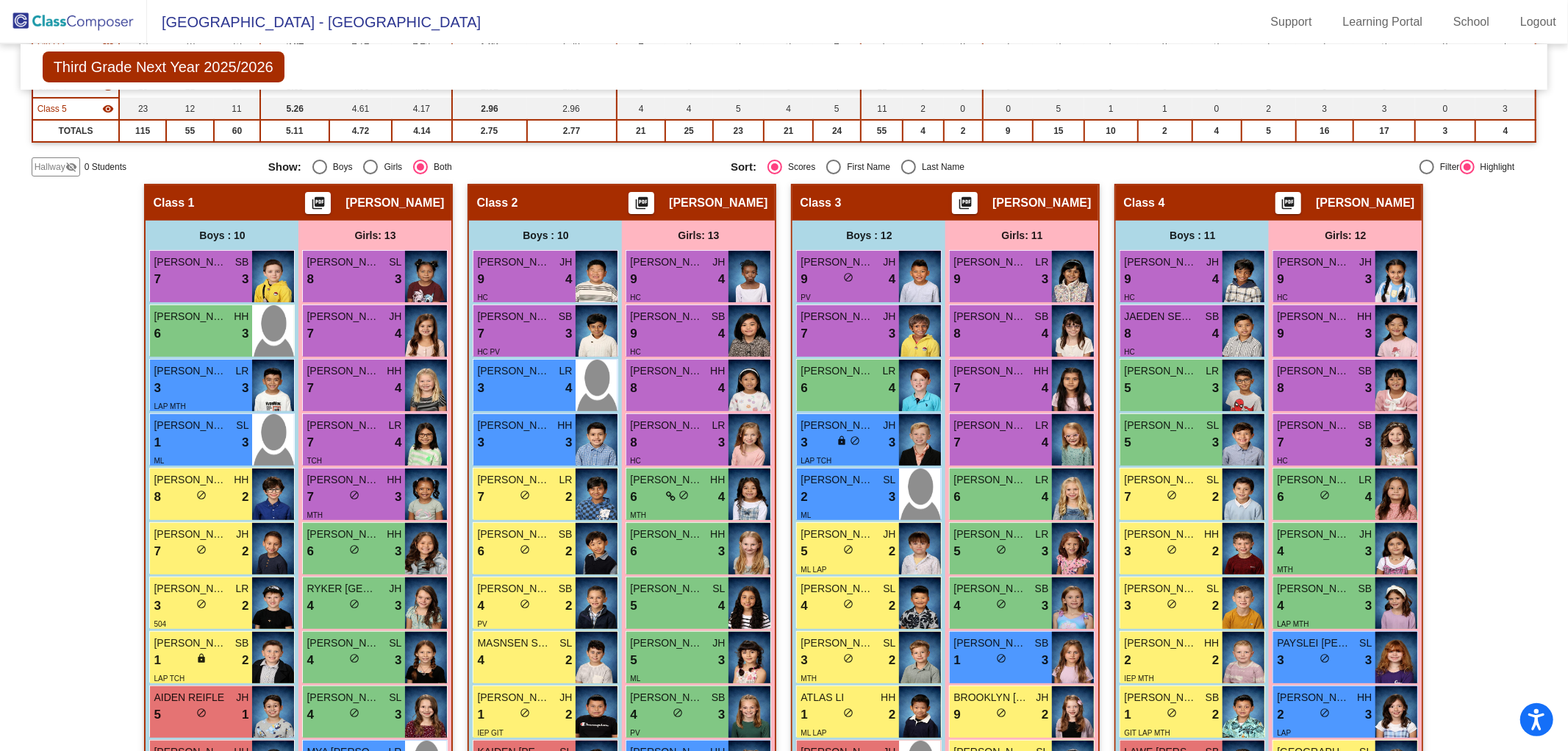
click at [80, 19] on img at bounding box center [74, 21] width 147 height 43
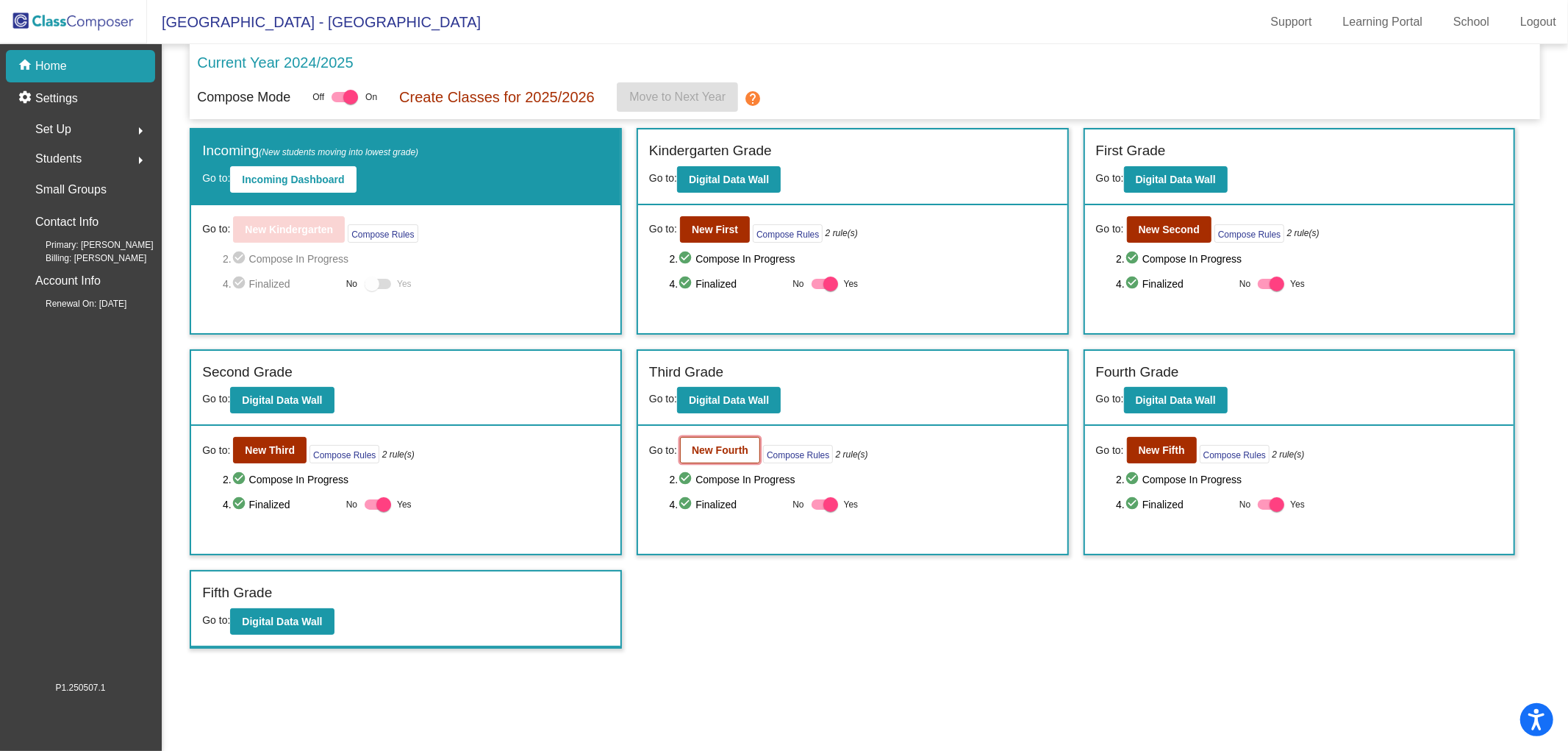
click at [729, 446] on b "New Fourth" at bounding box center [720, 450] width 57 height 12
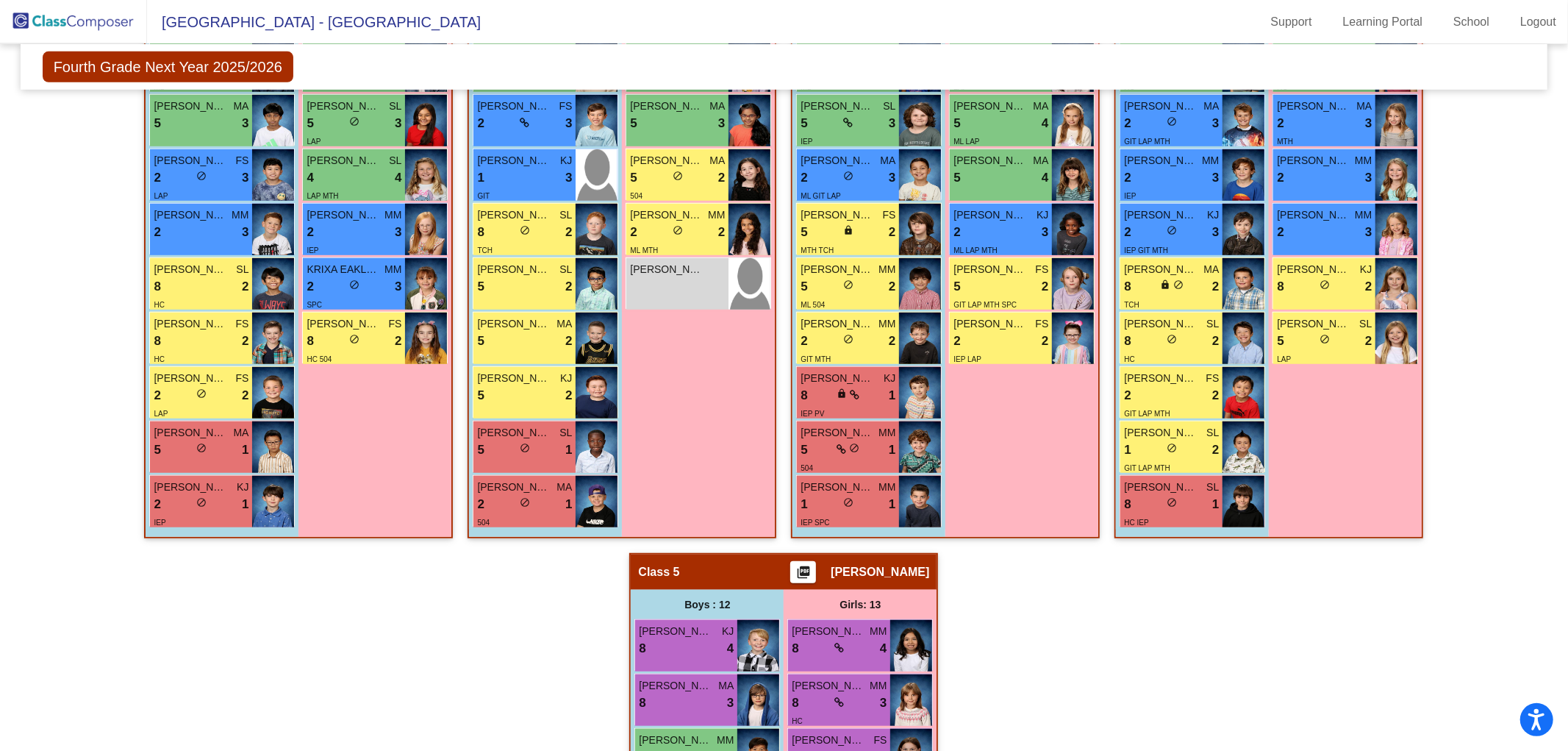
scroll to position [769, 0]
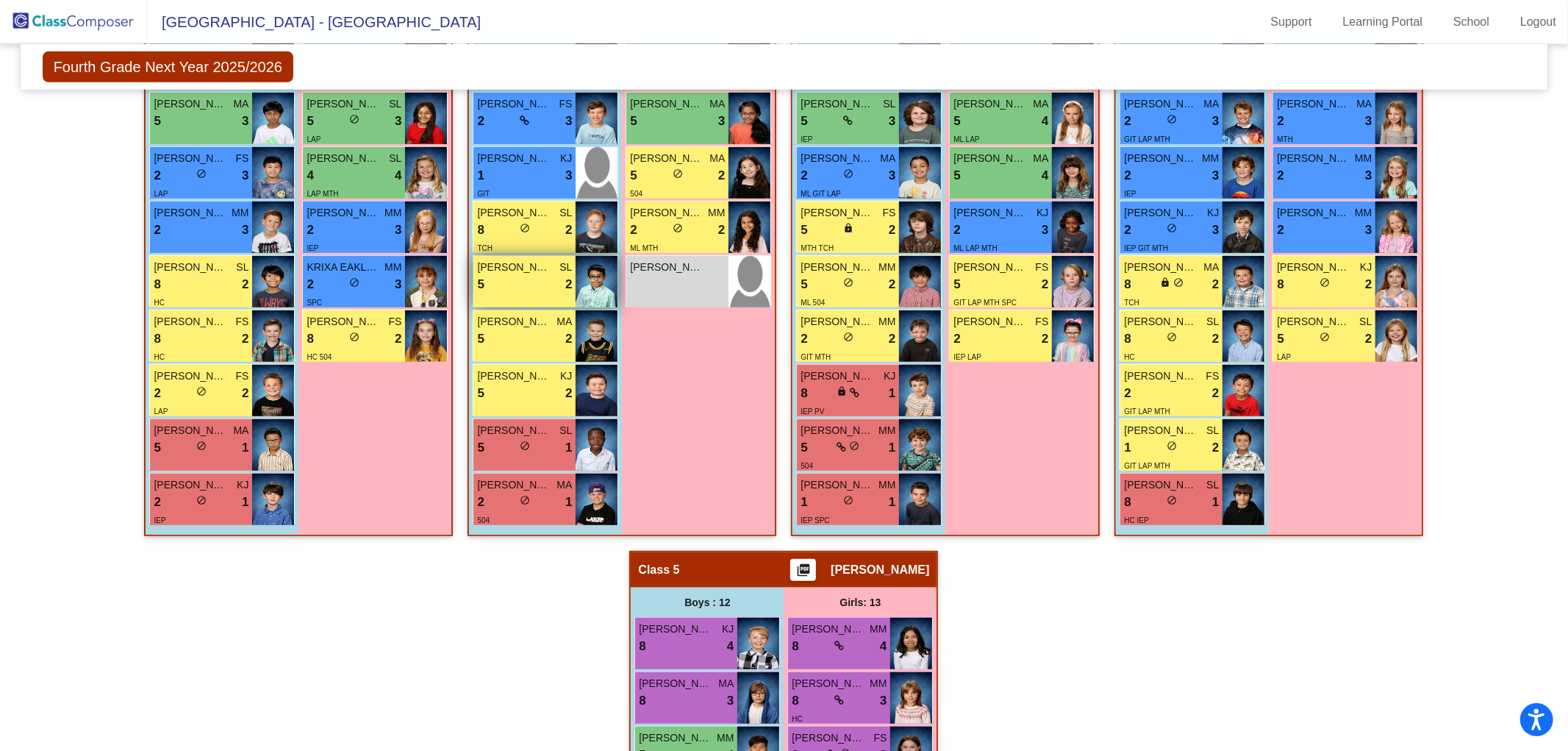
click at [540, 263] on span "[PERSON_NAME]" at bounding box center [514, 267] width 74 height 15
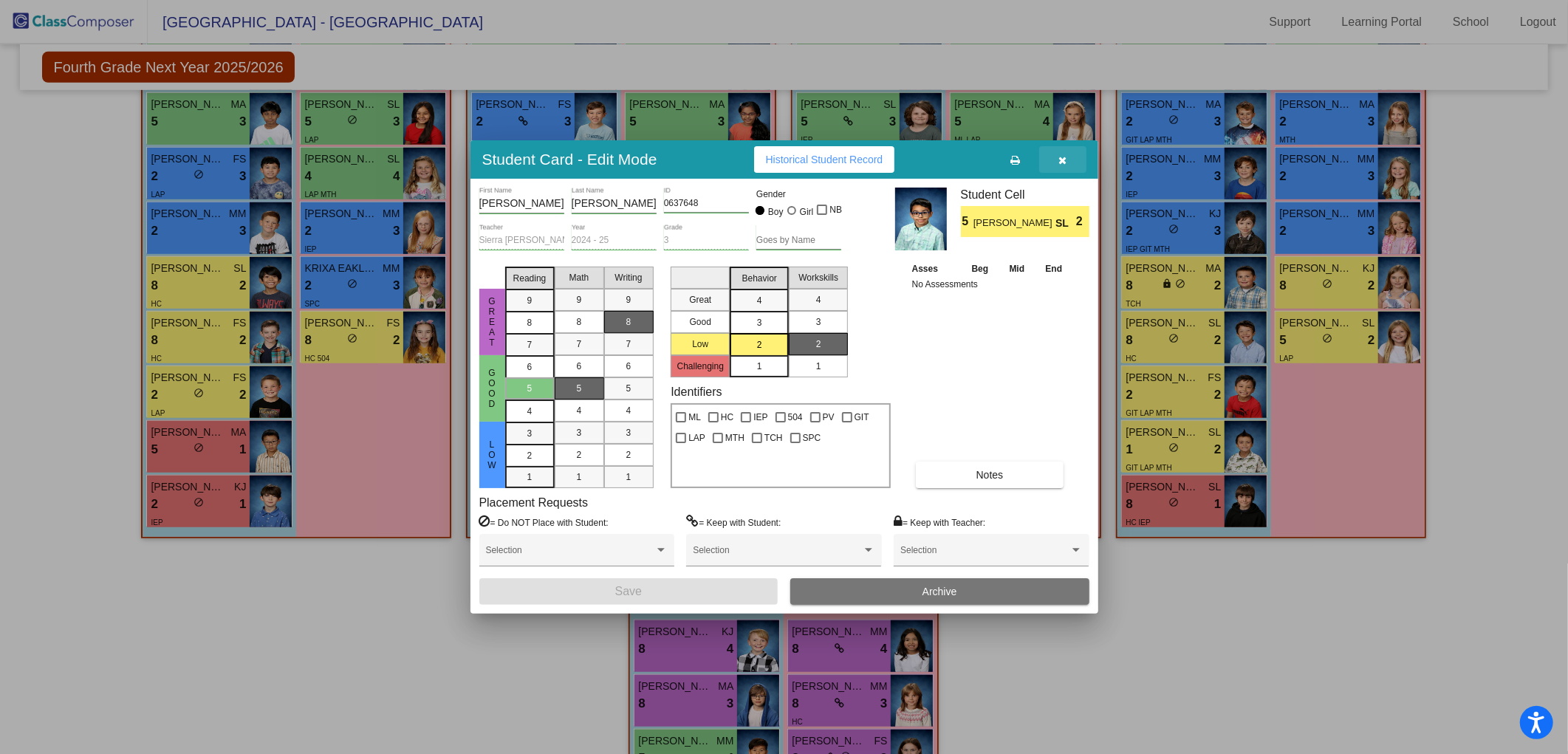
drag, startPoint x: 1072, startPoint y: 150, endPoint x: 1044, endPoint y: 150, distance: 28.0
click at [1068, 150] on button "button" at bounding box center [1063, 159] width 48 height 26
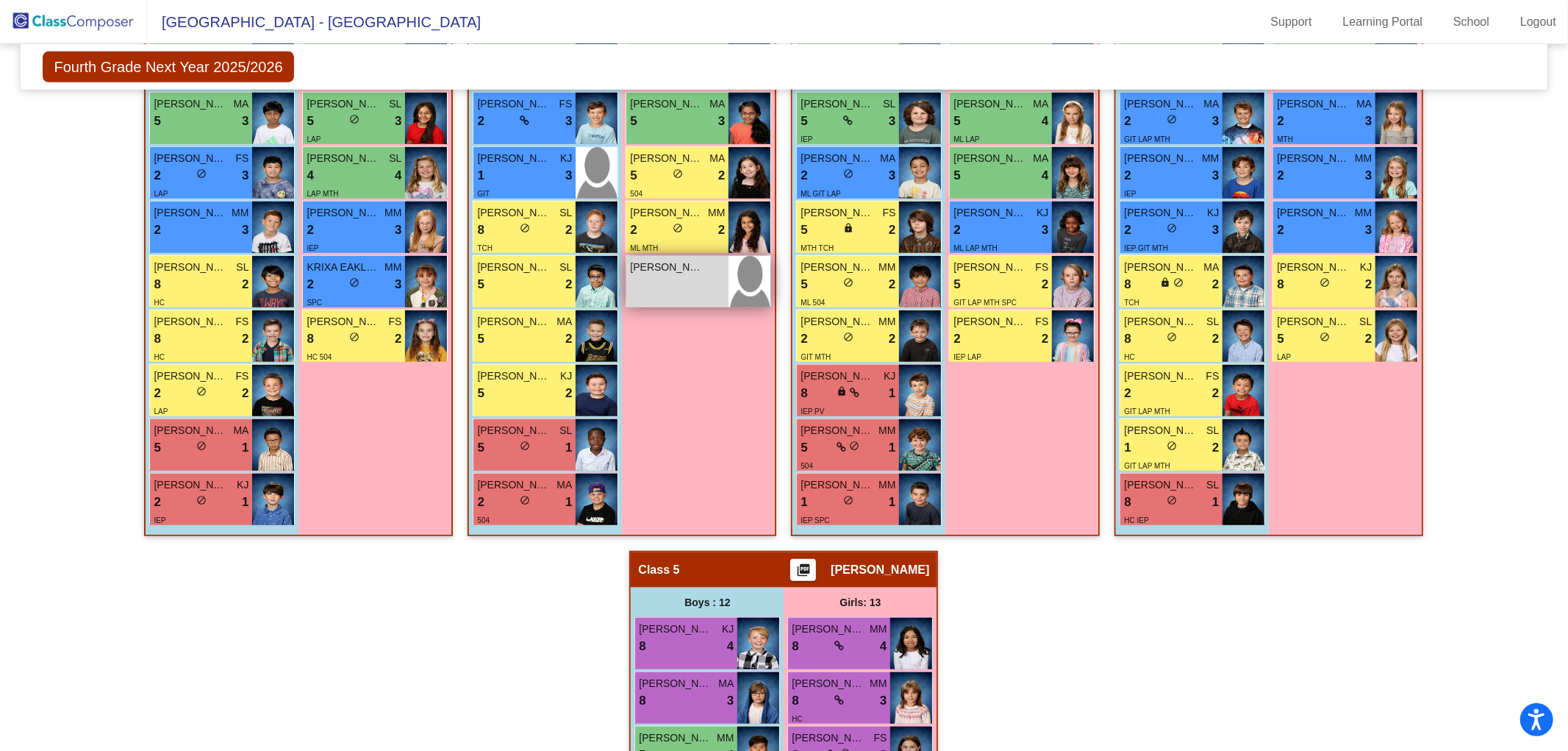
click at [647, 282] on div "[PERSON_NAME] [PERSON_NAME] do_not_disturb_alt" at bounding box center [677, 281] width 103 height 52
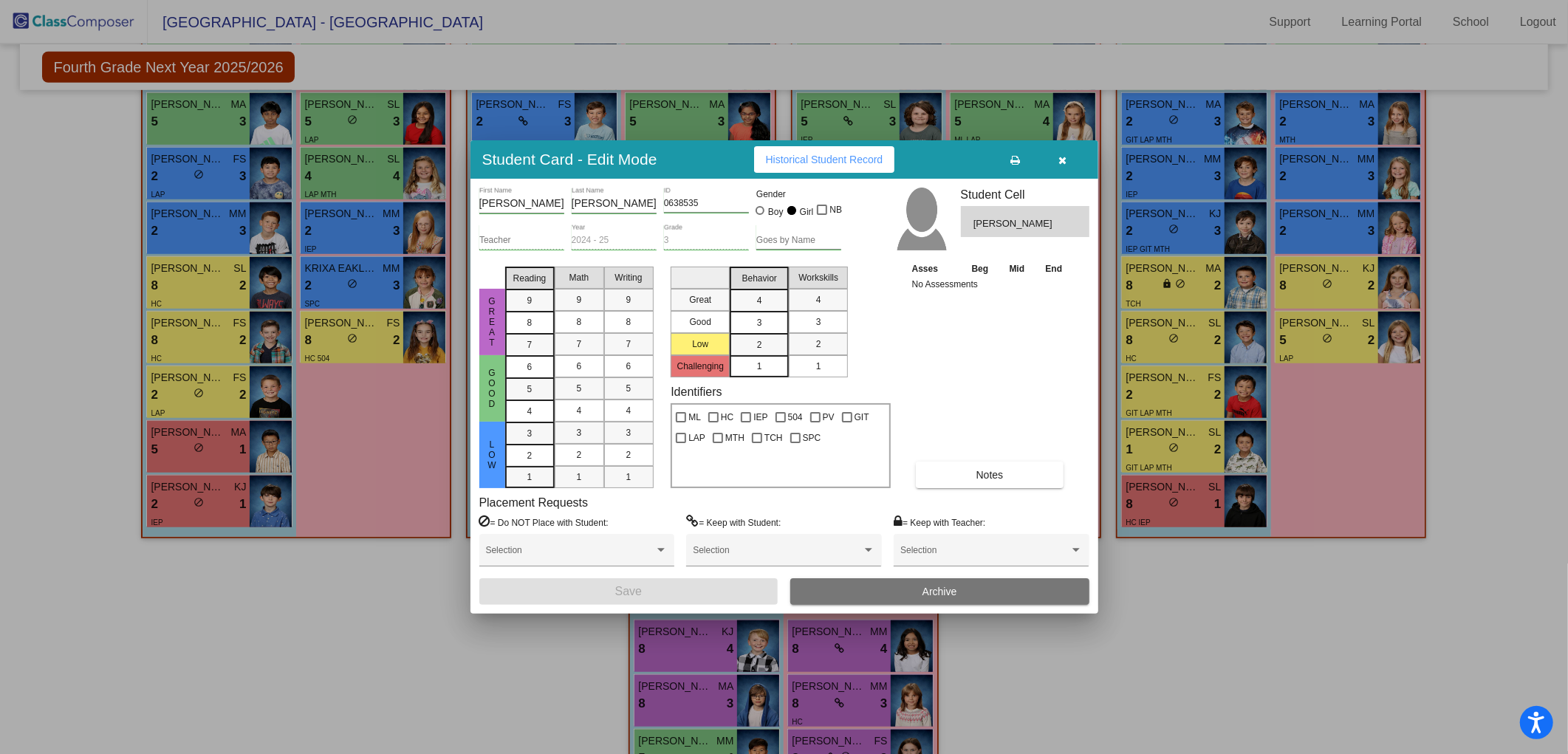
drag, startPoint x: 1068, startPoint y: 157, endPoint x: 1054, endPoint y: 158, distance: 14.0
click at [1067, 157] on button "button" at bounding box center [1063, 159] width 48 height 26
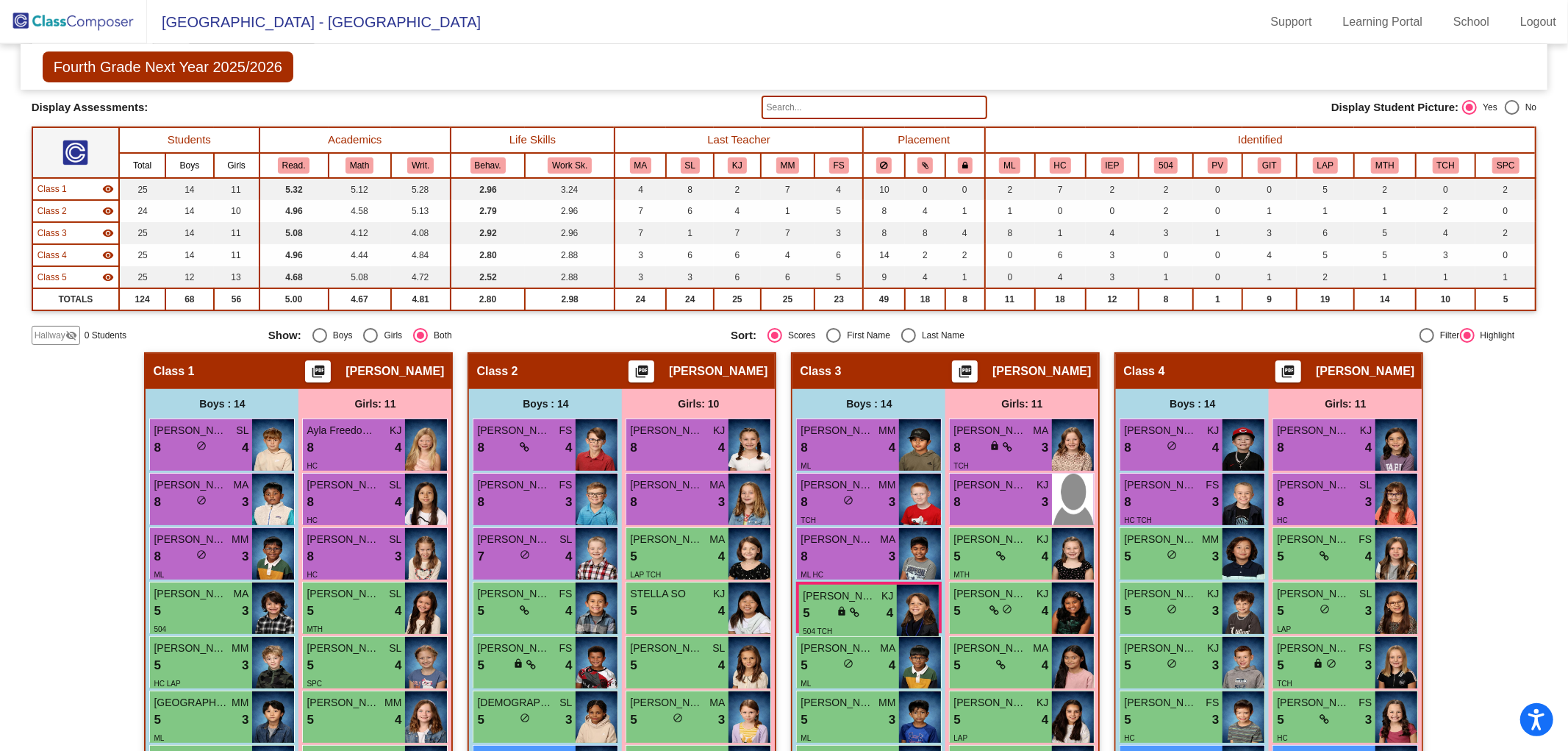
scroll to position [0, 0]
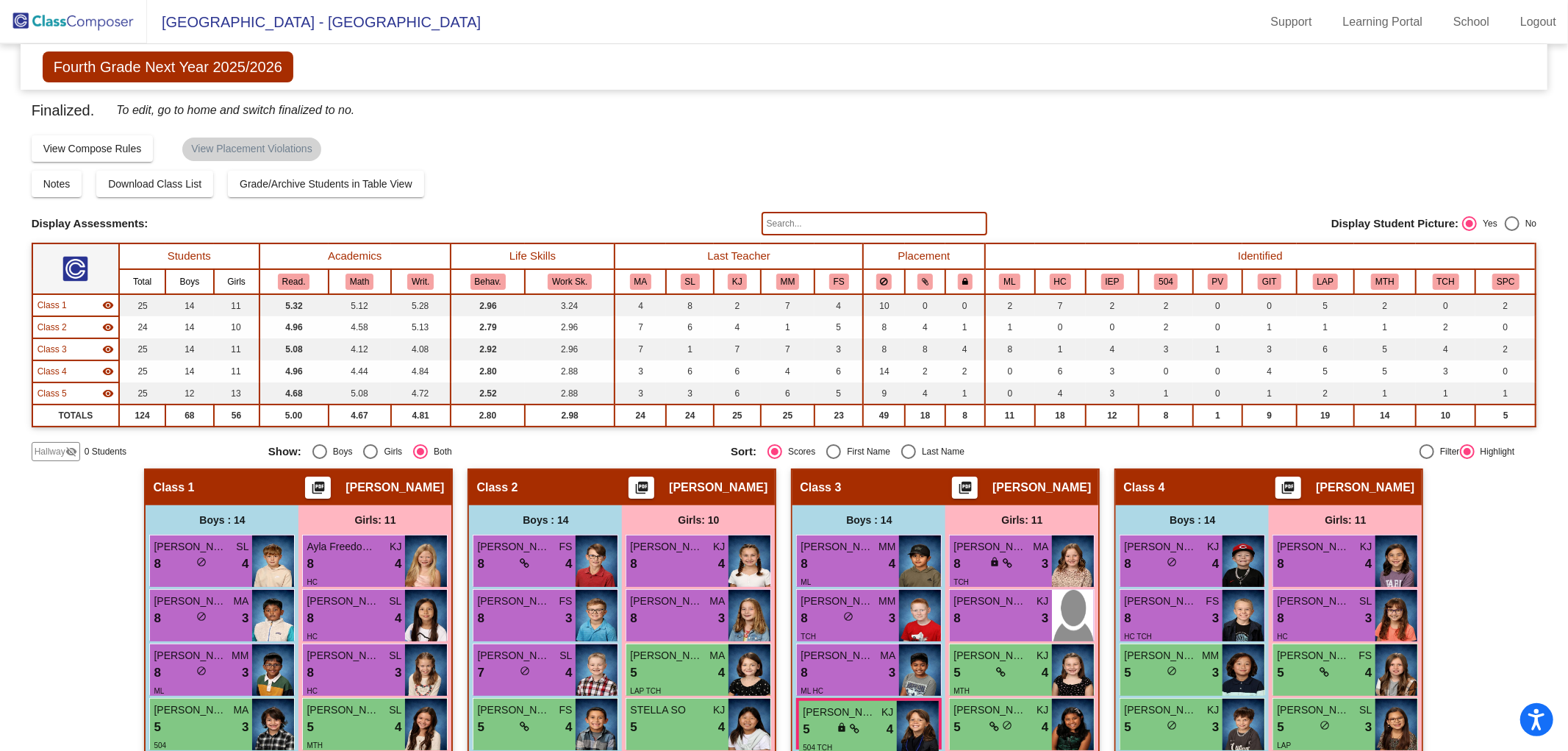
click at [70, 31] on img at bounding box center [74, 21] width 147 height 43
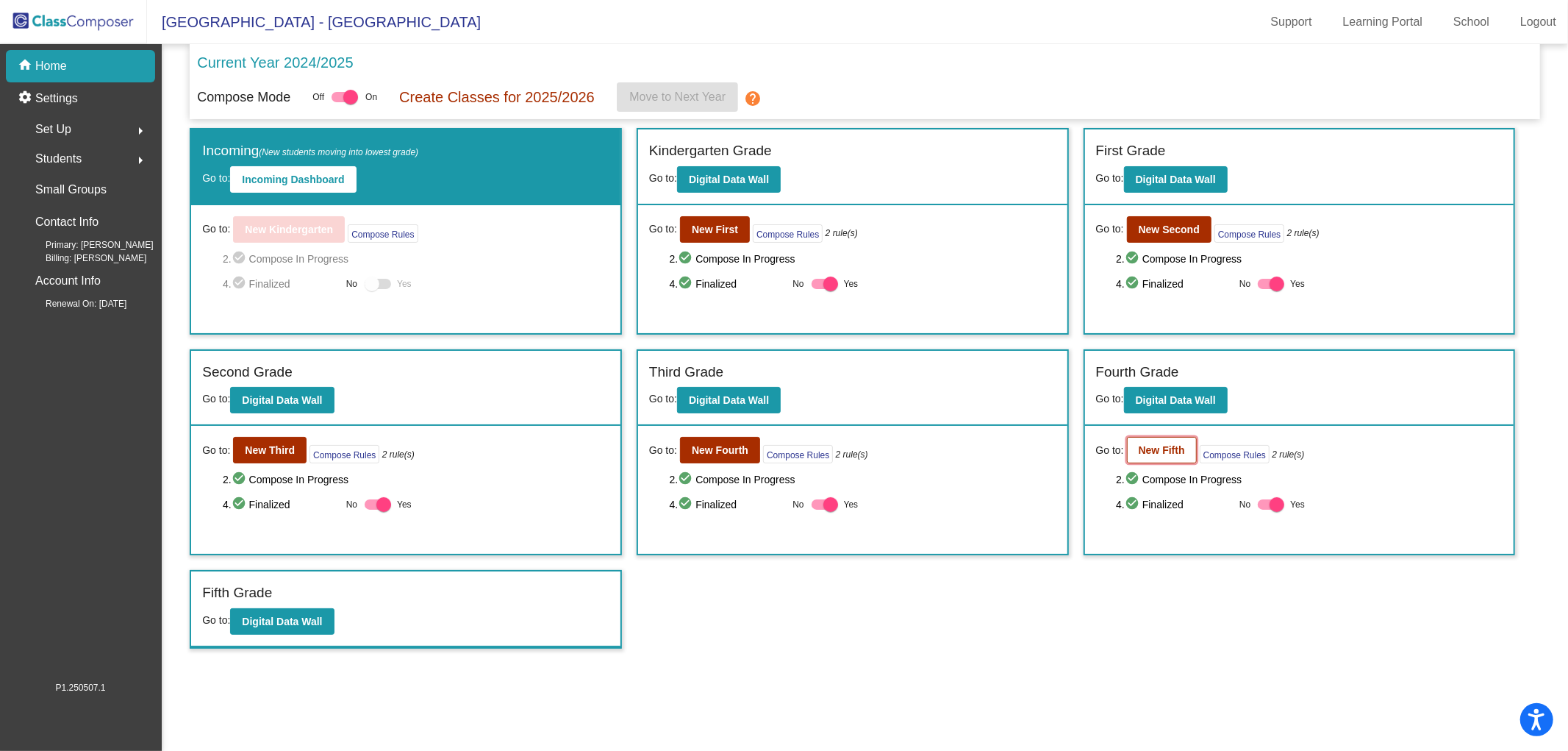
click at [1169, 445] on b "New Fifth" at bounding box center [1162, 450] width 47 height 12
